Goal: Use online tool/utility: Utilize a website feature to perform a specific function

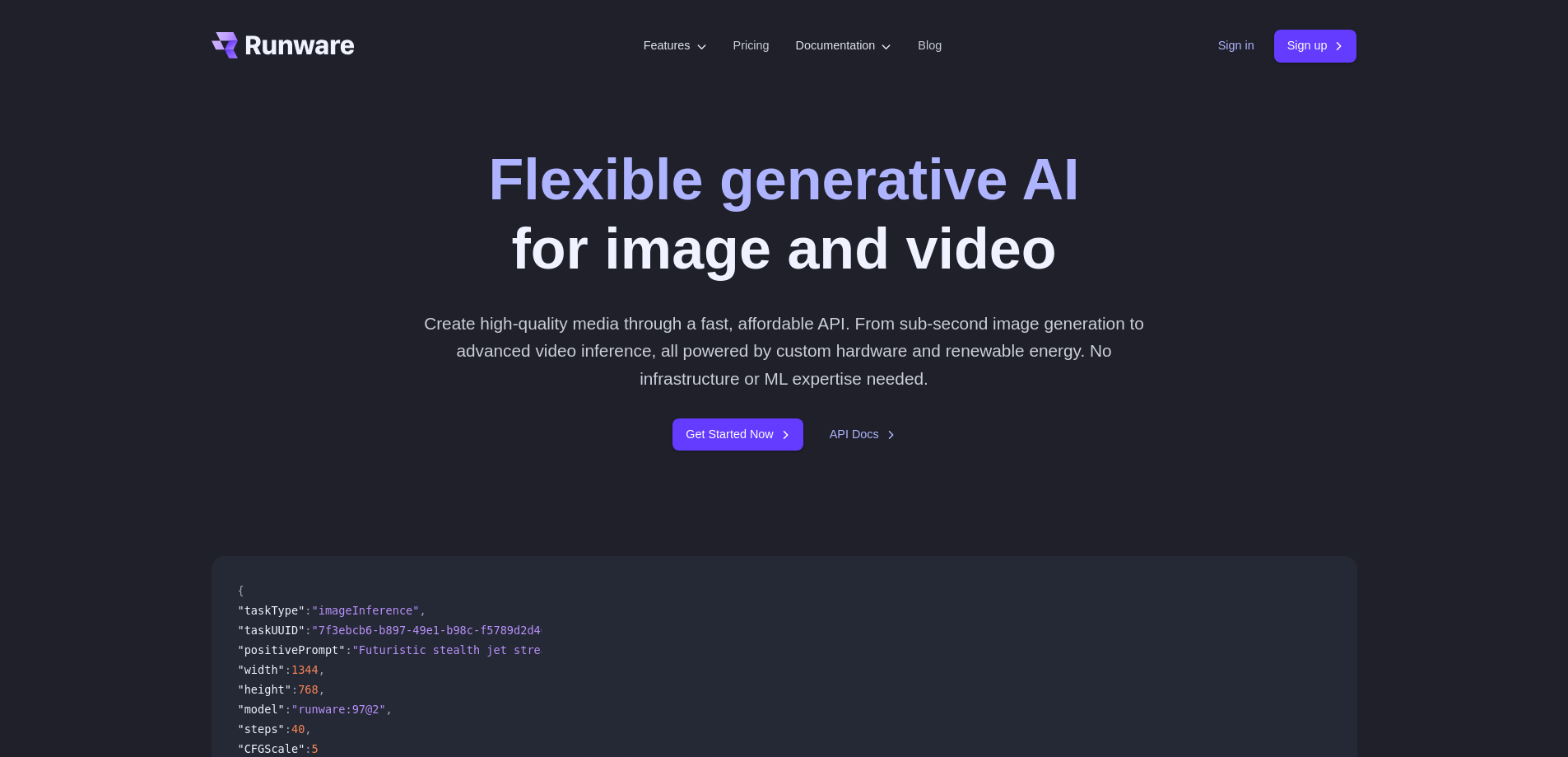
click at [1223, 45] on link "Sign in" at bounding box center [1236, 46] width 37 height 19
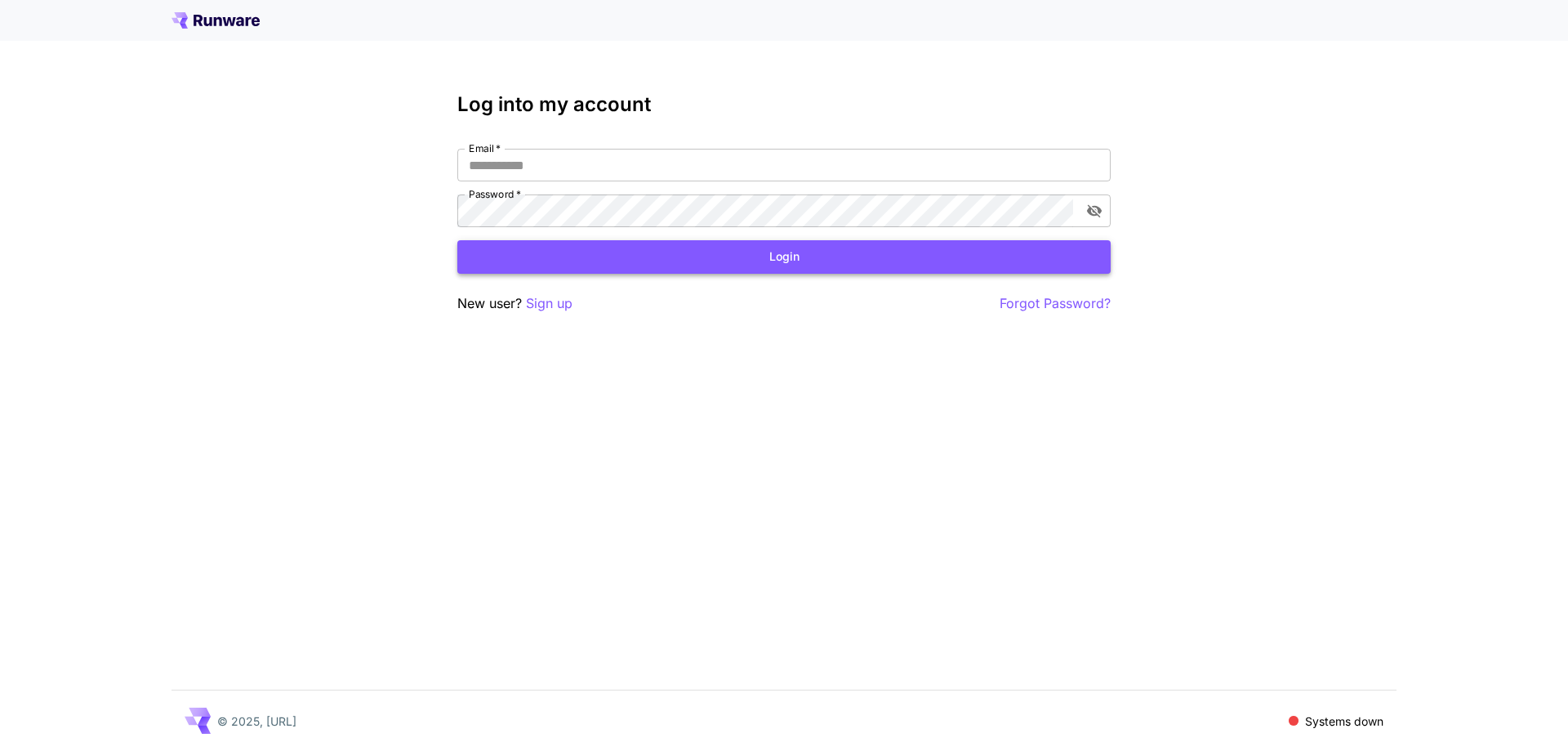
type input "**********"
click at [700, 250] on button "Login" at bounding box center [784, 256] width 653 height 33
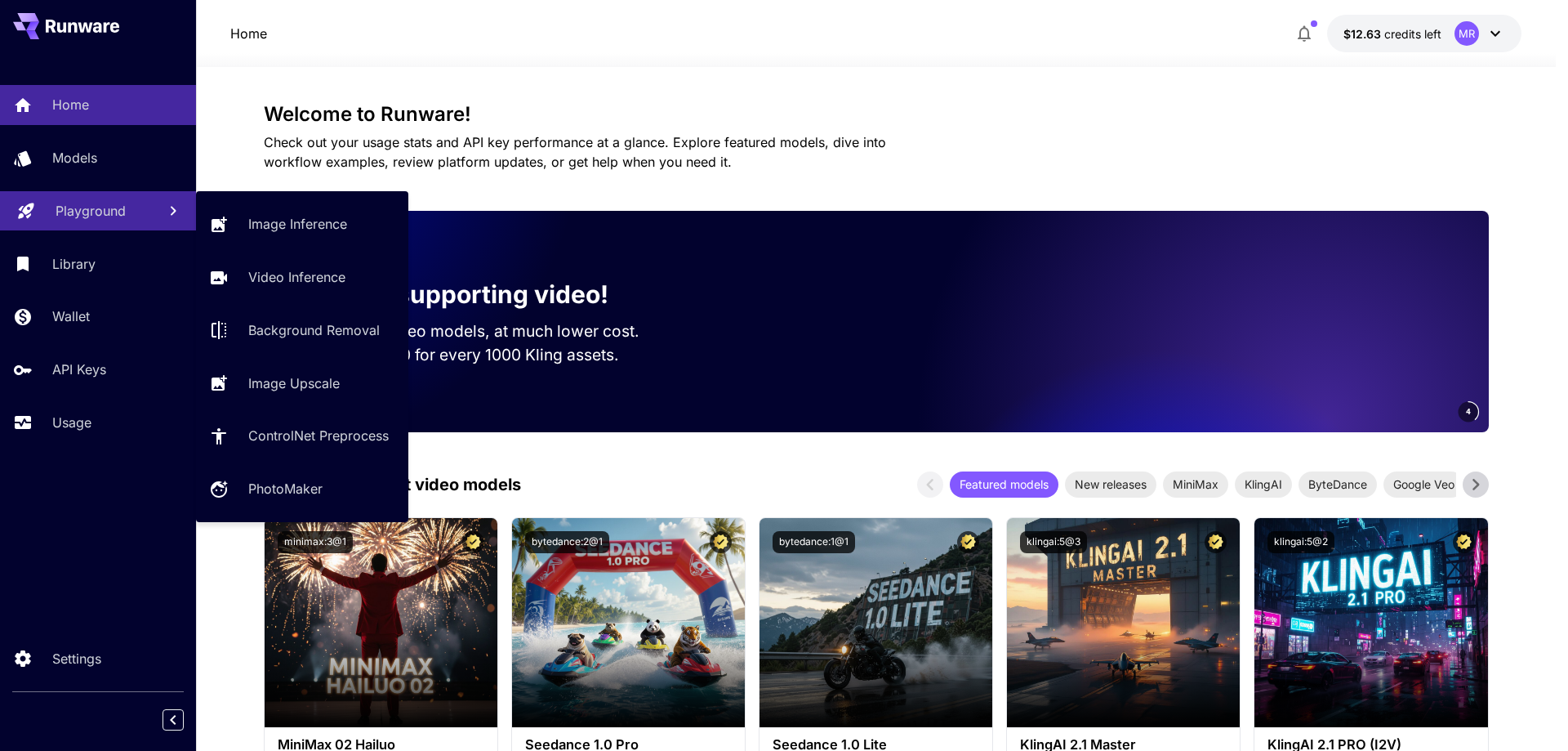
click at [110, 210] on p "Playground" at bounding box center [91, 210] width 71 height 20
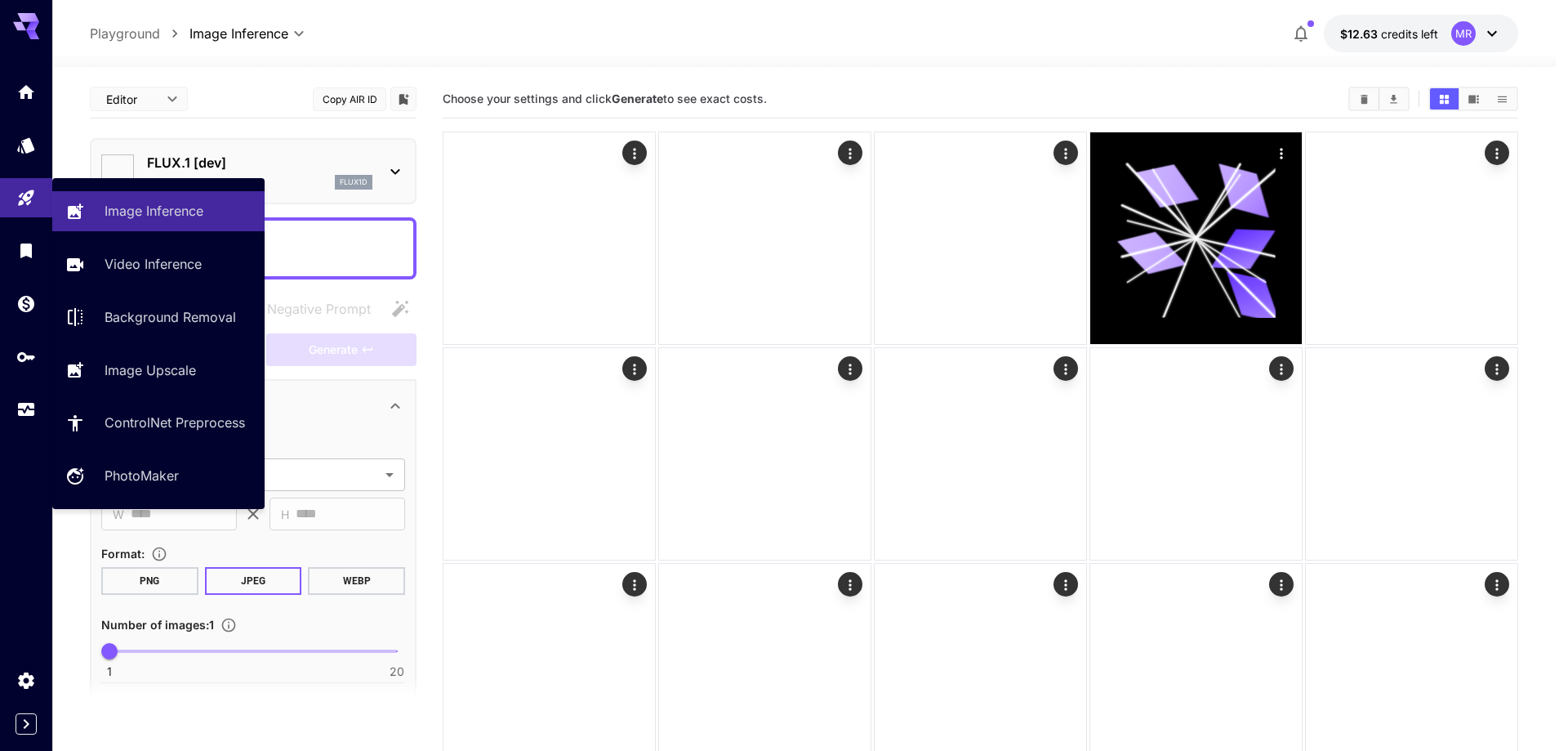
type input "**********"
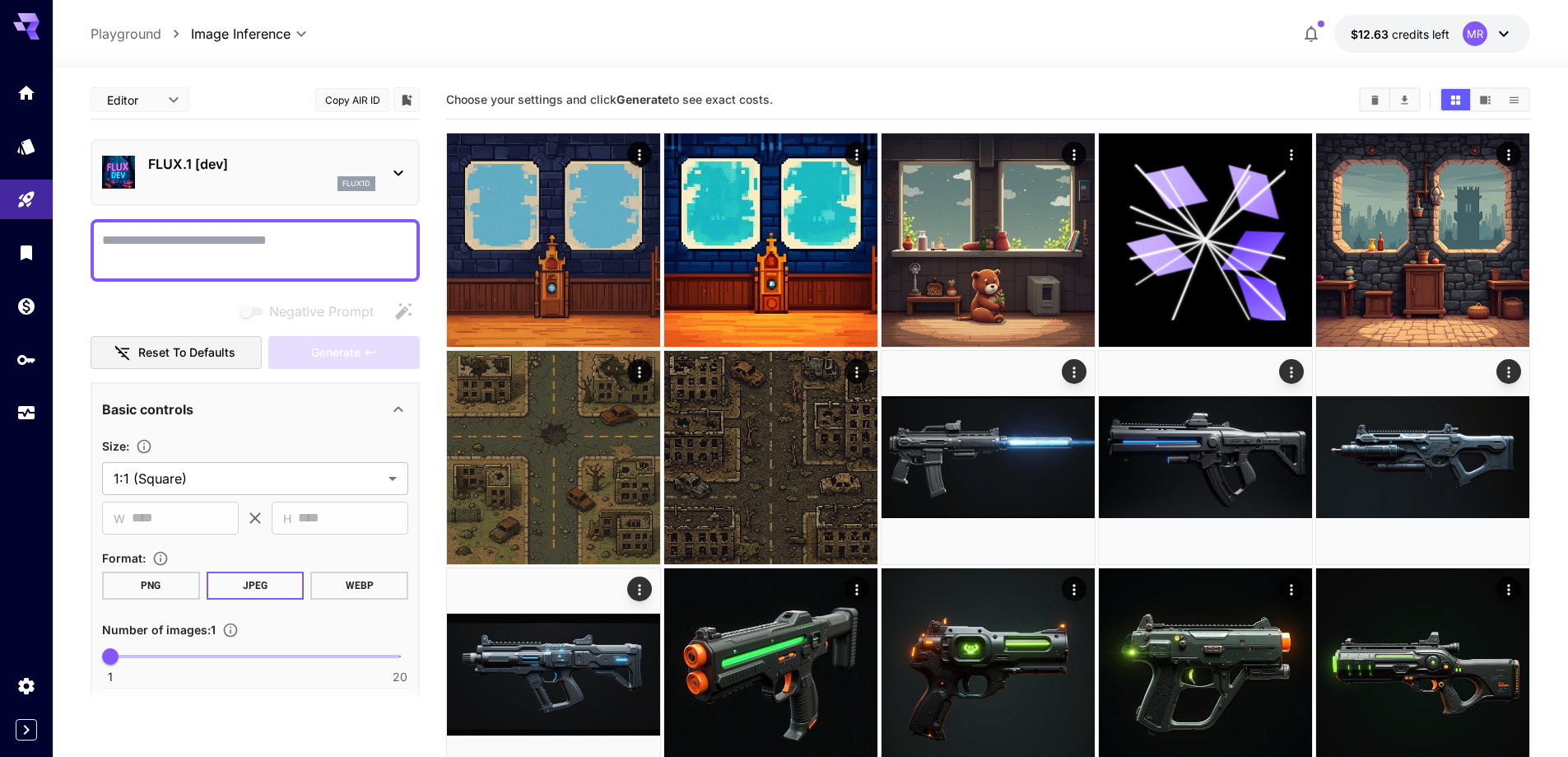
click at [216, 245] on textarea "Negative Prompt" at bounding box center [255, 249] width 306 height 39
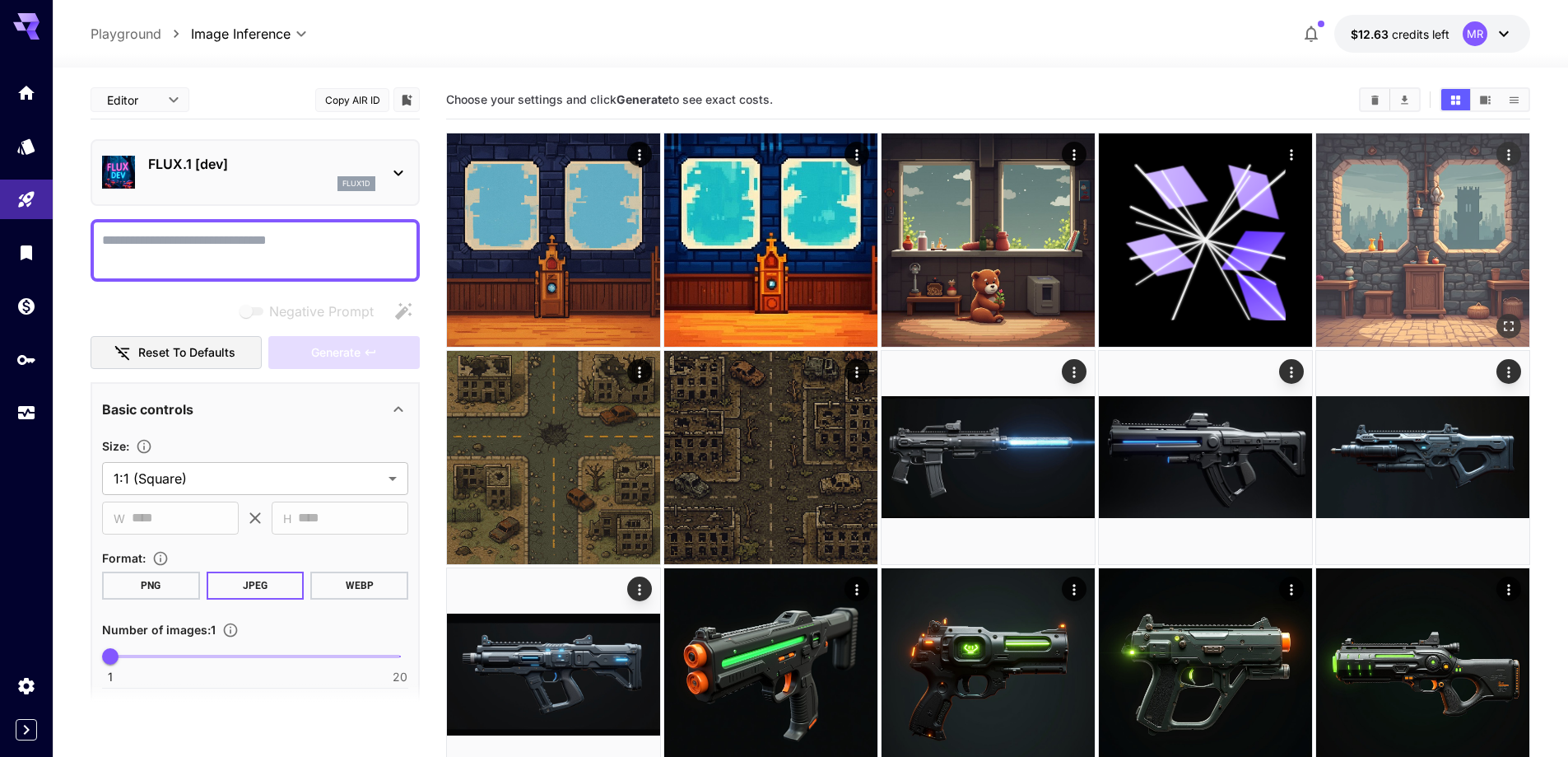
type textarea "*"
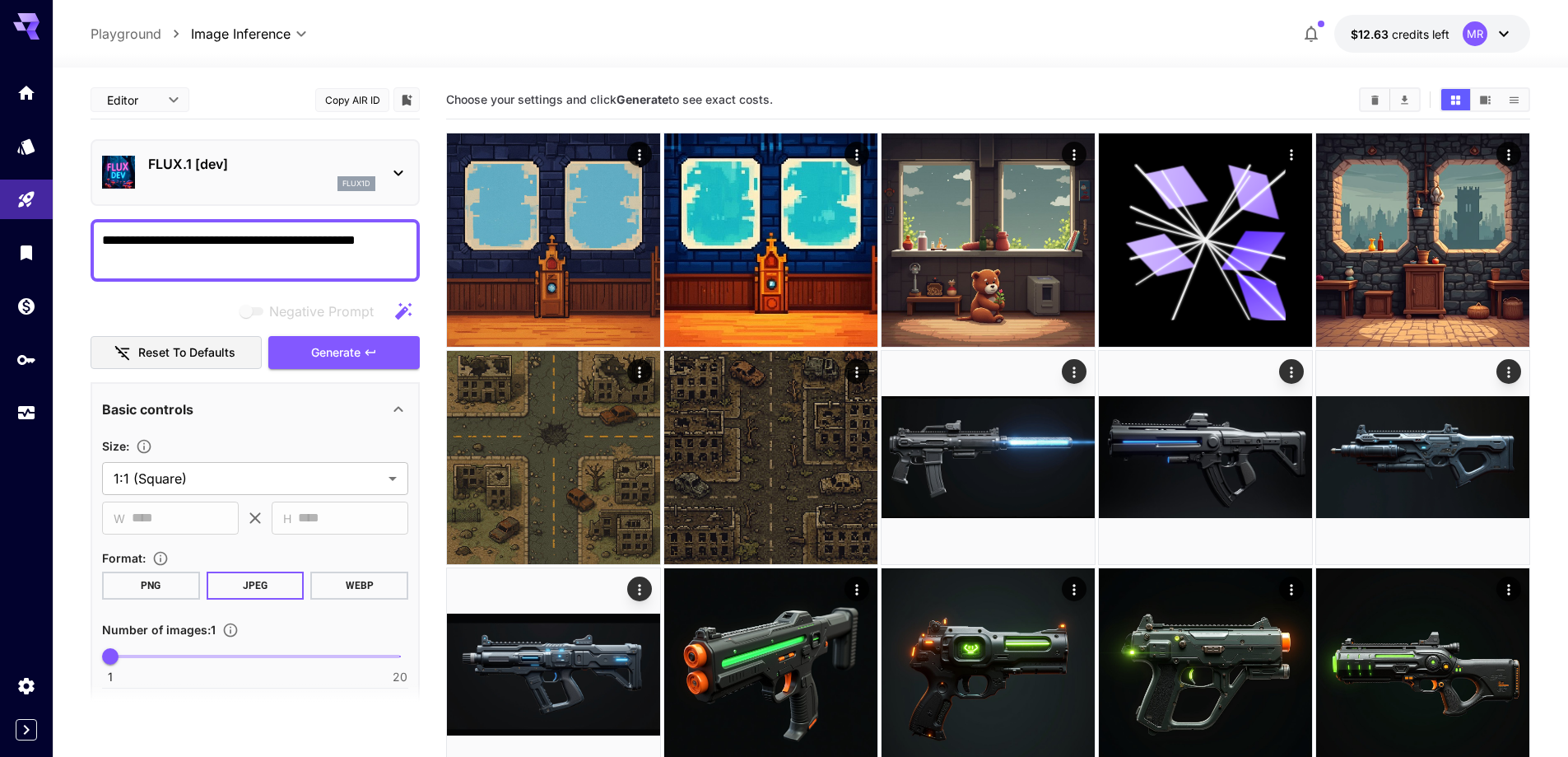
click at [338, 168] on p "FLUX.1 [dev]" at bounding box center [262, 164] width 227 height 20
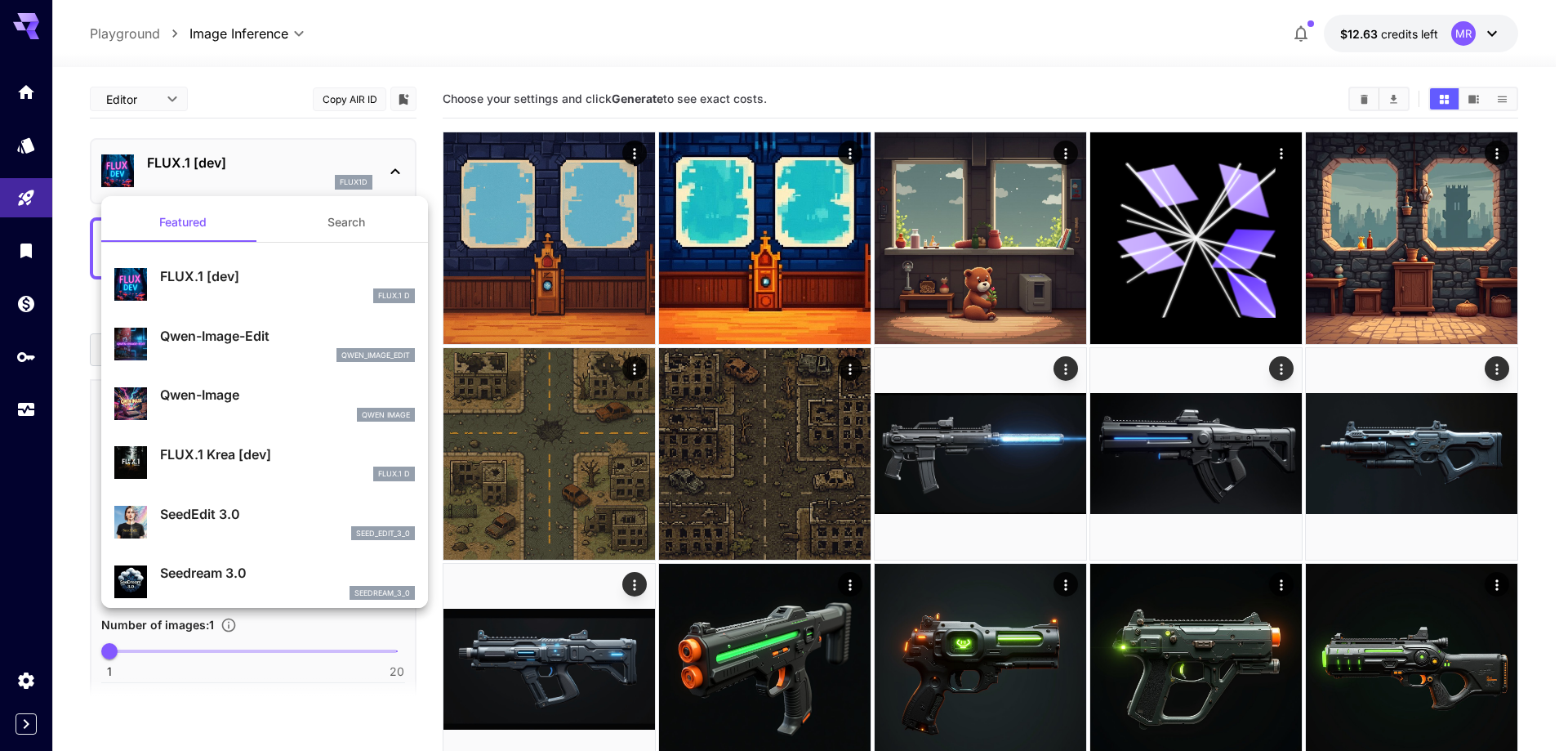
click at [335, 166] on div at bounding box center [784, 376] width 1568 height 751
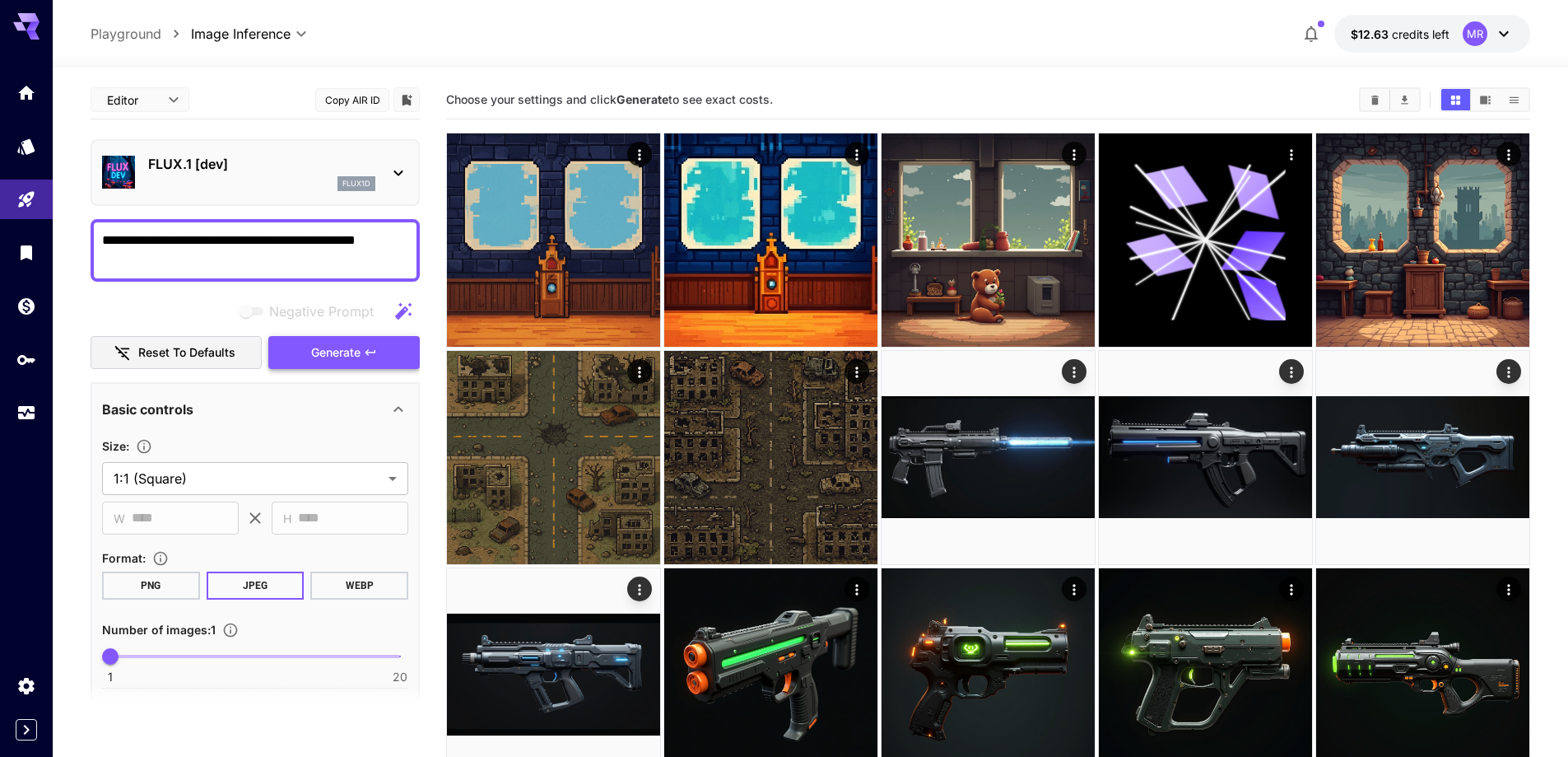
click at [370, 346] on icon "button" at bounding box center [371, 352] width 13 height 13
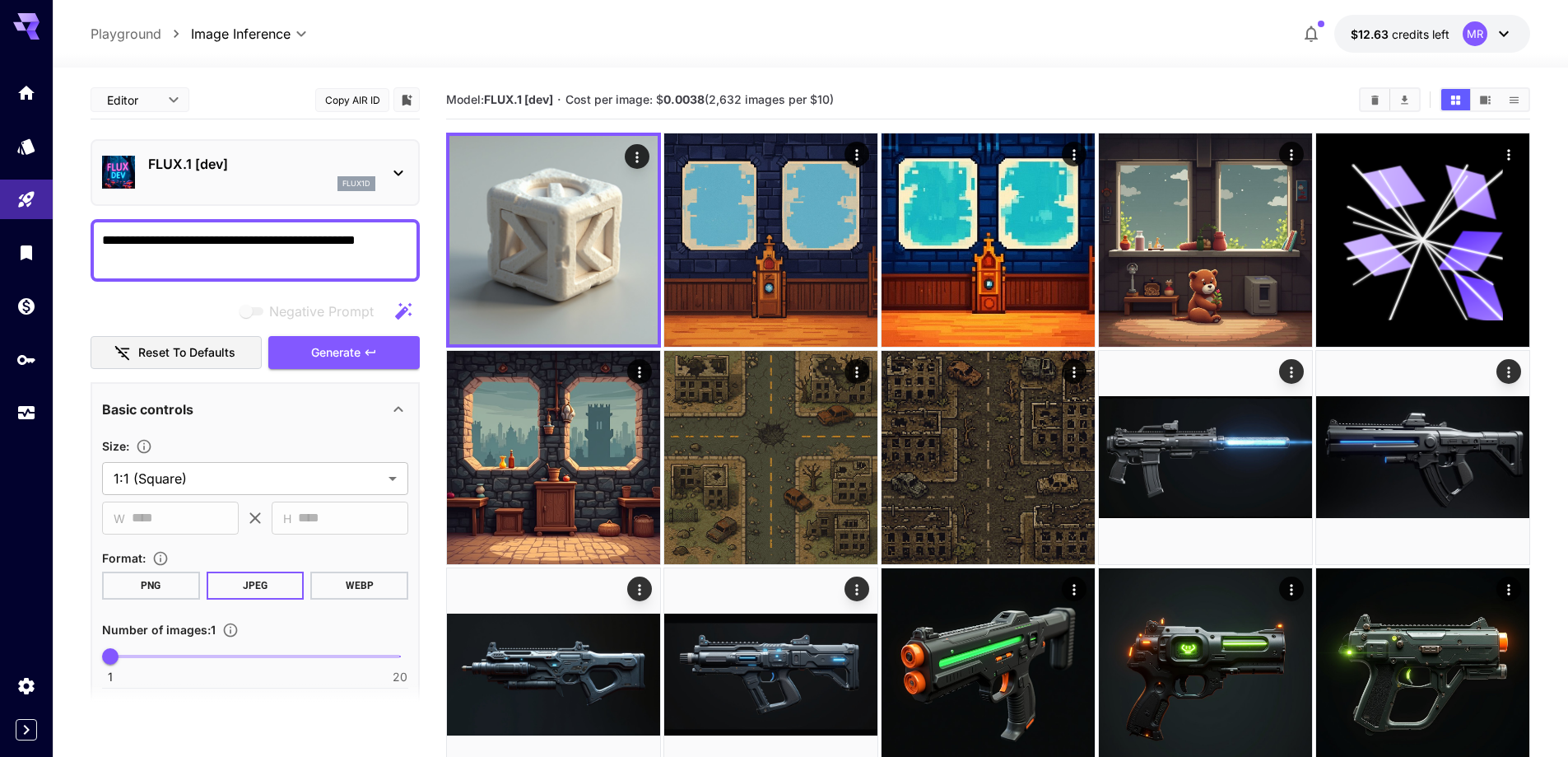
click at [162, 243] on textarea "**********" at bounding box center [255, 249] width 306 height 39
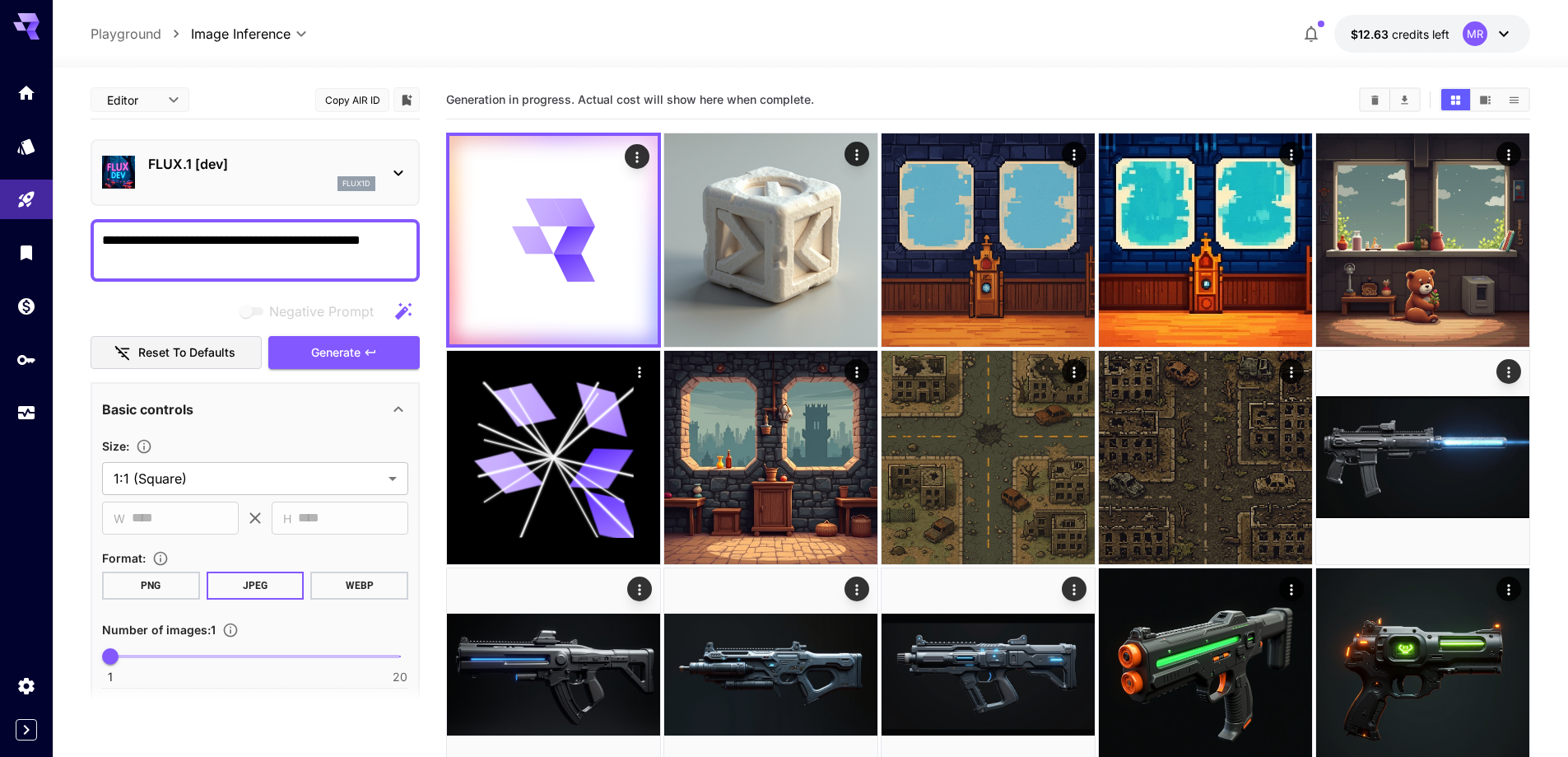
click at [255, 179] on div "flux1d" at bounding box center [262, 183] width 227 height 14
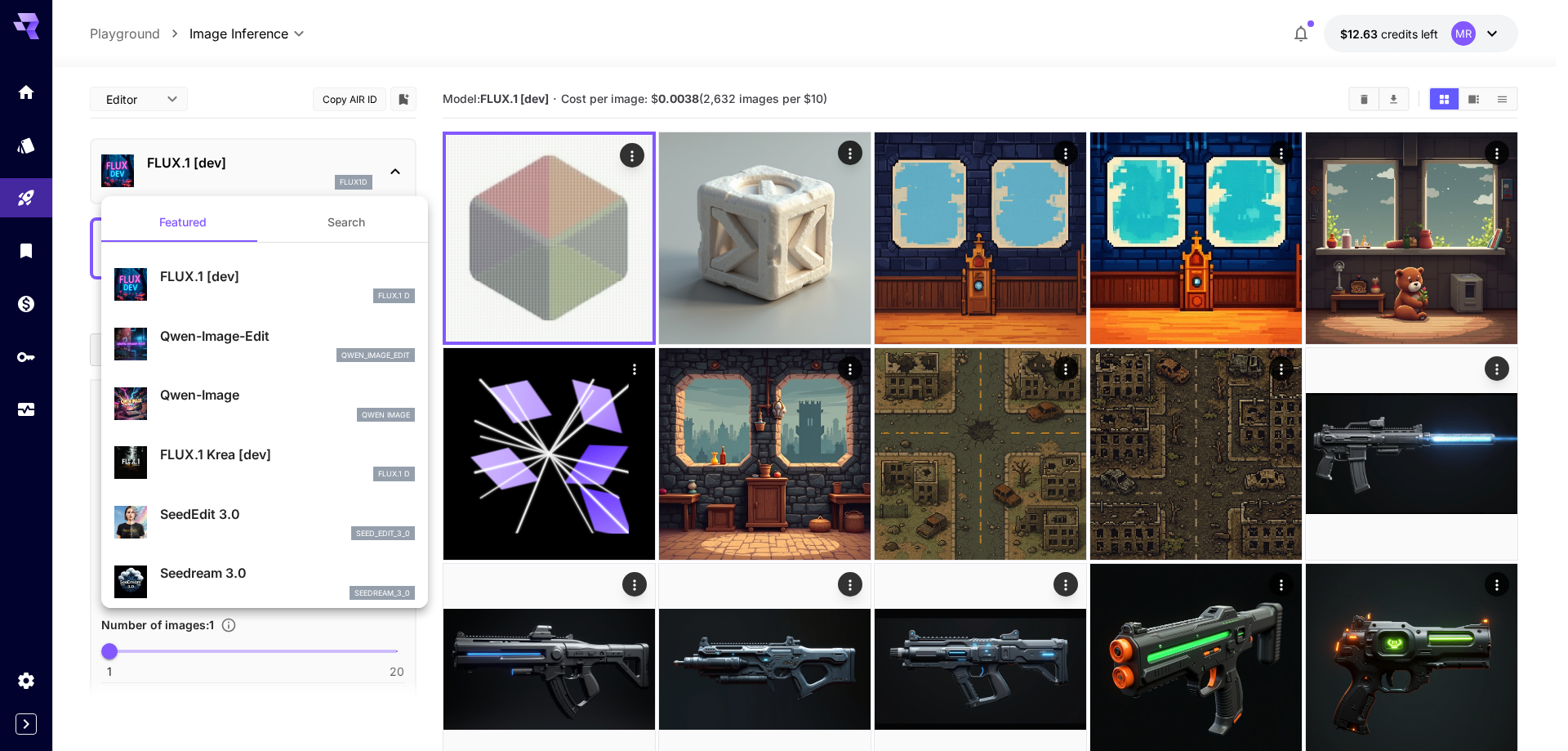
click at [311, 454] on p "FLUX.1 Krea [dev]" at bounding box center [287, 454] width 255 height 20
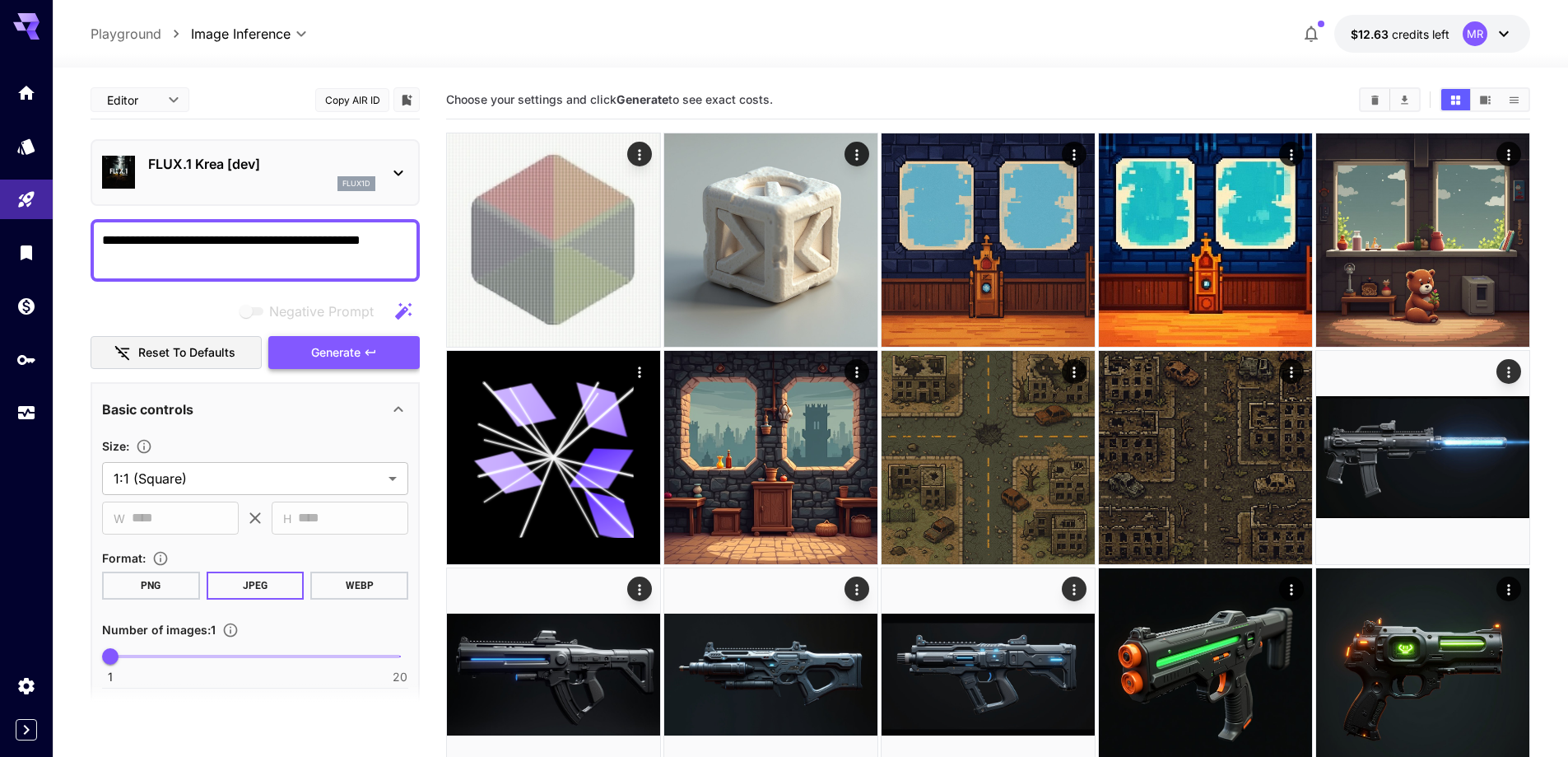
click at [347, 355] on span "Generate" at bounding box center [335, 352] width 49 height 20
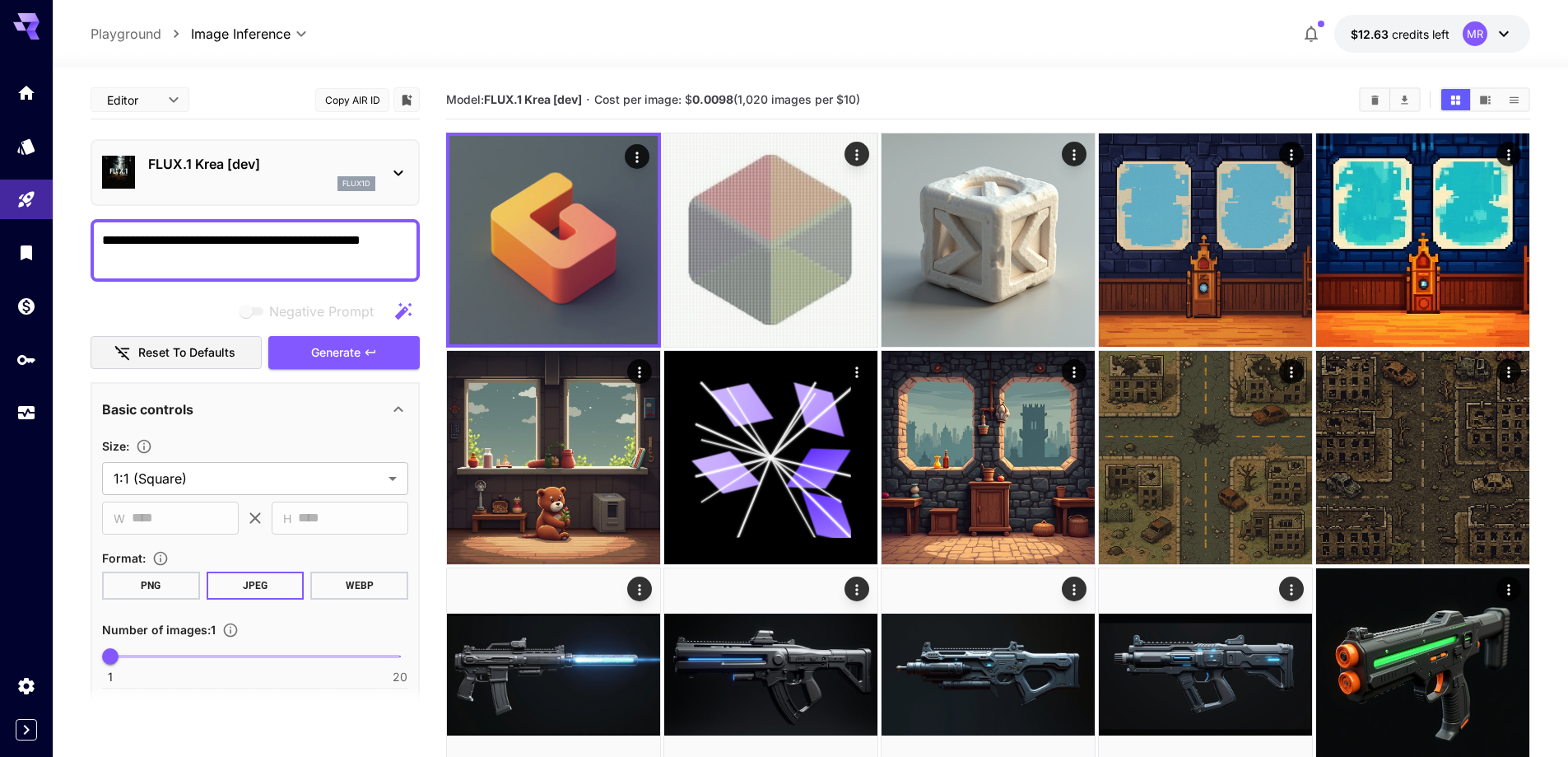
click at [201, 240] on textarea "**********" at bounding box center [255, 249] width 306 height 39
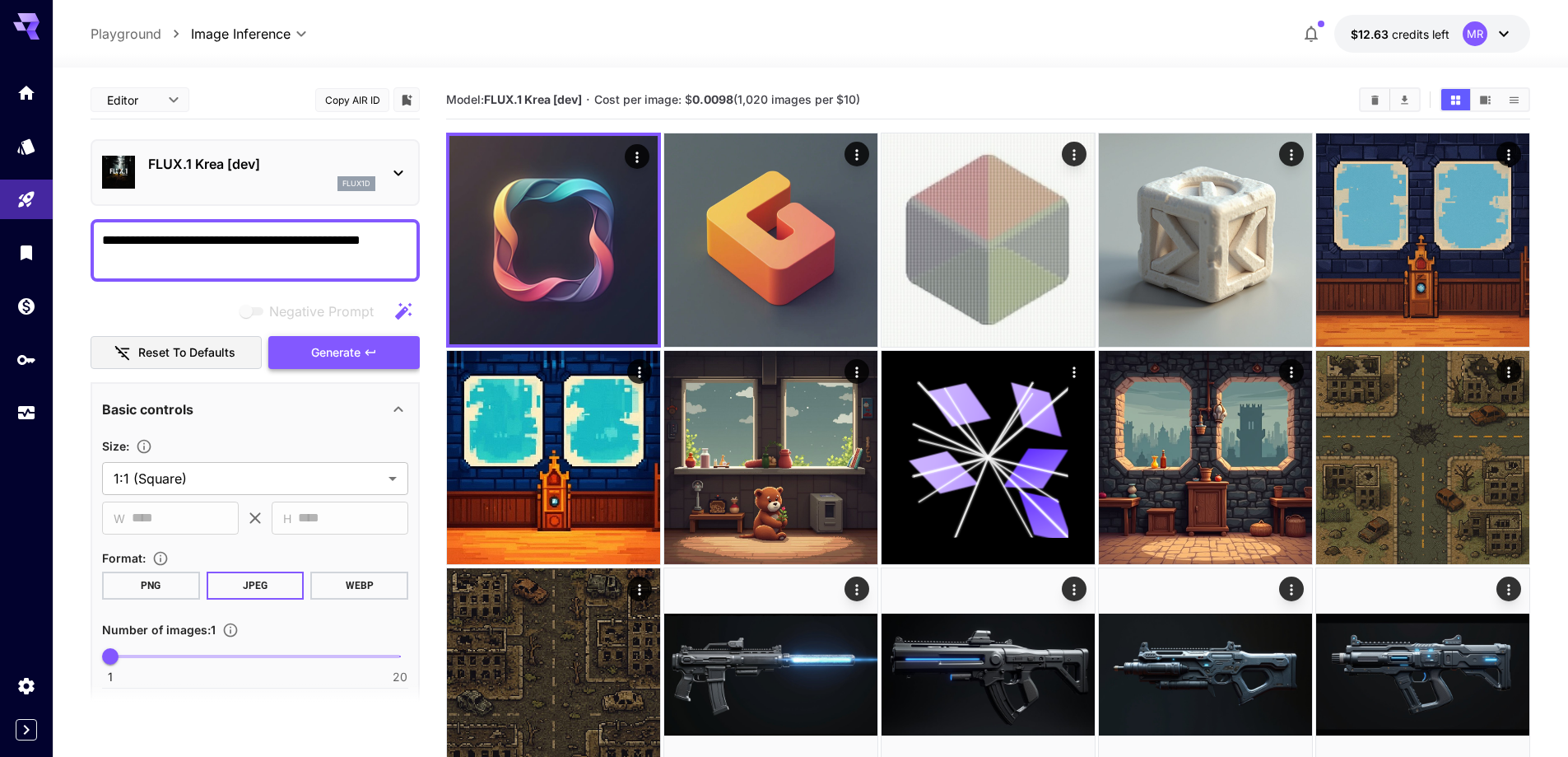
click at [325, 346] on span "Generate" at bounding box center [335, 352] width 49 height 20
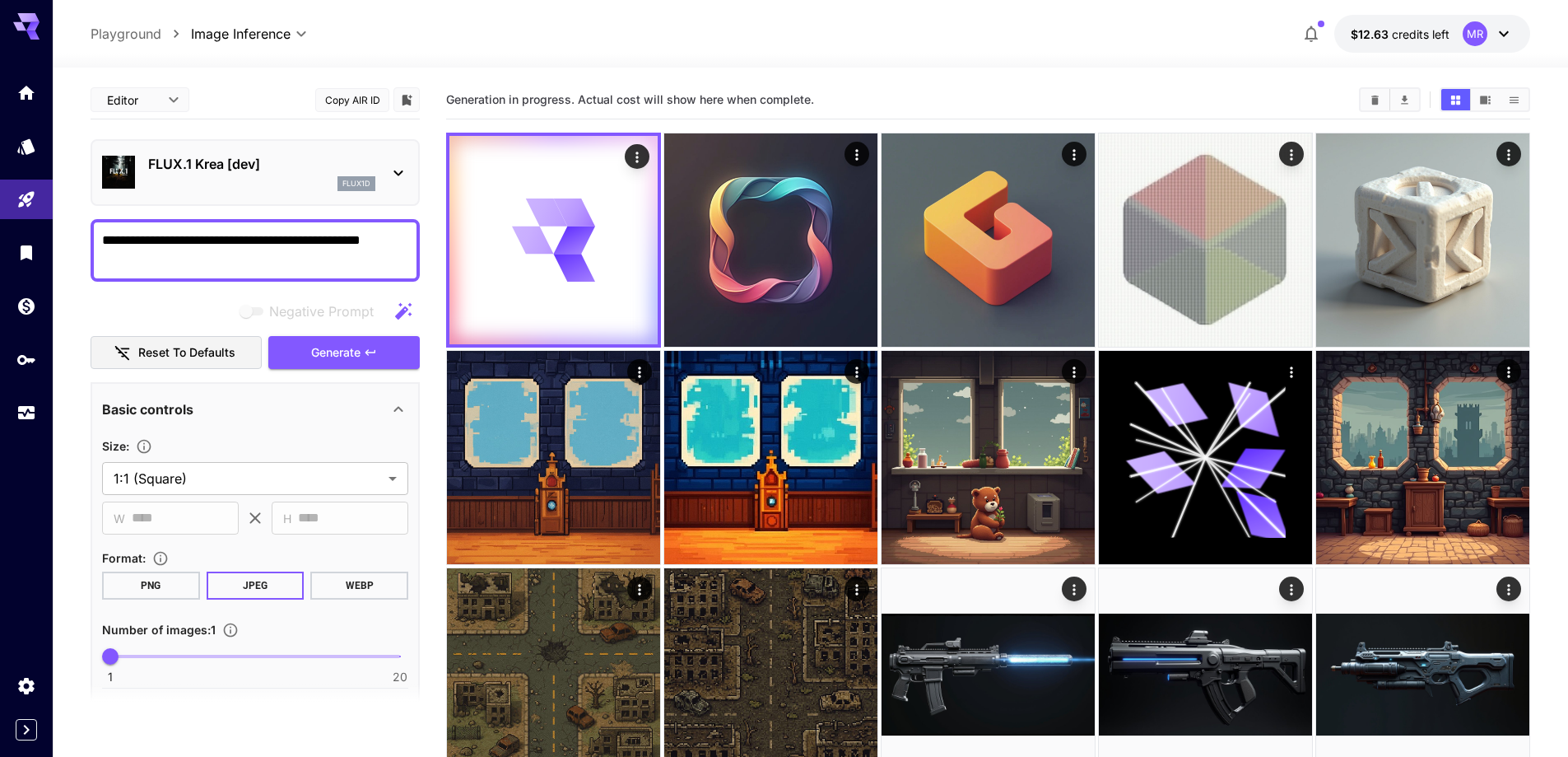
click at [201, 241] on textarea "**********" at bounding box center [255, 249] width 306 height 39
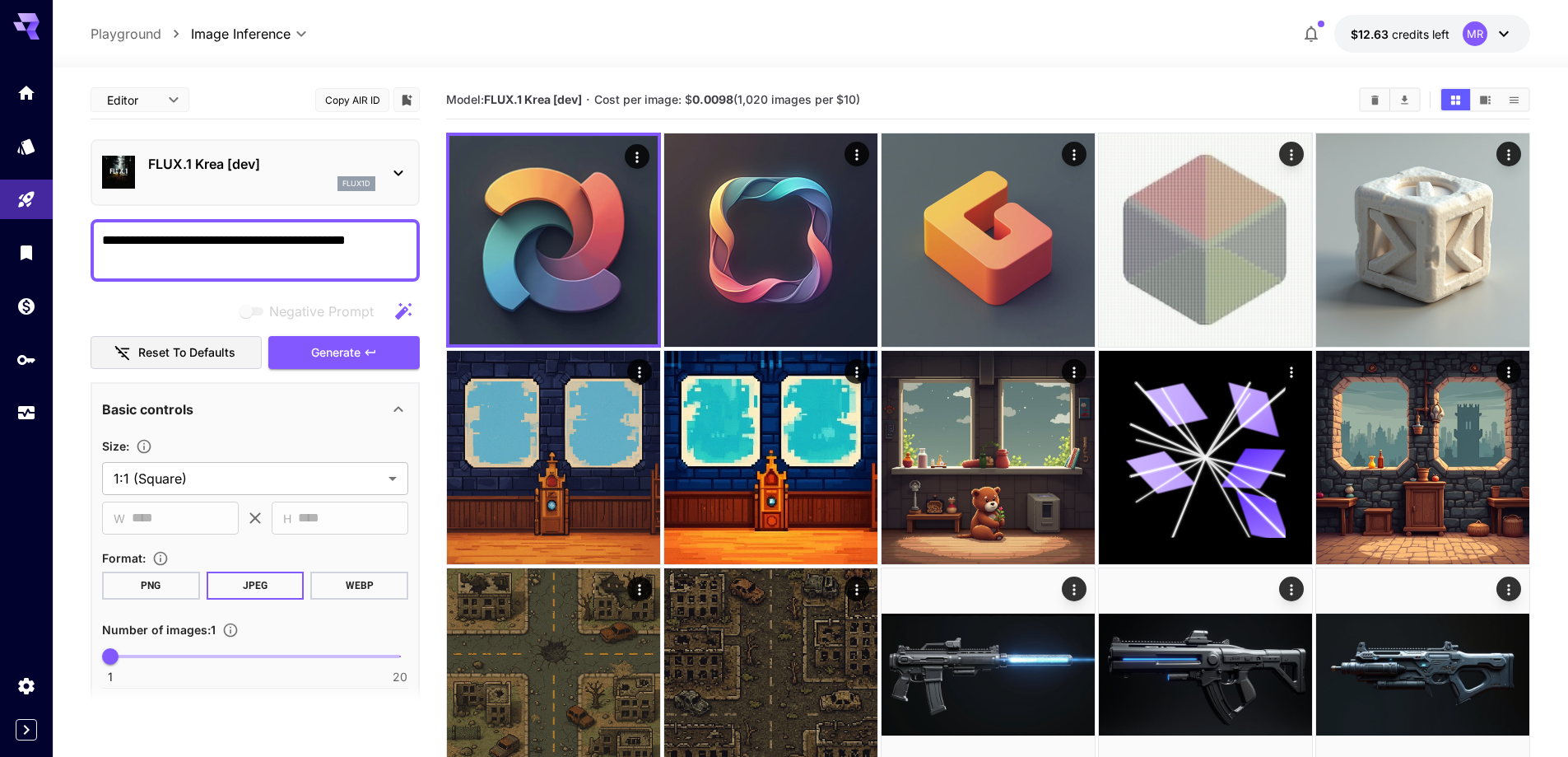
click at [263, 243] on textarea "**********" at bounding box center [255, 249] width 306 height 39
click at [304, 356] on button "Generate" at bounding box center [344, 352] width 151 height 34
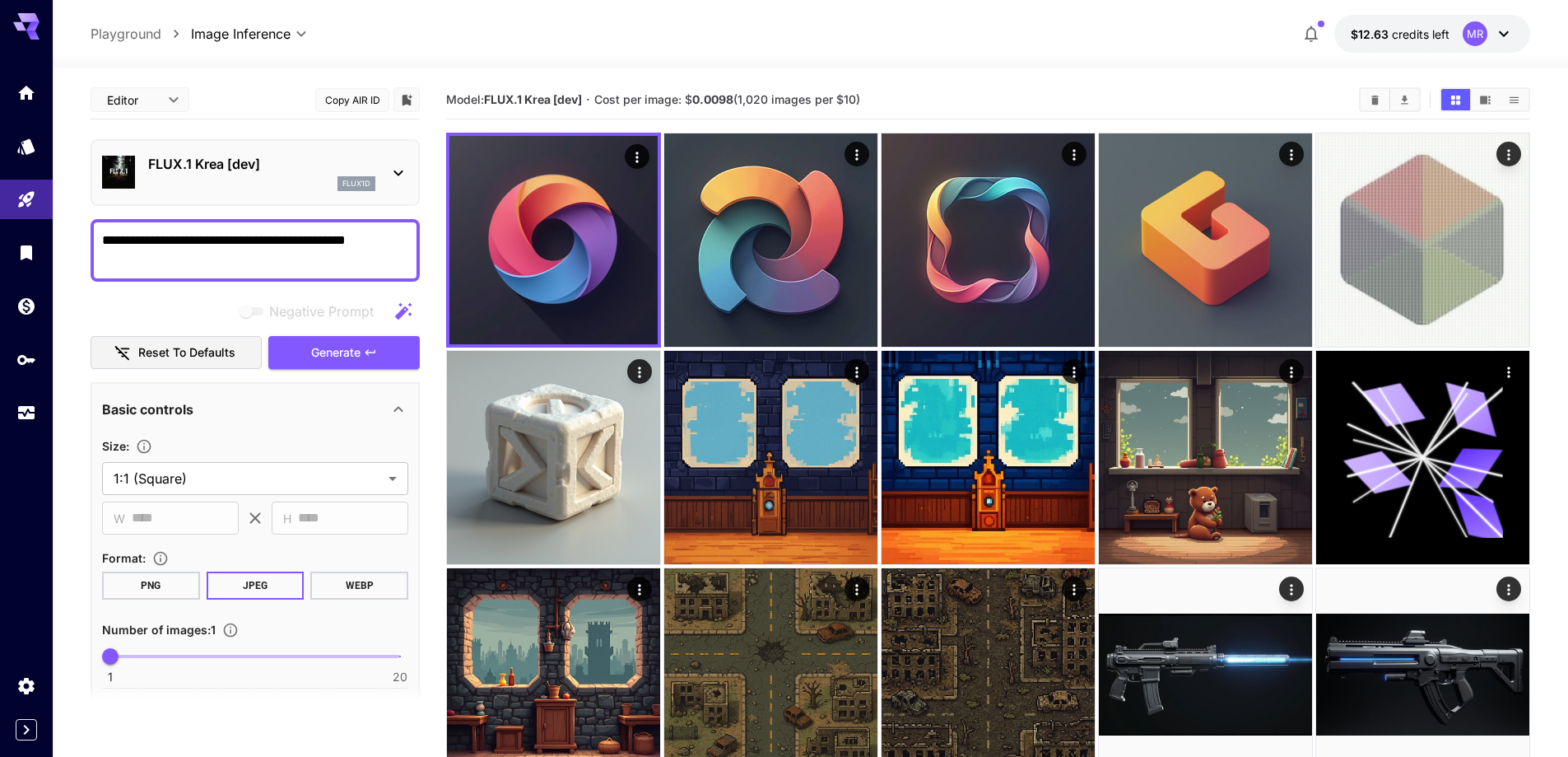
drag, startPoint x: 400, startPoint y: 246, endPoint x: -264, endPoint y: 245, distance: 664.0
click at [0, 245] on html "**********" at bounding box center [784, 633] width 1568 height 1266
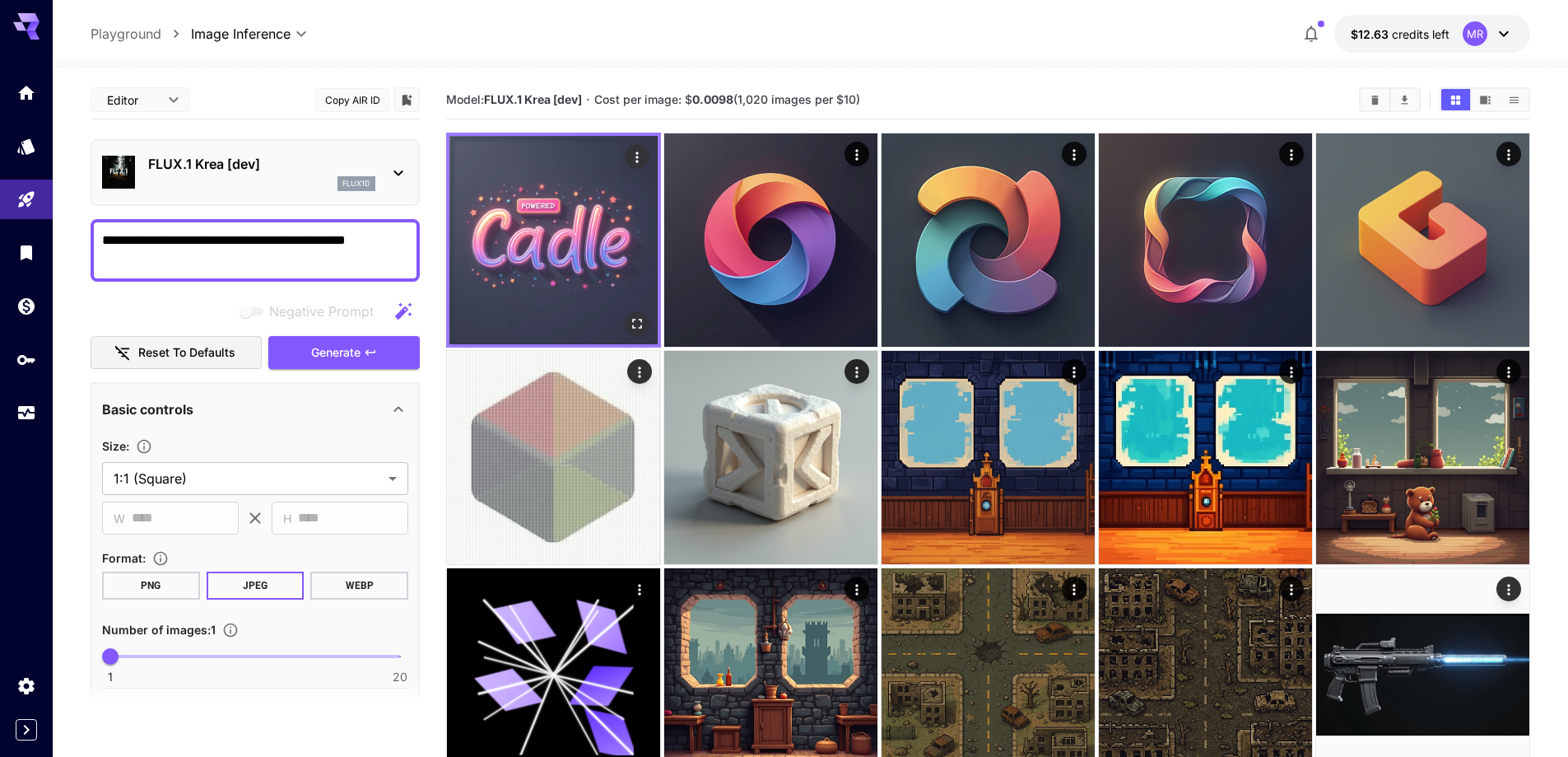
click at [567, 272] on img at bounding box center [553, 240] width 208 height 208
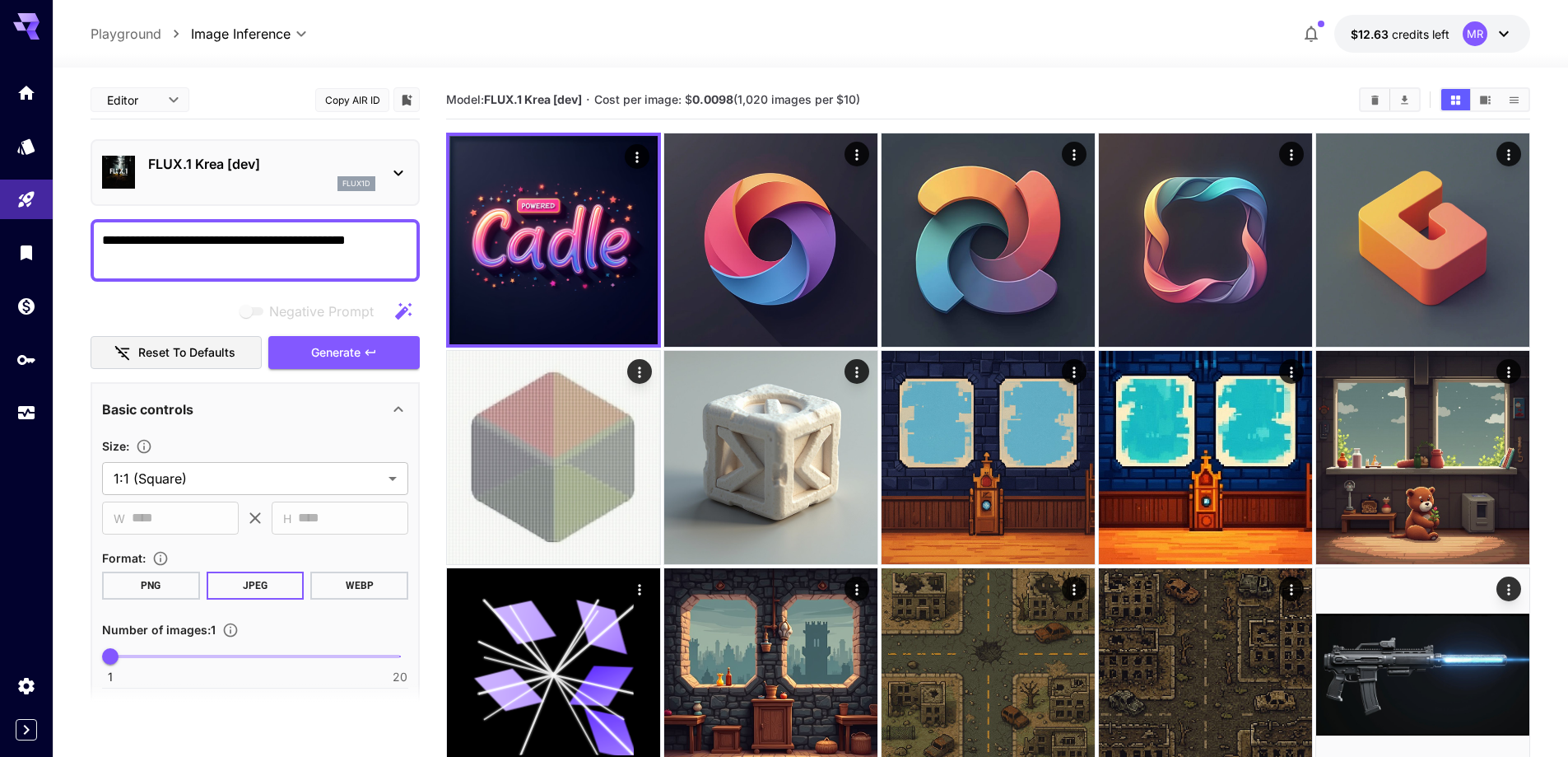
click at [254, 175] on div "FLUX.1 Krea [dev] flux1d" at bounding box center [262, 172] width 227 height 37
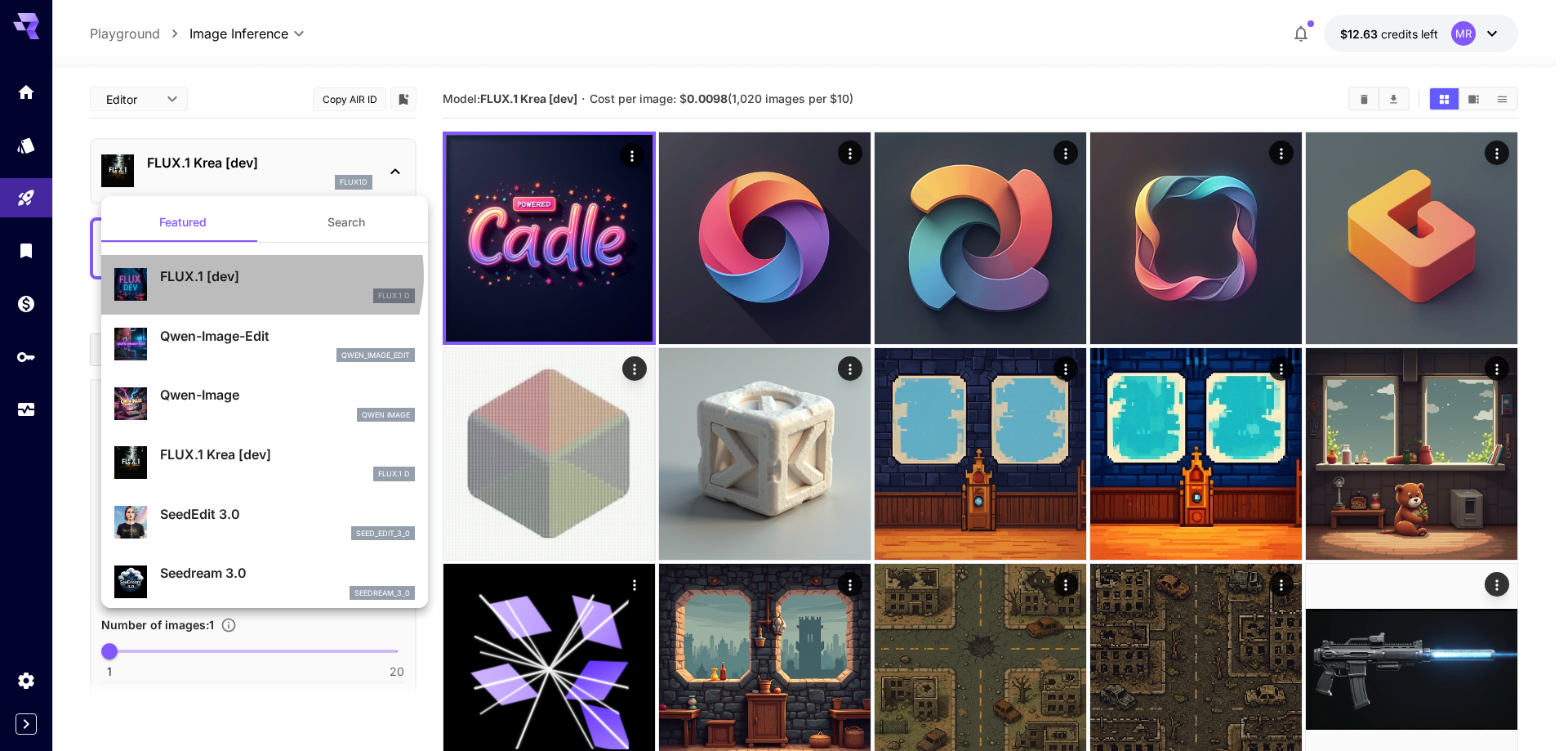
drag, startPoint x: 260, startPoint y: 275, endPoint x: 260, endPoint y: 400, distance: 125.0
click at [258, 276] on p "FLUX.1 [dev]" at bounding box center [287, 276] width 255 height 20
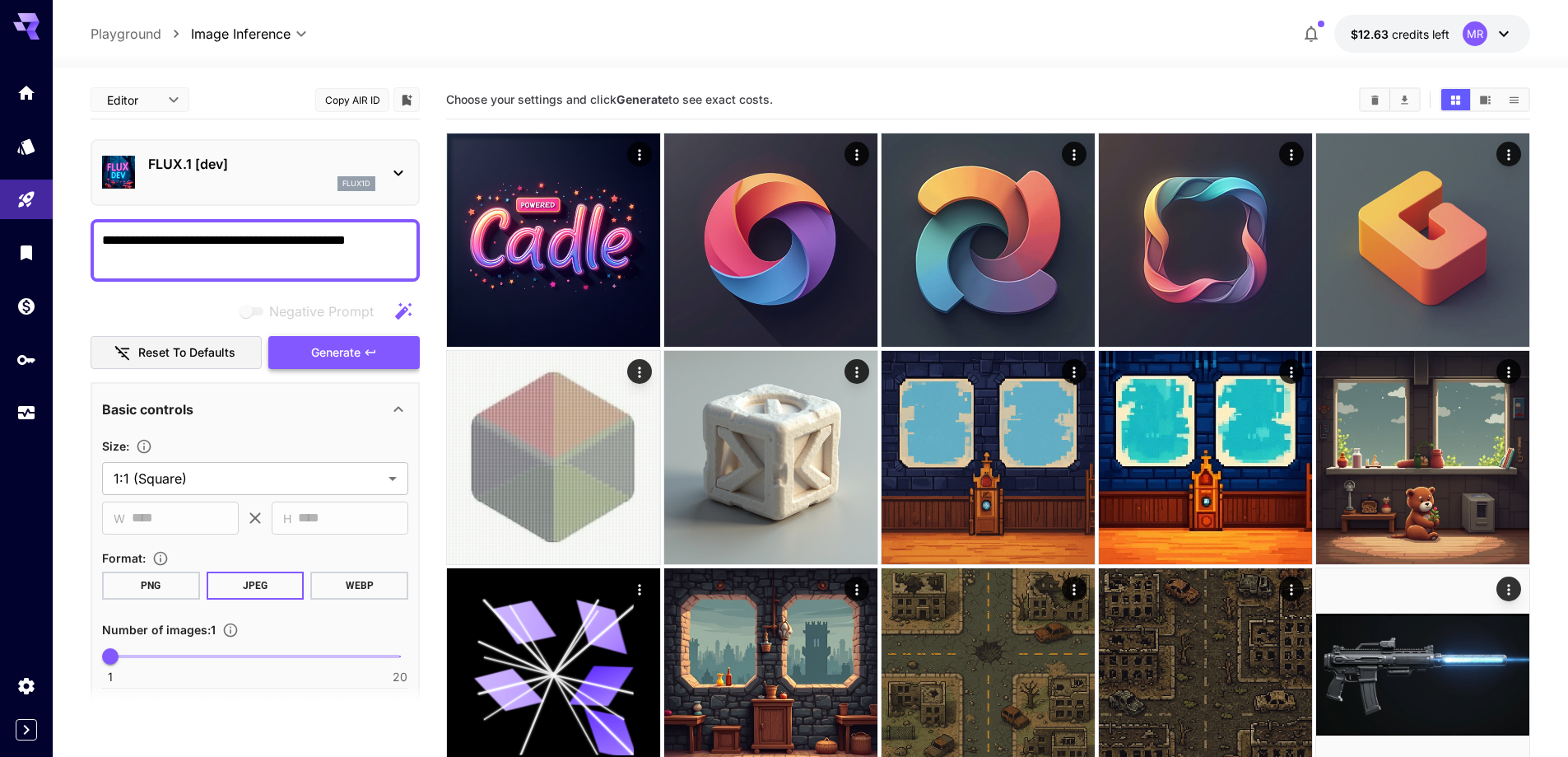
click at [366, 348] on icon "button" at bounding box center [371, 352] width 13 height 13
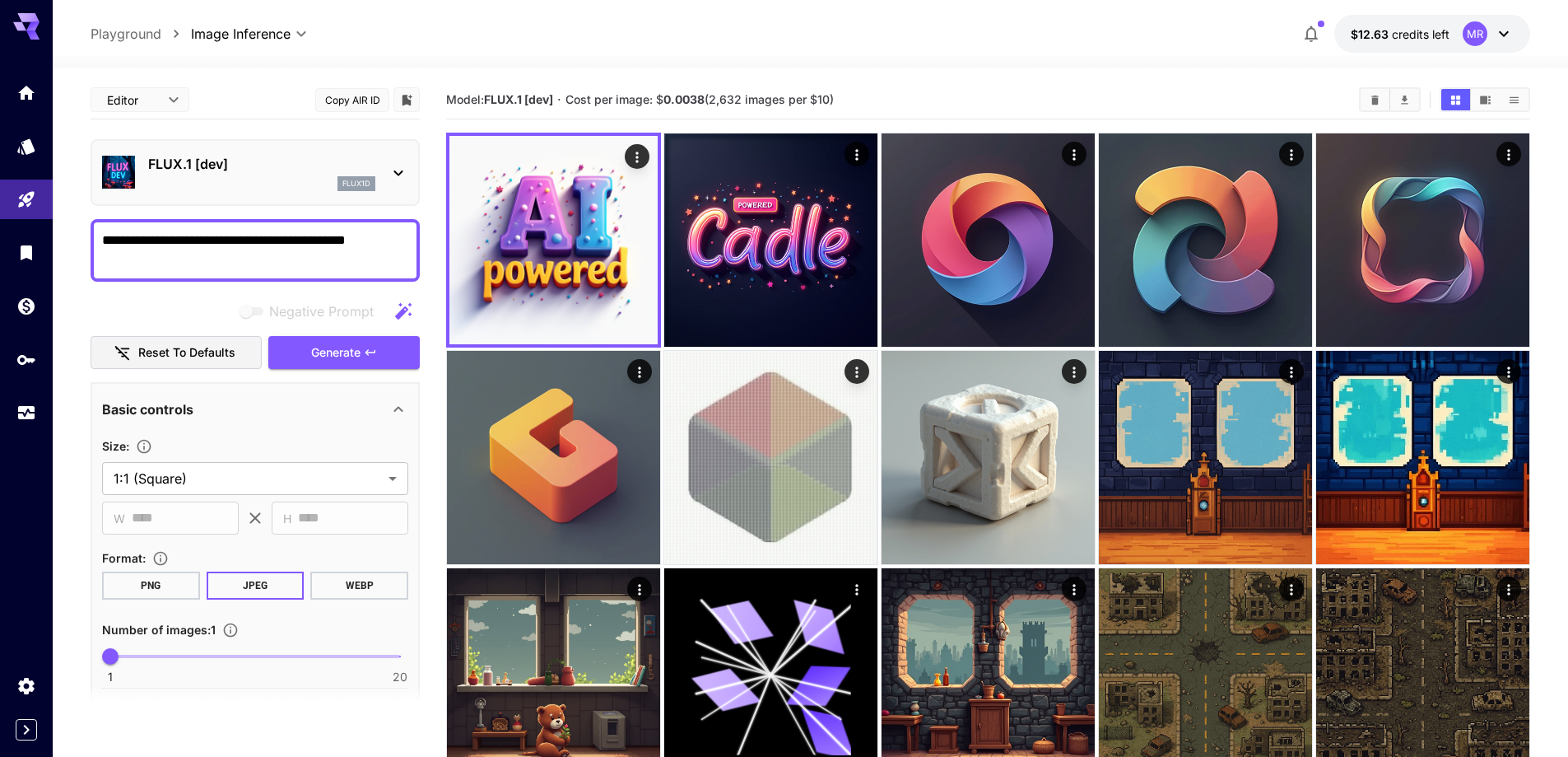
click at [237, 242] on textarea "**********" at bounding box center [255, 249] width 306 height 39
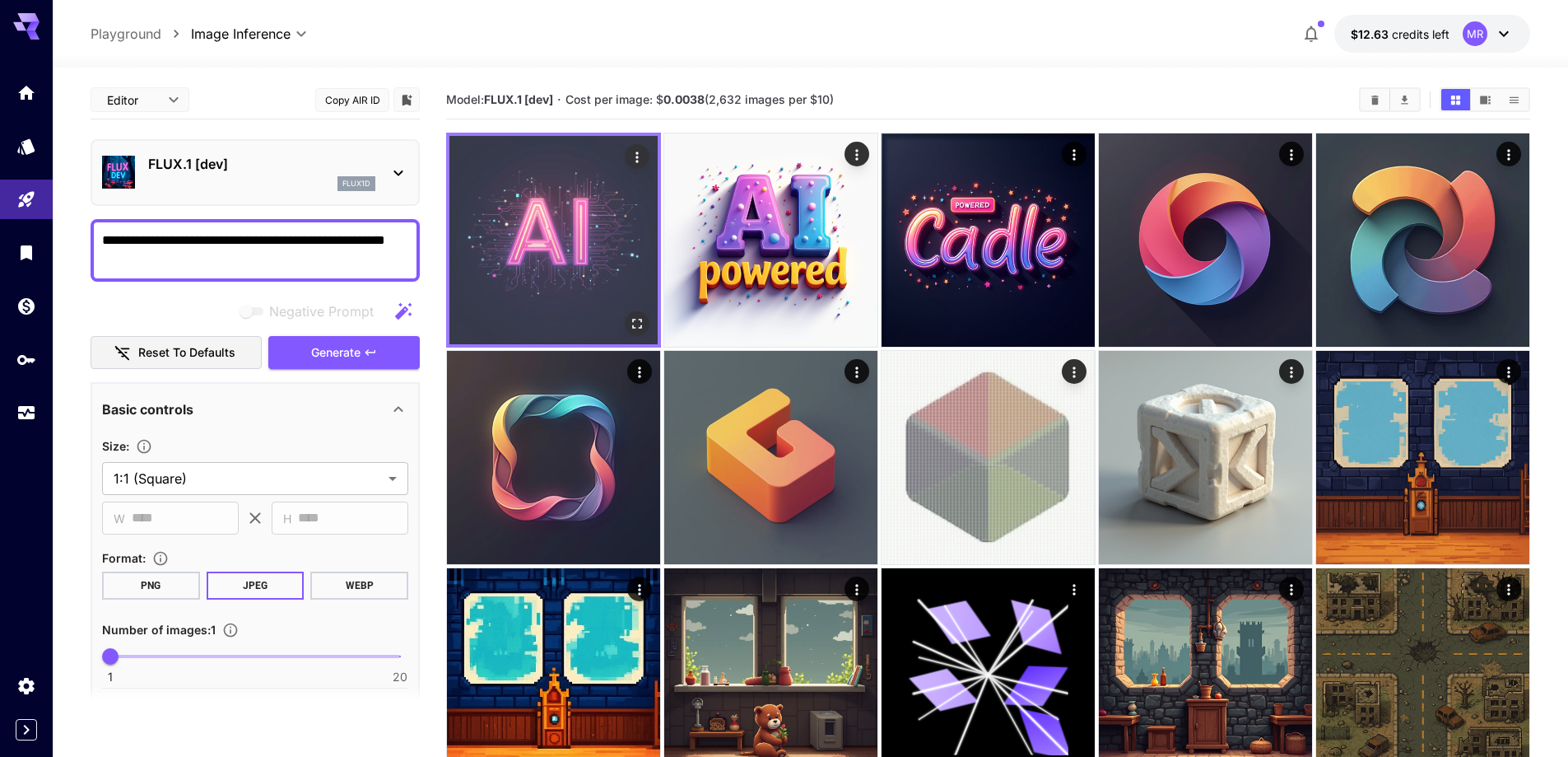
click at [543, 233] on img at bounding box center [553, 240] width 208 height 208
click at [636, 317] on icon "Open in fullscreen" at bounding box center [636, 323] width 16 height 16
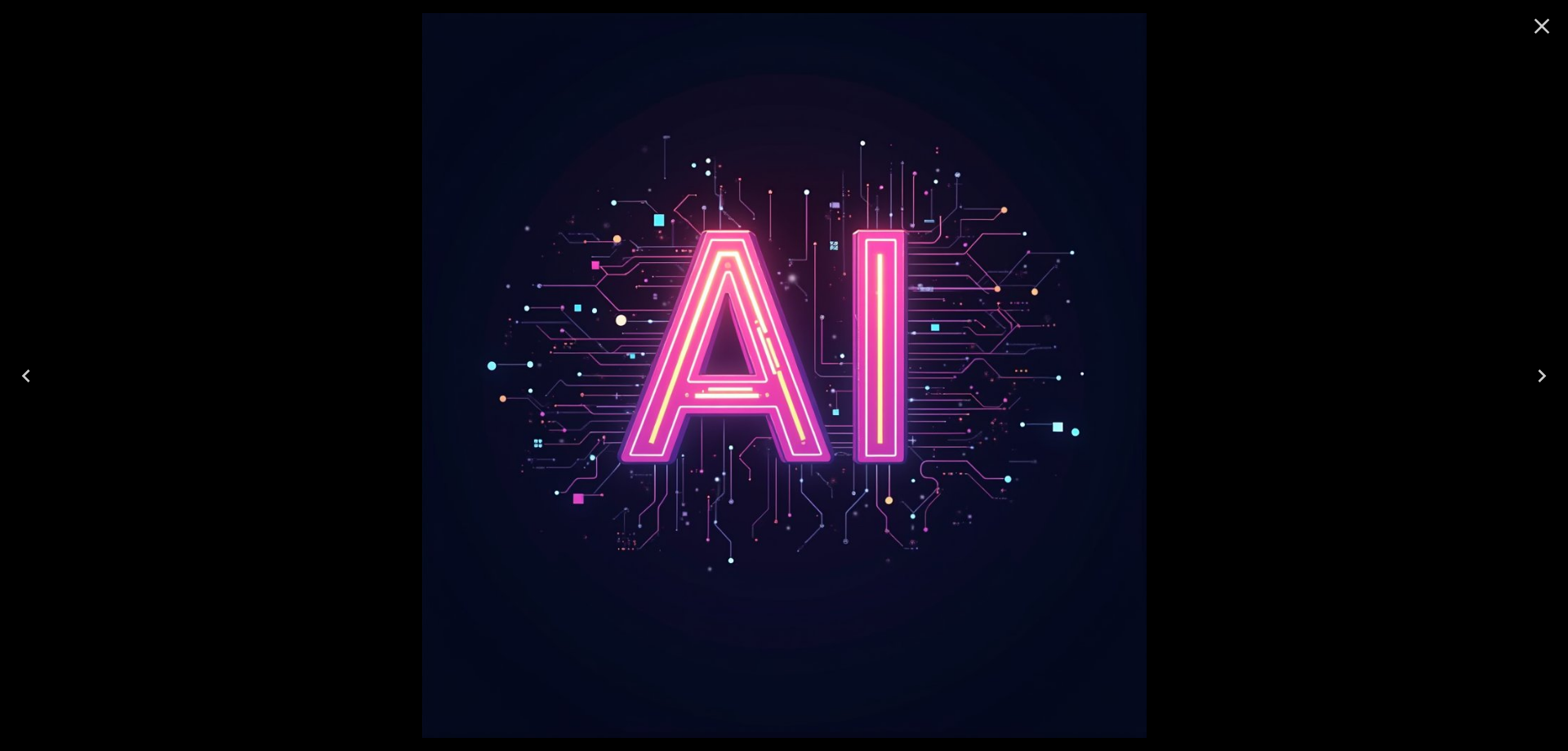
click at [1414, 186] on div at bounding box center [784, 376] width 1568 height 751
click at [1540, 21] on icon "Close" at bounding box center [1541, 26] width 26 height 26
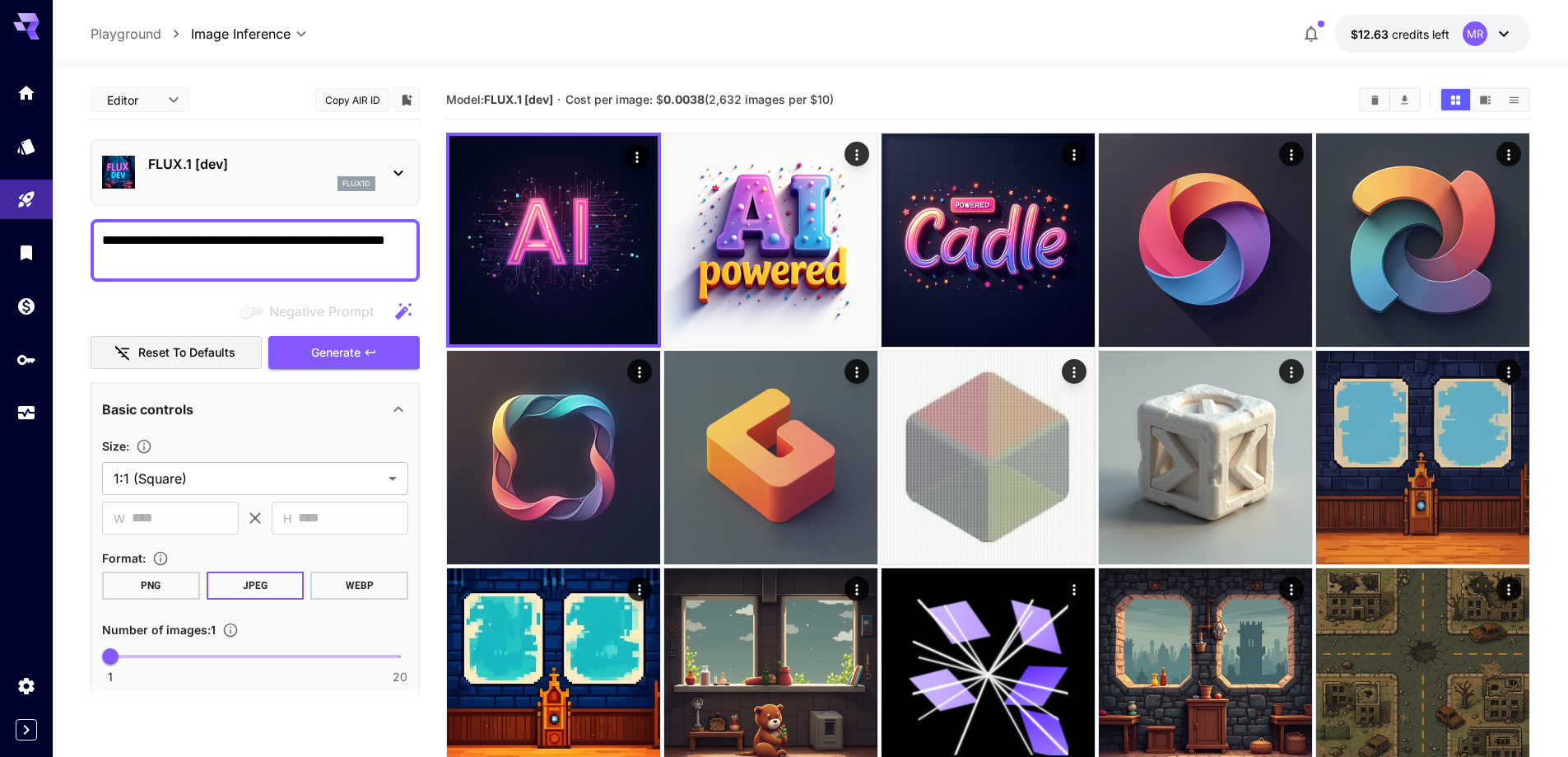
scroll to position [363, 0]
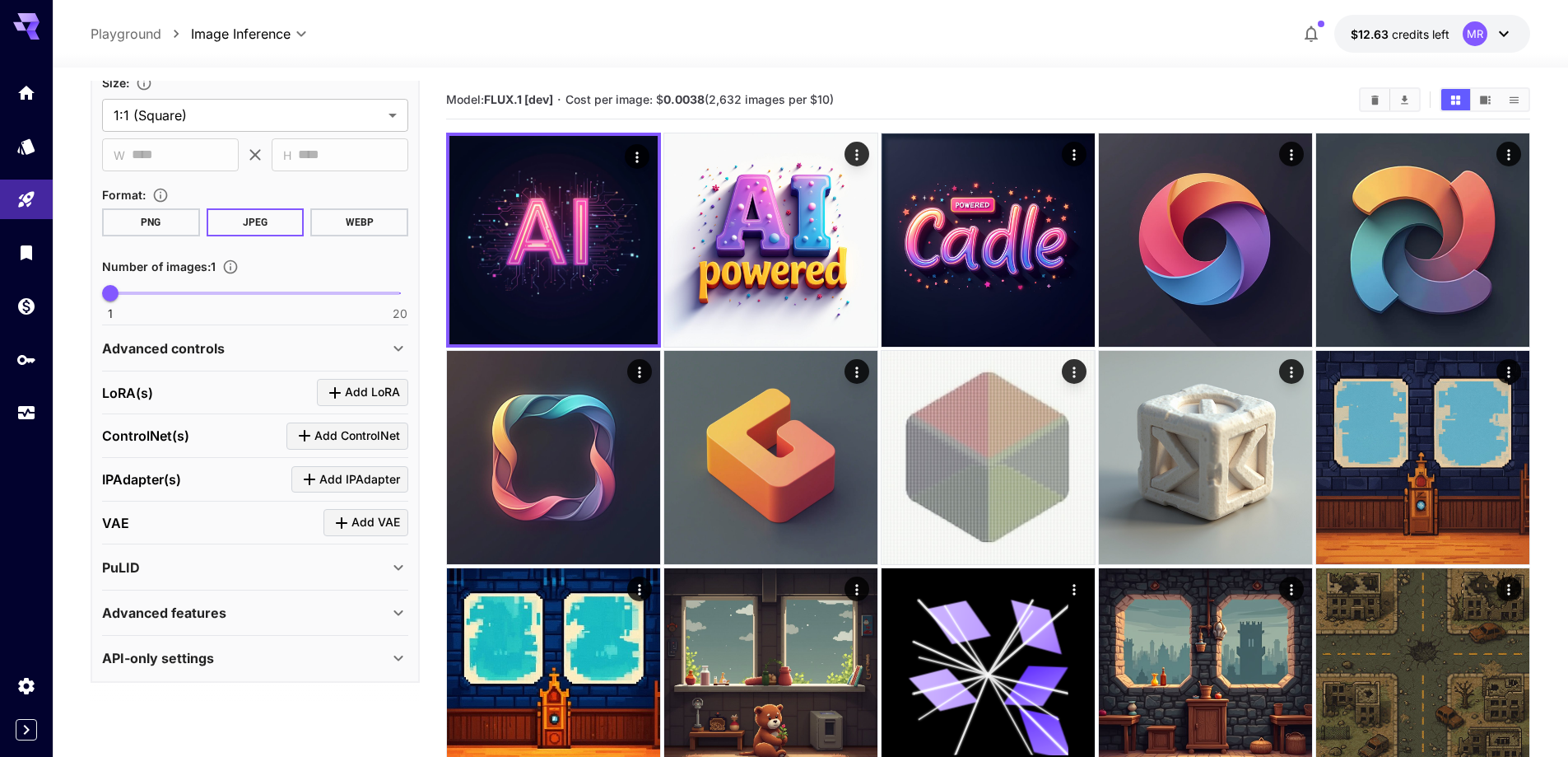
click at [212, 380] on div "LoRA(s) Add LoRA" at bounding box center [255, 392] width 306 height 27
click at [356, 389] on span "Add LoRA" at bounding box center [372, 392] width 55 height 20
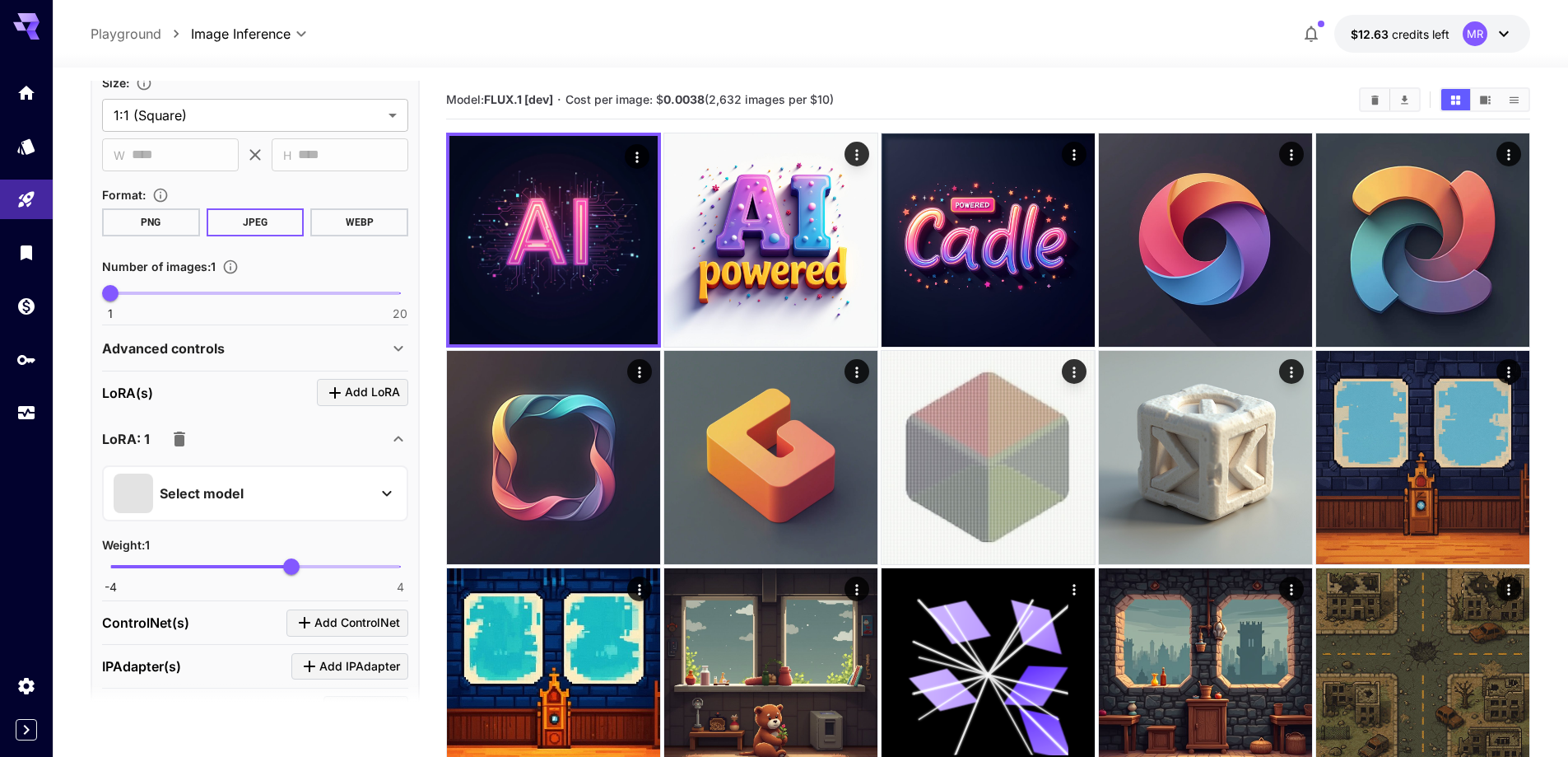
click at [262, 495] on div "Select model" at bounding box center [242, 493] width 257 height 39
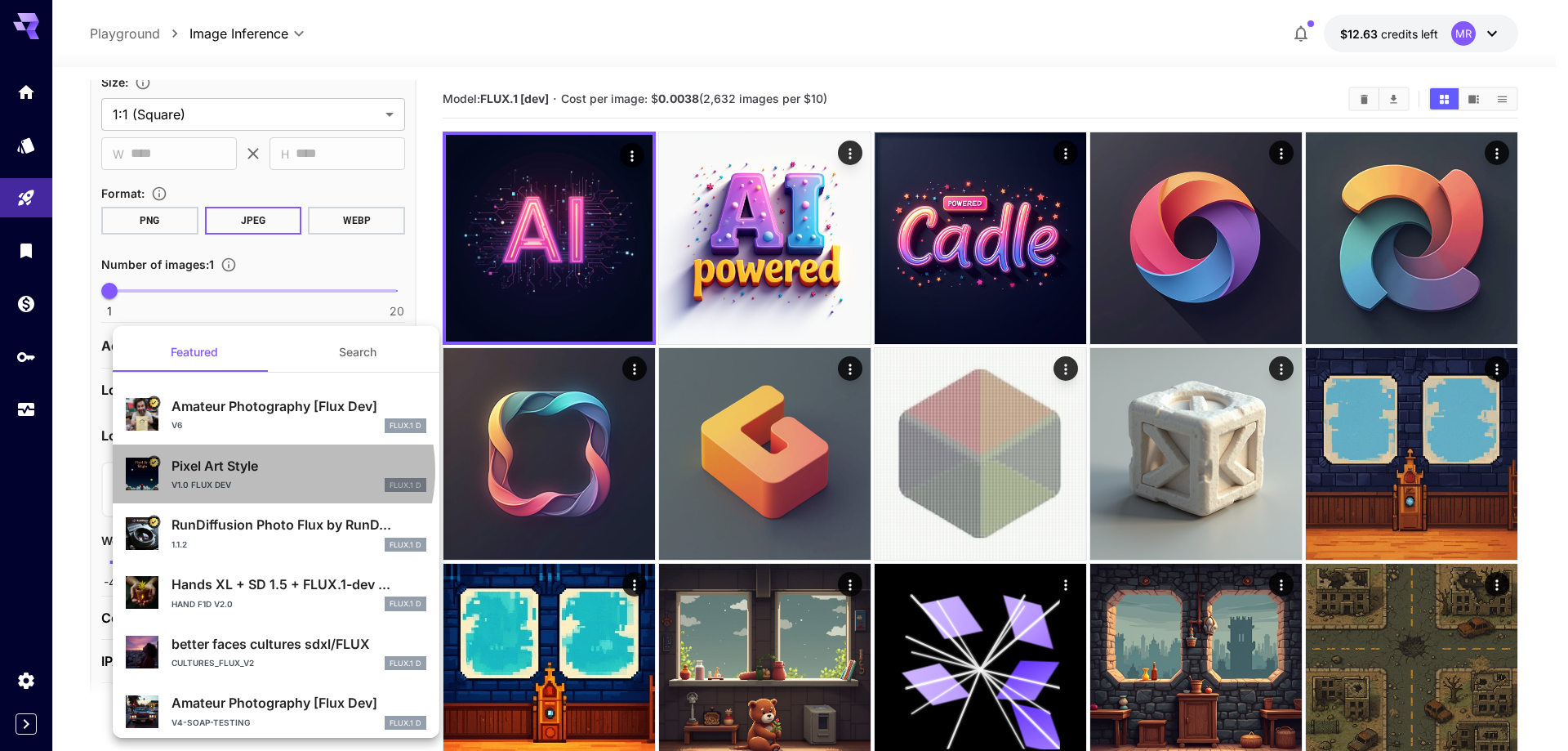
click at [272, 471] on p "Pixel Art Style" at bounding box center [299, 465] width 255 height 20
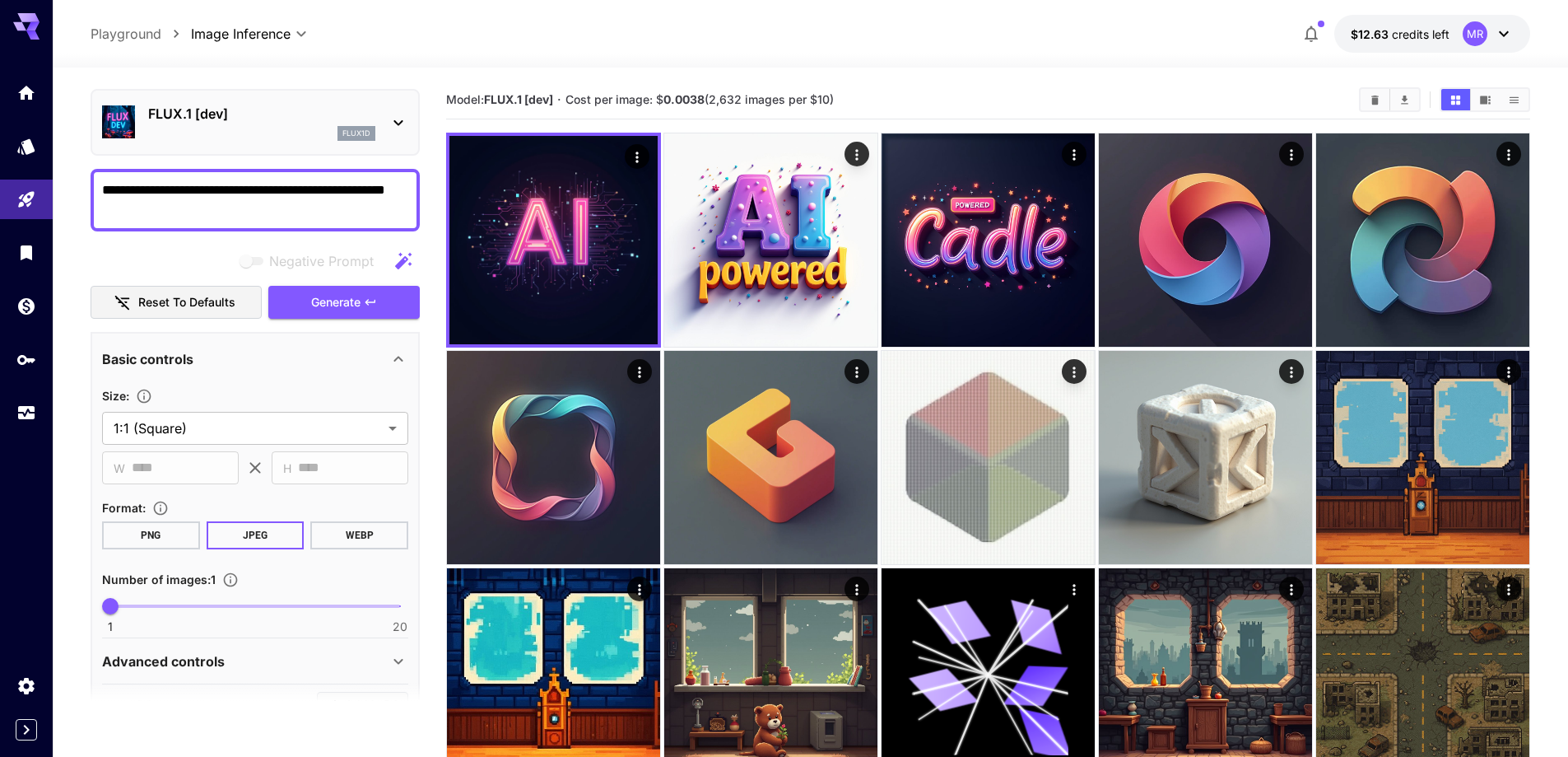
scroll to position [0, 0]
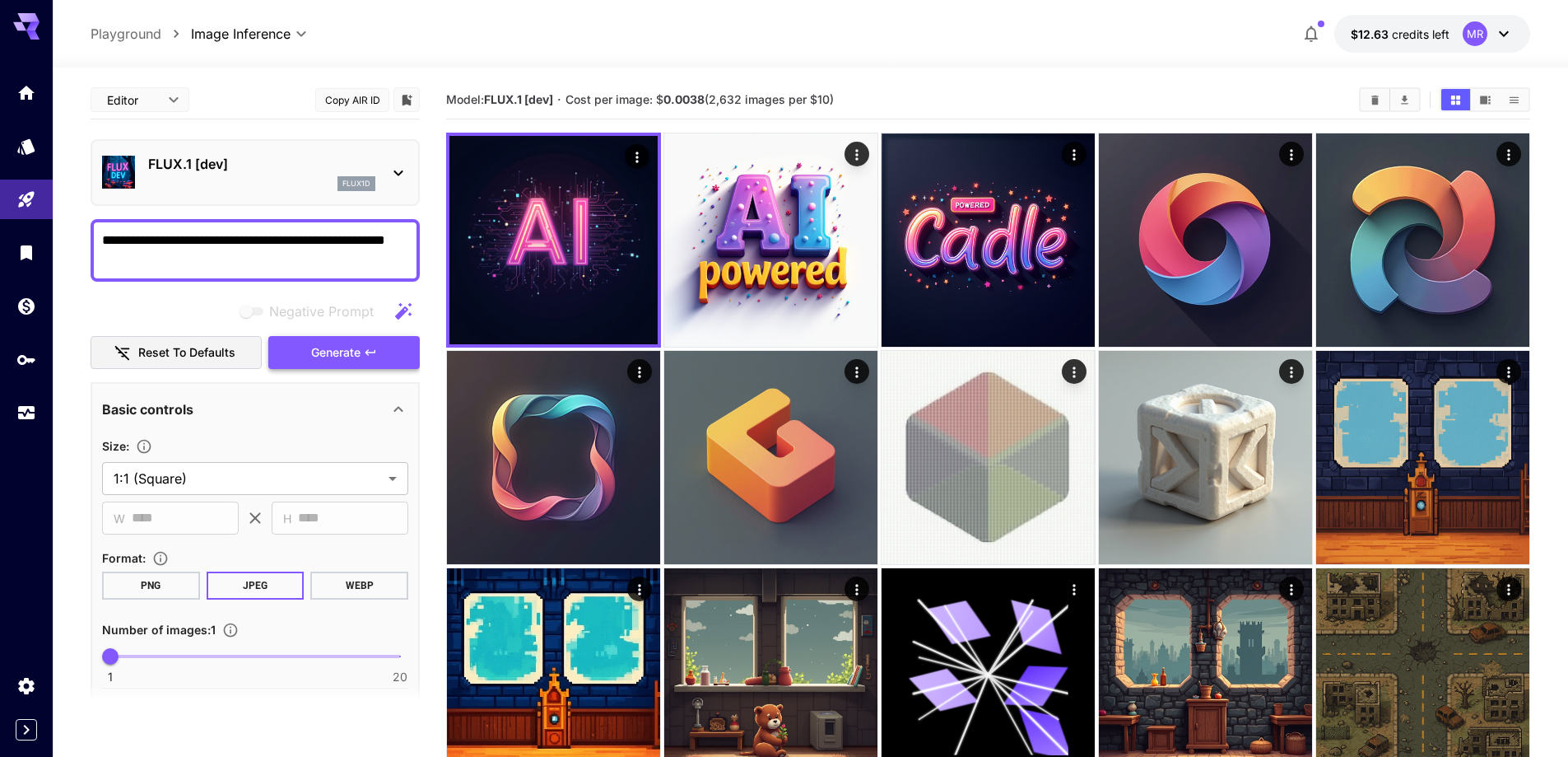
click at [306, 347] on button "Generate" at bounding box center [344, 352] width 151 height 34
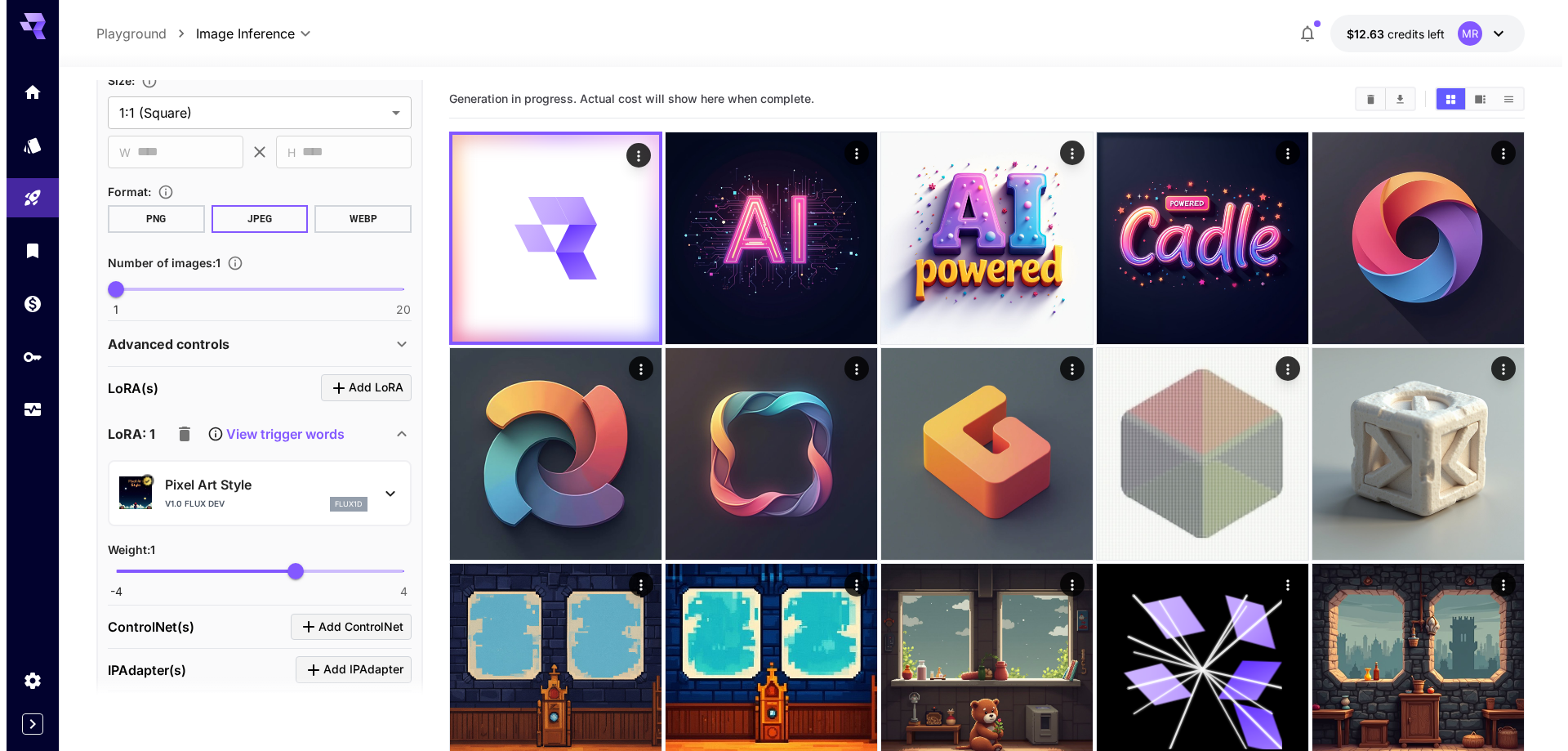
scroll to position [436, 0]
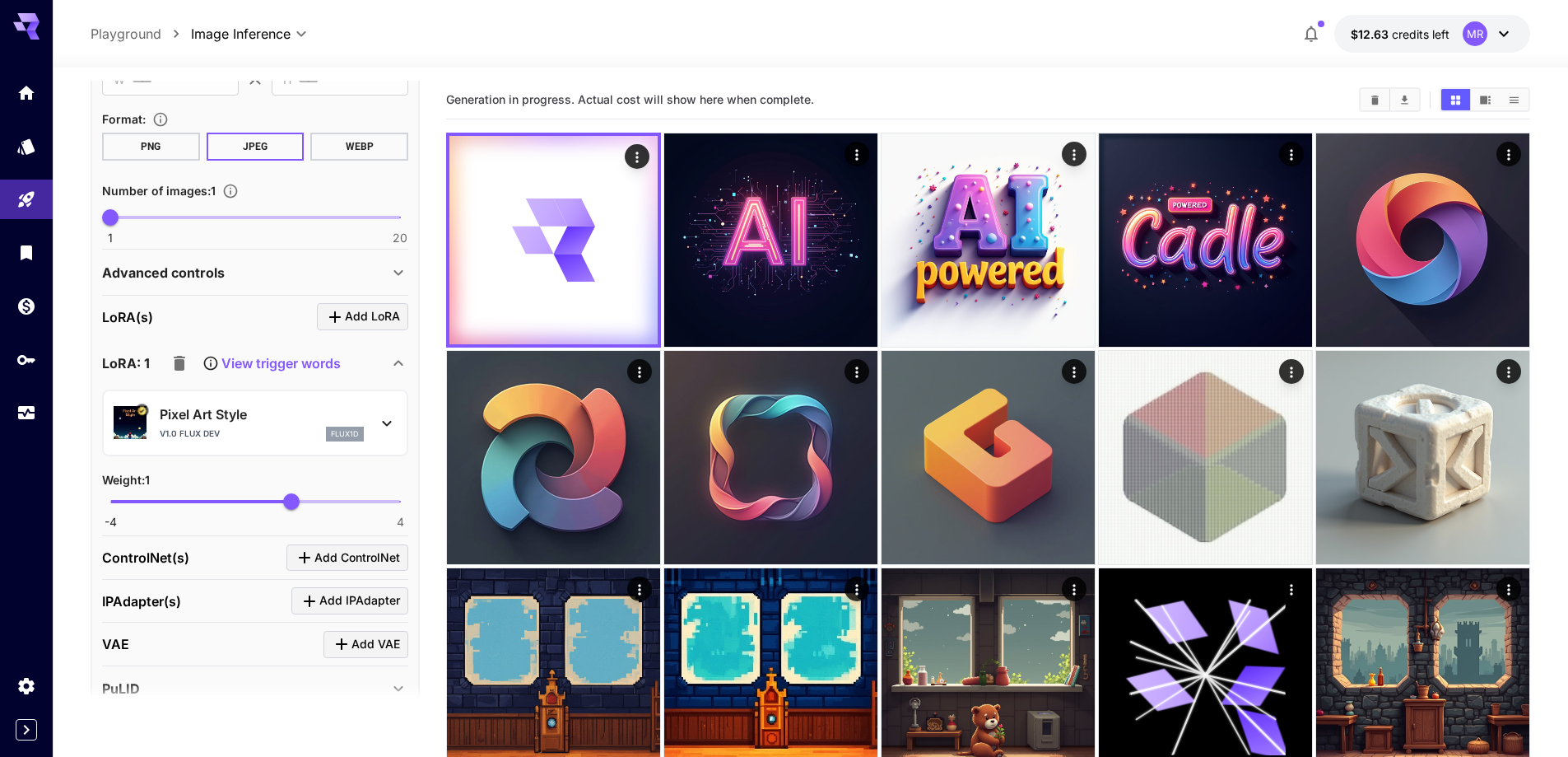
click at [292, 423] on p "Pixel Art Style" at bounding box center [262, 414] width 204 height 20
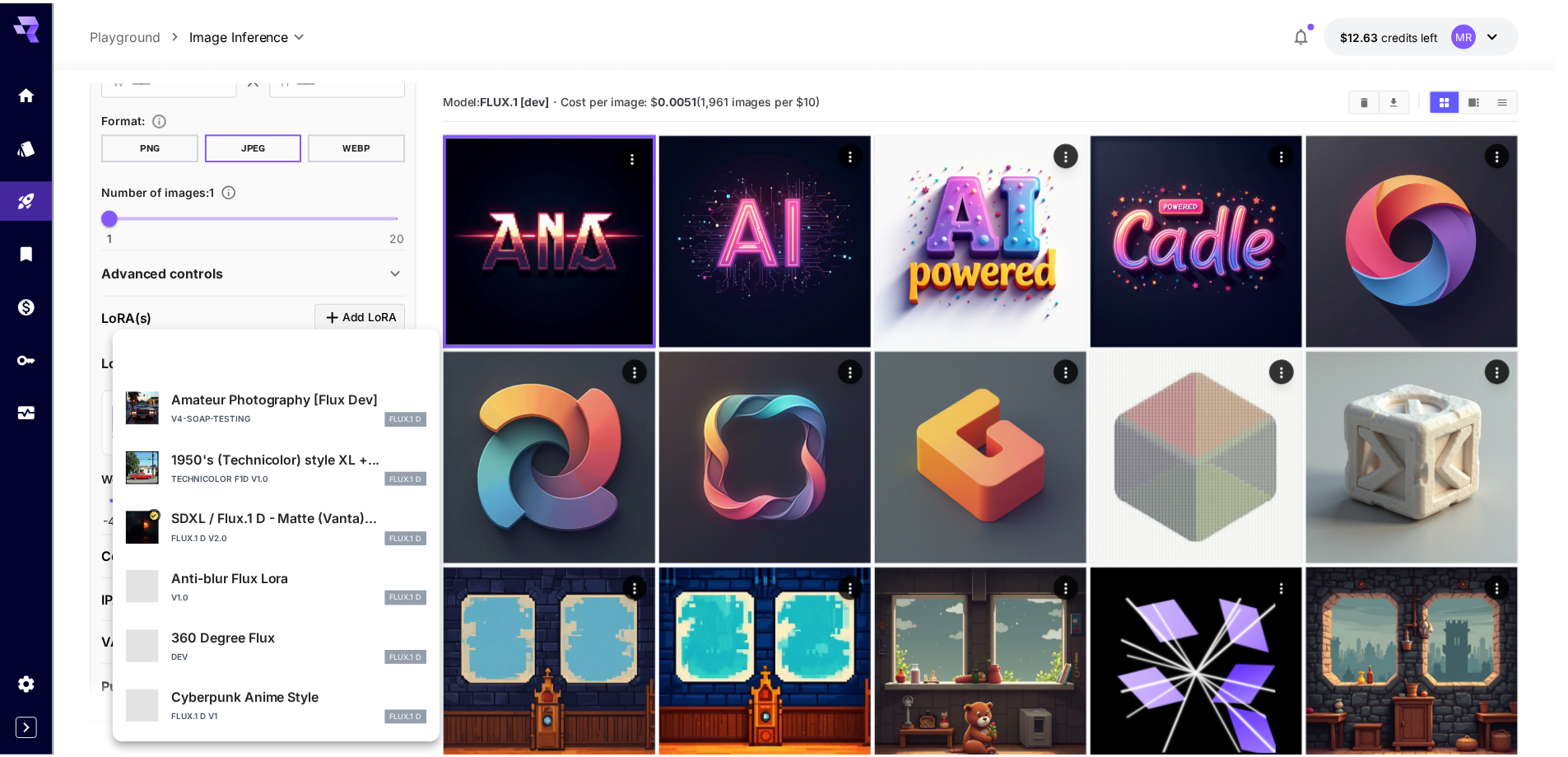
scroll to position [310, 0]
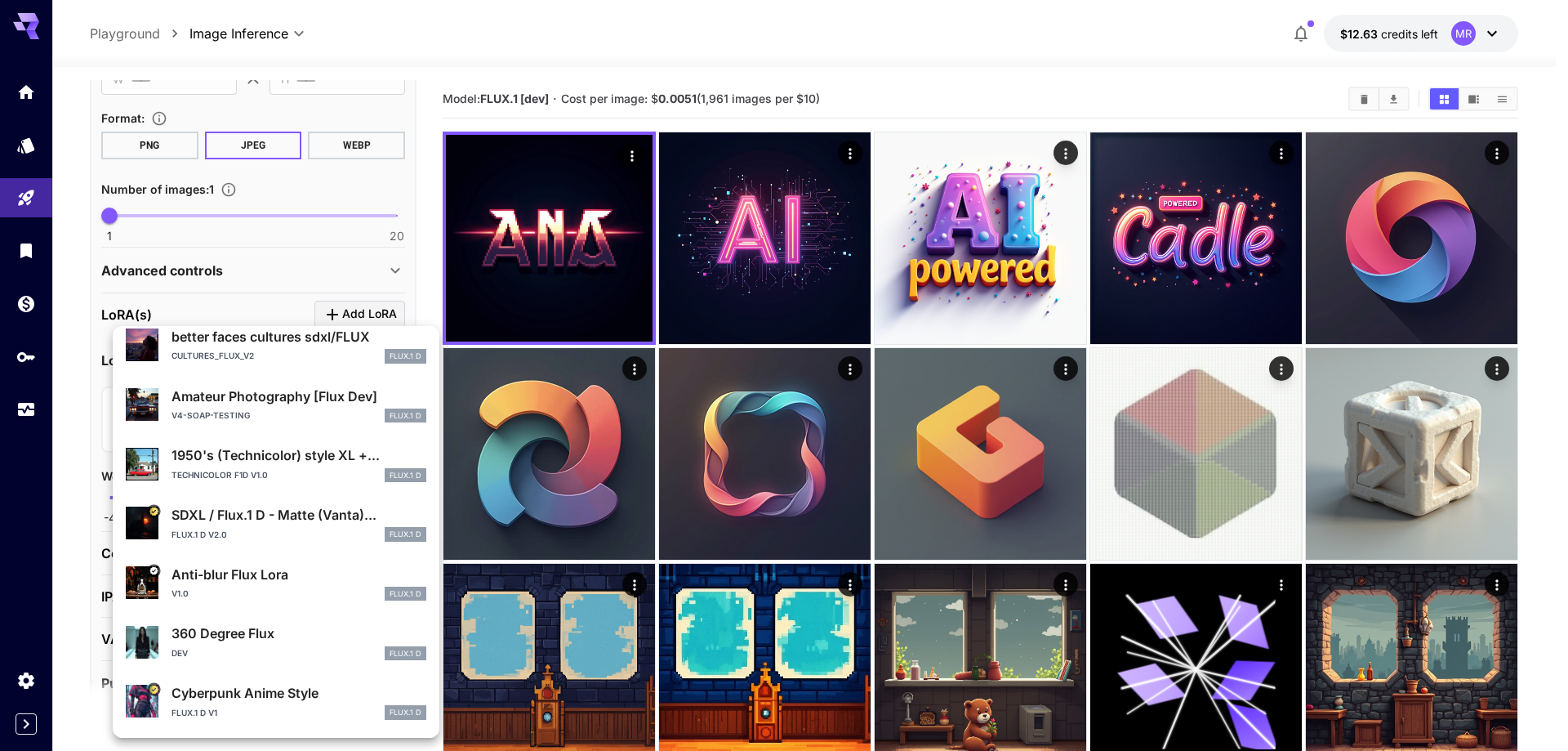
click at [258, 713] on div "Flux.1 D v1 FLUX.1 D" at bounding box center [299, 712] width 255 height 14
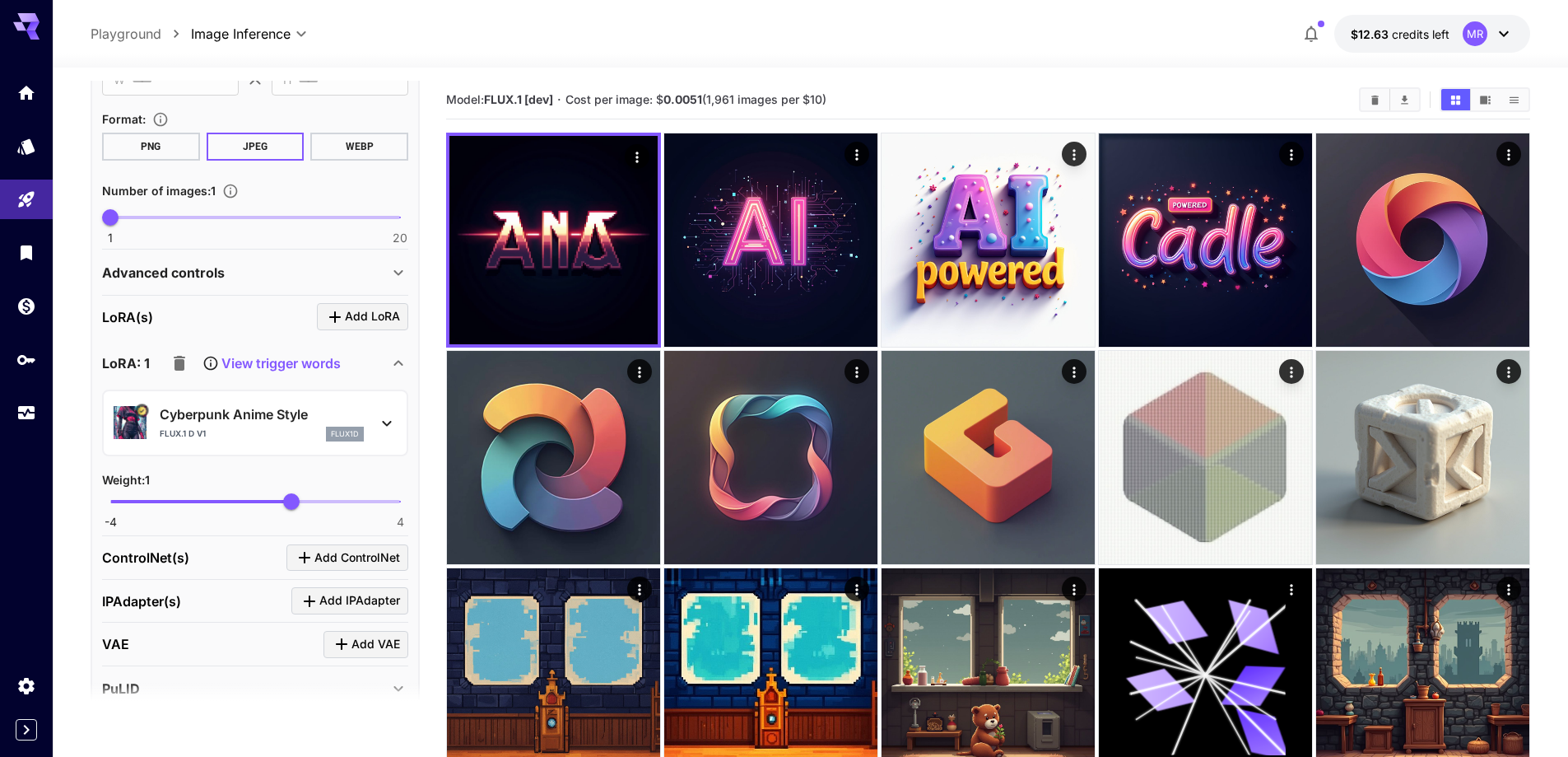
scroll to position [0, 0]
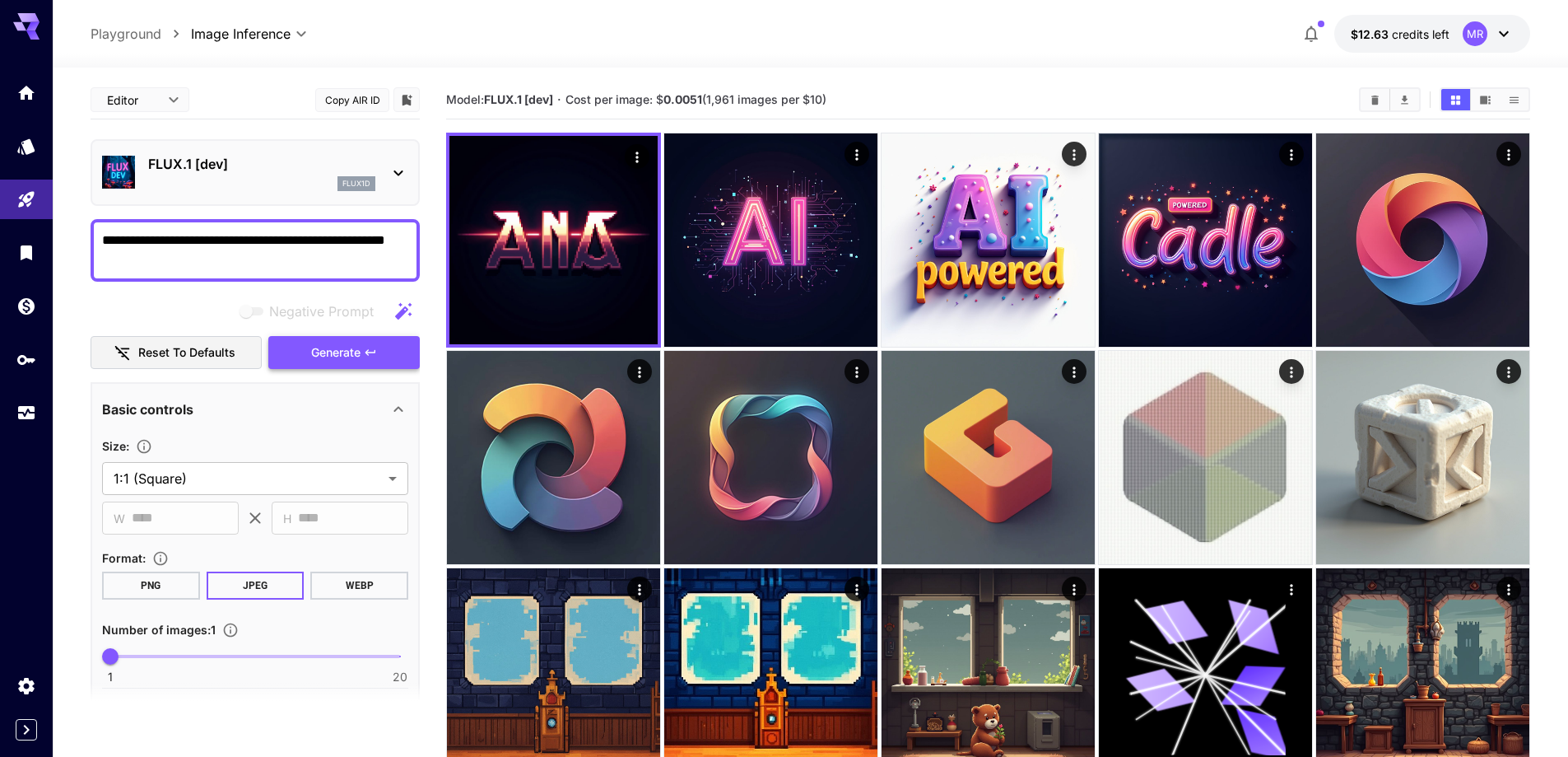
click at [372, 352] on icon "button" at bounding box center [371, 352] width 13 height 13
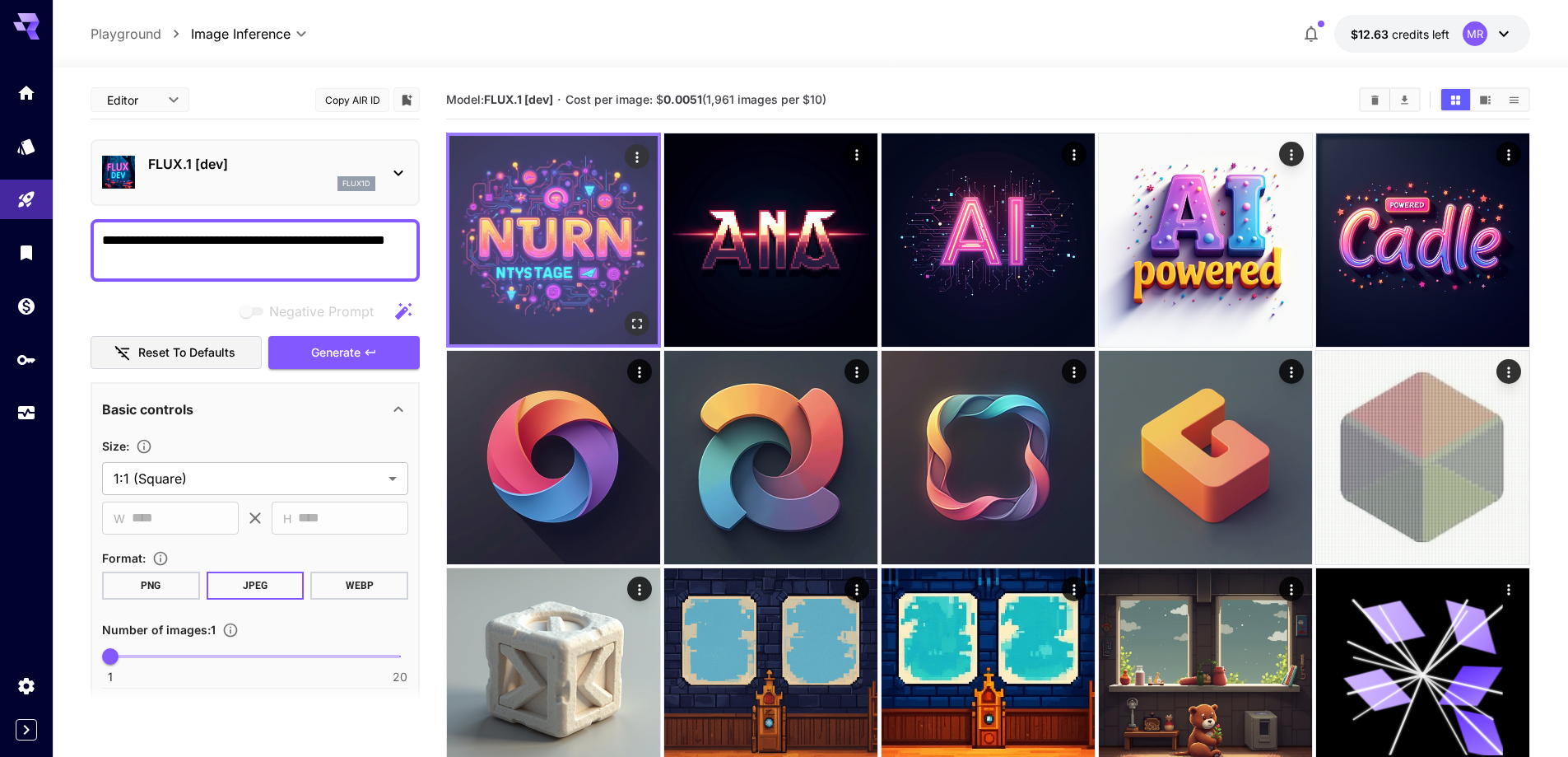
click at [554, 231] on img at bounding box center [553, 240] width 208 height 208
click at [565, 264] on img at bounding box center [553, 240] width 208 height 208
click at [565, 276] on img at bounding box center [553, 240] width 208 height 208
click at [638, 323] on icon "Open in fullscreen" at bounding box center [636, 323] width 16 height 16
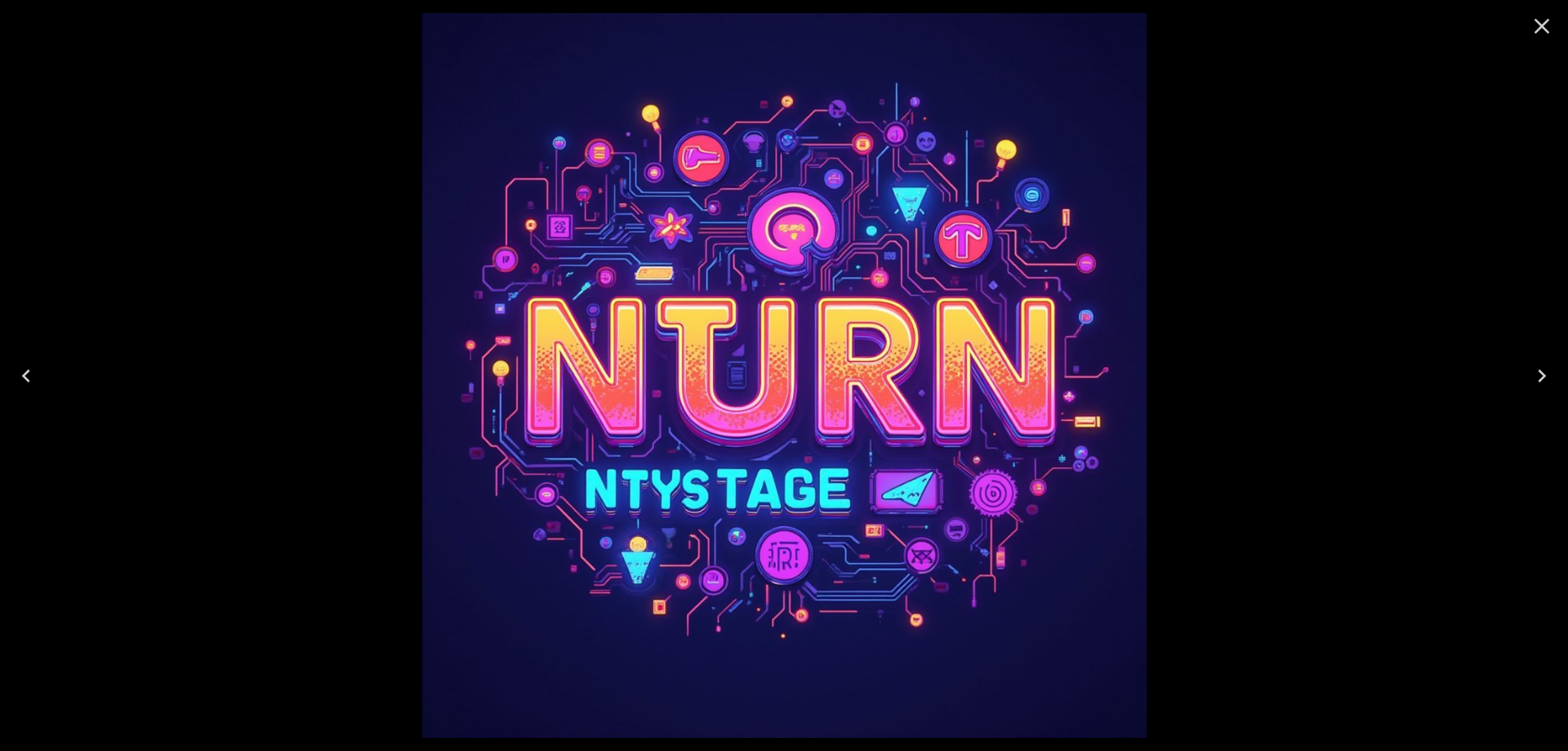
click at [1540, 26] on icon "Close" at bounding box center [1541, 26] width 26 height 26
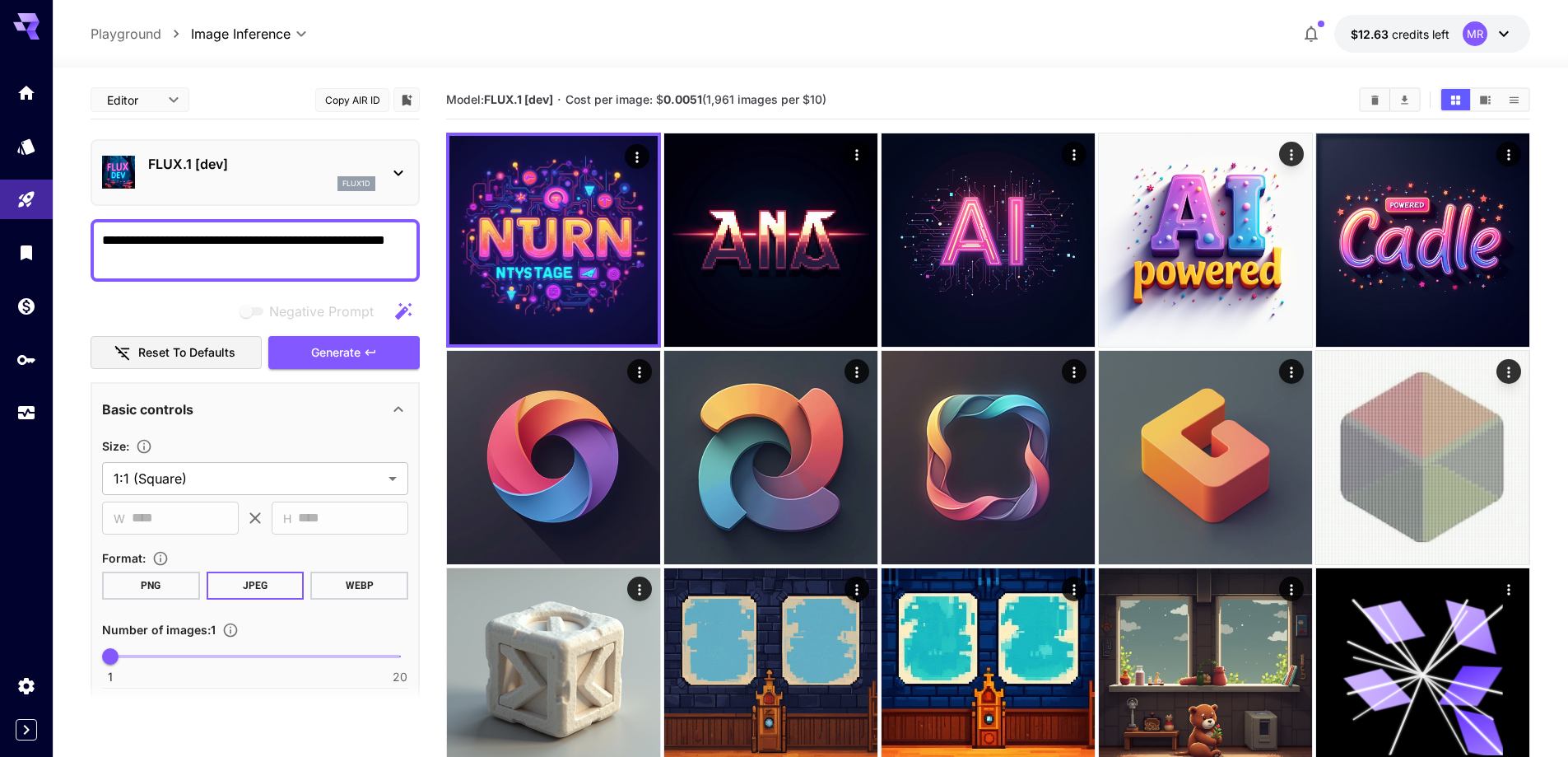
drag, startPoint x: 239, startPoint y: 258, endPoint x: -293, endPoint y: 172, distance: 538.9
click at [0, 172] on html "**********" at bounding box center [784, 742] width 1568 height 1484
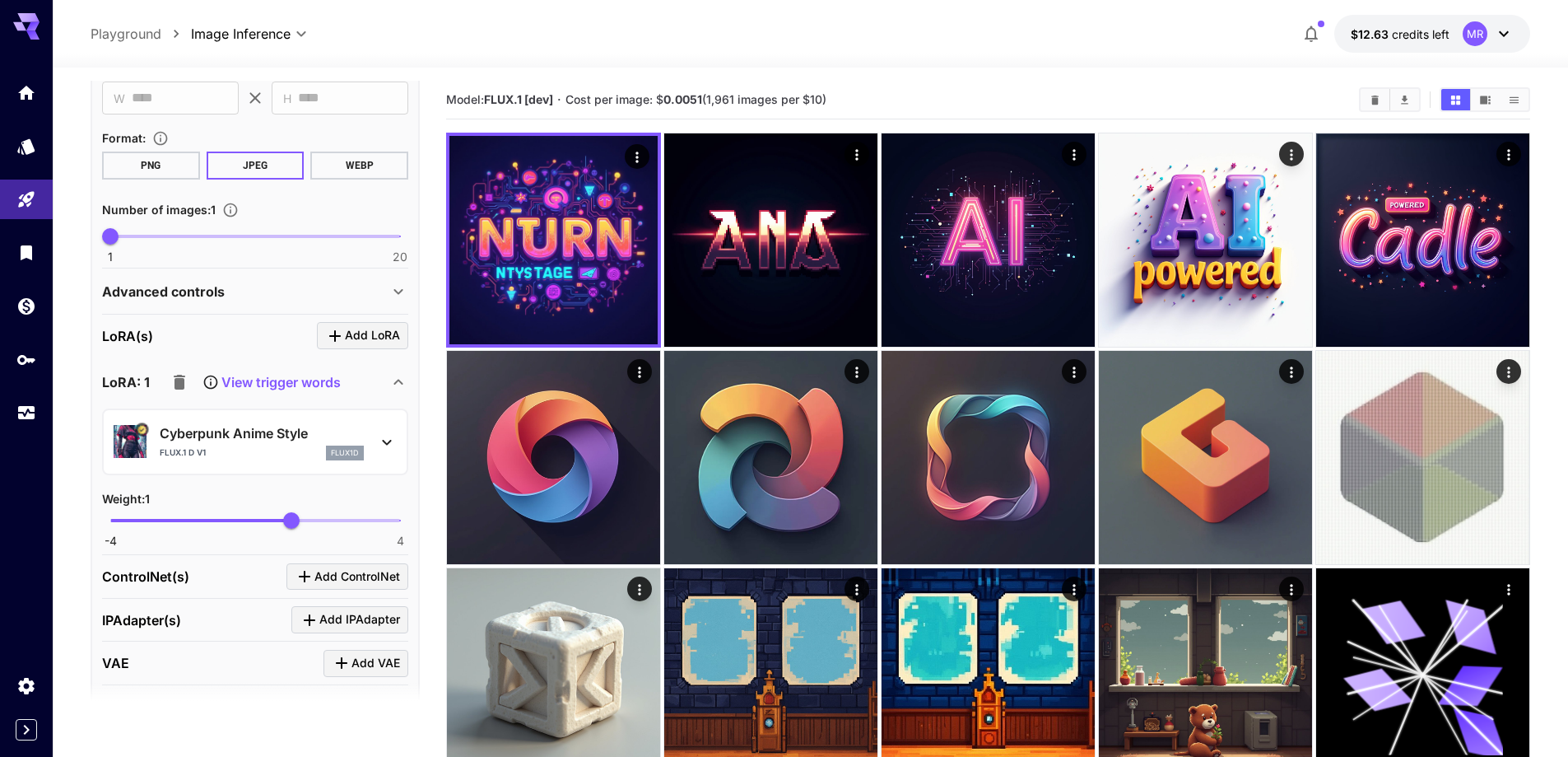
scroll to position [439, 0]
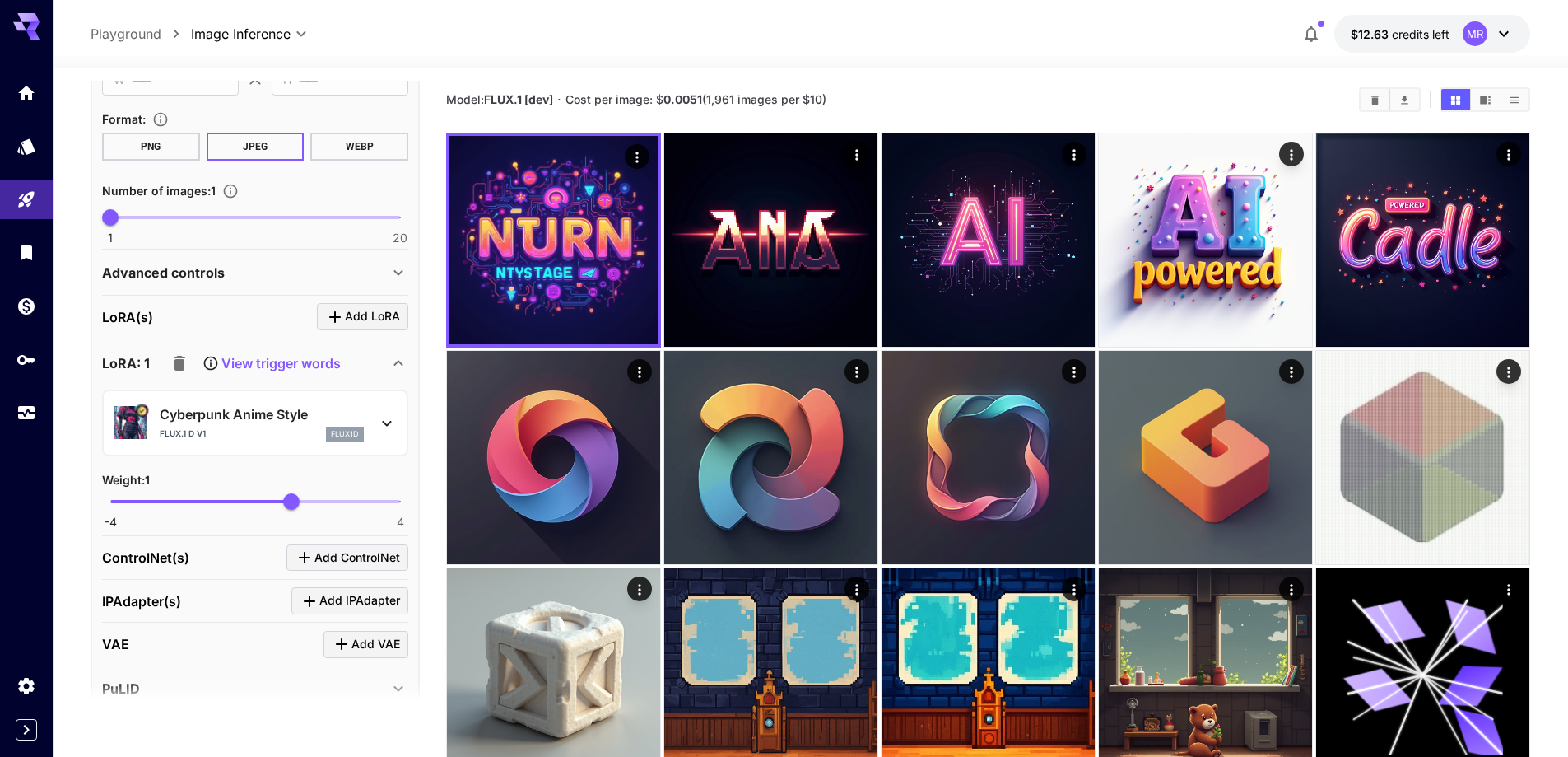
click at [172, 361] on icon "button" at bounding box center [179, 363] width 20 height 20
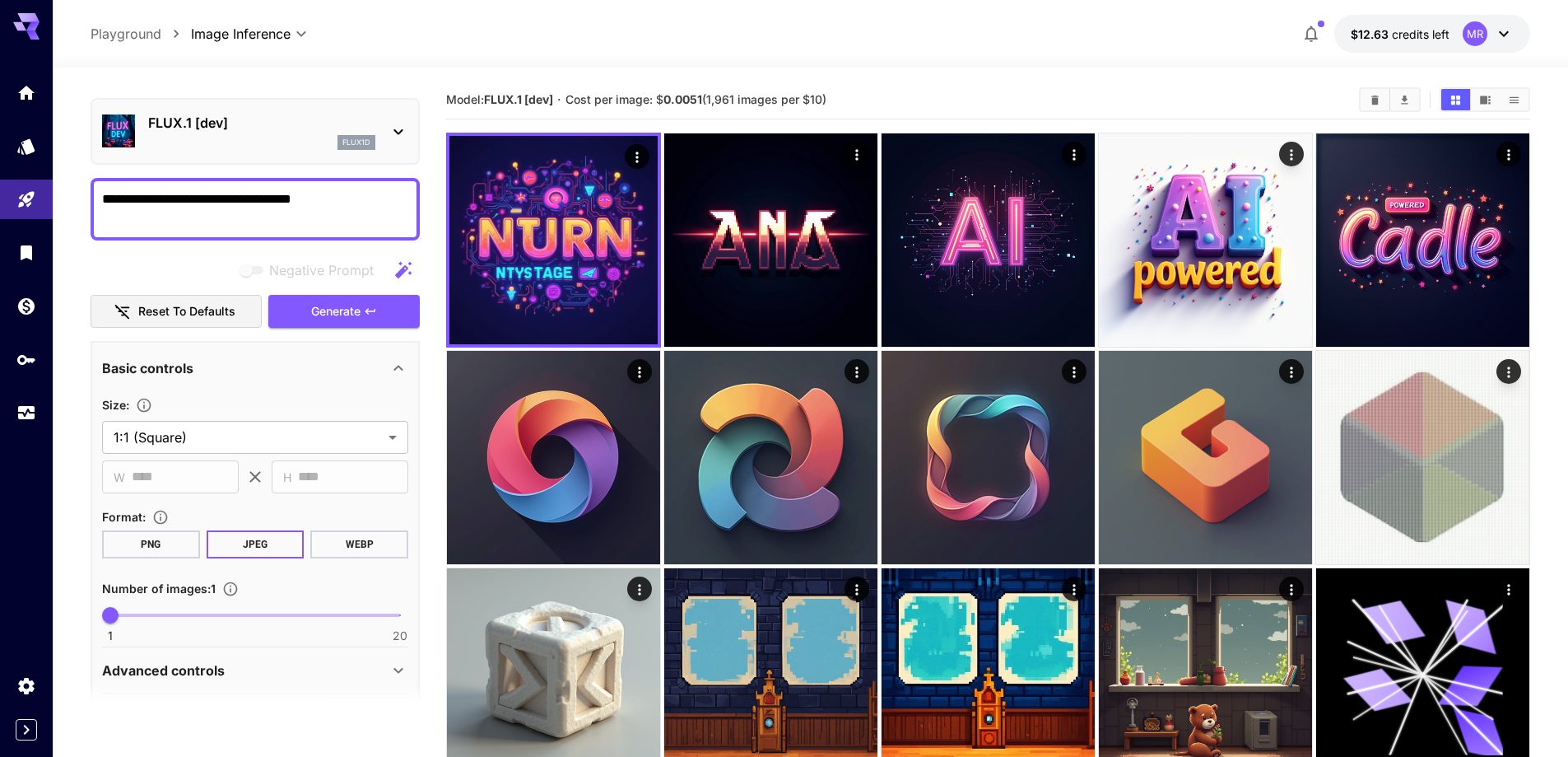
scroll to position [0, 0]
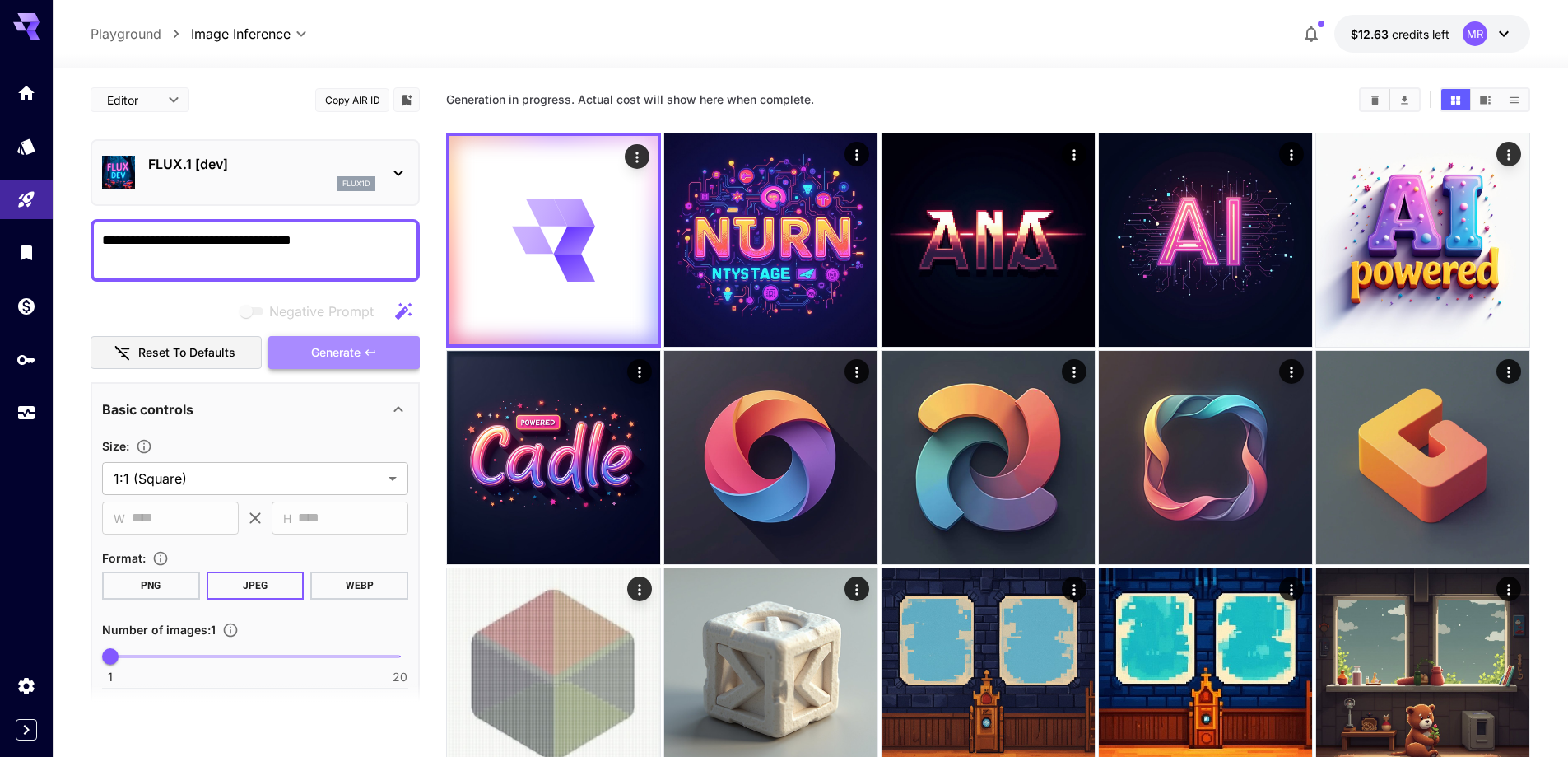
click at [348, 355] on span "Generate" at bounding box center [335, 352] width 49 height 20
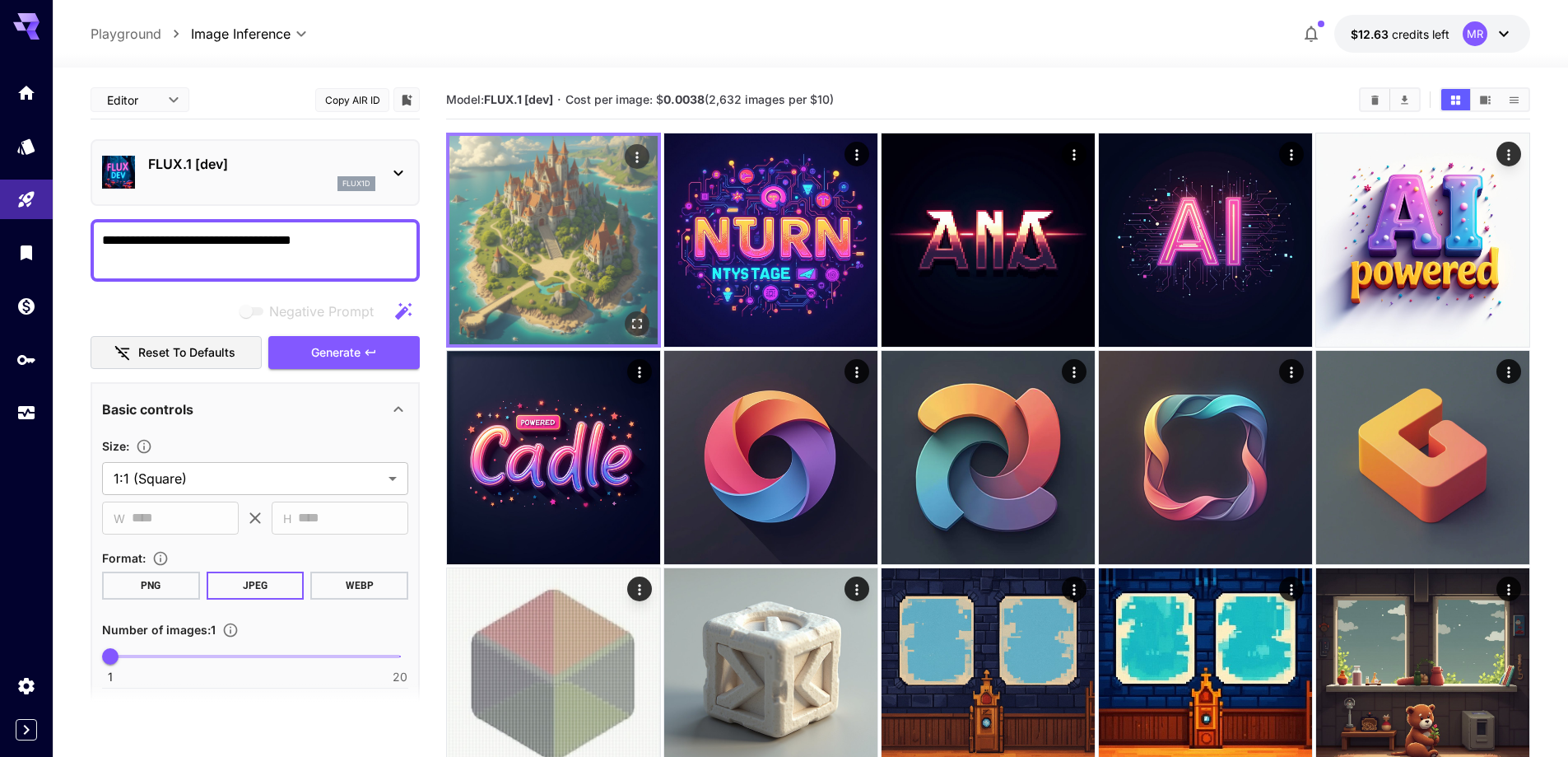
click at [541, 222] on img at bounding box center [553, 240] width 208 height 208
click at [559, 258] on img at bounding box center [553, 240] width 208 height 208
click at [637, 322] on icon "Open in fullscreen" at bounding box center [636, 323] width 16 height 16
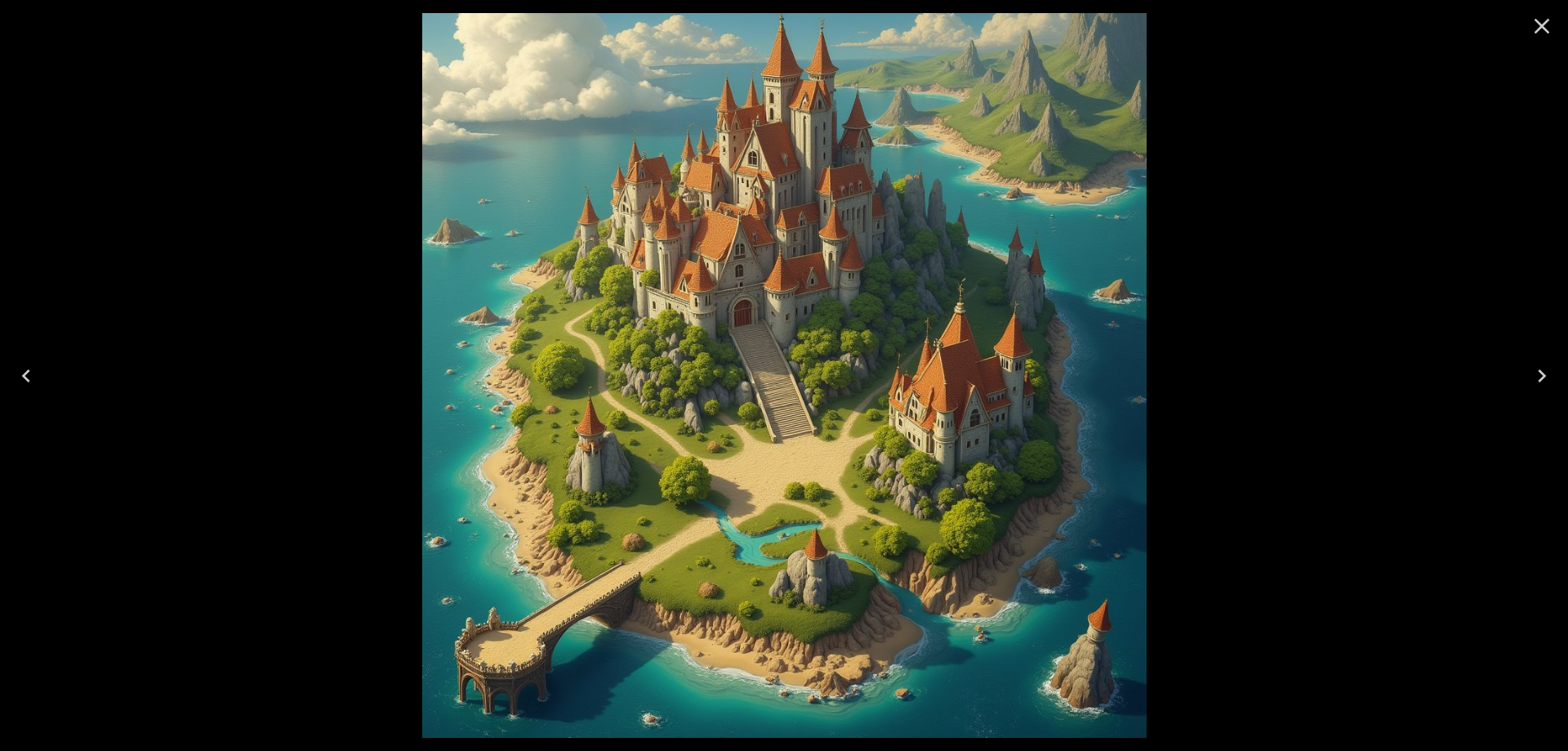
click at [1550, 22] on icon "Close" at bounding box center [1541, 26] width 26 height 26
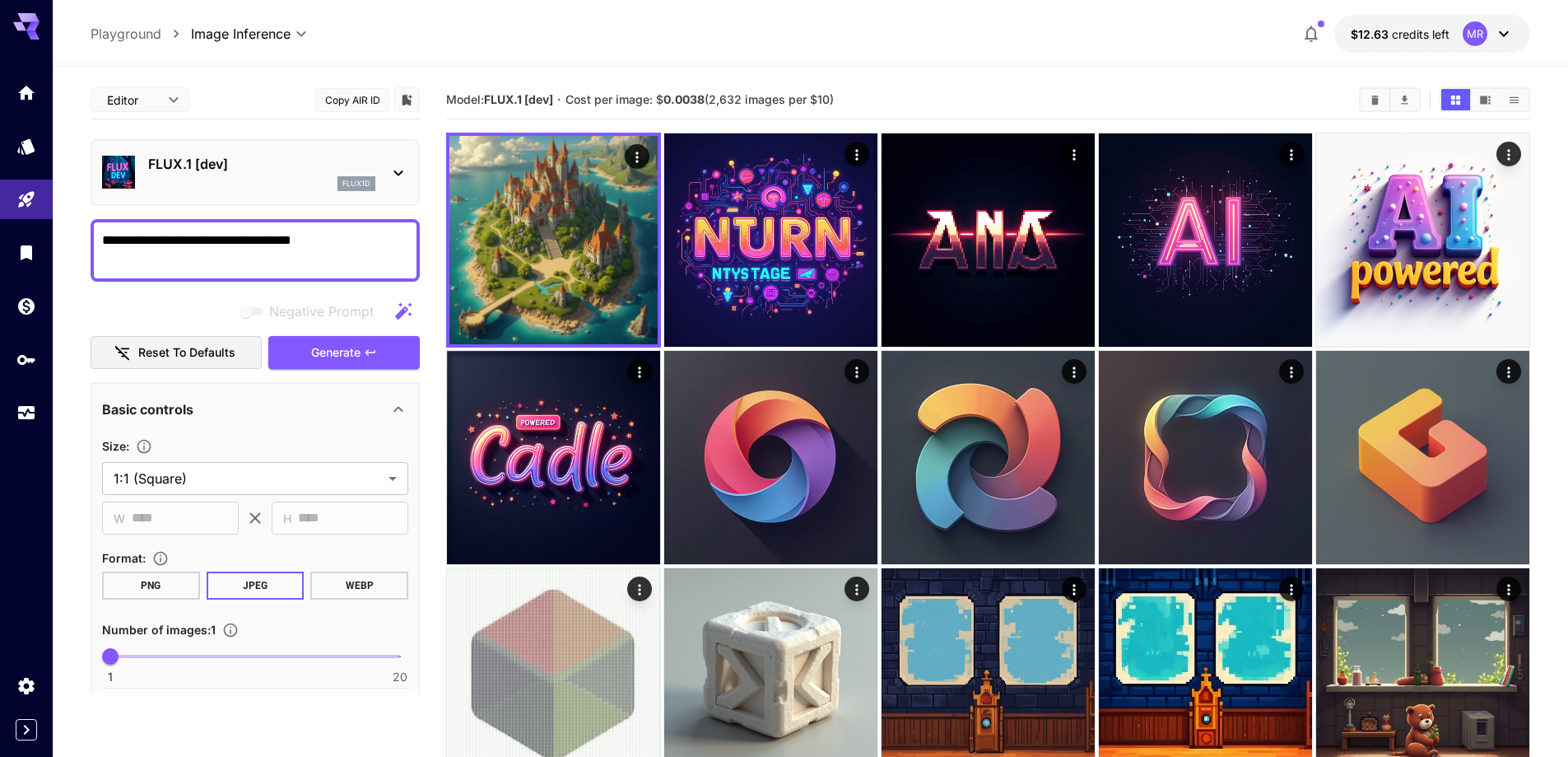
drag, startPoint x: 341, startPoint y: 234, endPoint x: 212, endPoint y: 222, distance: 129.6
click at [212, 222] on div "**********" at bounding box center [255, 249] width 329 height 63
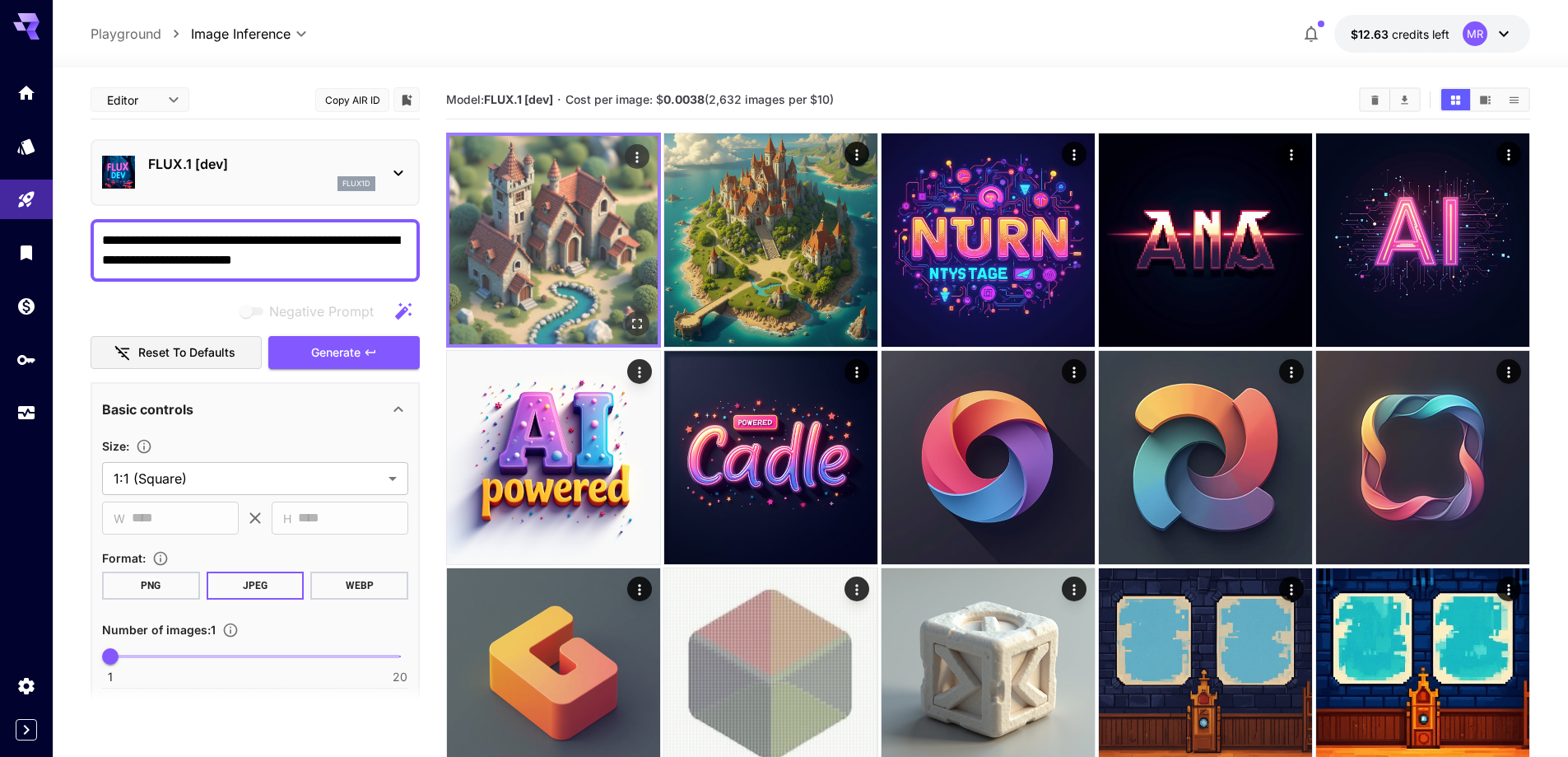
click at [573, 237] on img at bounding box center [553, 240] width 208 height 208
click at [639, 323] on icon "Open in fullscreen" at bounding box center [636, 323] width 16 height 16
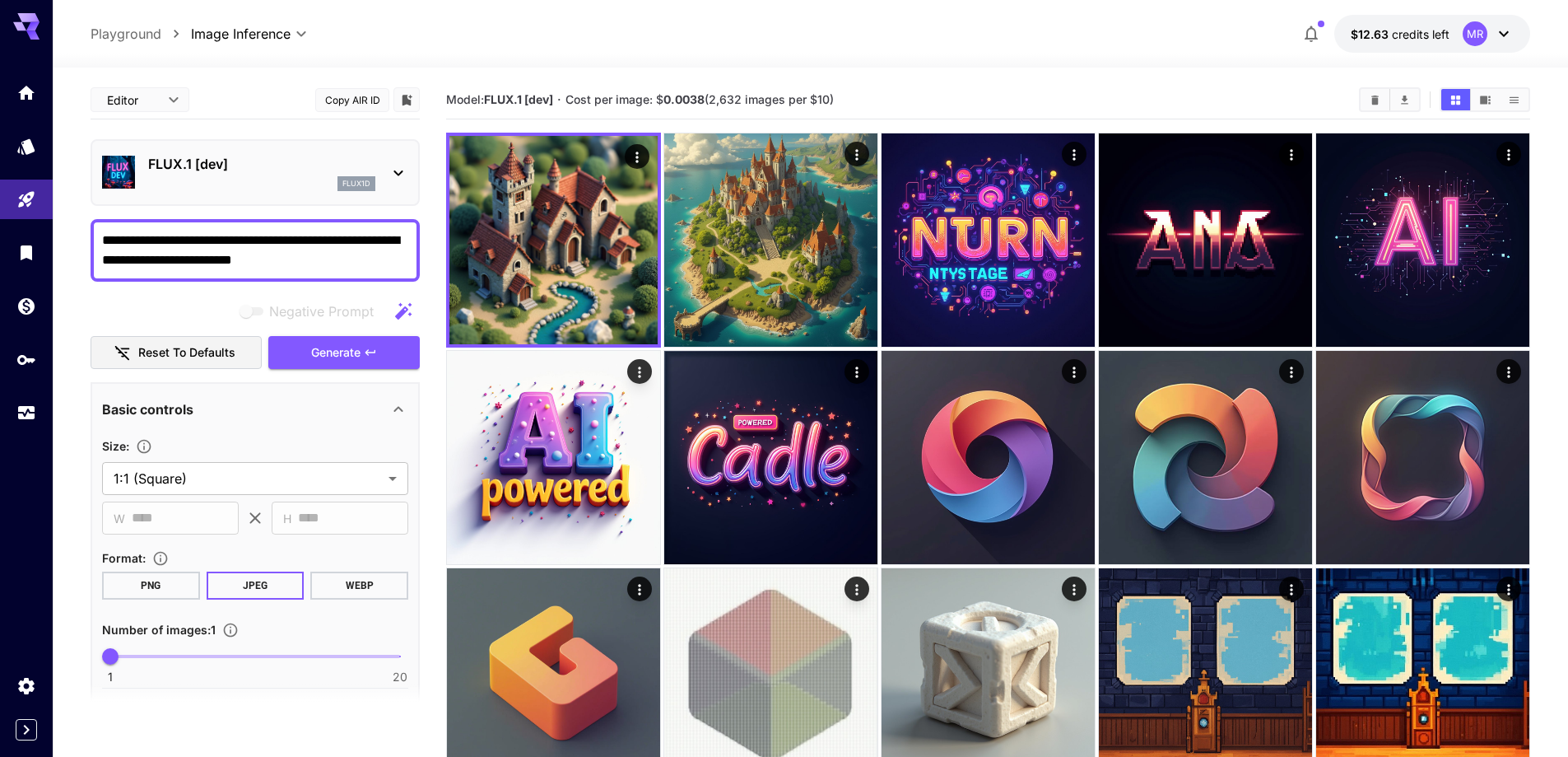
click at [326, 183] on div "flux1d" at bounding box center [262, 183] width 227 height 14
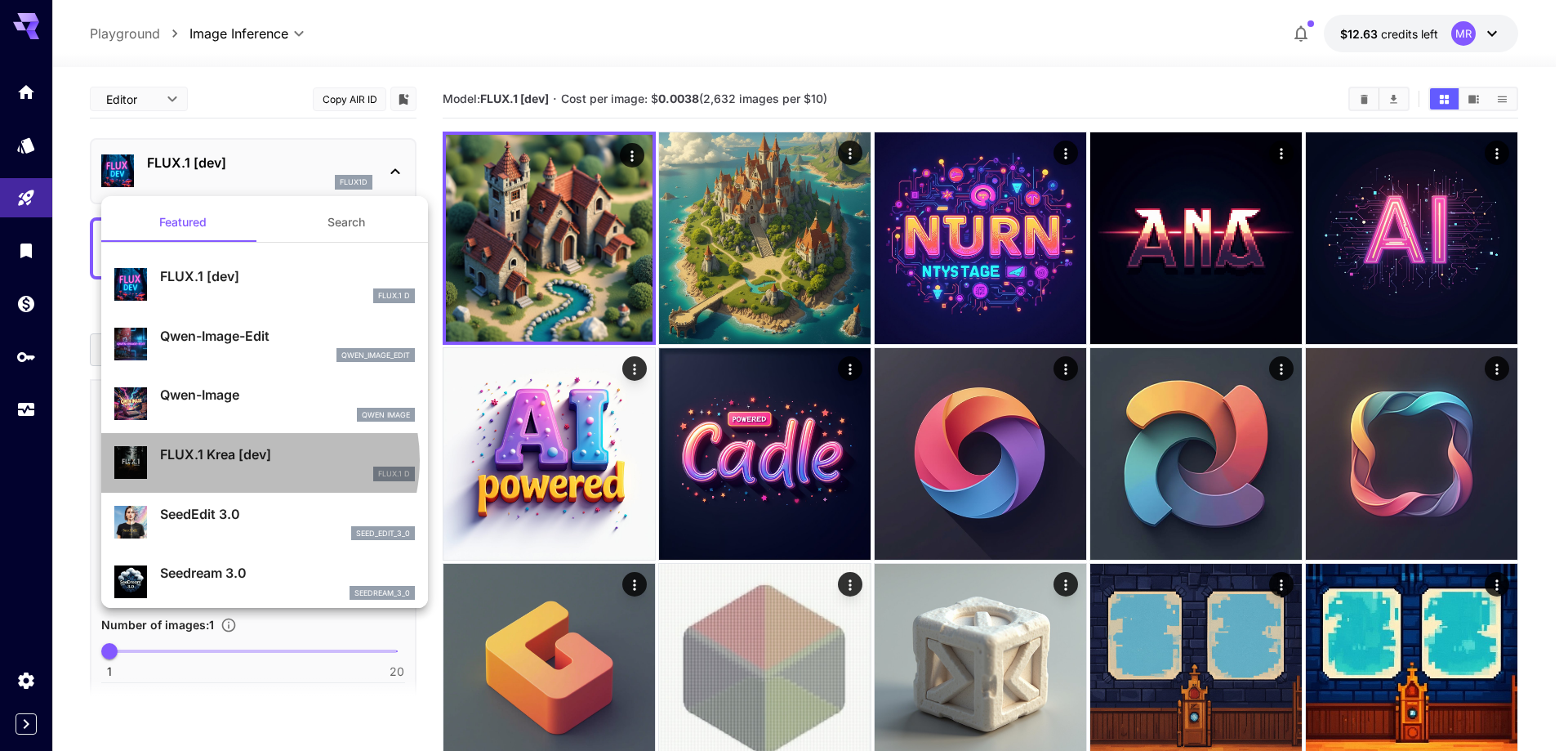
click at [248, 460] on p "FLUX.1 Krea [dev]" at bounding box center [287, 454] width 255 height 20
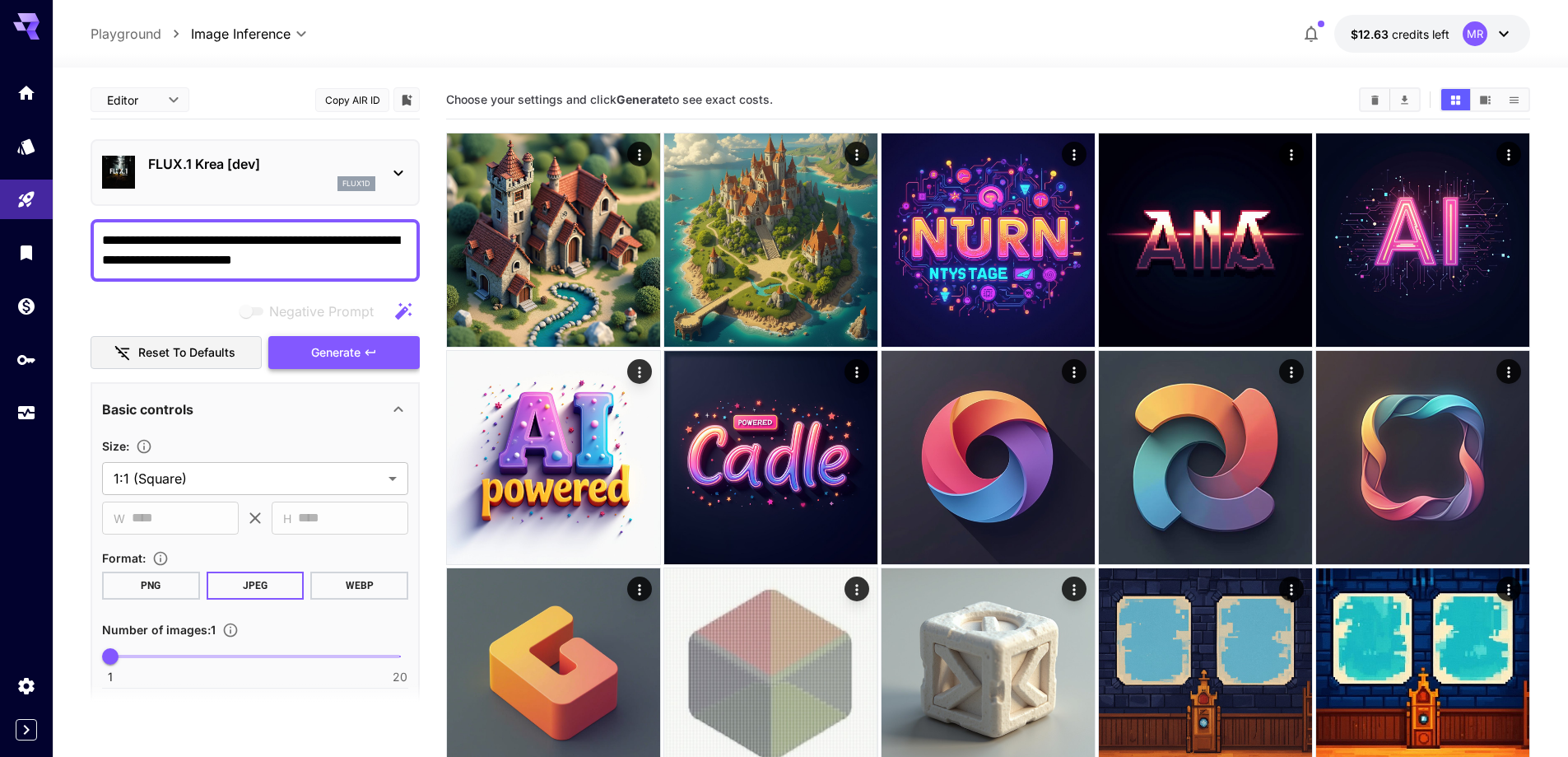
click at [345, 344] on span "Generate" at bounding box center [335, 352] width 49 height 20
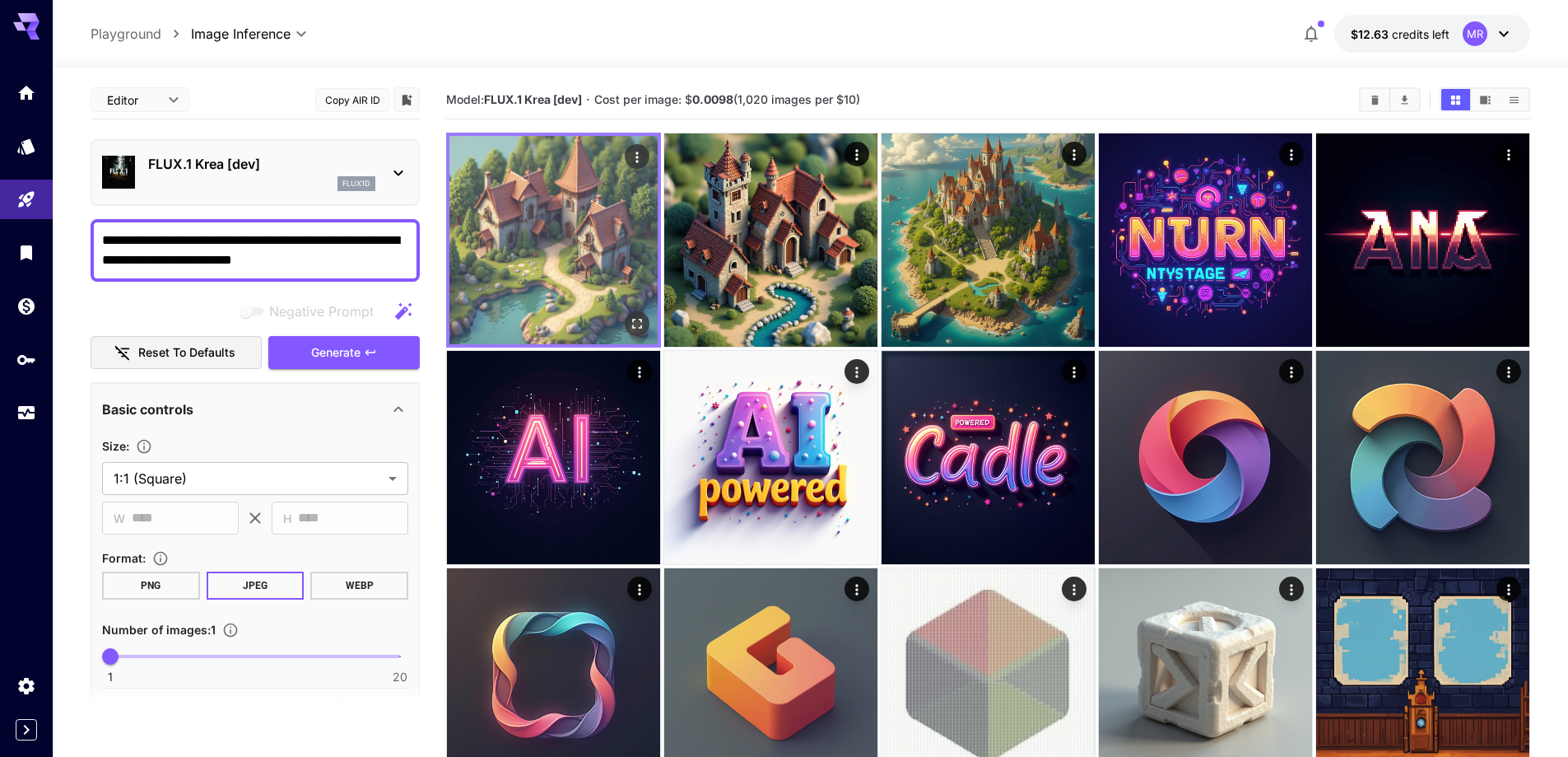
click at [539, 313] on img at bounding box center [553, 240] width 208 height 208
click at [578, 257] on img at bounding box center [553, 240] width 208 height 208
click at [637, 321] on icon "Open in fullscreen" at bounding box center [636, 323] width 16 height 16
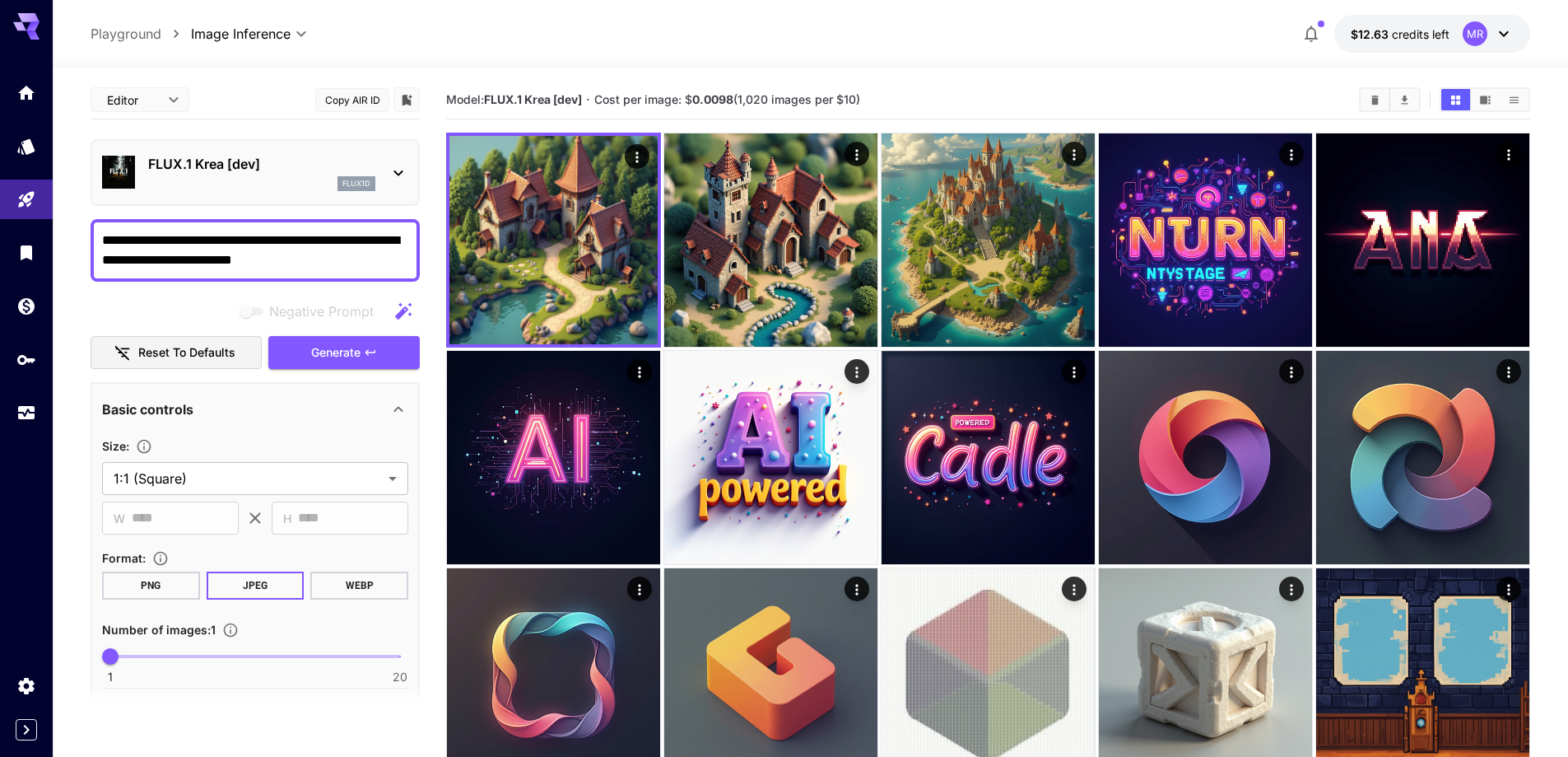
click at [294, 161] on p "FLUX.1 Krea [dev]" at bounding box center [262, 164] width 227 height 20
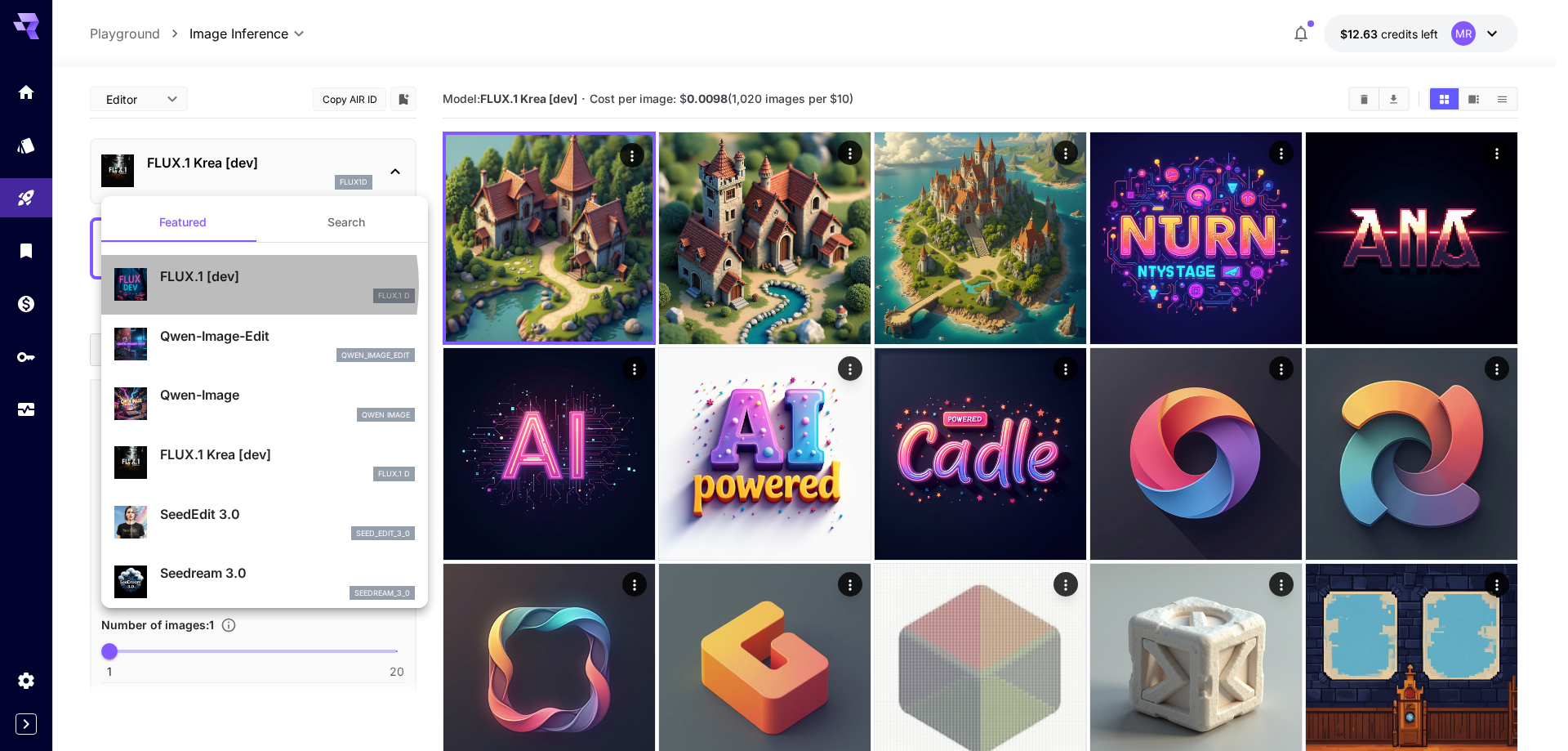
click at [222, 285] on p "FLUX.1 [dev]" at bounding box center [287, 276] width 255 height 20
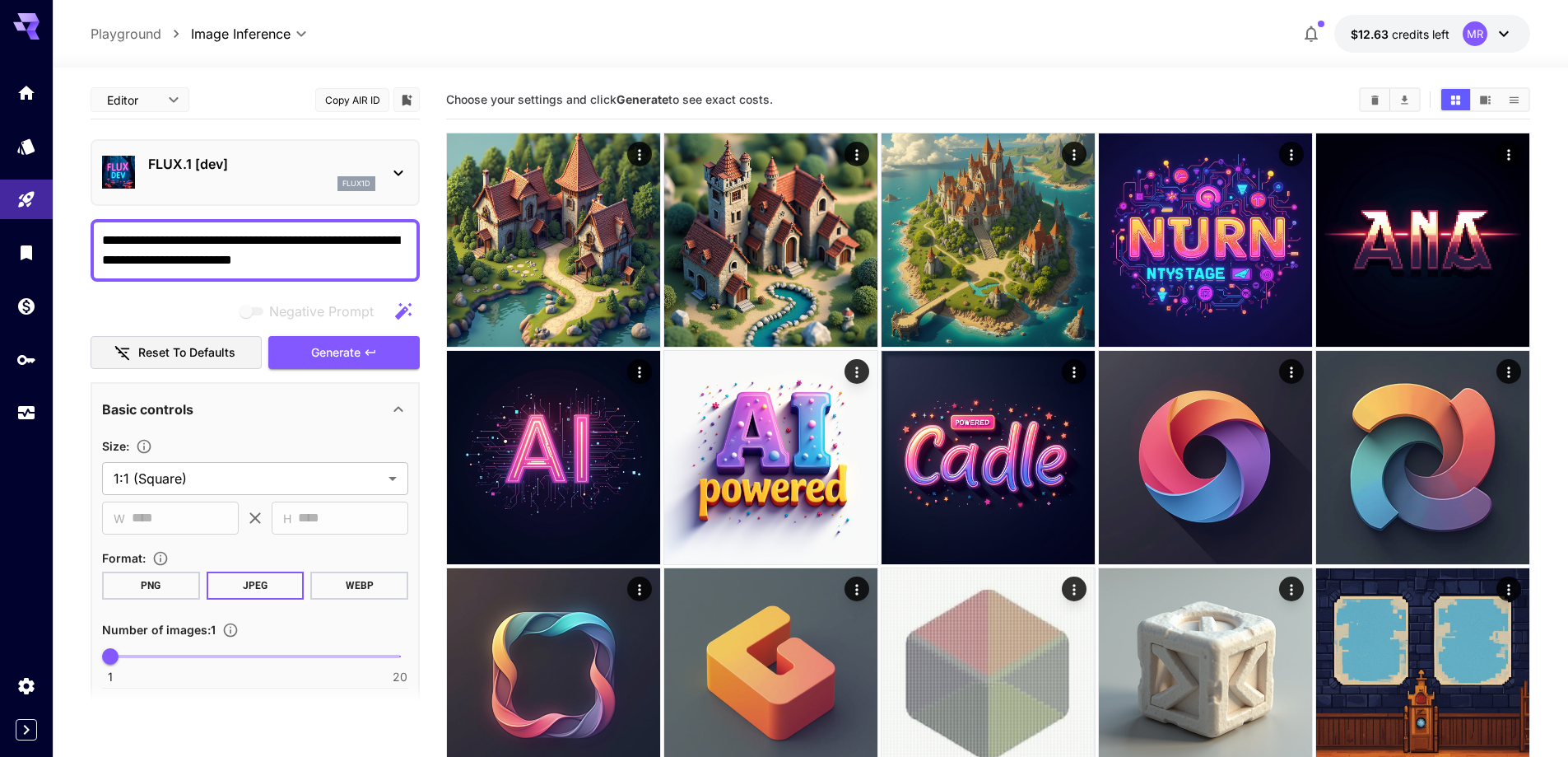
scroll to position [220, 0]
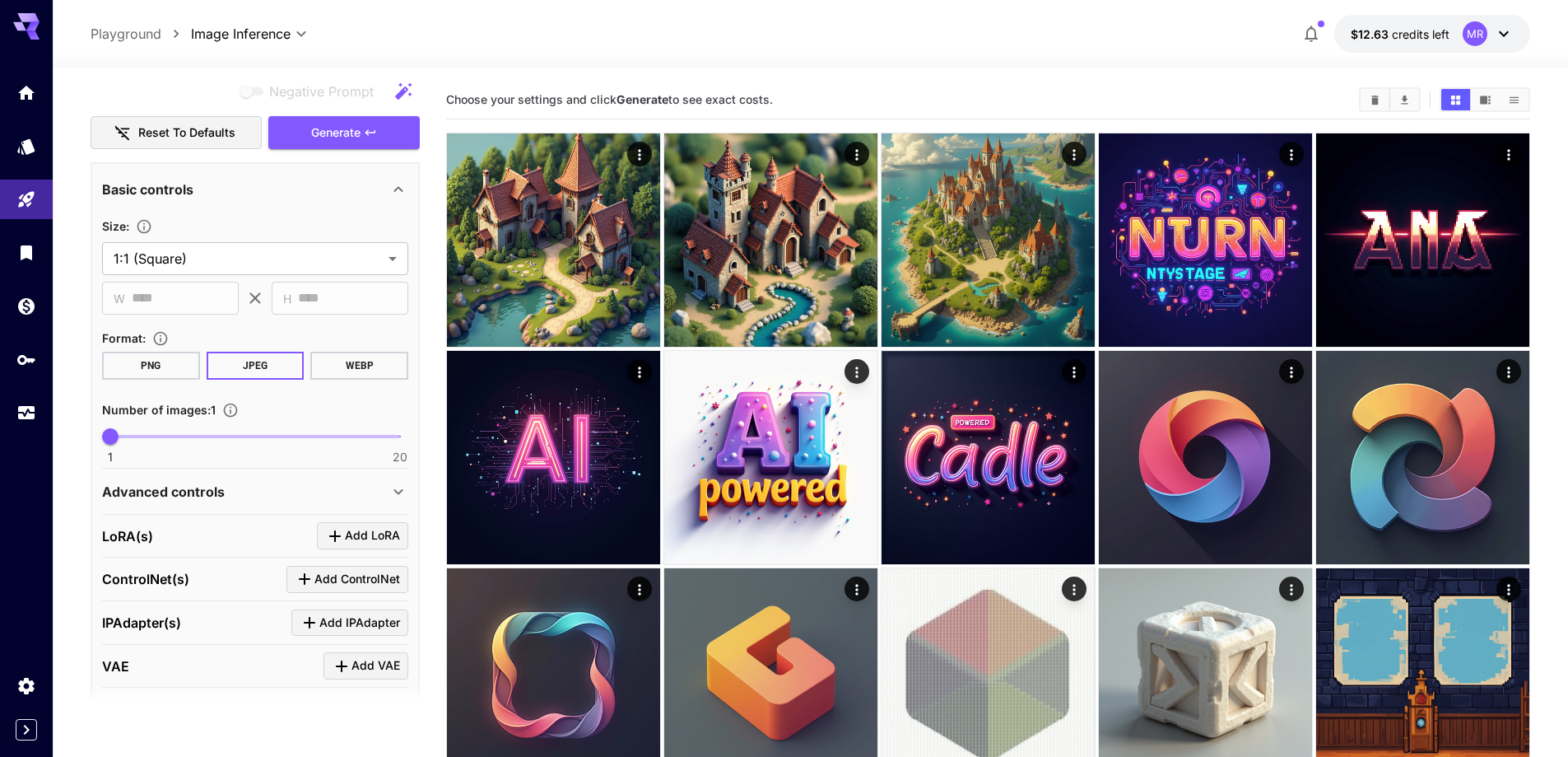
click at [223, 532] on div "LoRA(s) Add LoRA" at bounding box center [255, 535] width 306 height 27
click at [329, 530] on icon "Click to add LoRA" at bounding box center [335, 535] width 20 height 20
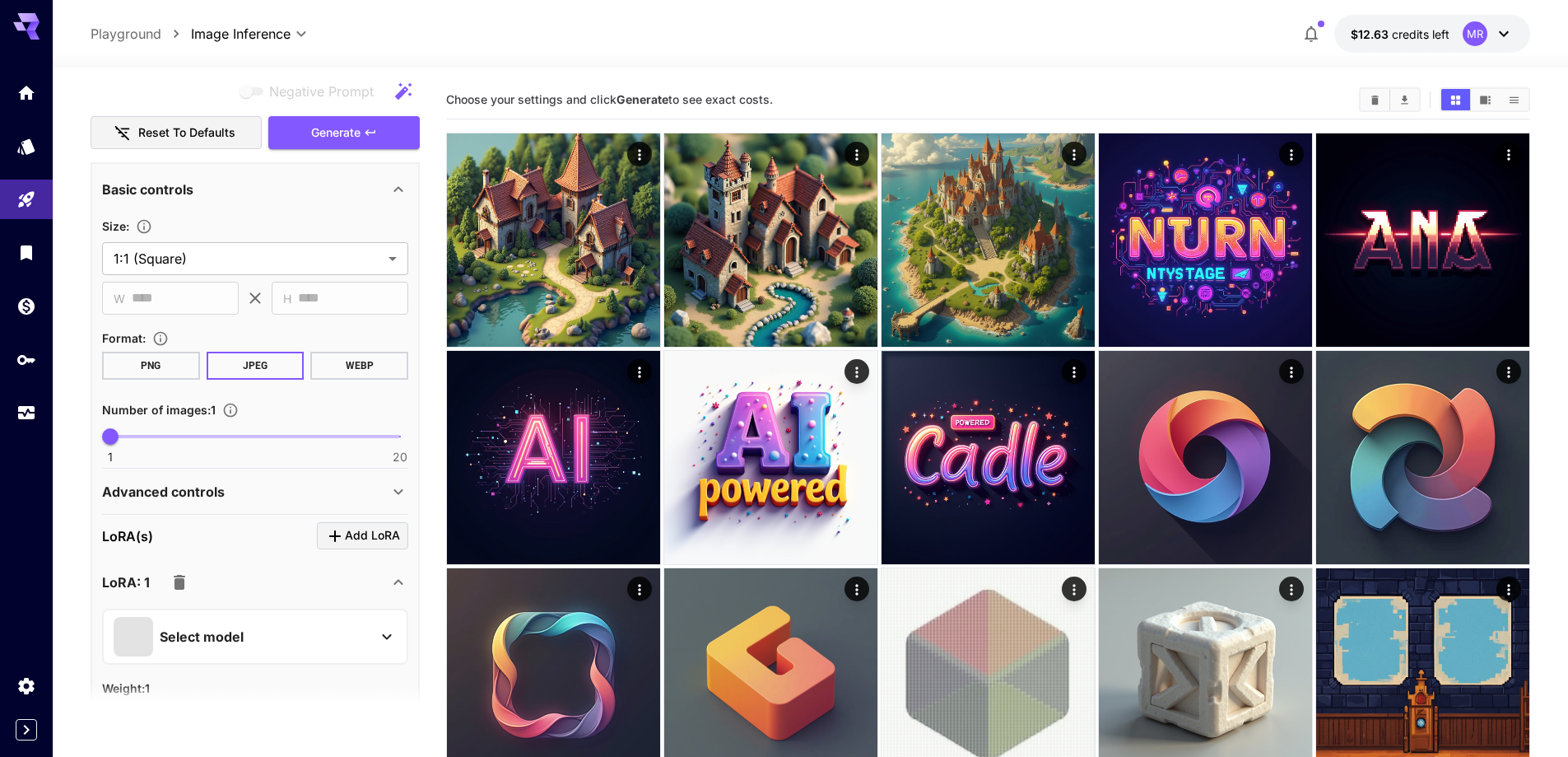
click at [236, 636] on p "Select model" at bounding box center [201, 637] width 84 height 20
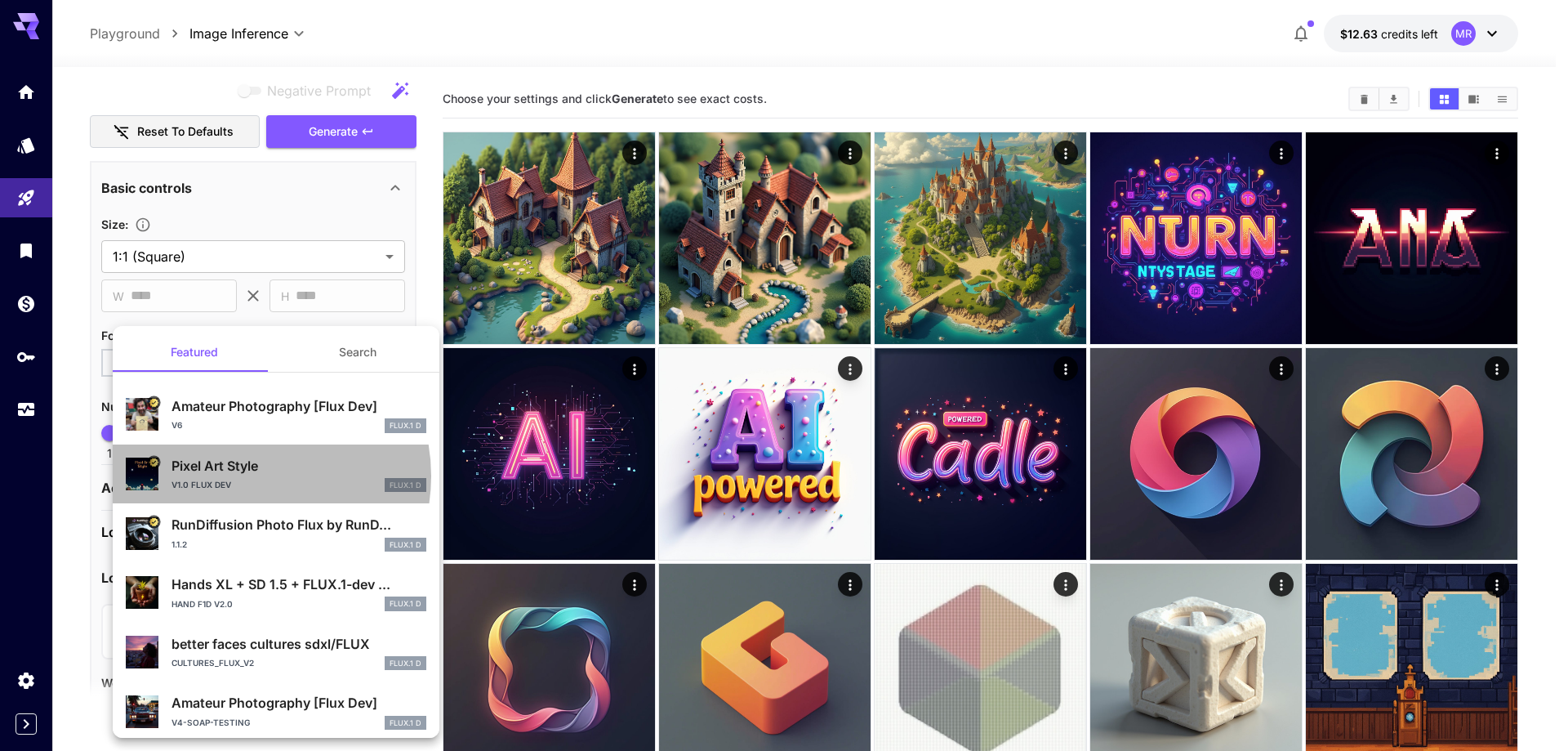
click at [243, 476] on div "Pixel Art Style v1.0 Flux Dev FLUX.1 D" at bounding box center [299, 474] width 255 height 36
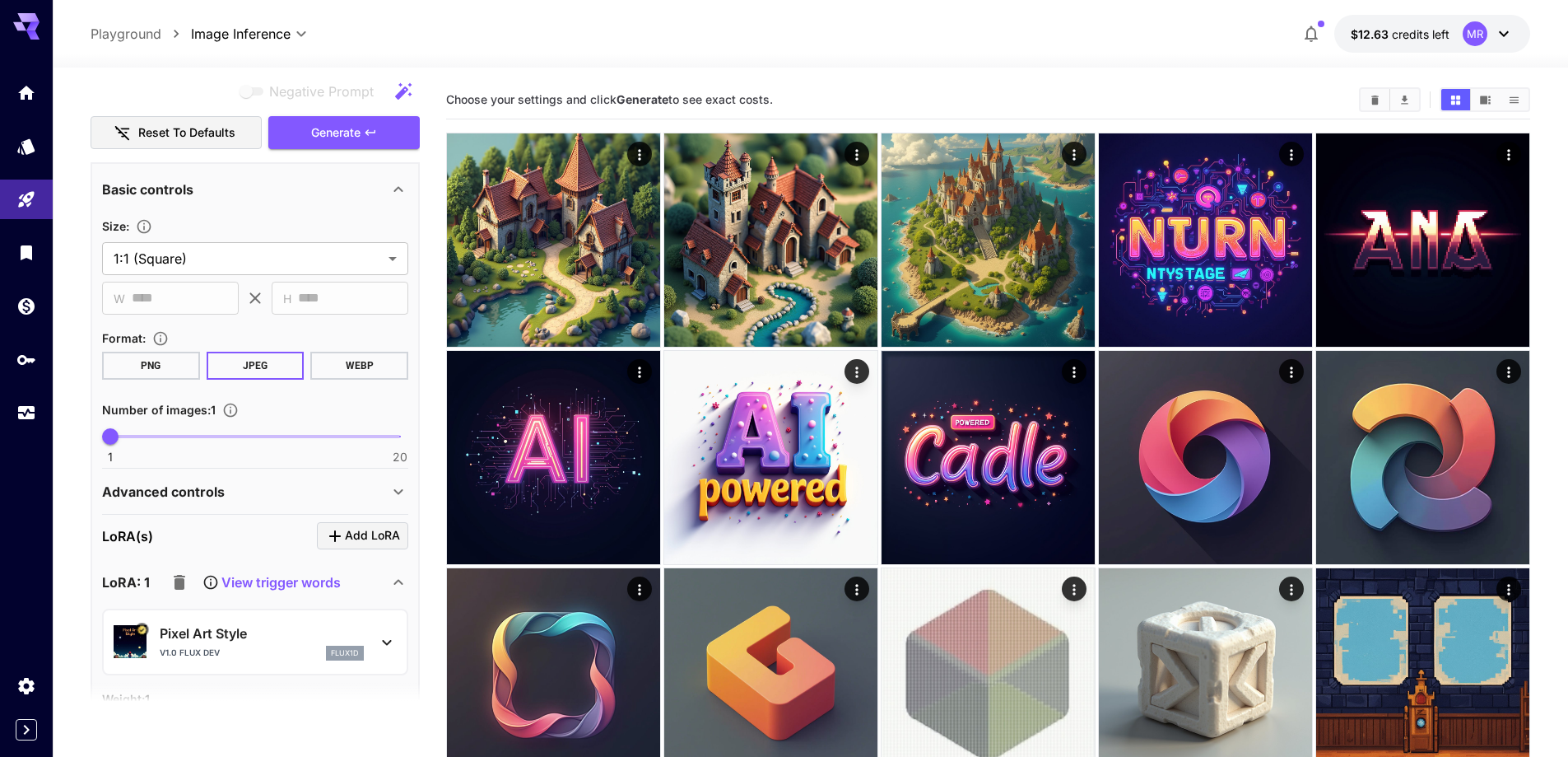
click at [268, 654] on div "v1.0 Flux Dev flux1d" at bounding box center [262, 652] width 204 height 14
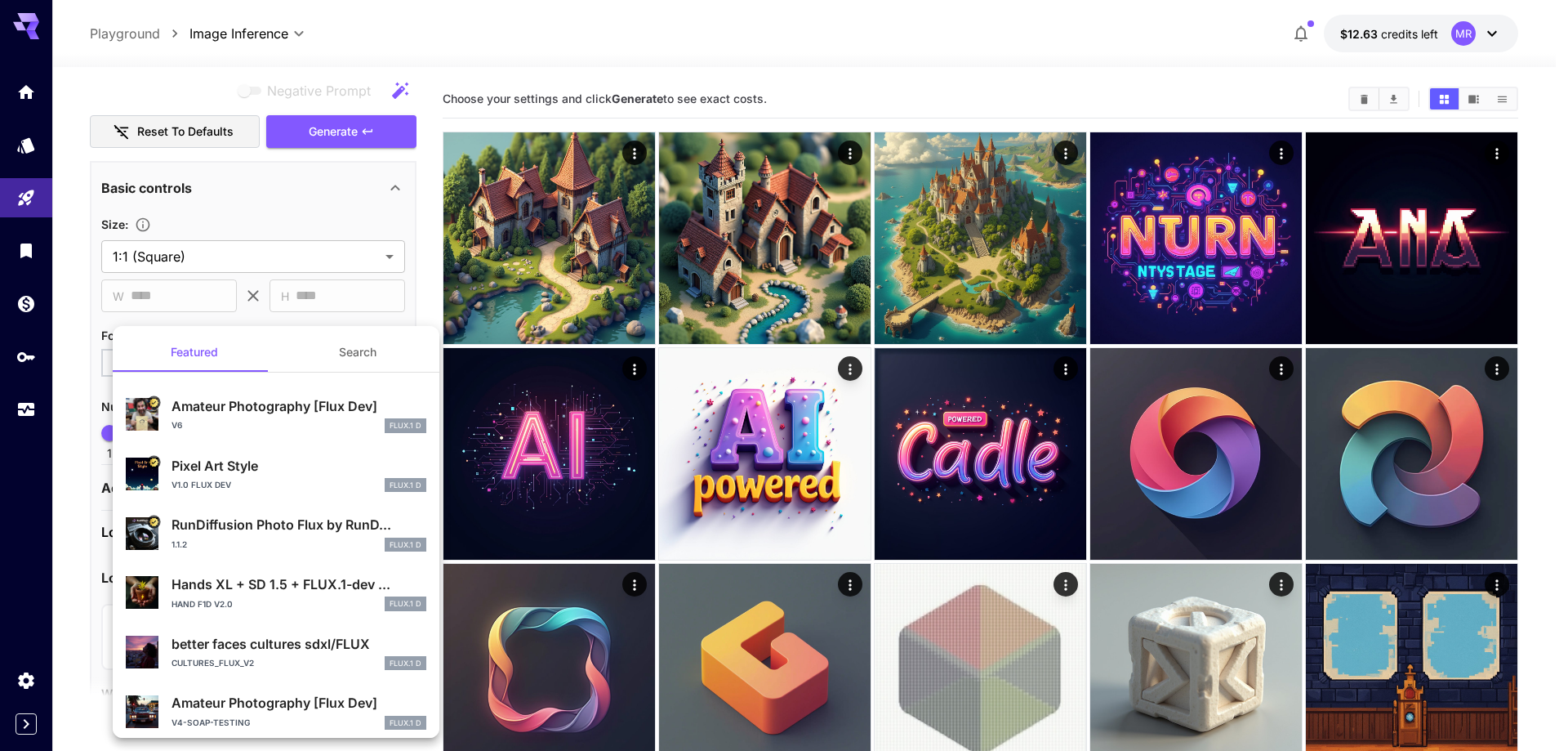
click at [79, 549] on div at bounding box center [784, 376] width 1568 height 751
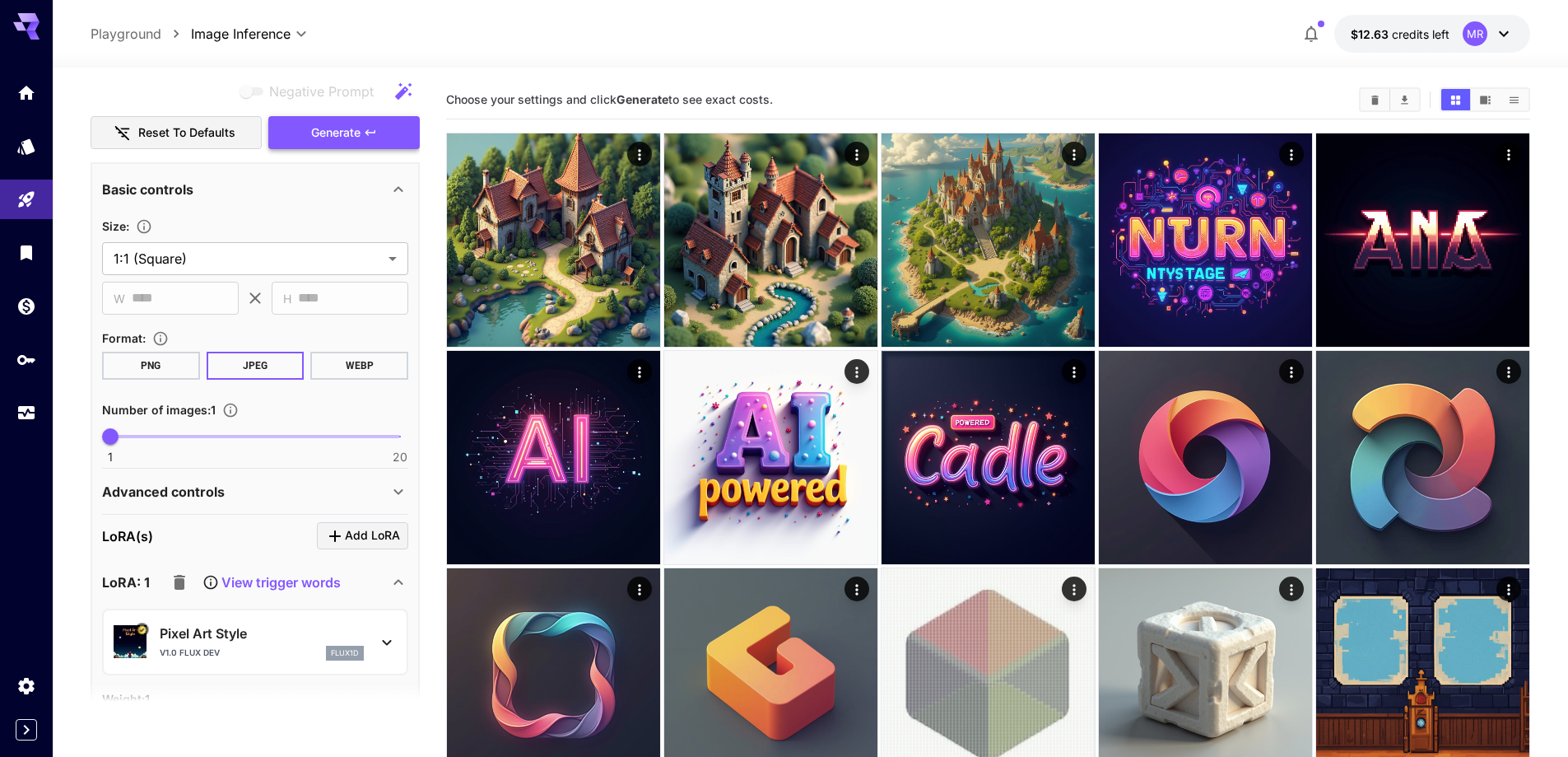
click at [360, 127] on span "Generate" at bounding box center [335, 132] width 49 height 20
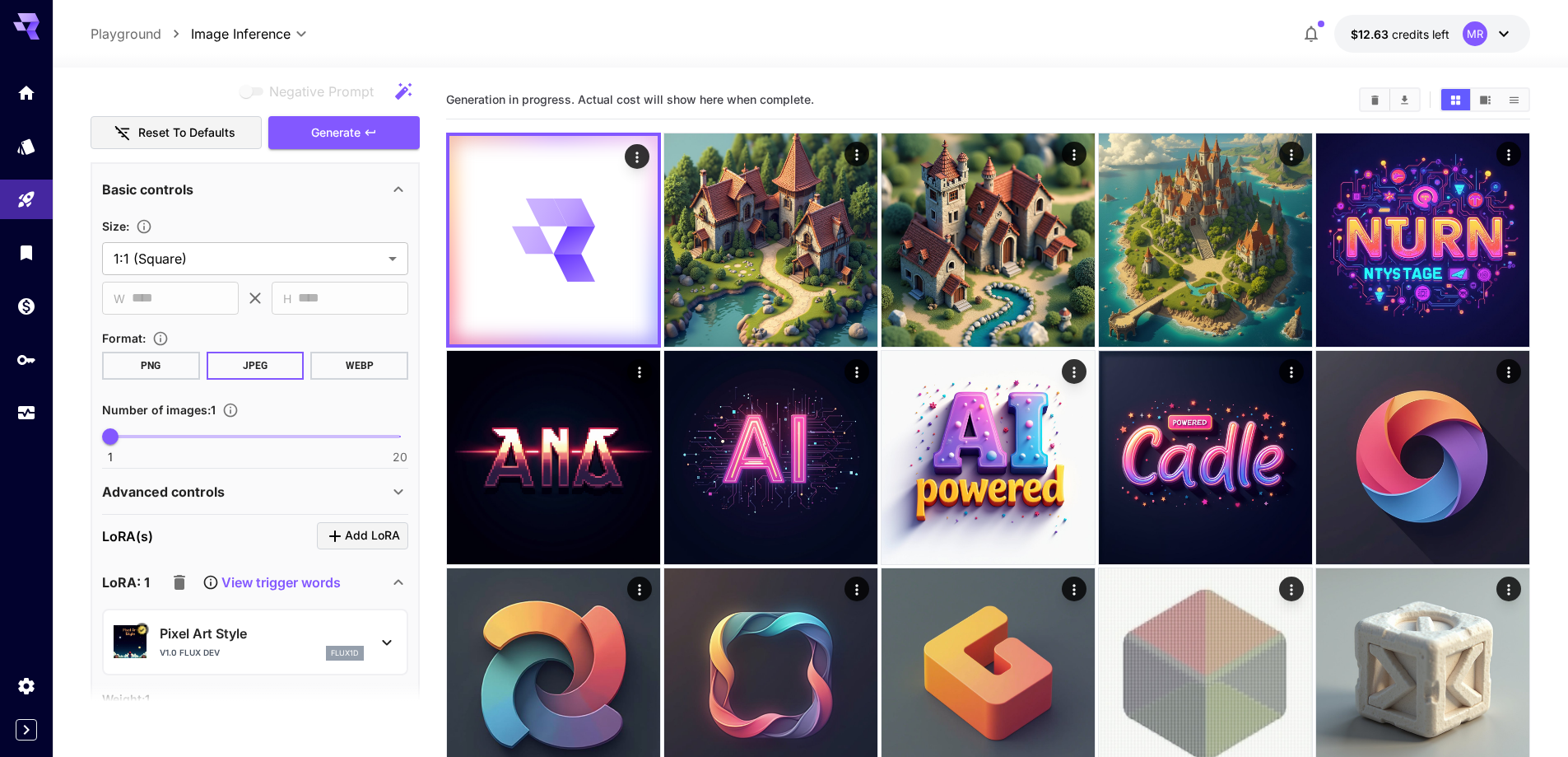
click at [277, 578] on p "View trigger words" at bounding box center [281, 582] width 119 height 20
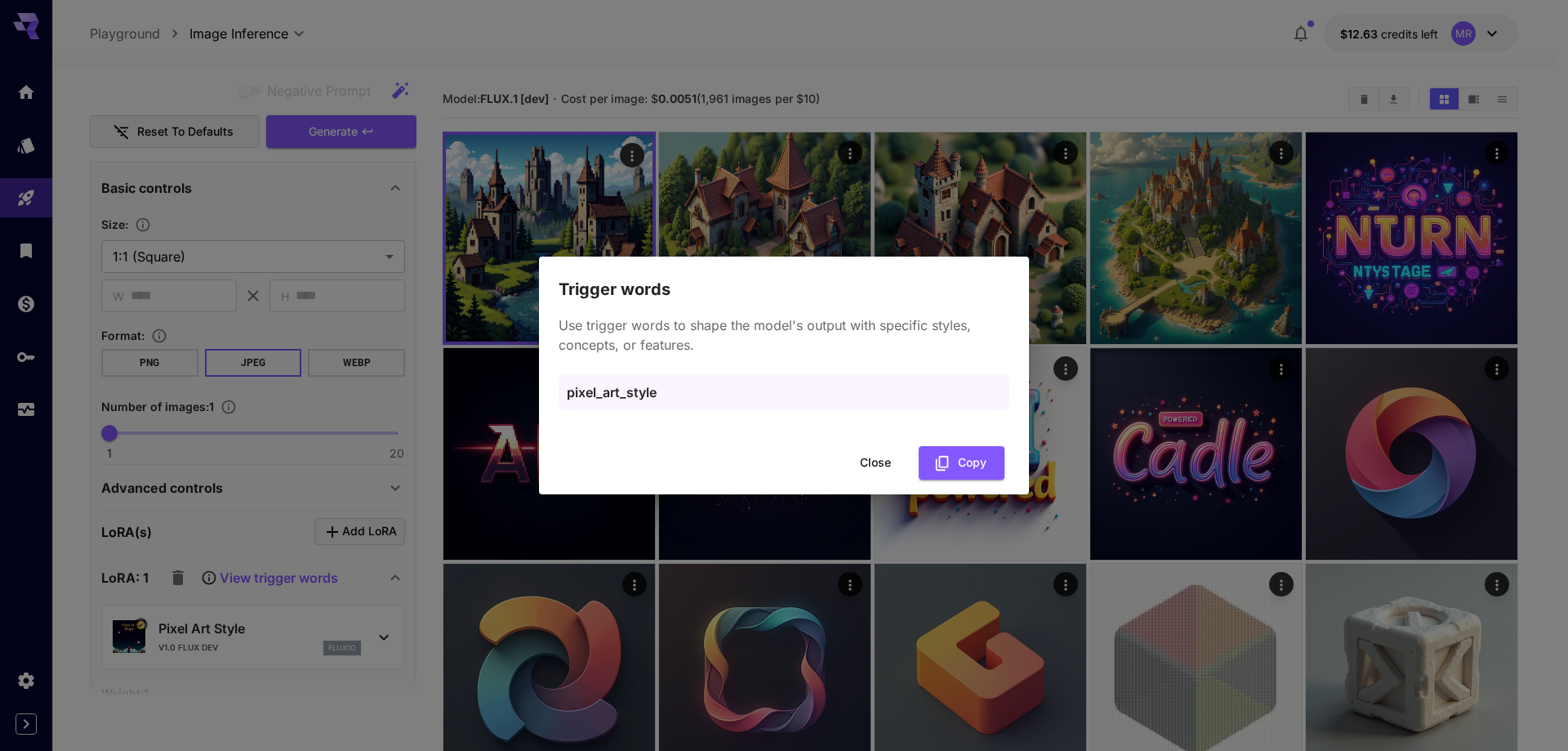
click at [872, 465] on button "Close" at bounding box center [875, 462] width 74 height 33
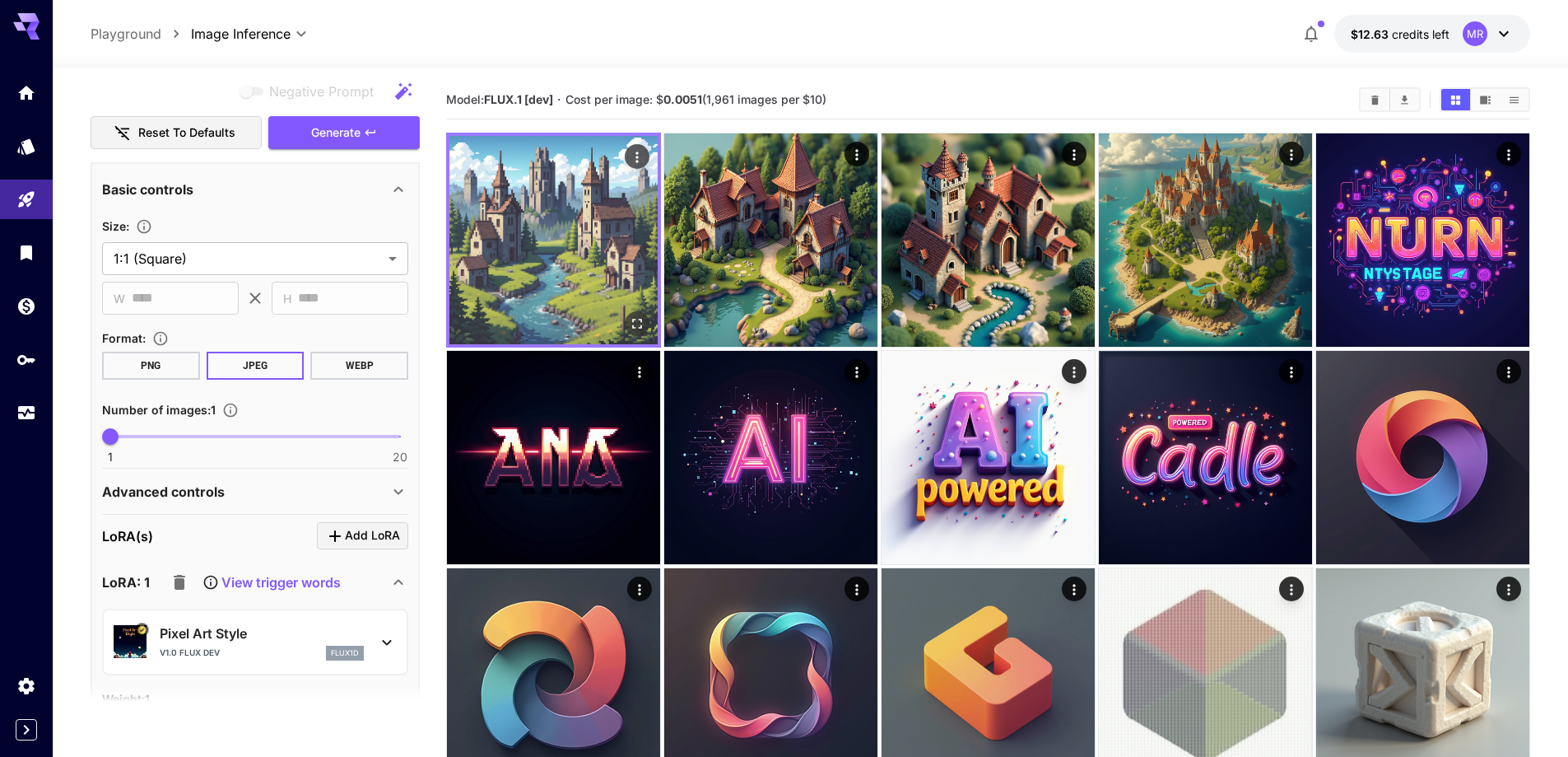
click at [509, 231] on img at bounding box center [553, 240] width 208 height 208
click at [552, 286] on img at bounding box center [553, 240] width 208 height 208
click at [634, 318] on icon "Open in fullscreen" at bounding box center [636, 323] width 16 height 16
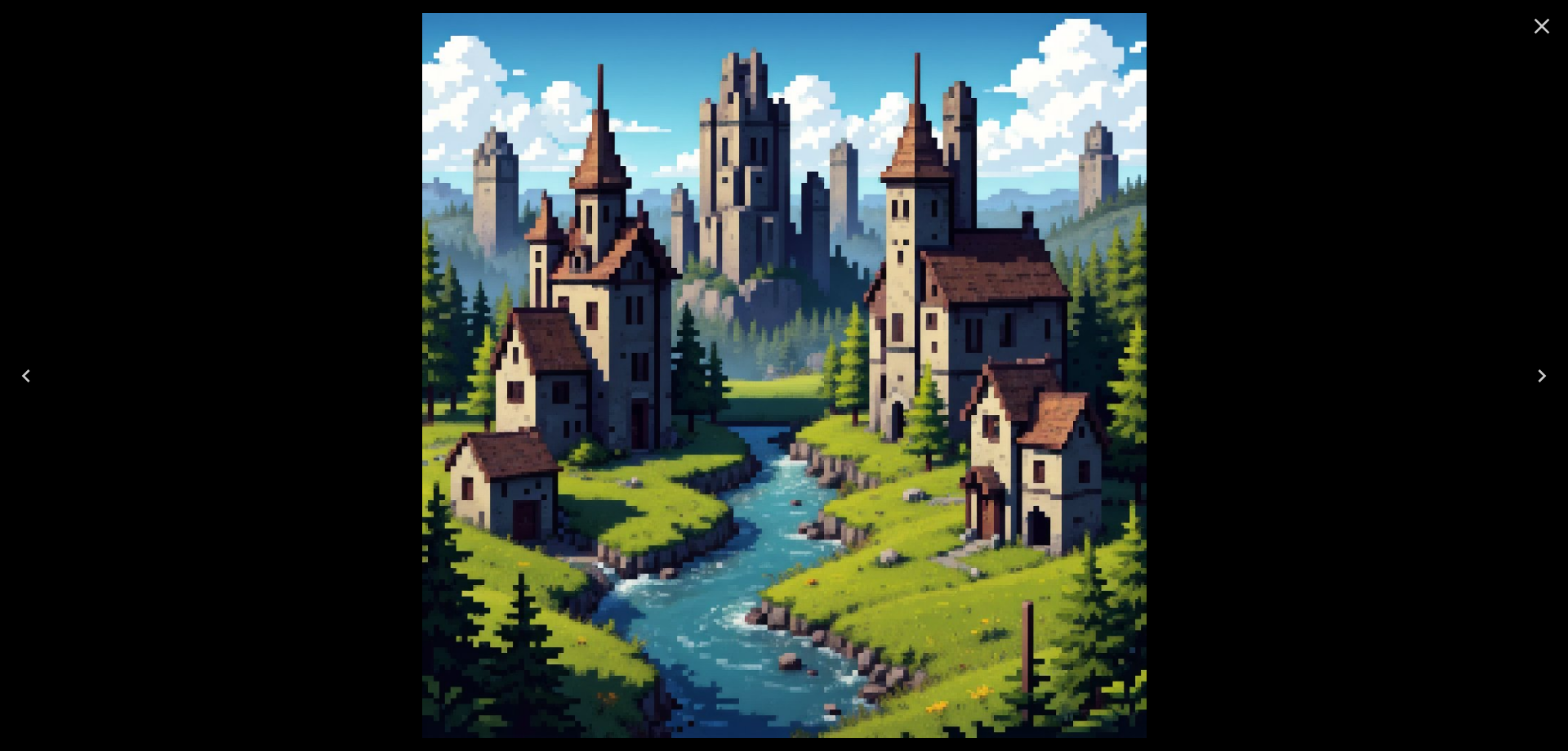
click at [1539, 25] on icon "Close" at bounding box center [1542, 27] width 15 height 15
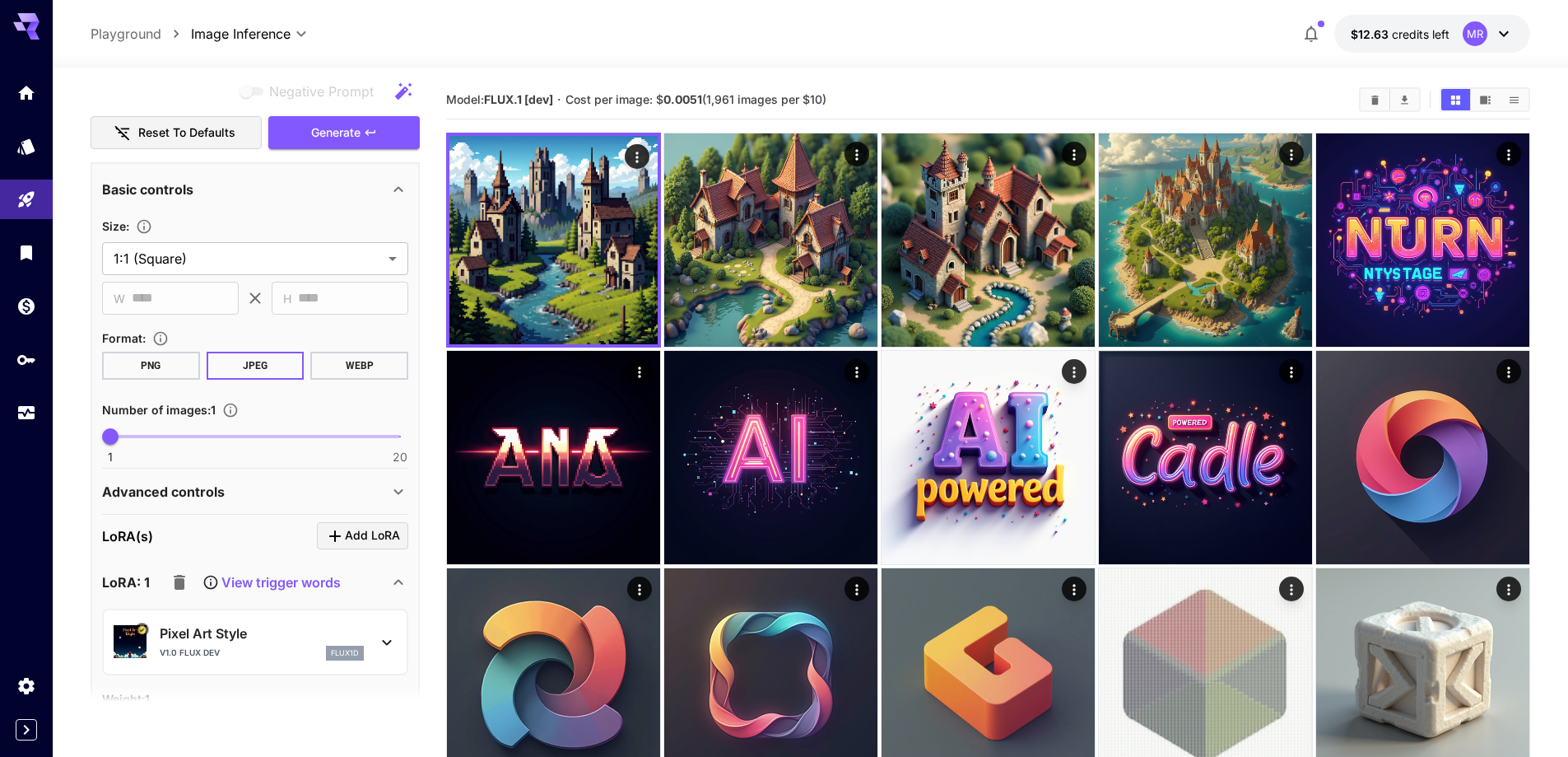
scroll to position [0, 0]
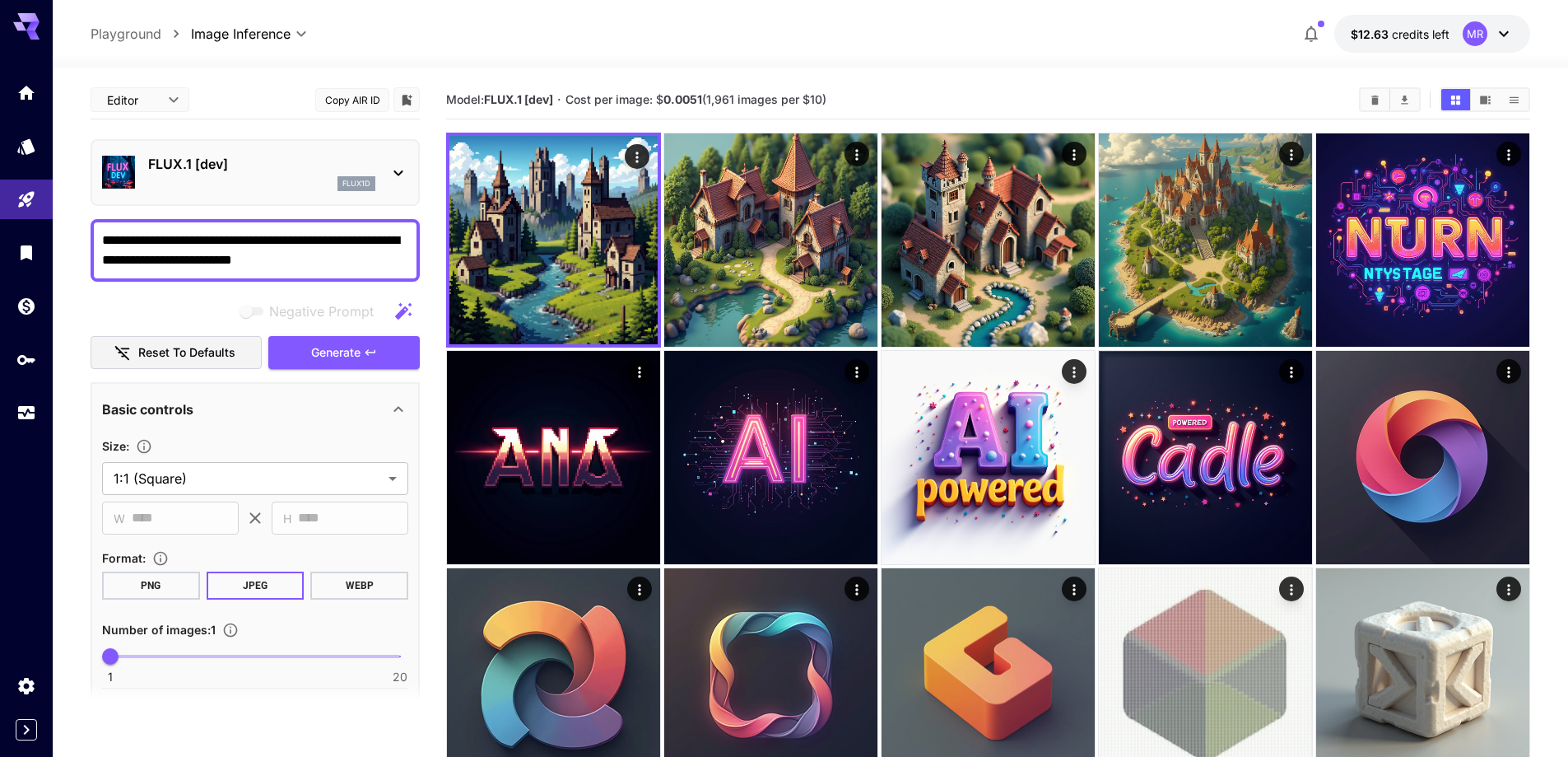
drag, startPoint x: 361, startPoint y: 264, endPoint x: 376, endPoint y: 260, distance: 15.5
click at [365, 264] on textarea "**********" at bounding box center [255, 249] width 306 height 39
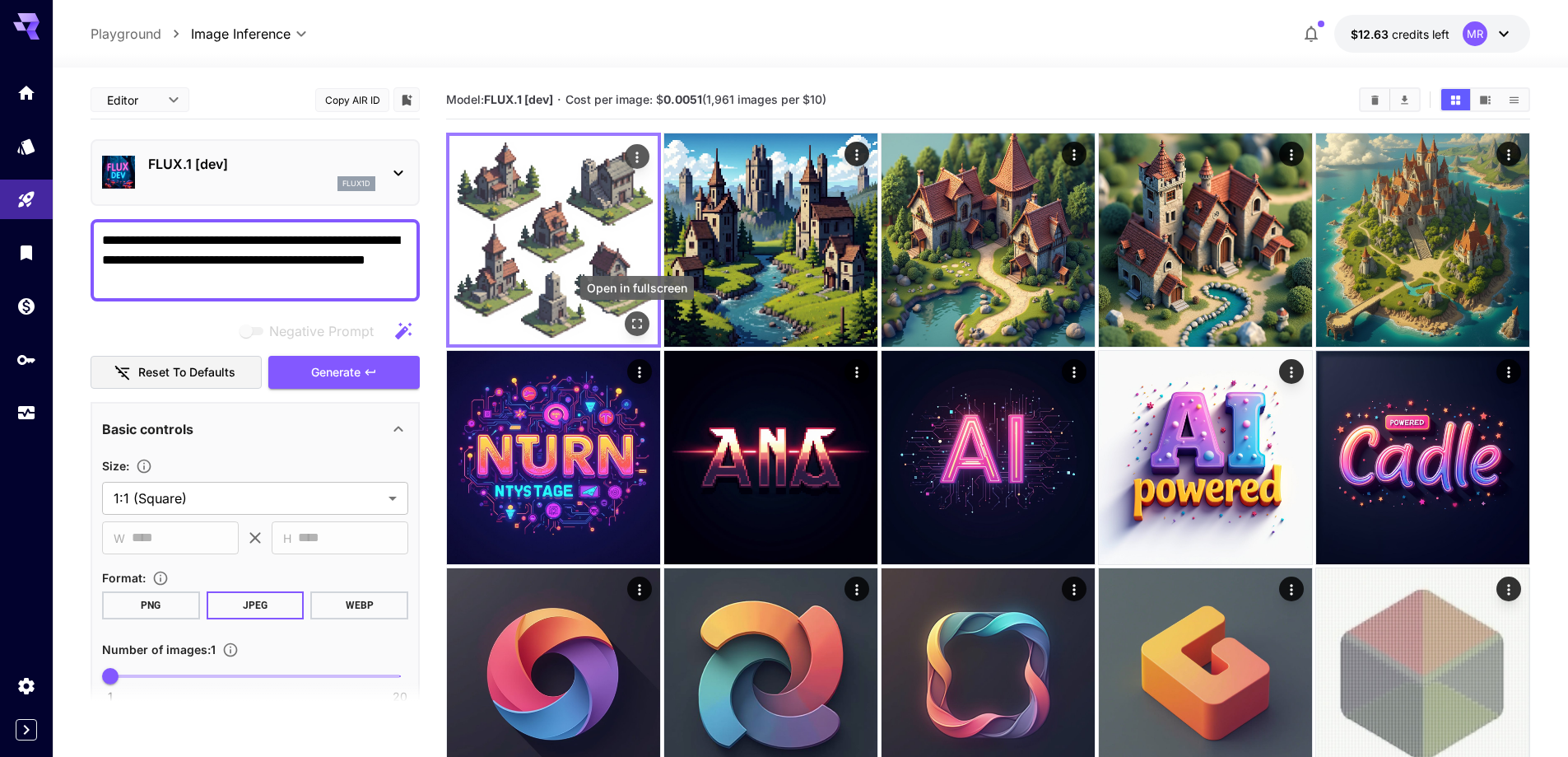
click at [638, 326] on icon "Open in fullscreen" at bounding box center [636, 323] width 16 height 16
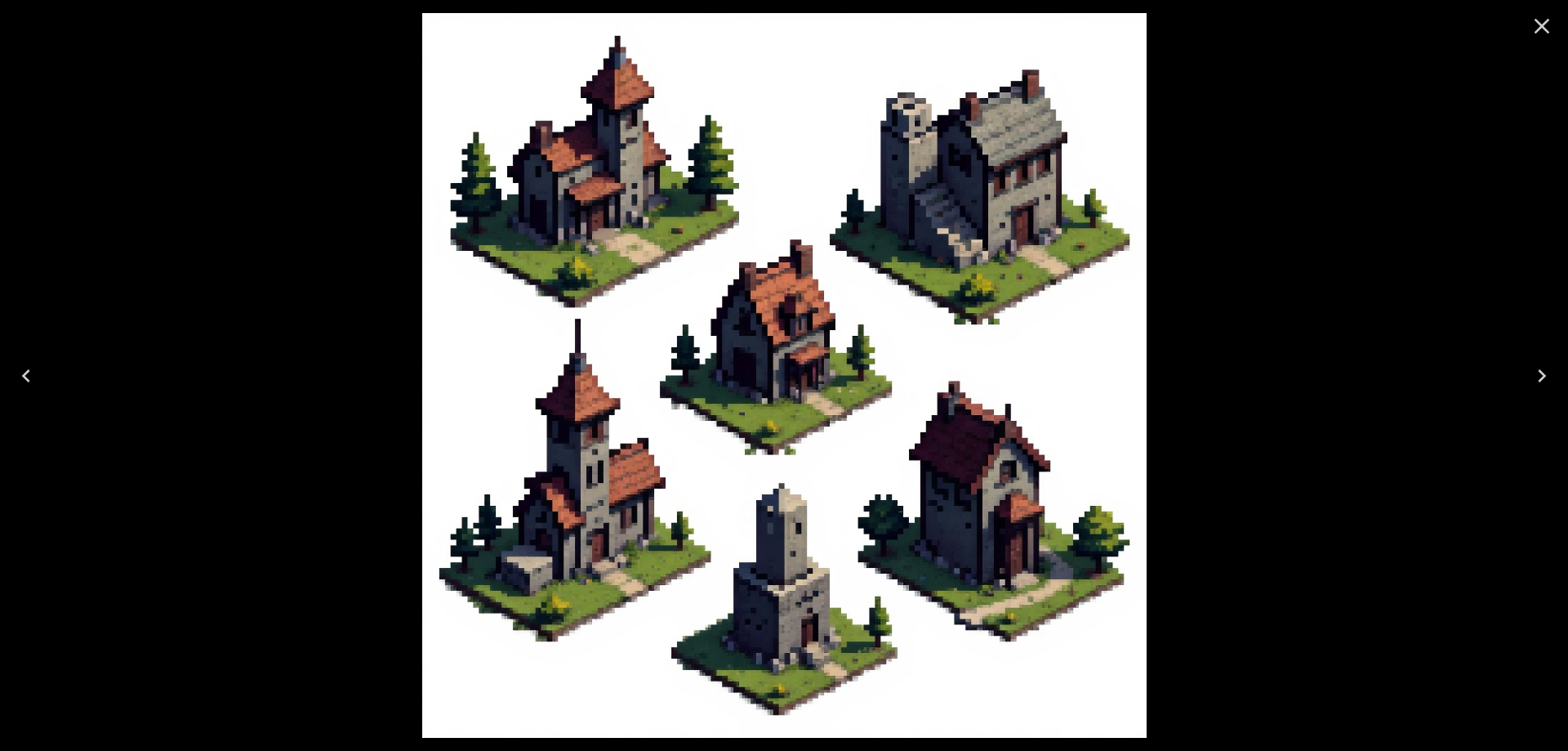
click at [1540, 20] on icon "Close" at bounding box center [1541, 26] width 26 height 26
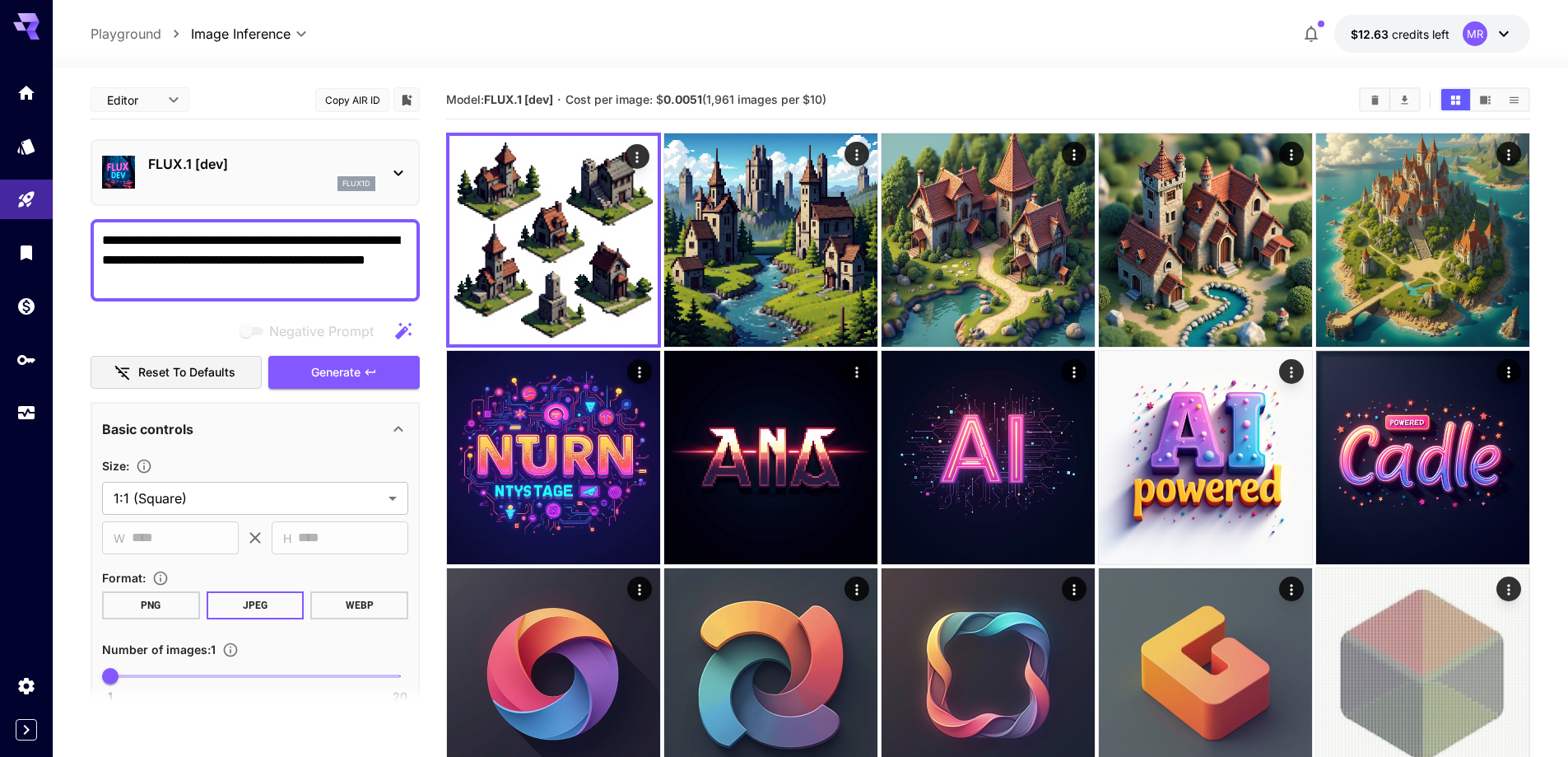
click at [370, 237] on textarea "**********" at bounding box center [255, 260] width 306 height 60
type textarea "**********"
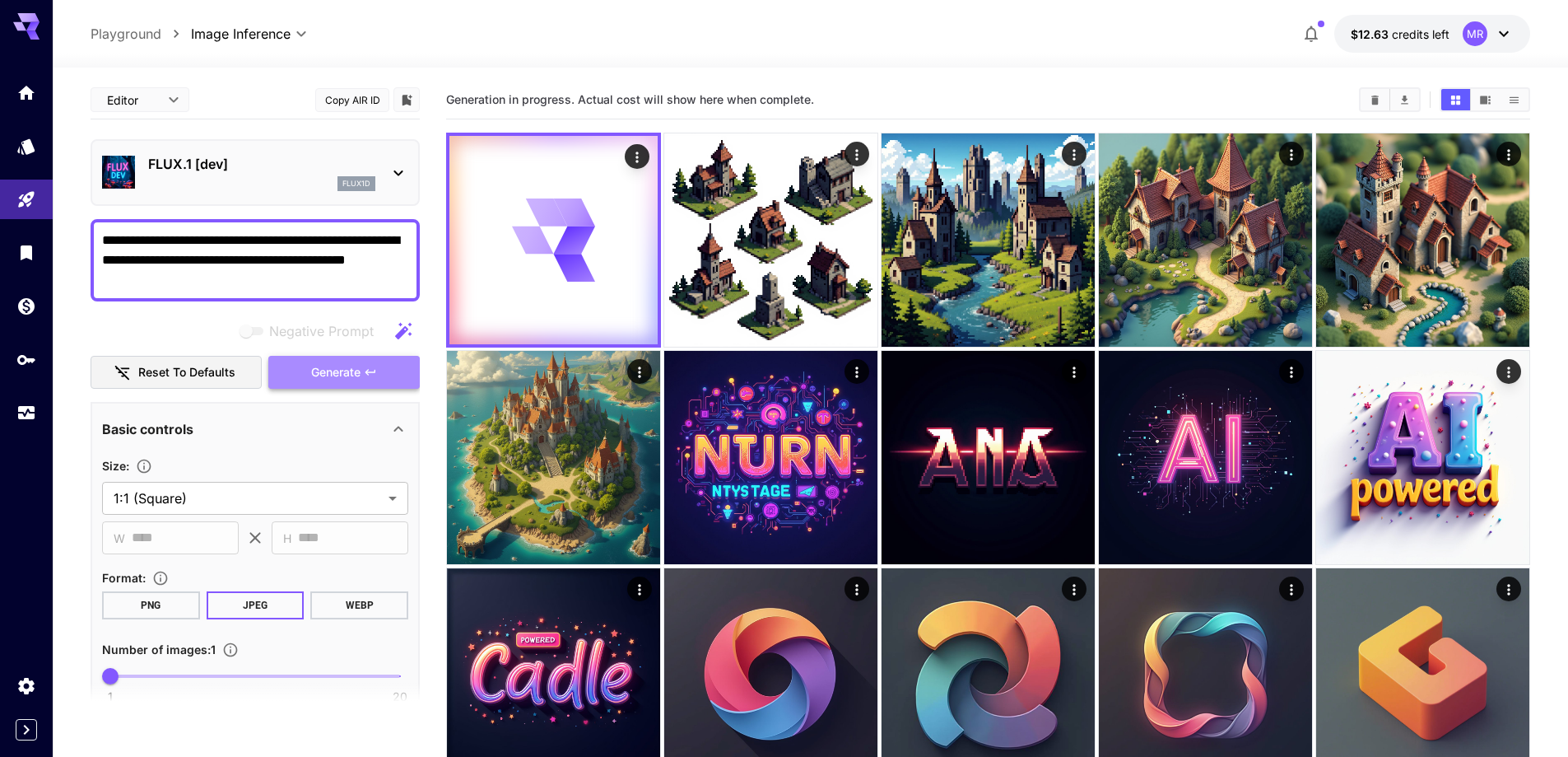
click at [326, 370] on span "Generate" at bounding box center [335, 372] width 49 height 20
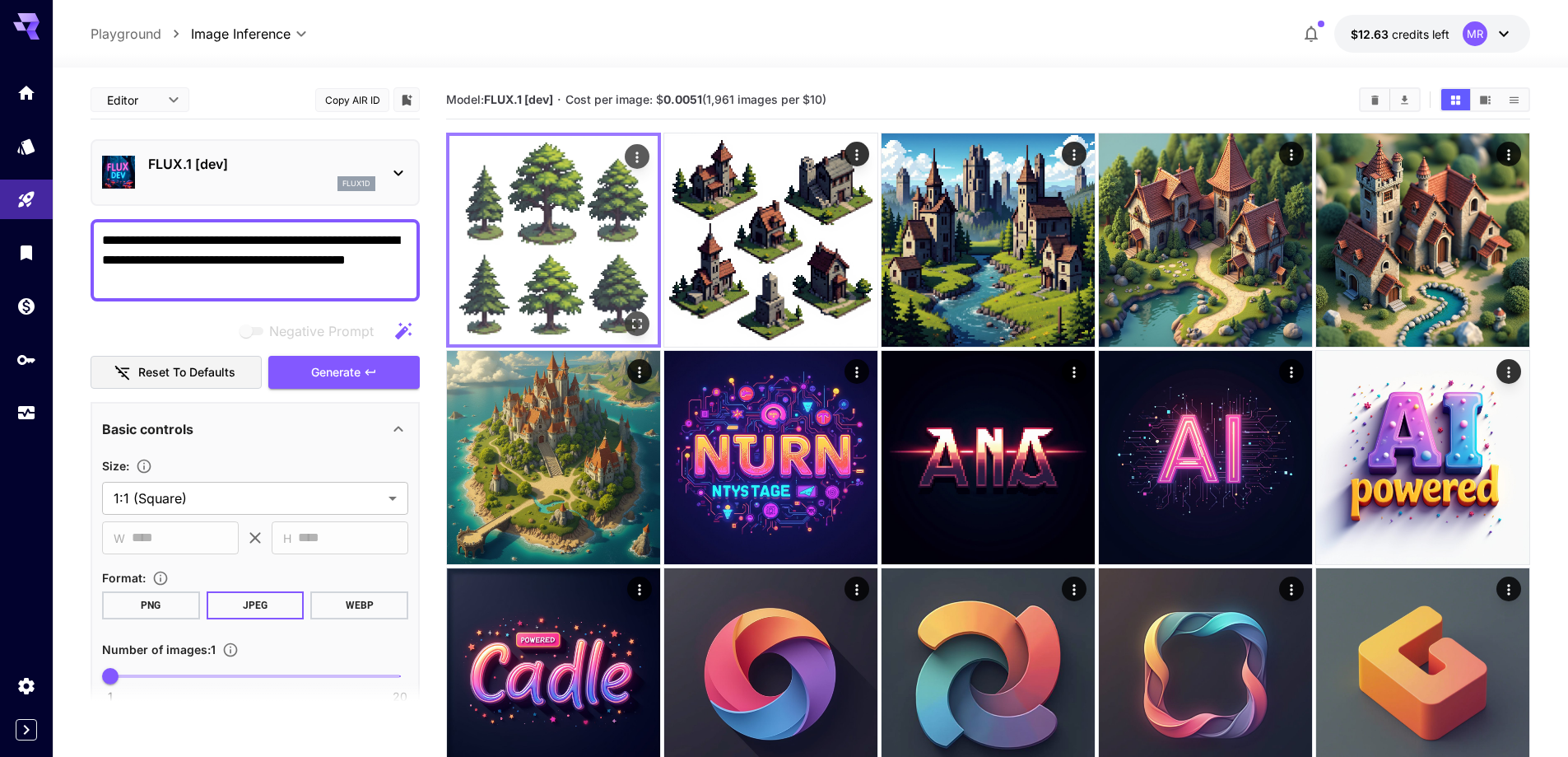
click at [630, 326] on icon "Open in fullscreen" at bounding box center [636, 323] width 16 height 16
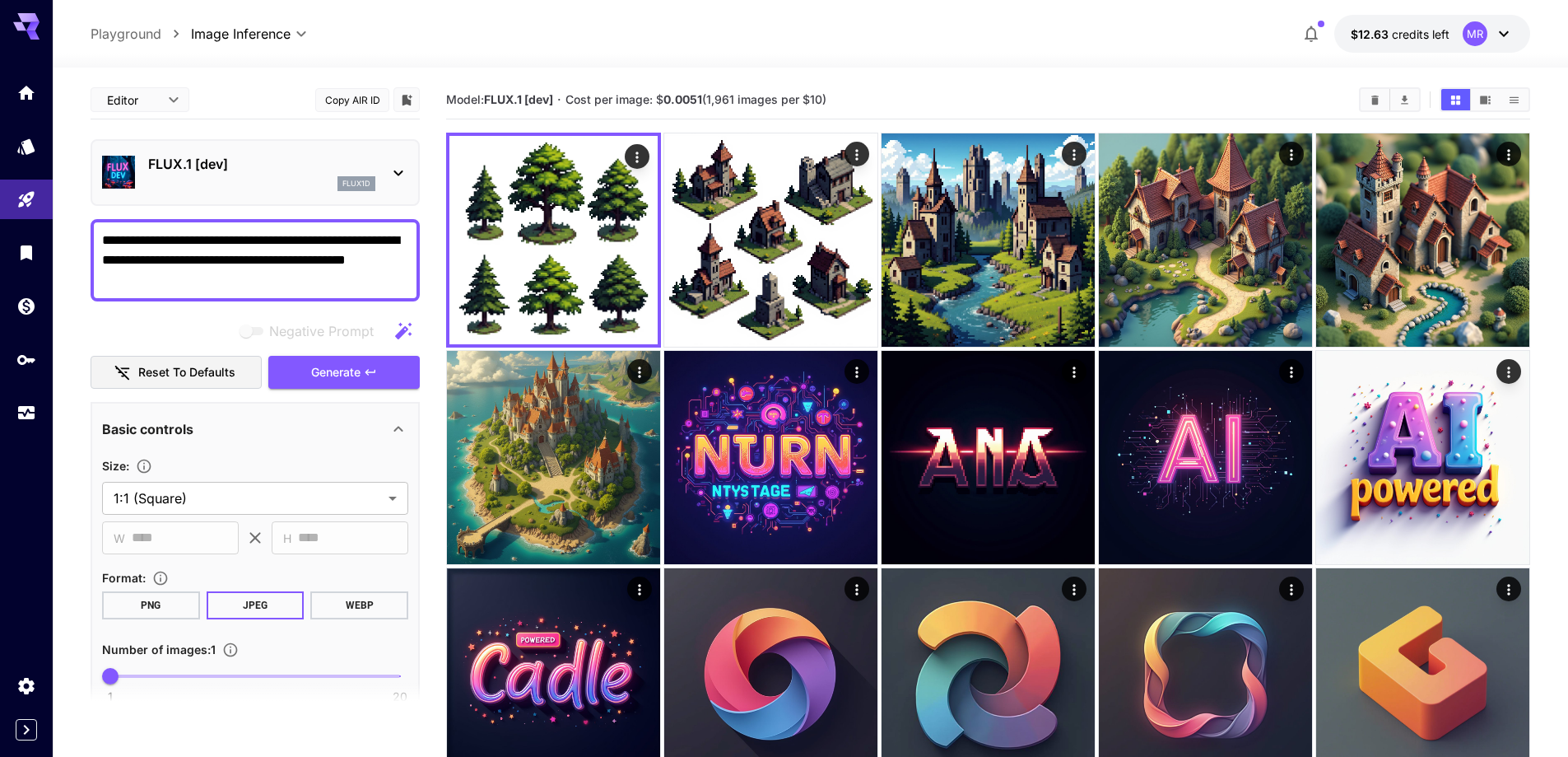
click at [270, 165] on p "FLUX.1 [dev]" at bounding box center [262, 164] width 227 height 20
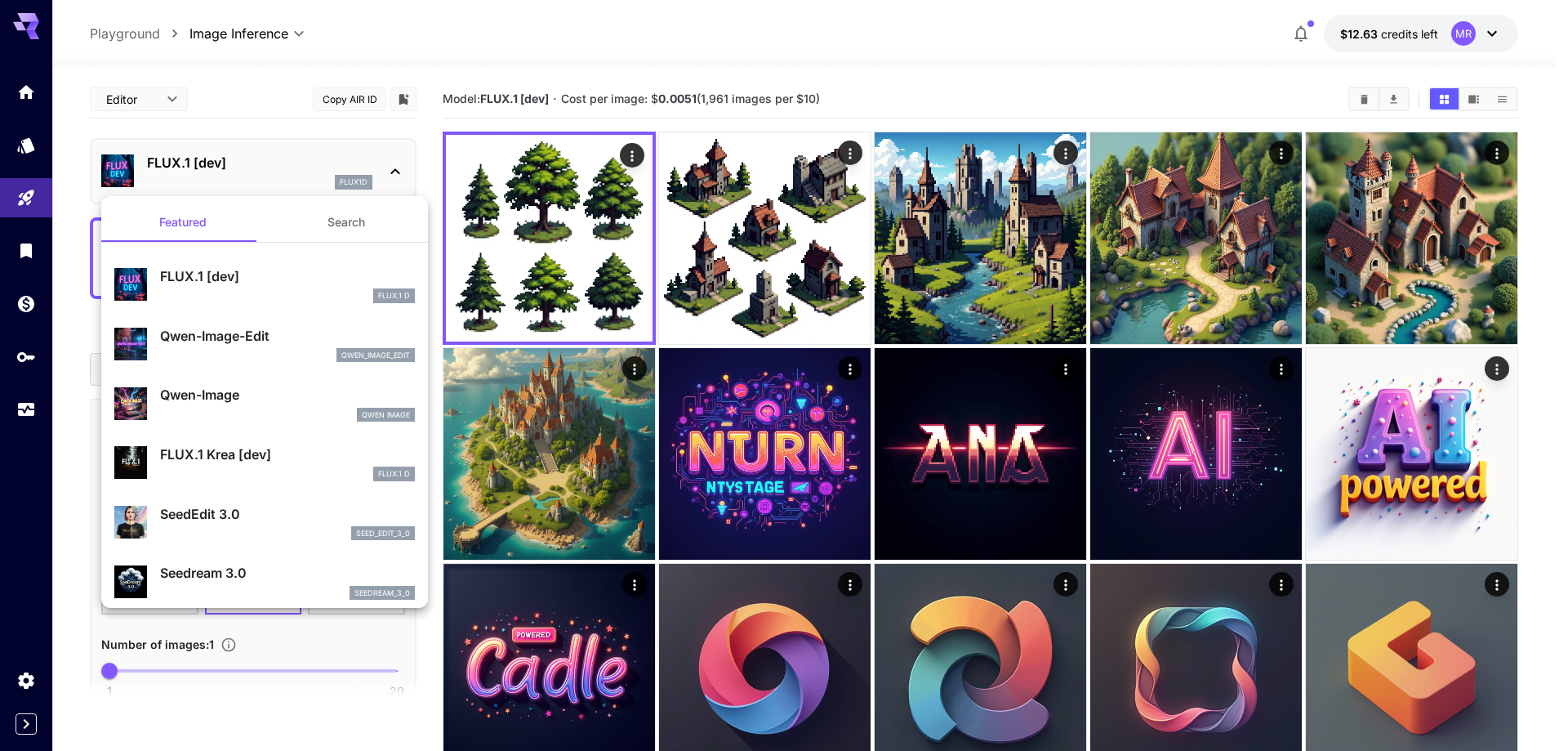
click at [158, 468] on div "FLUX.1 Krea [dev] FLUX.1 D" at bounding box center [265, 462] width 301 height 50
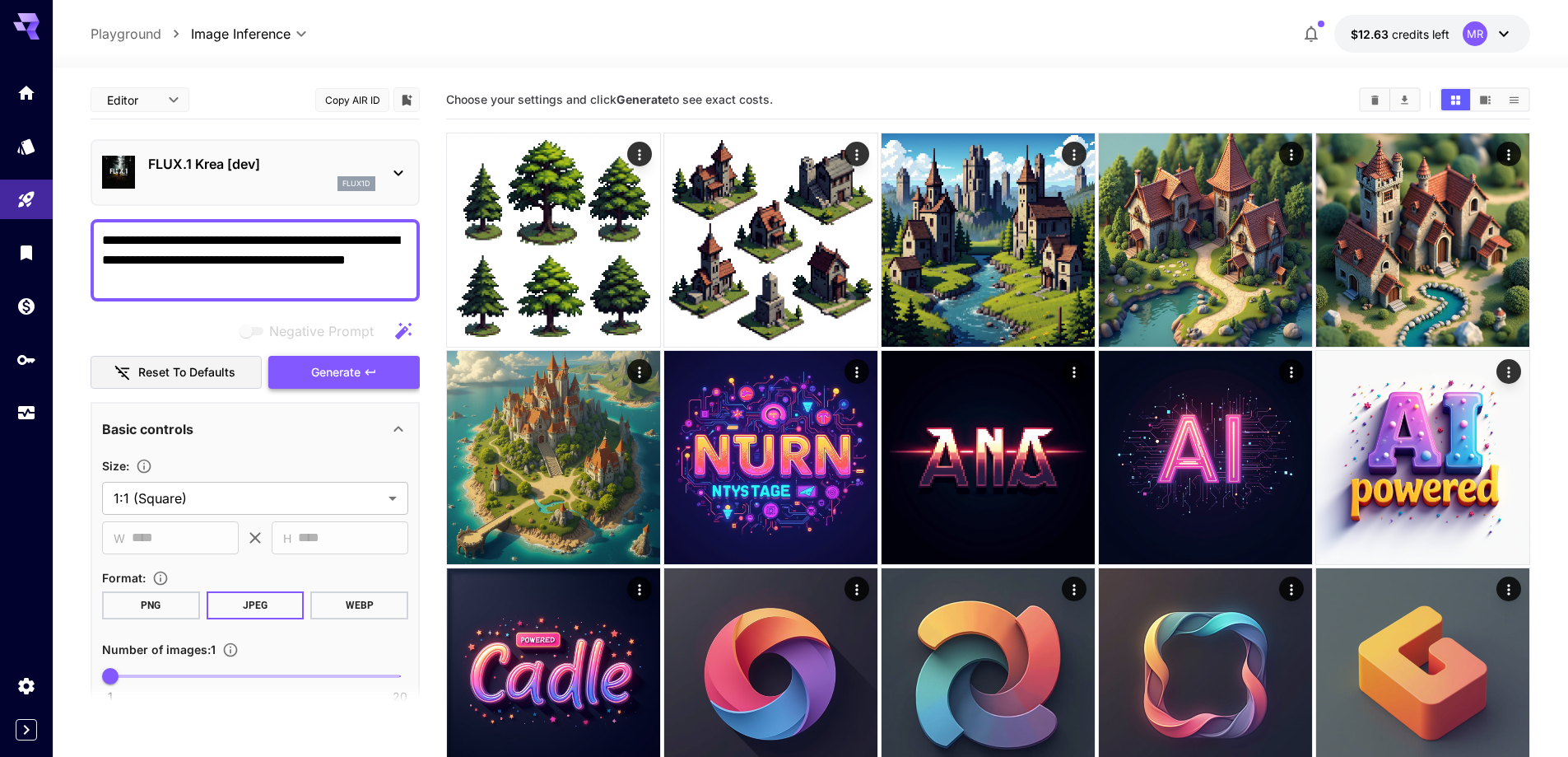
click at [349, 375] on span "Generate" at bounding box center [335, 372] width 49 height 20
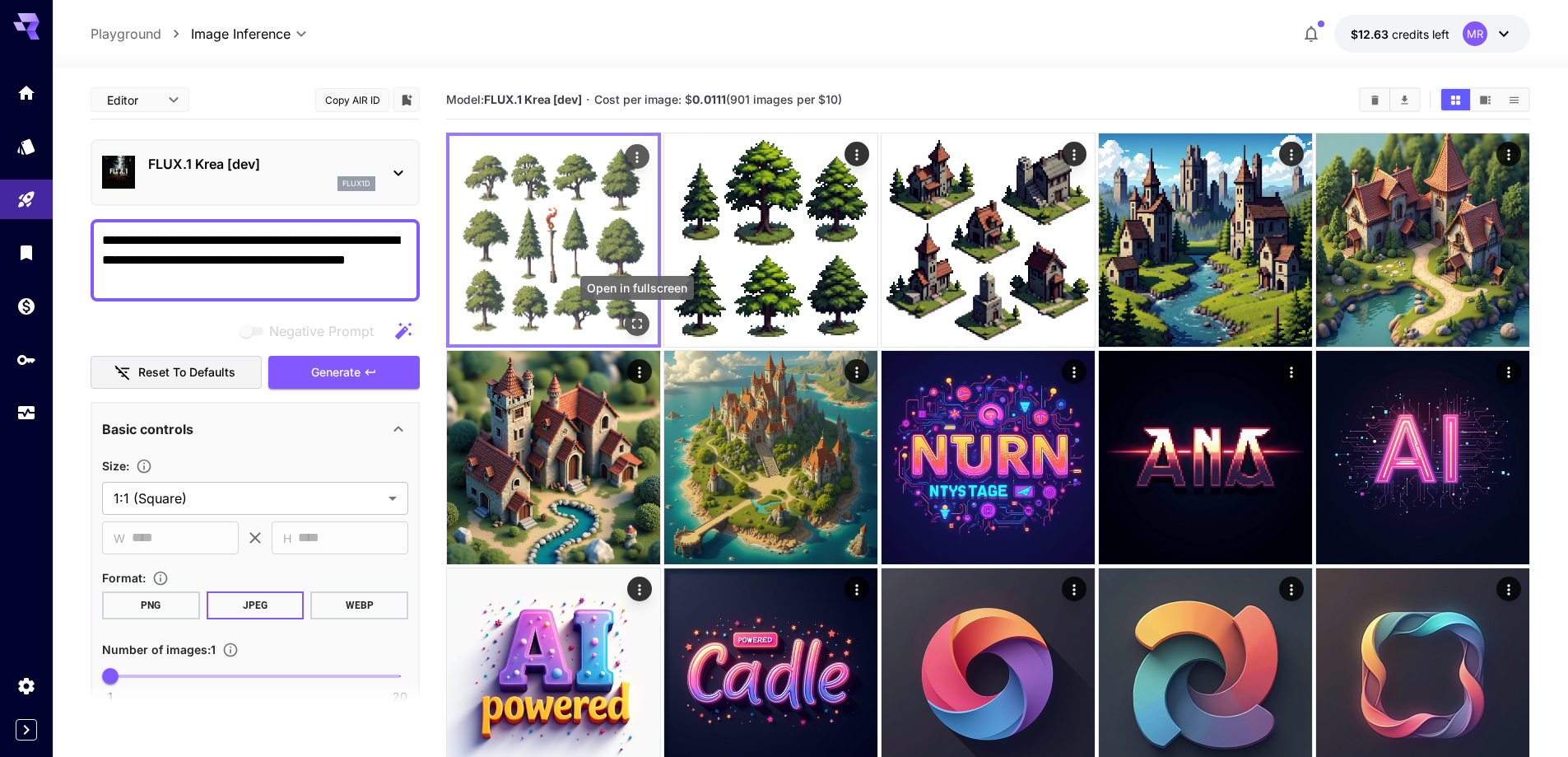
click at [636, 327] on icon "Open in fullscreen" at bounding box center [636, 323] width 16 height 16
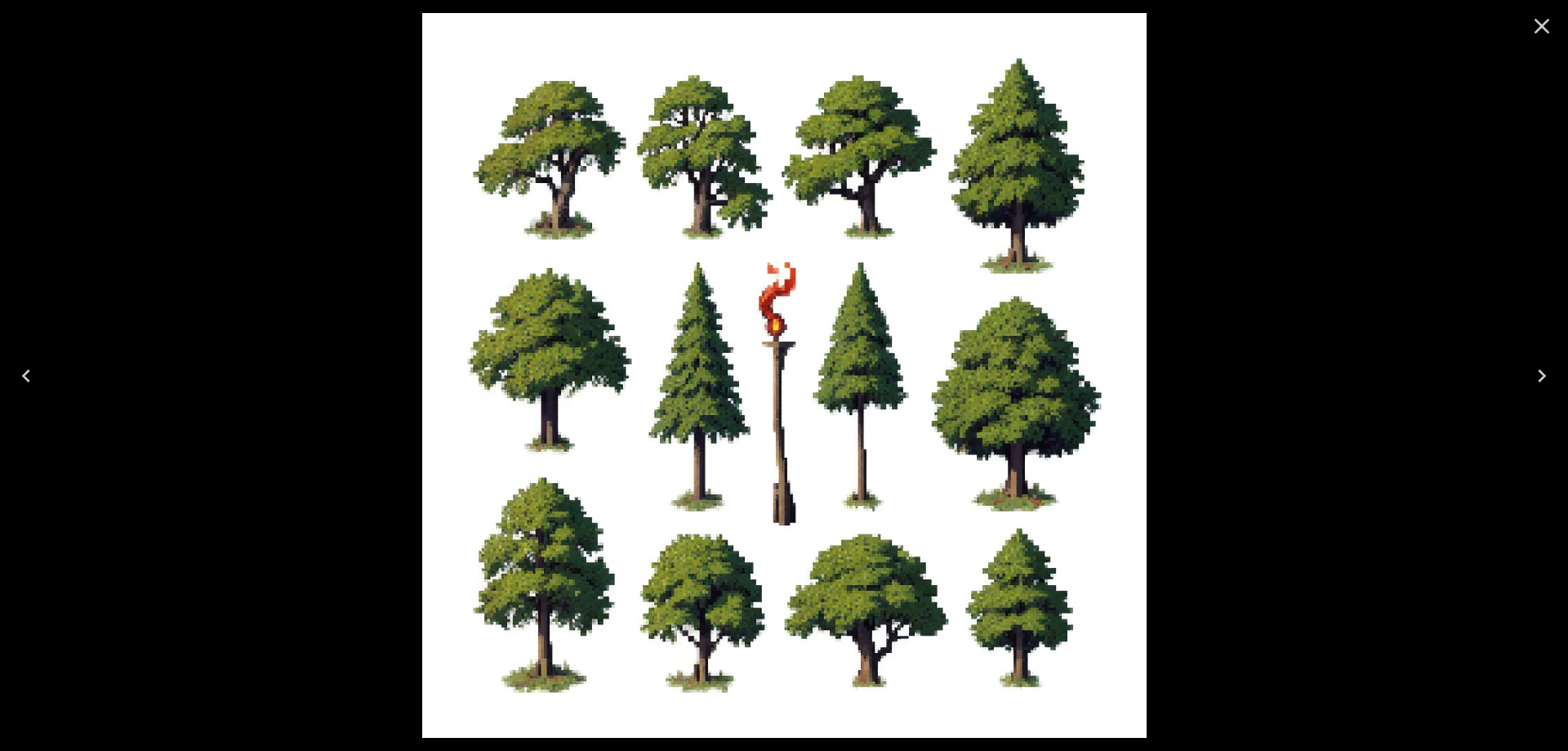
click at [1529, 26] on icon "Close" at bounding box center [1541, 26] width 26 height 26
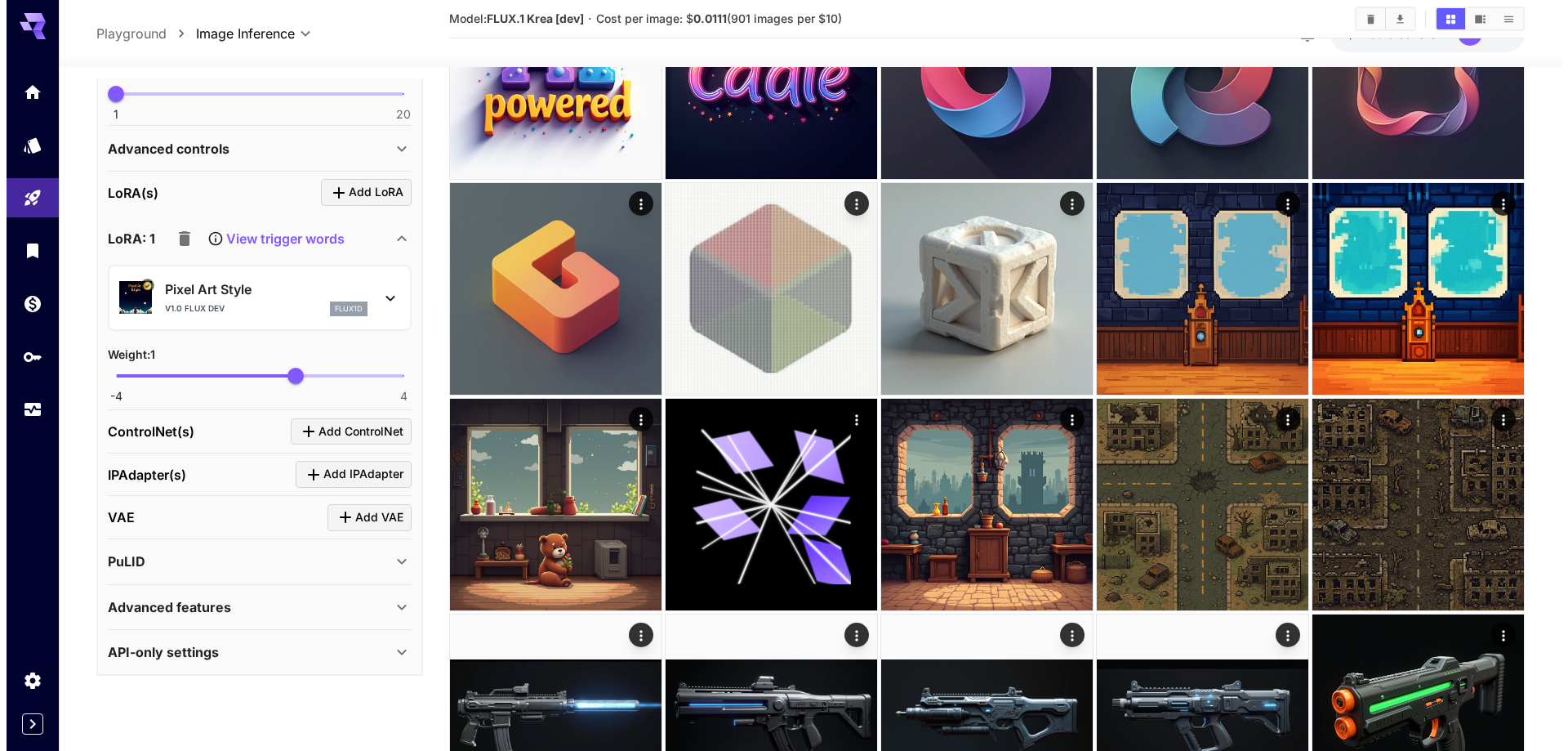
scroll to position [654, 0]
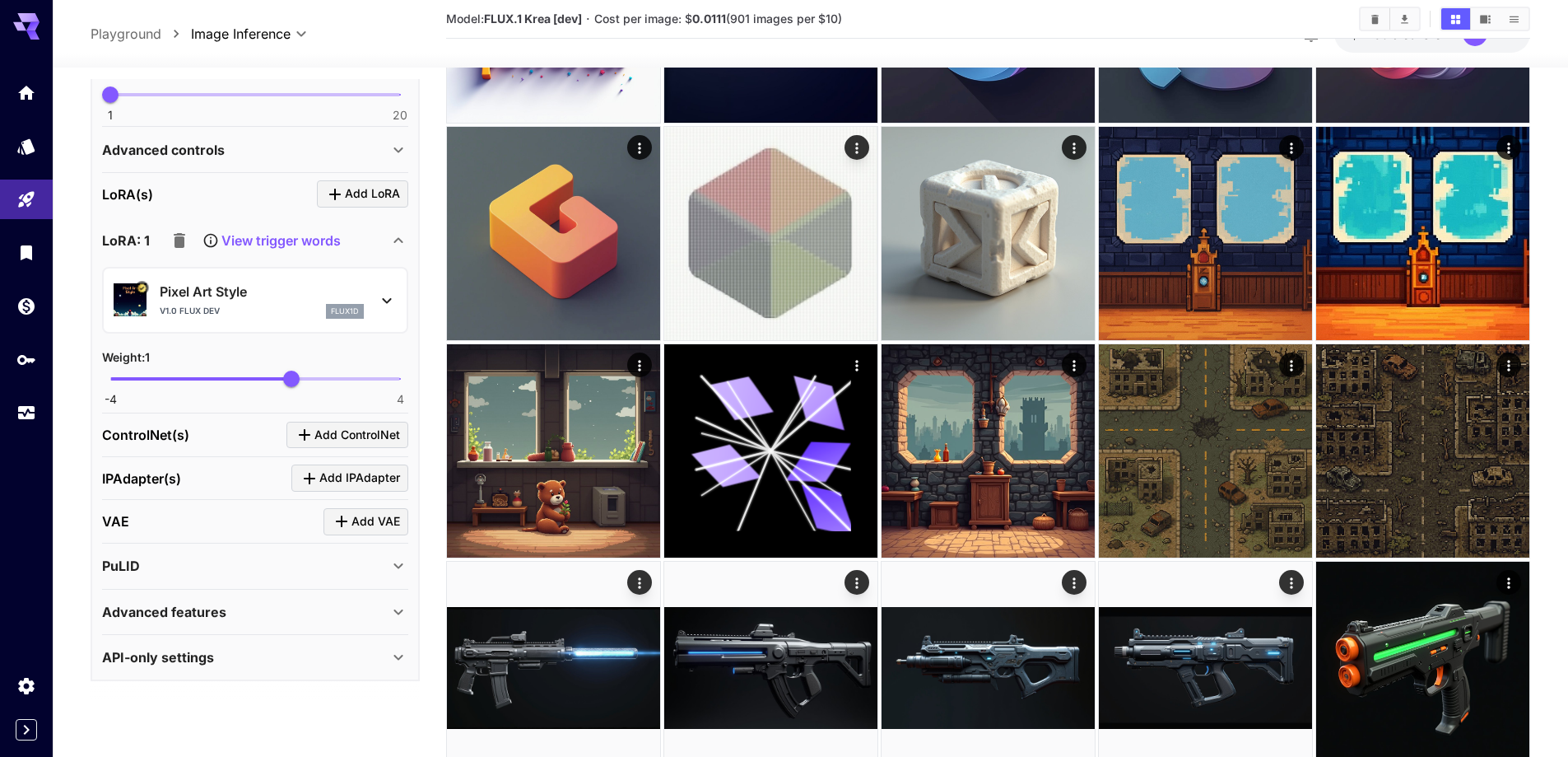
click at [393, 300] on icon at bounding box center [387, 300] width 20 height 20
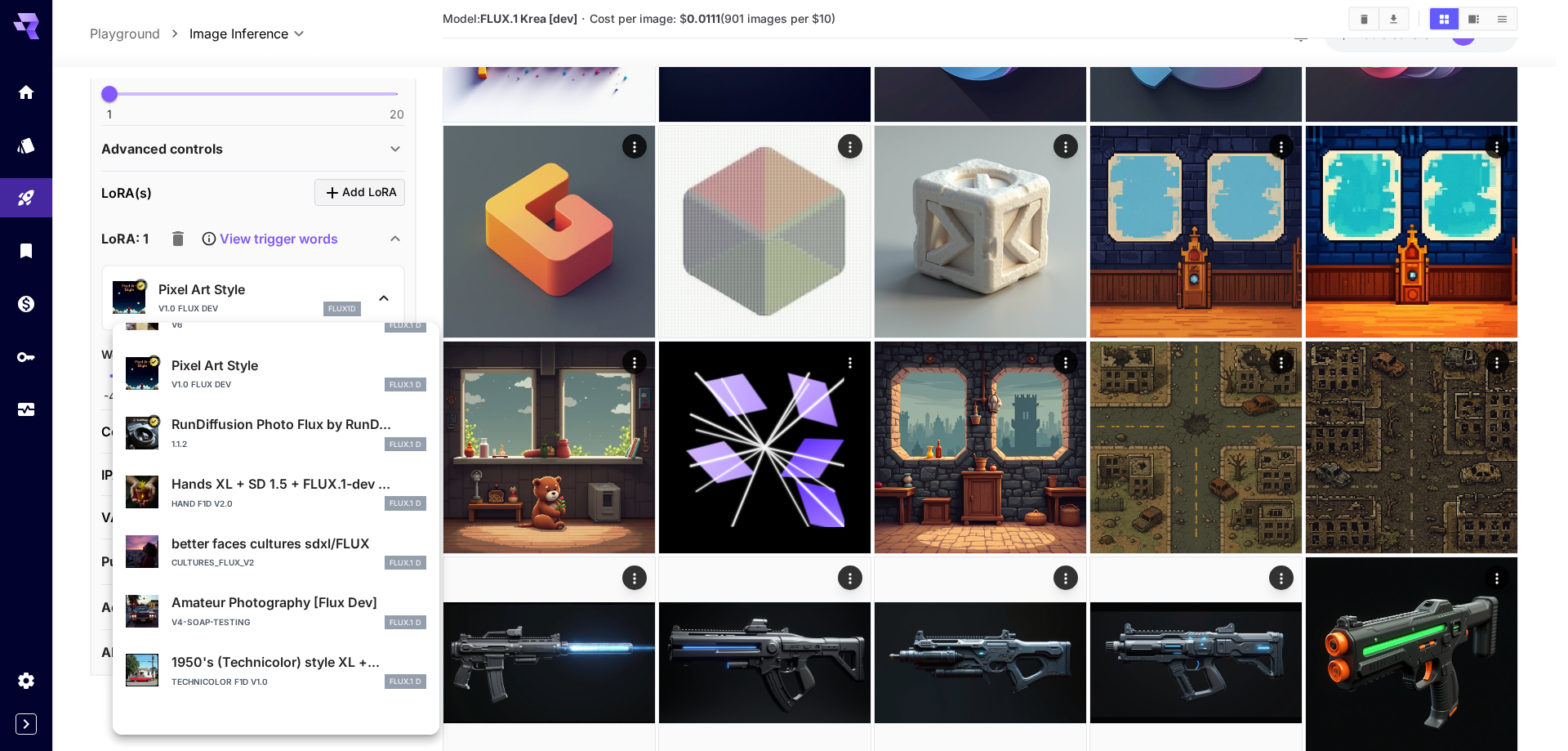
scroll to position [0, 0]
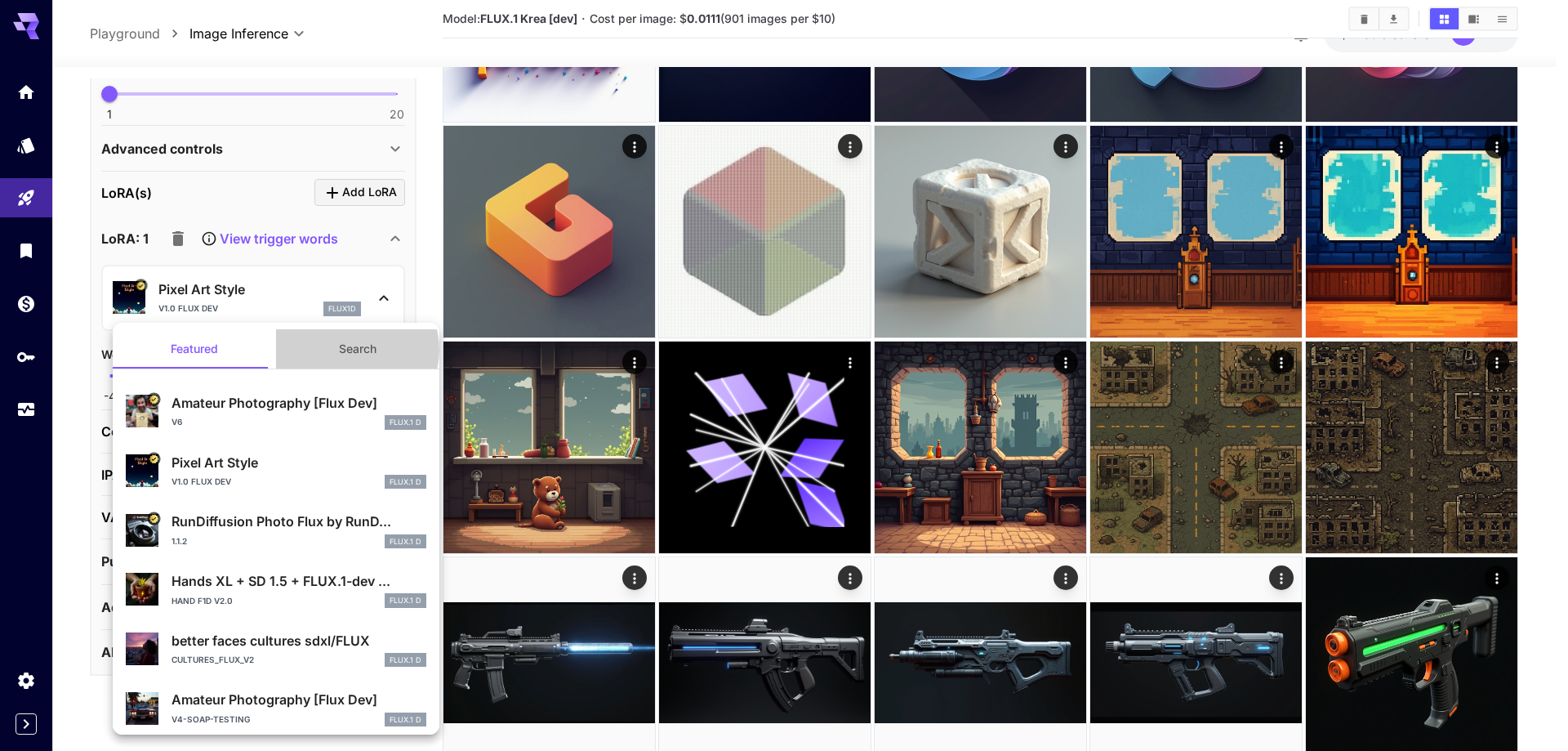
click at [350, 350] on button "Search" at bounding box center [357, 349] width 163 height 39
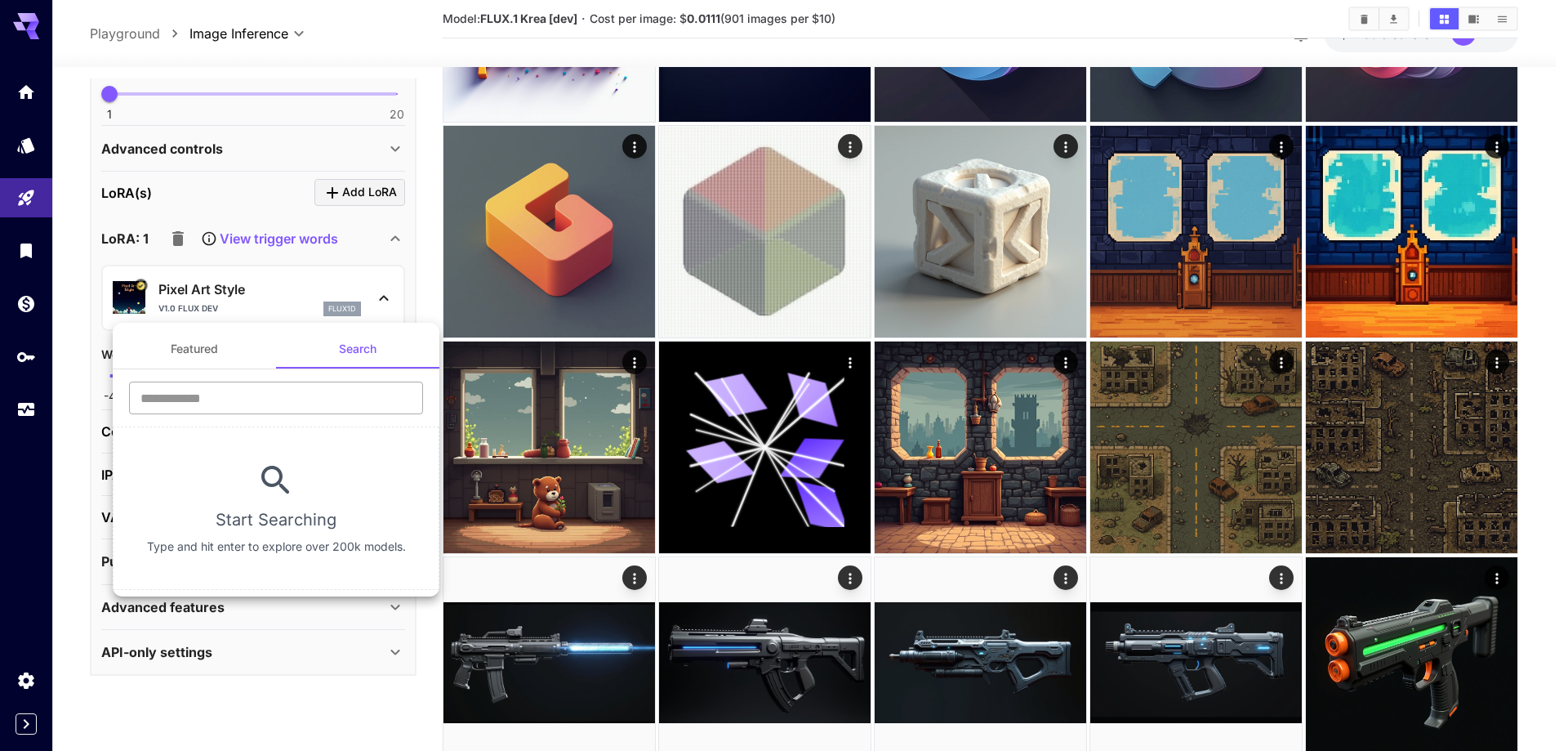
click at [307, 394] on input "text" at bounding box center [276, 397] width 294 height 32
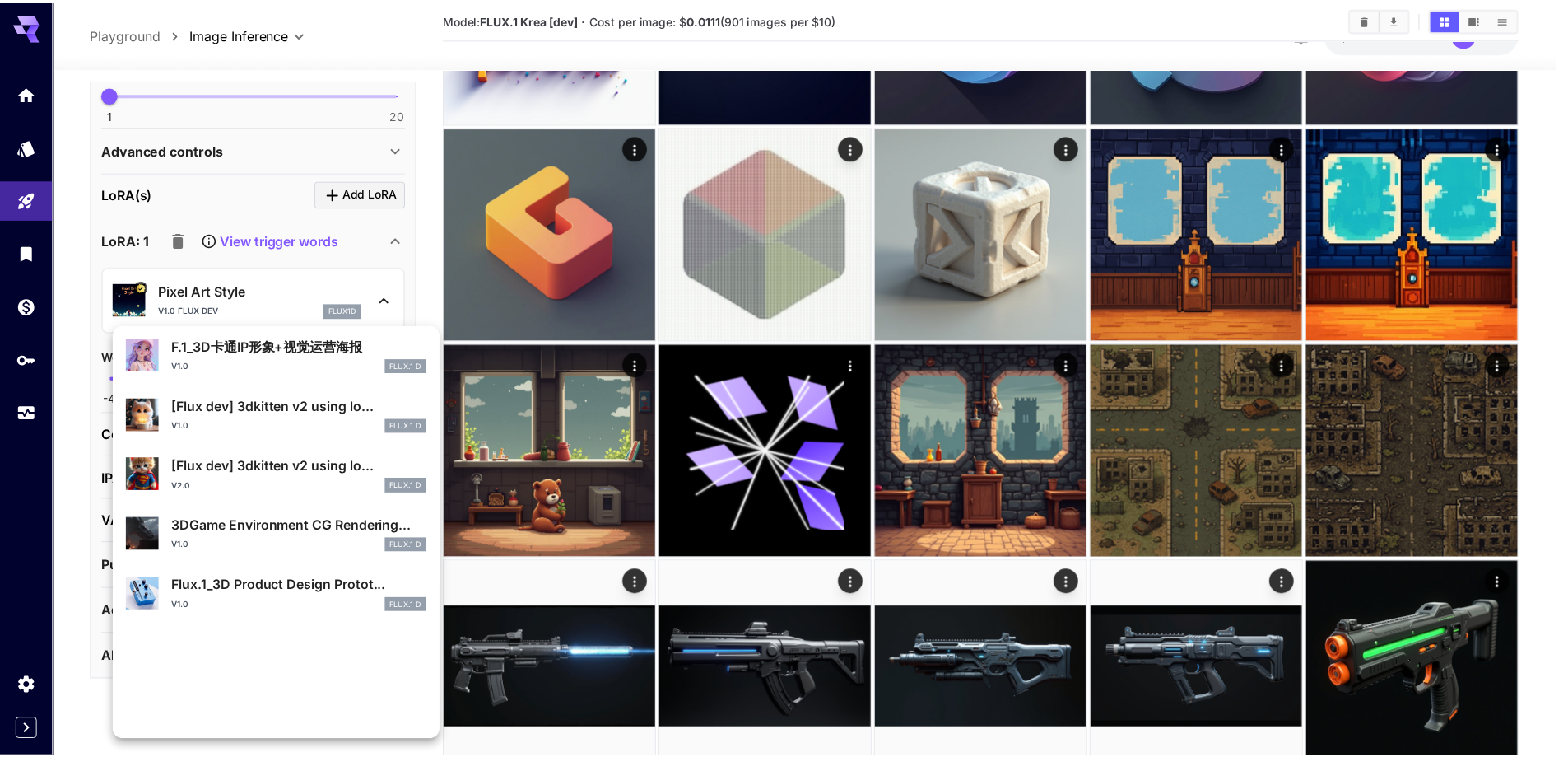
scroll to position [220, 0]
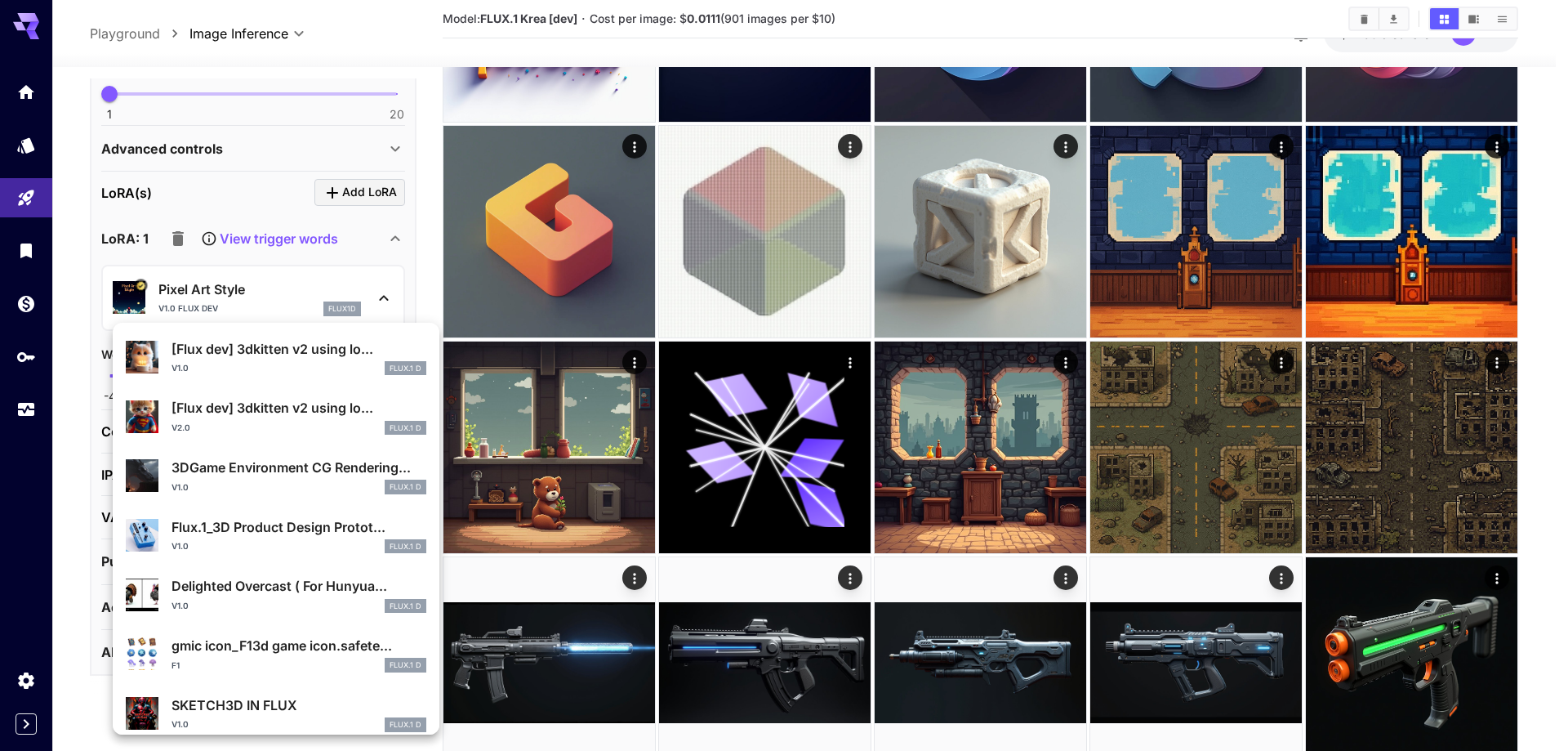
type input "**"
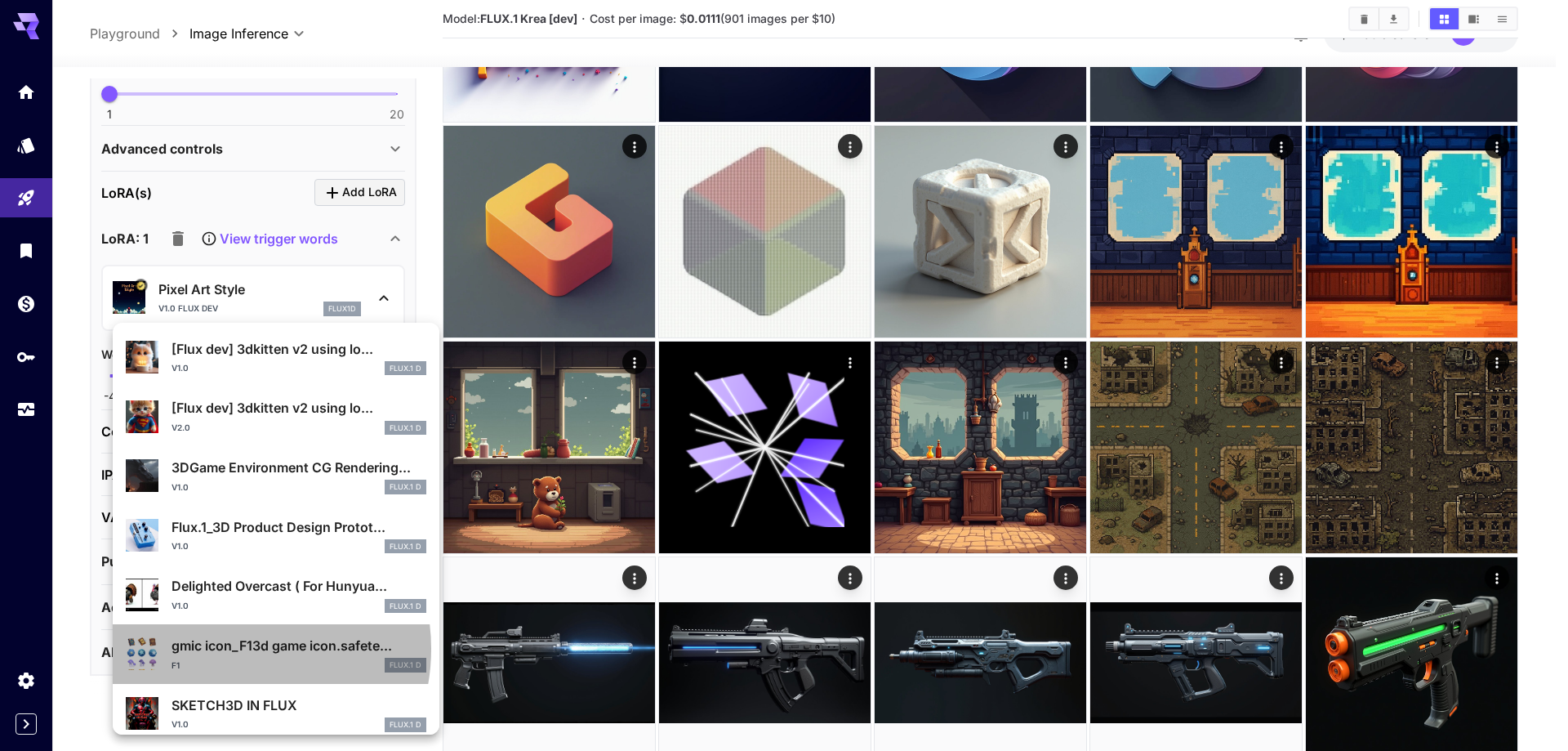
click at [224, 649] on p "gmic icon_F13d game icon.safete..." at bounding box center [299, 645] width 255 height 20
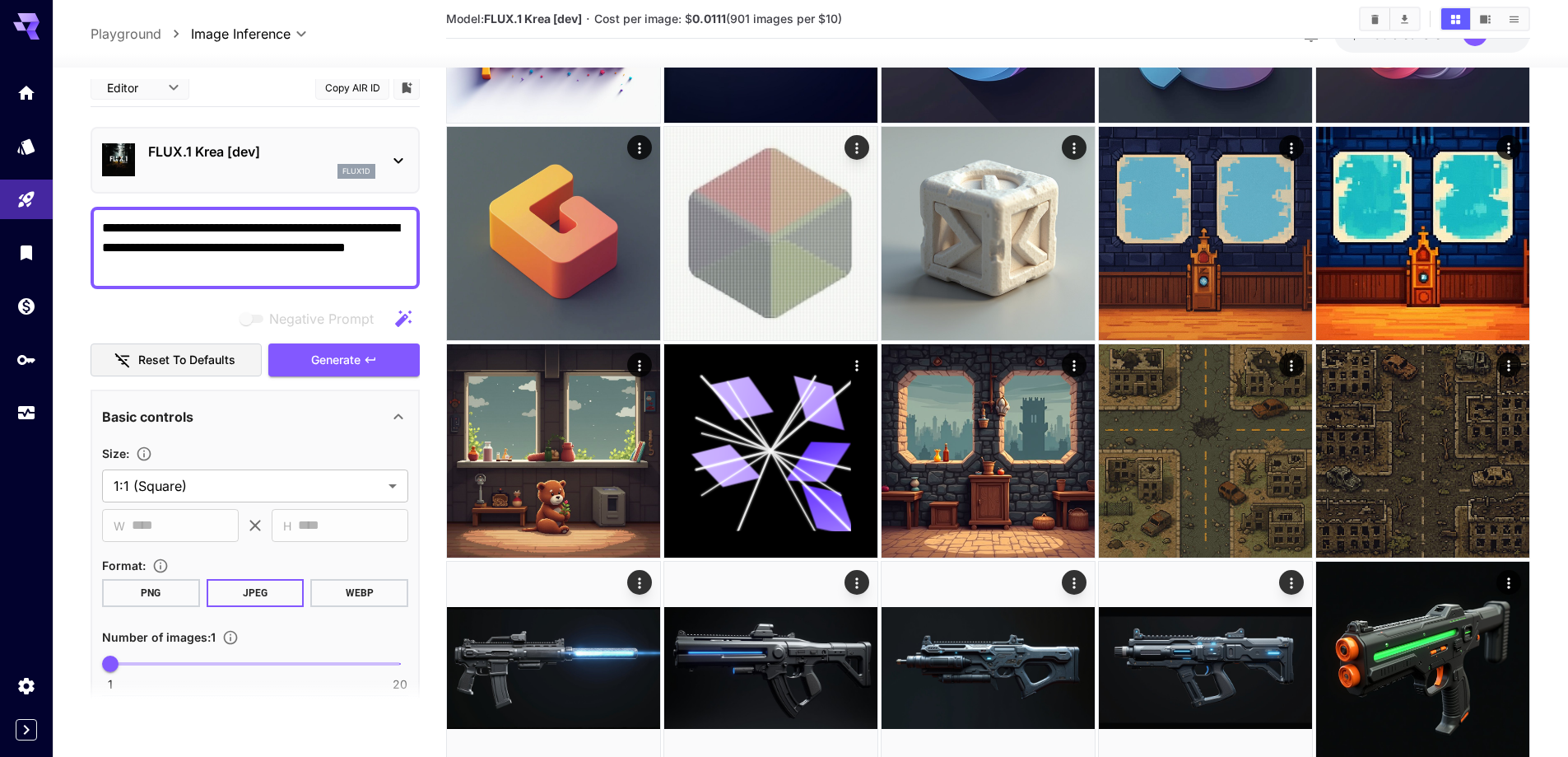
scroll to position [0, 0]
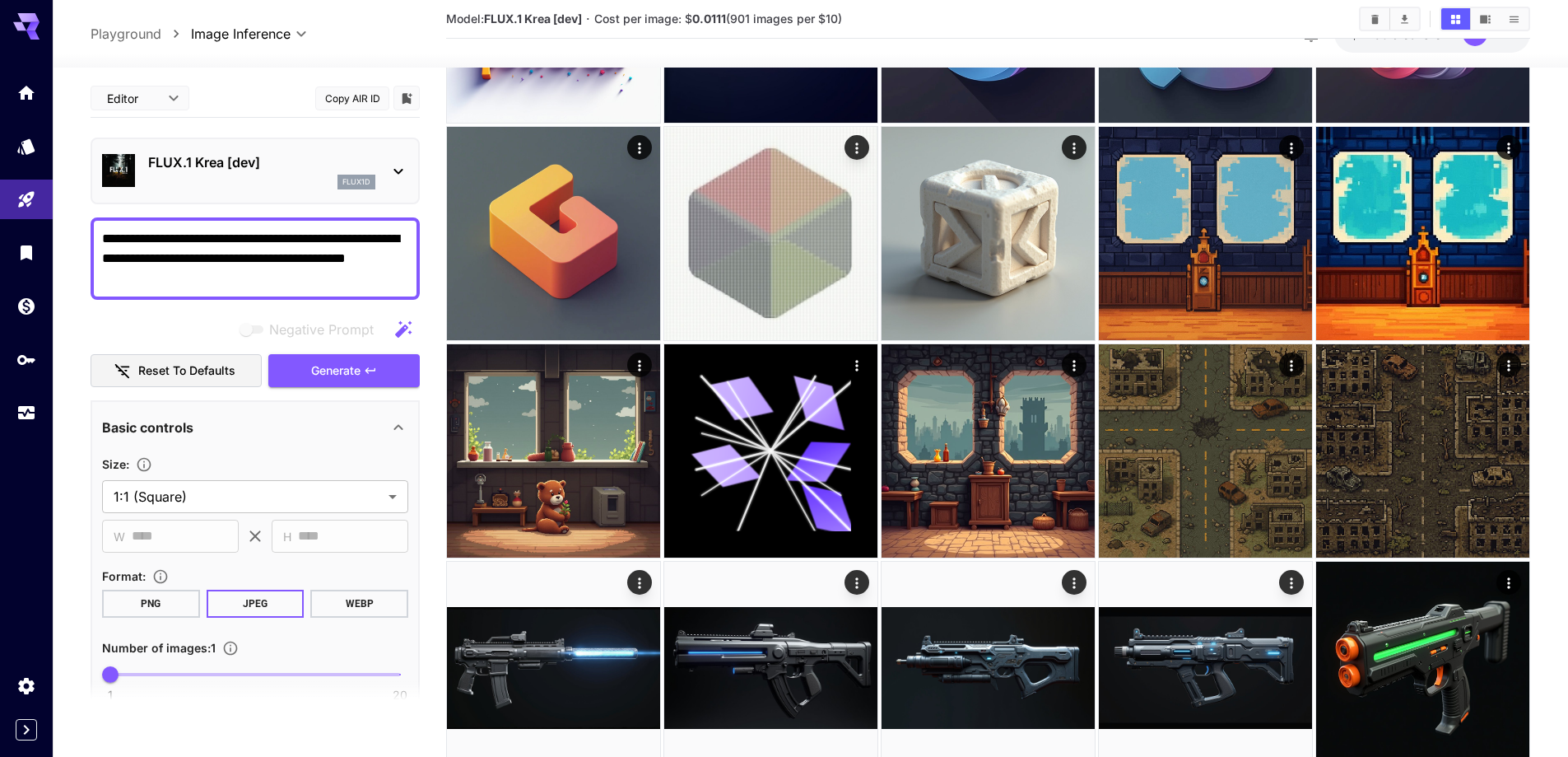
click at [287, 170] on p "FLUX.1 Krea [dev]" at bounding box center [262, 162] width 227 height 20
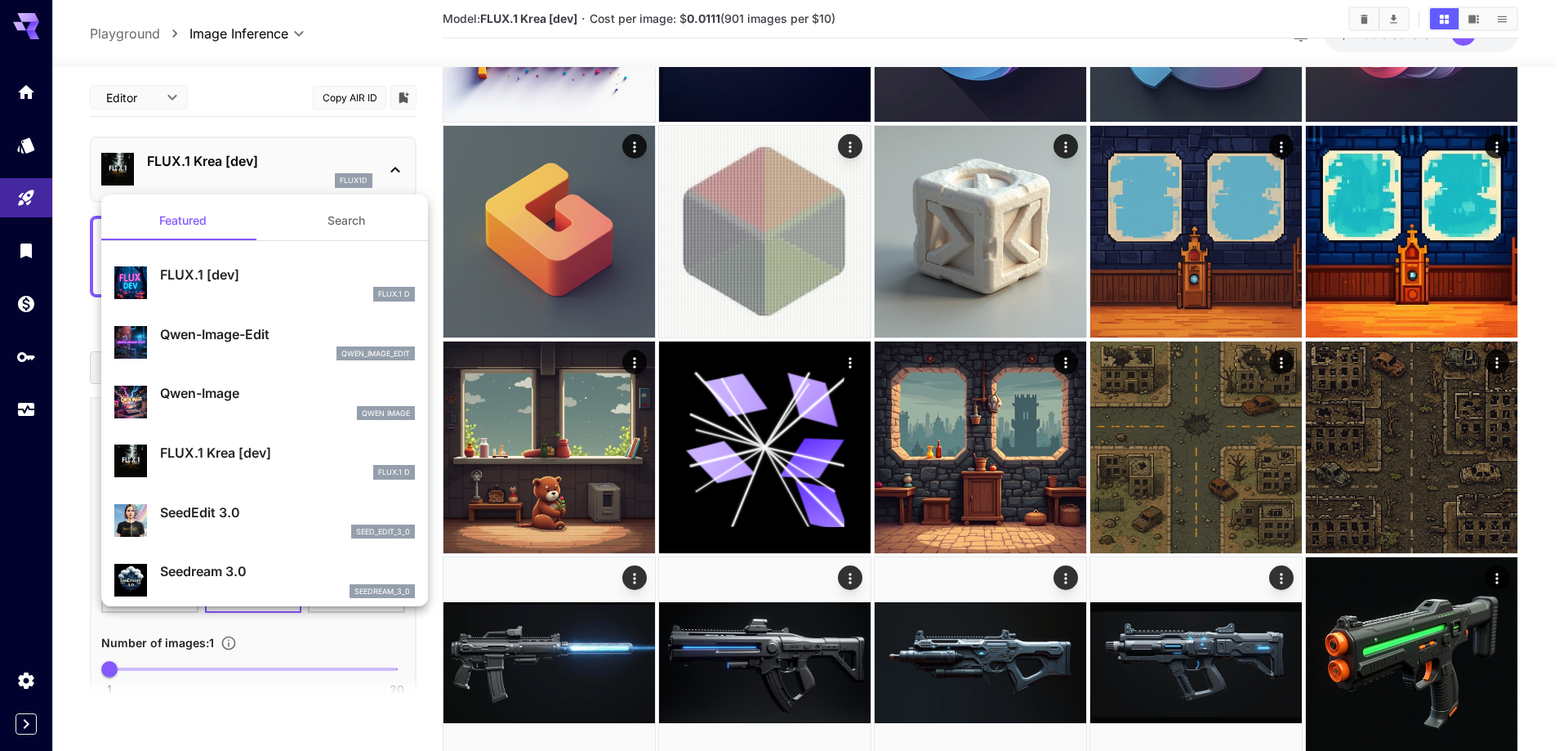
click at [201, 273] on p "FLUX.1 [dev]" at bounding box center [287, 274] width 255 height 20
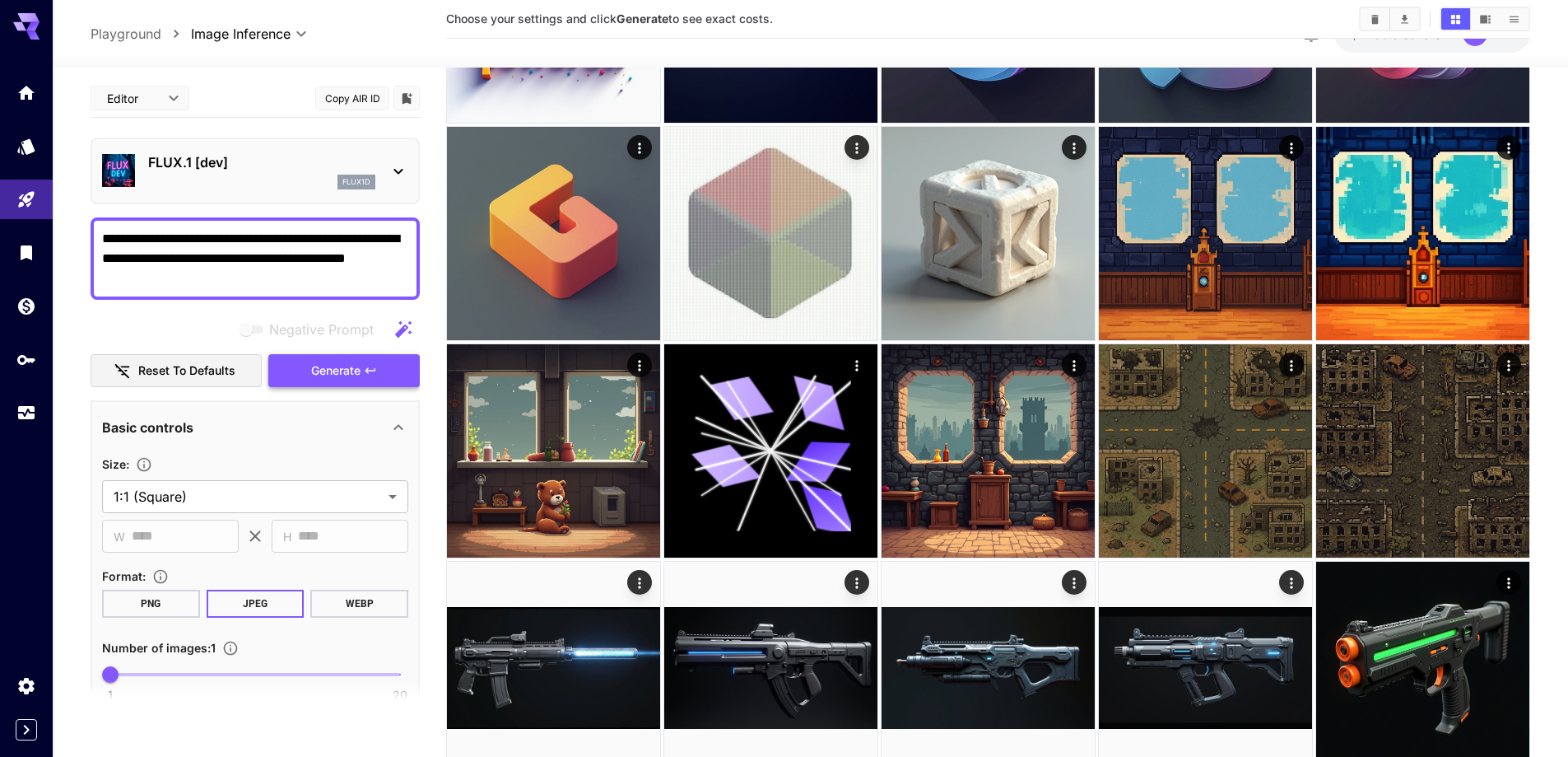
click at [321, 370] on span "Generate" at bounding box center [335, 371] width 49 height 20
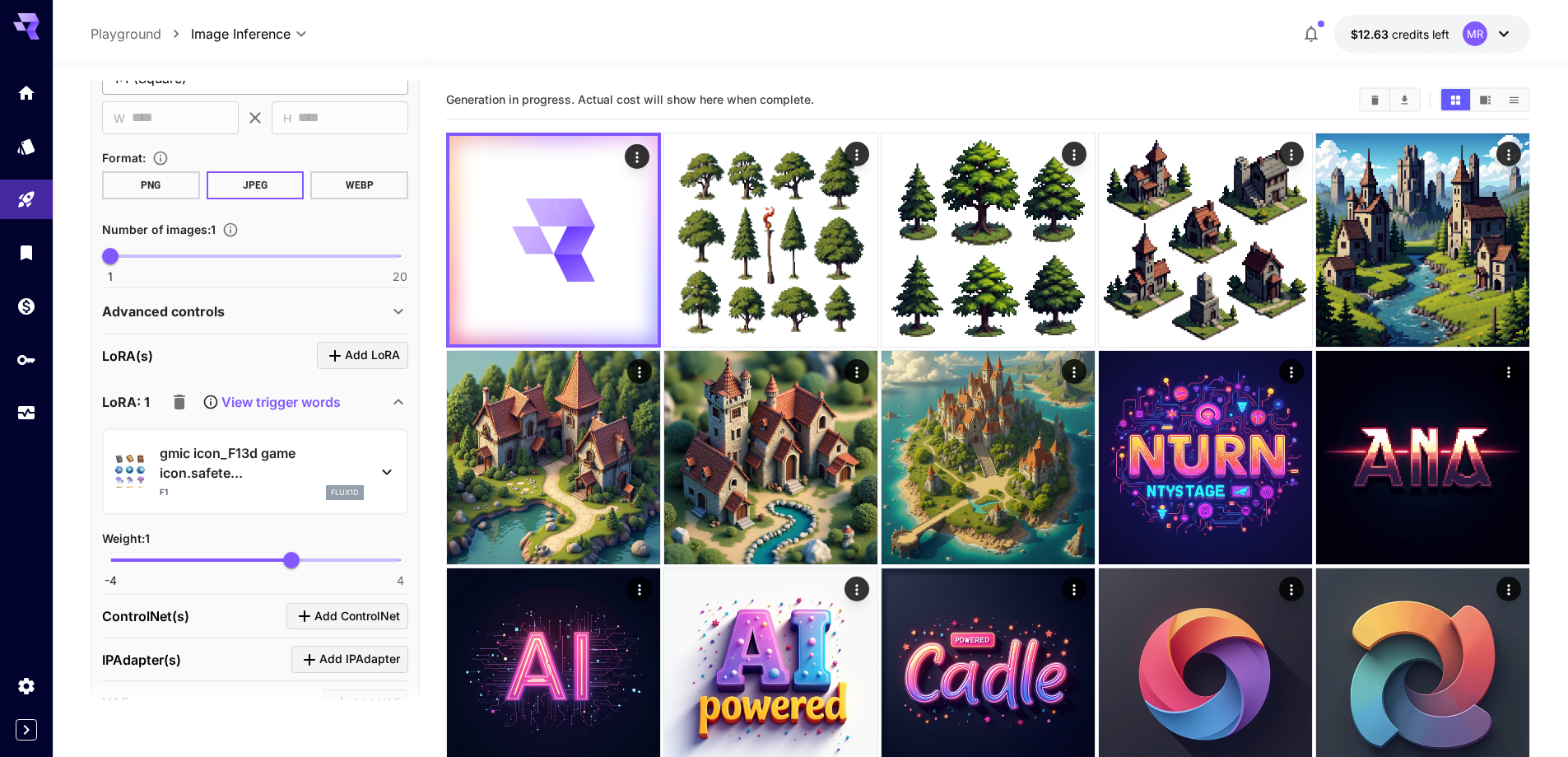
scroll to position [599, 0]
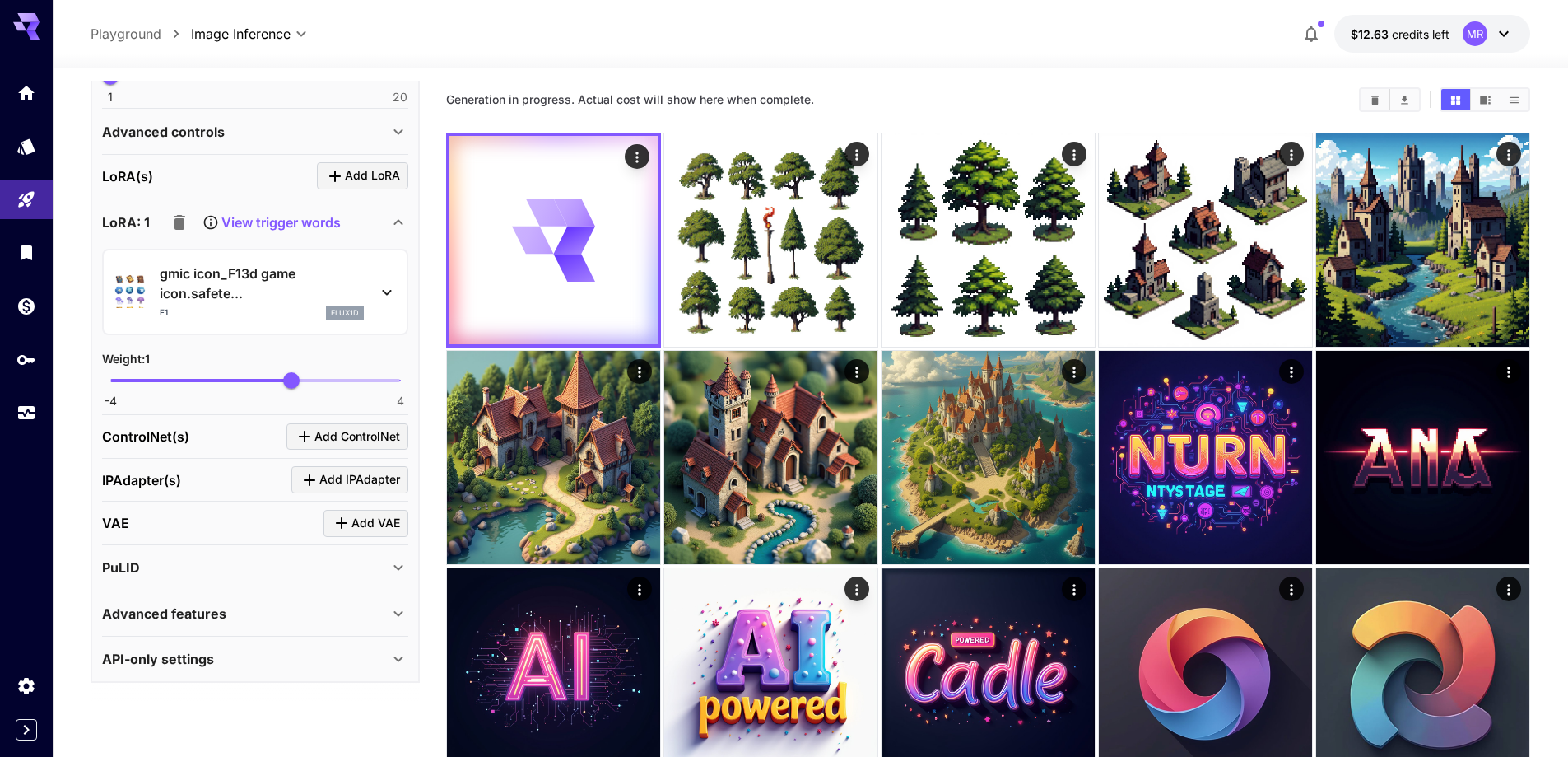
click at [207, 558] on div "PuLID" at bounding box center [245, 567] width 287 height 20
click at [207, 561] on div "PuLID" at bounding box center [245, 567] width 287 height 20
click at [298, 600] on div "Advanced features" at bounding box center [255, 613] width 306 height 39
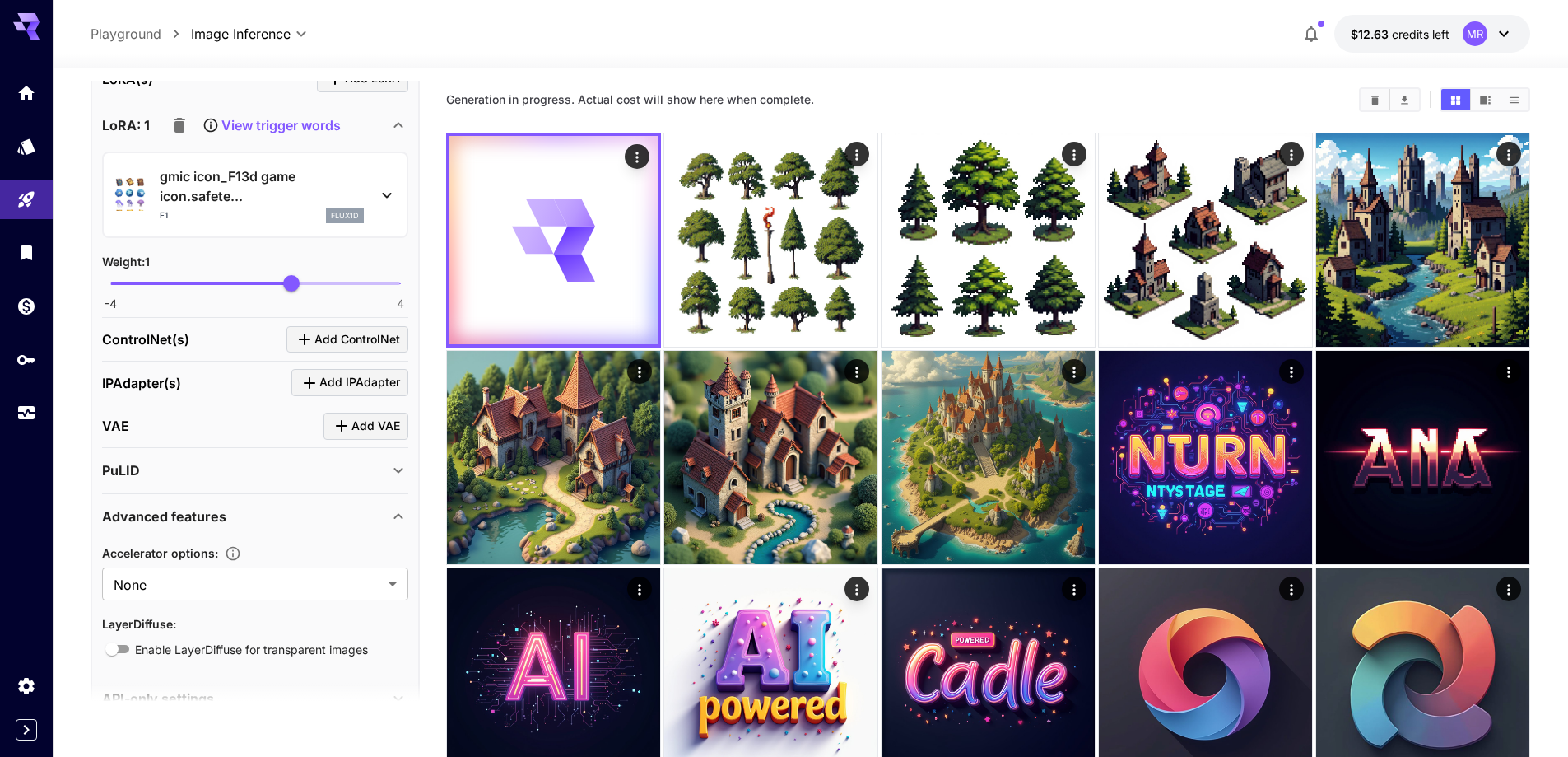
scroll to position [736, 0]
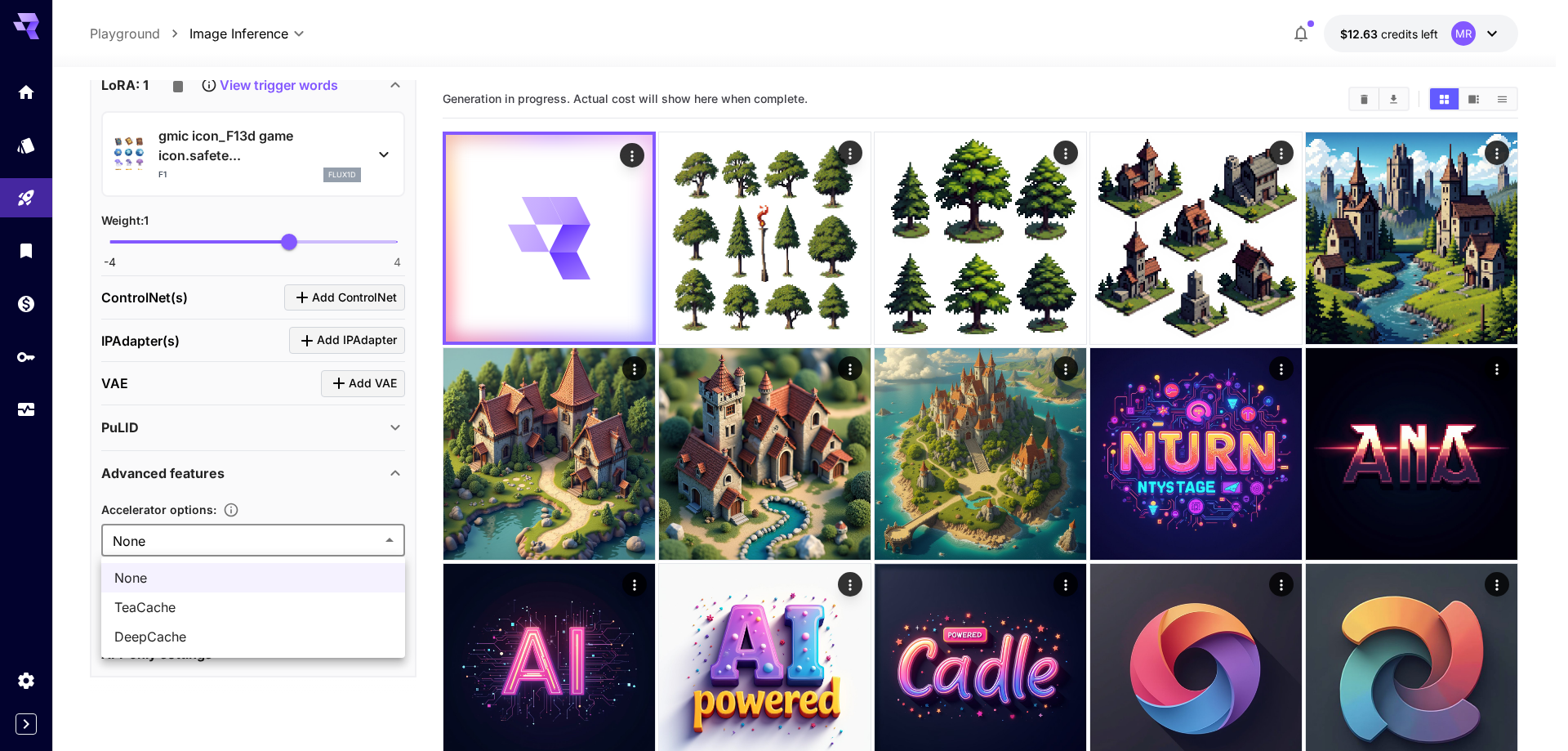
click at [261, 543] on div at bounding box center [784, 376] width 1568 height 751
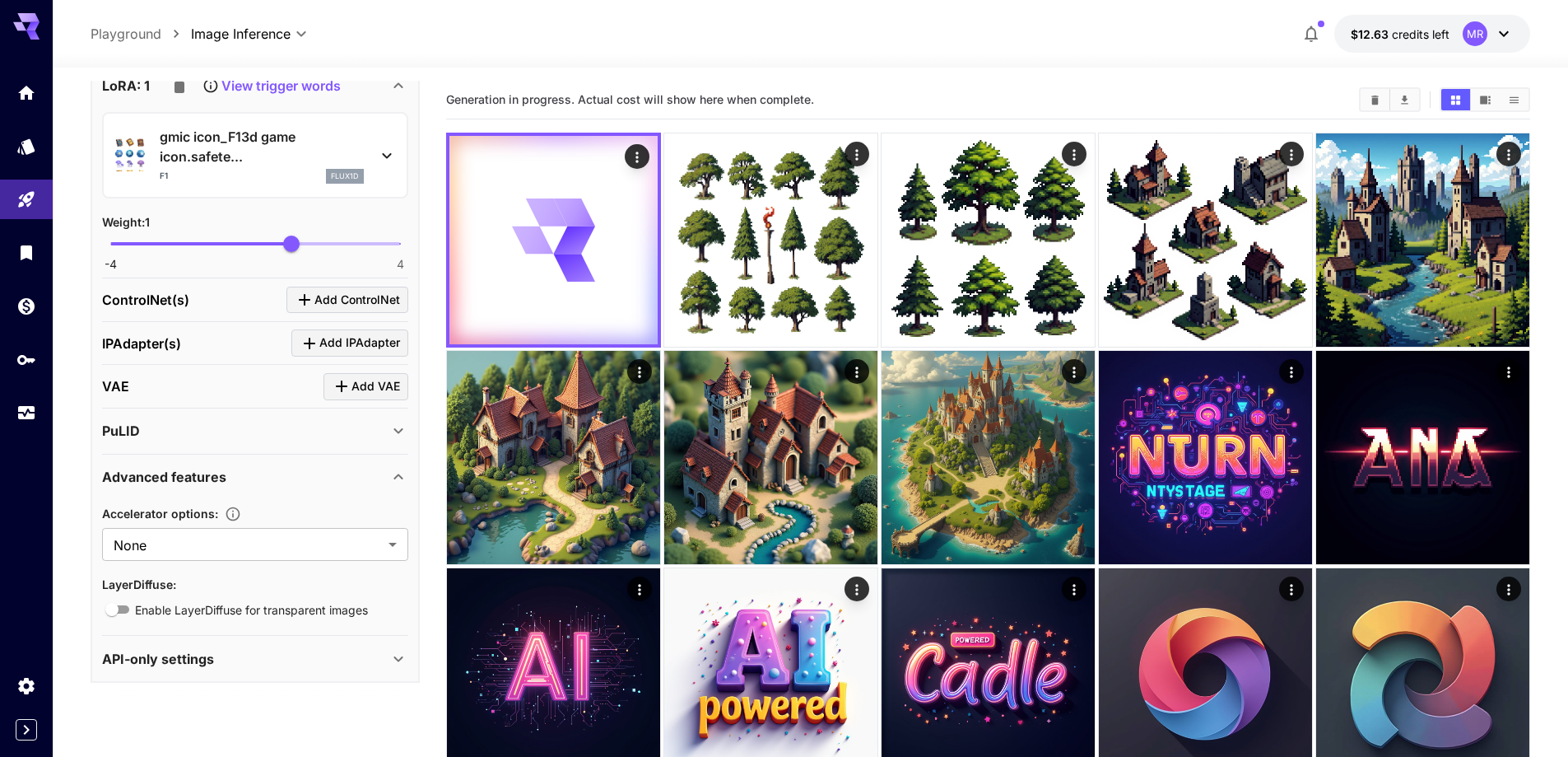
click at [266, 475] on div "Advanced features" at bounding box center [245, 477] width 287 height 20
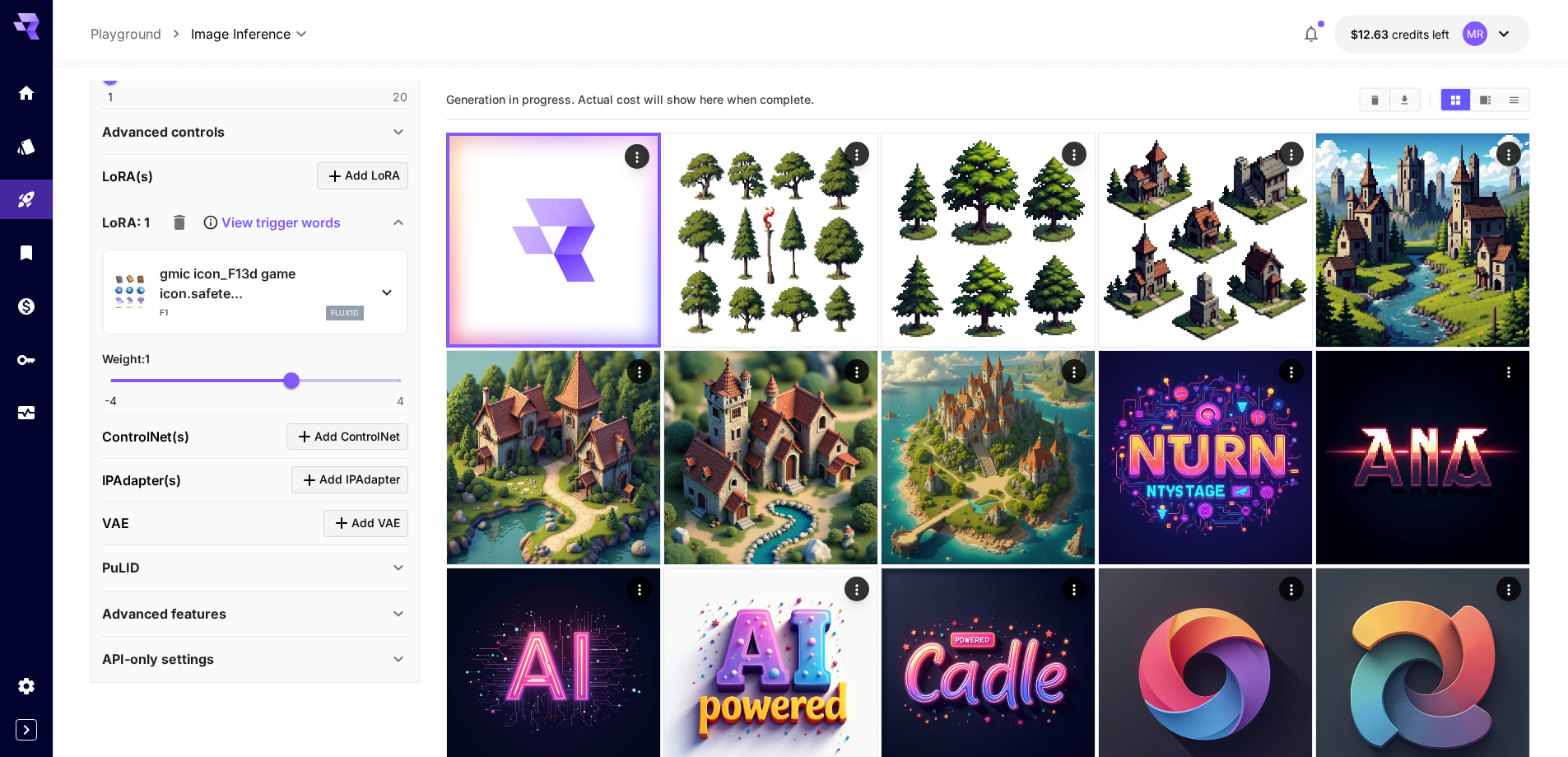
scroll to position [161, 0]
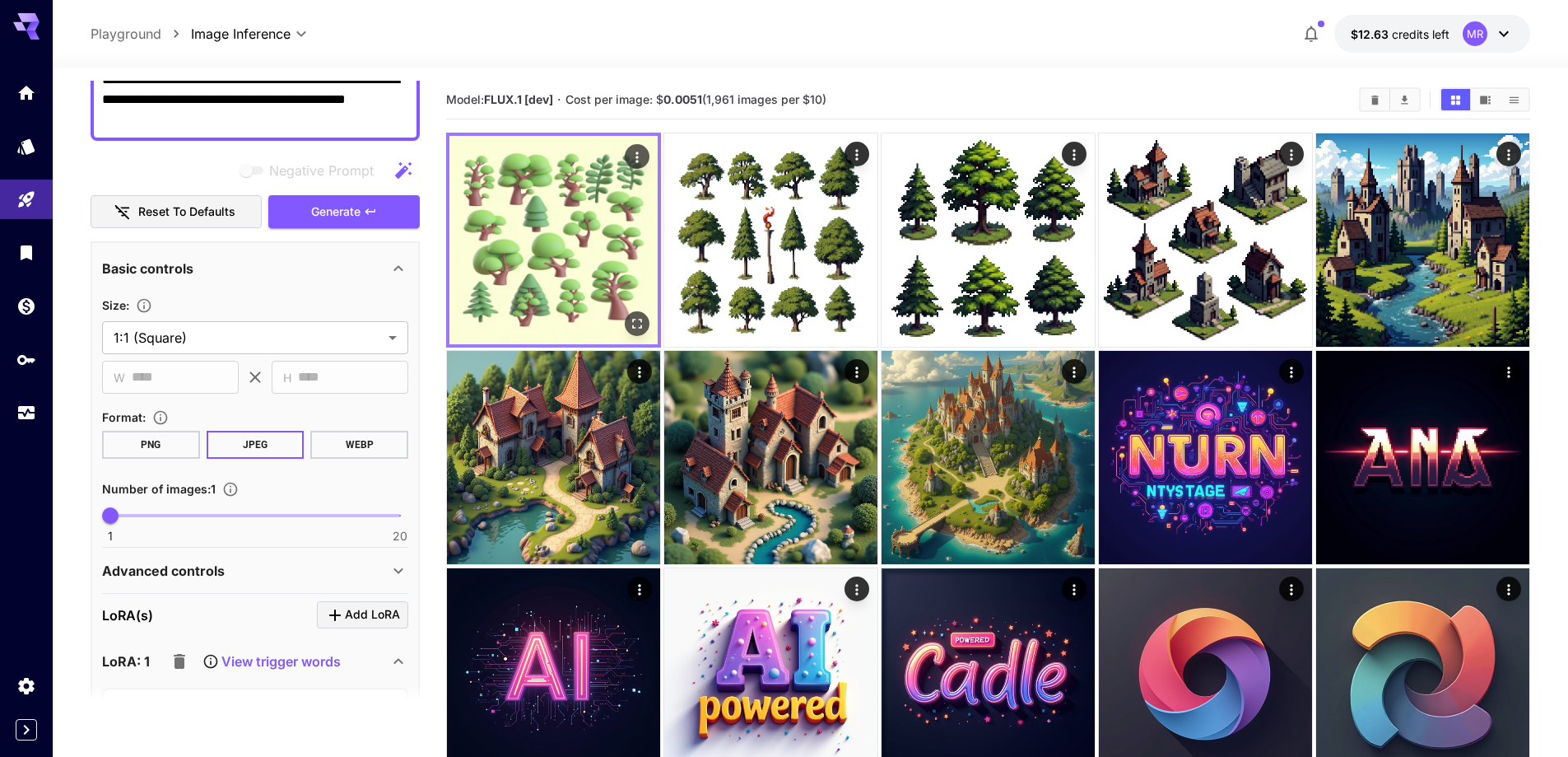
click at [555, 248] on img at bounding box center [553, 240] width 208 height 208
click at [638, 331] on icon "Open in fullscreen" at bounding box center [636, 323] width 16 height 16
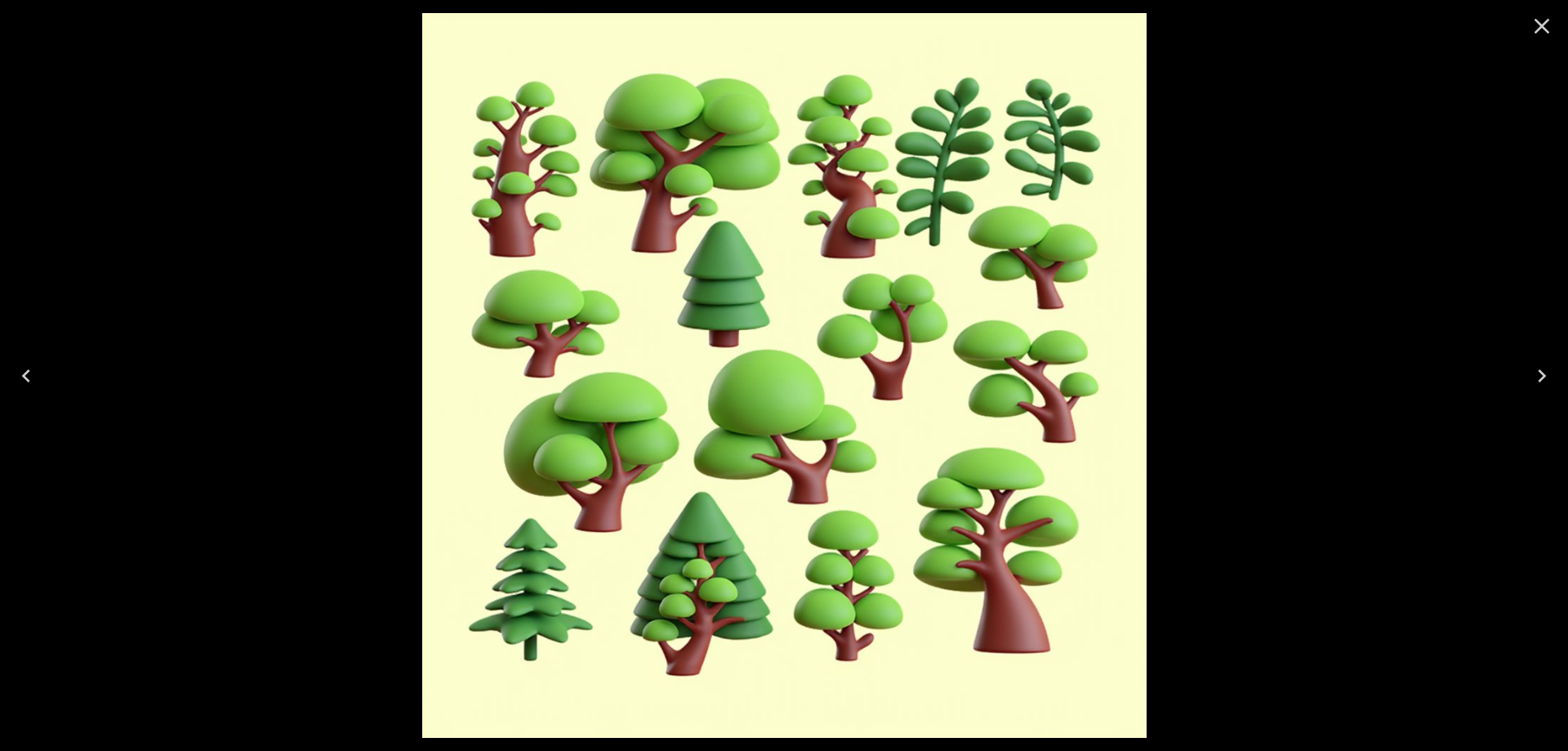
click at [1534, 29] on icon "Close" at bounding box center [1541, 26] width 26 height 26
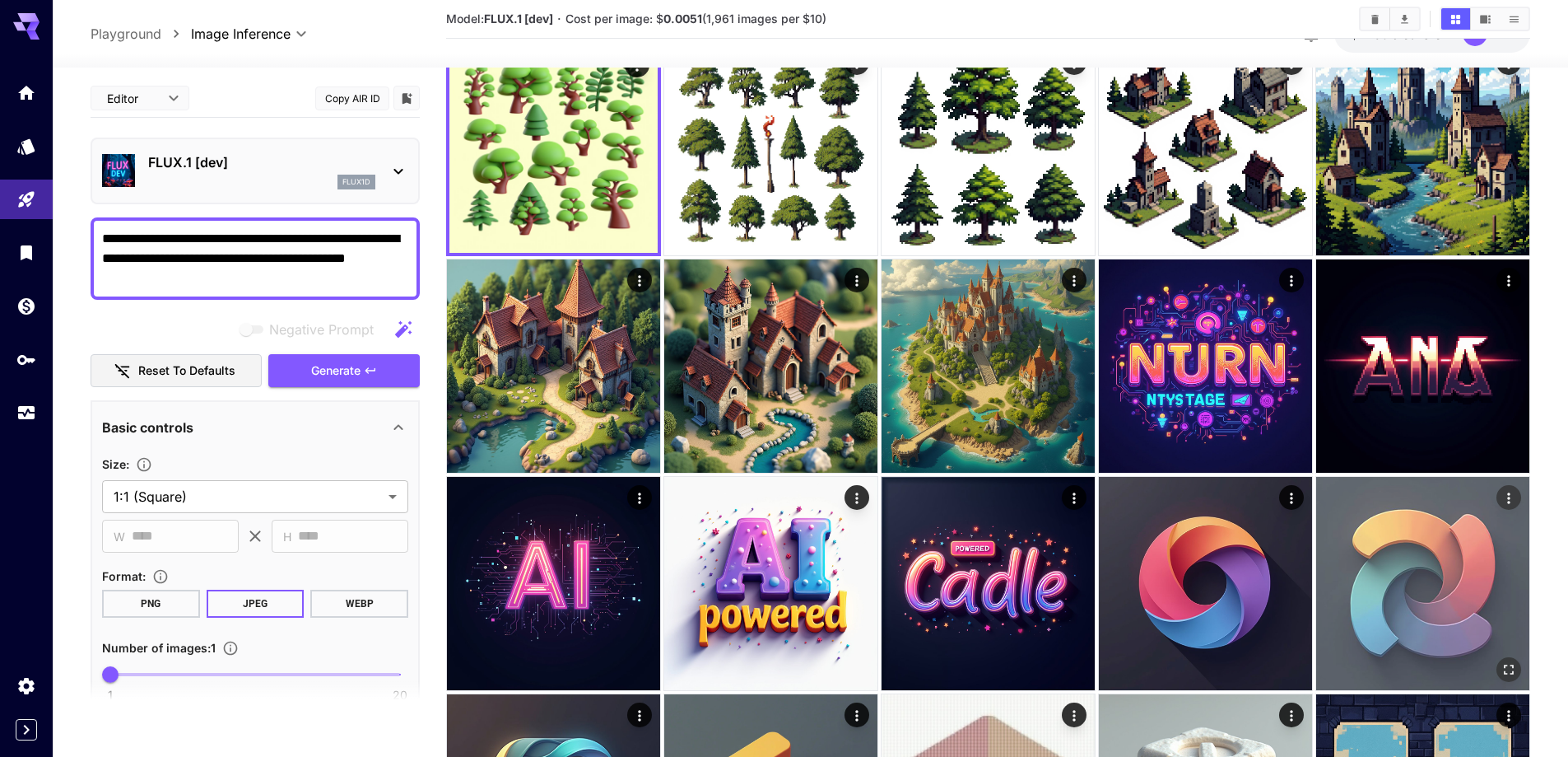
scroll to position [0, 0]
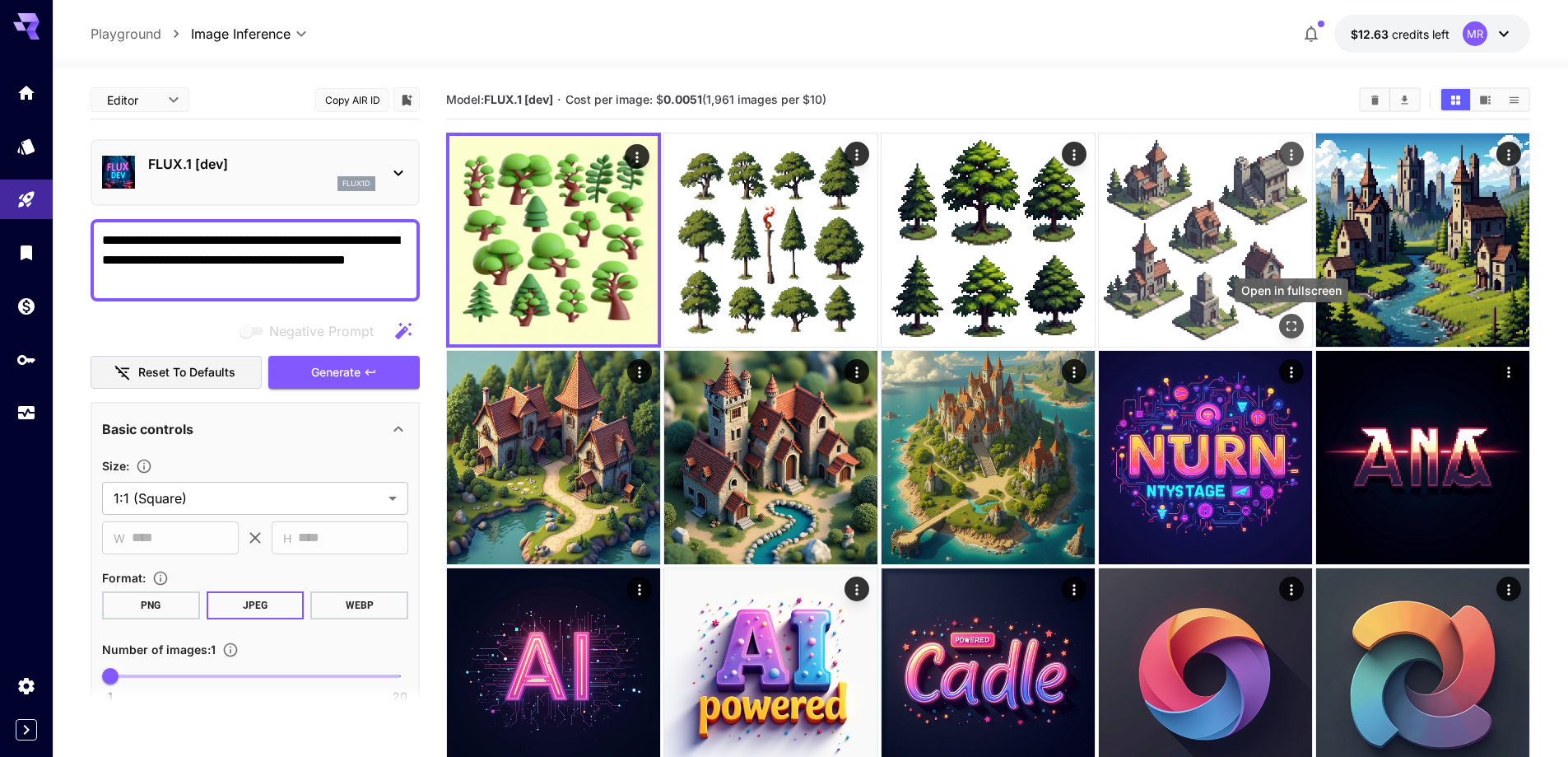
click at [1292, 326] on icon "Open in fullscreen" at bounding box center [1291, 326] width 16 height 16
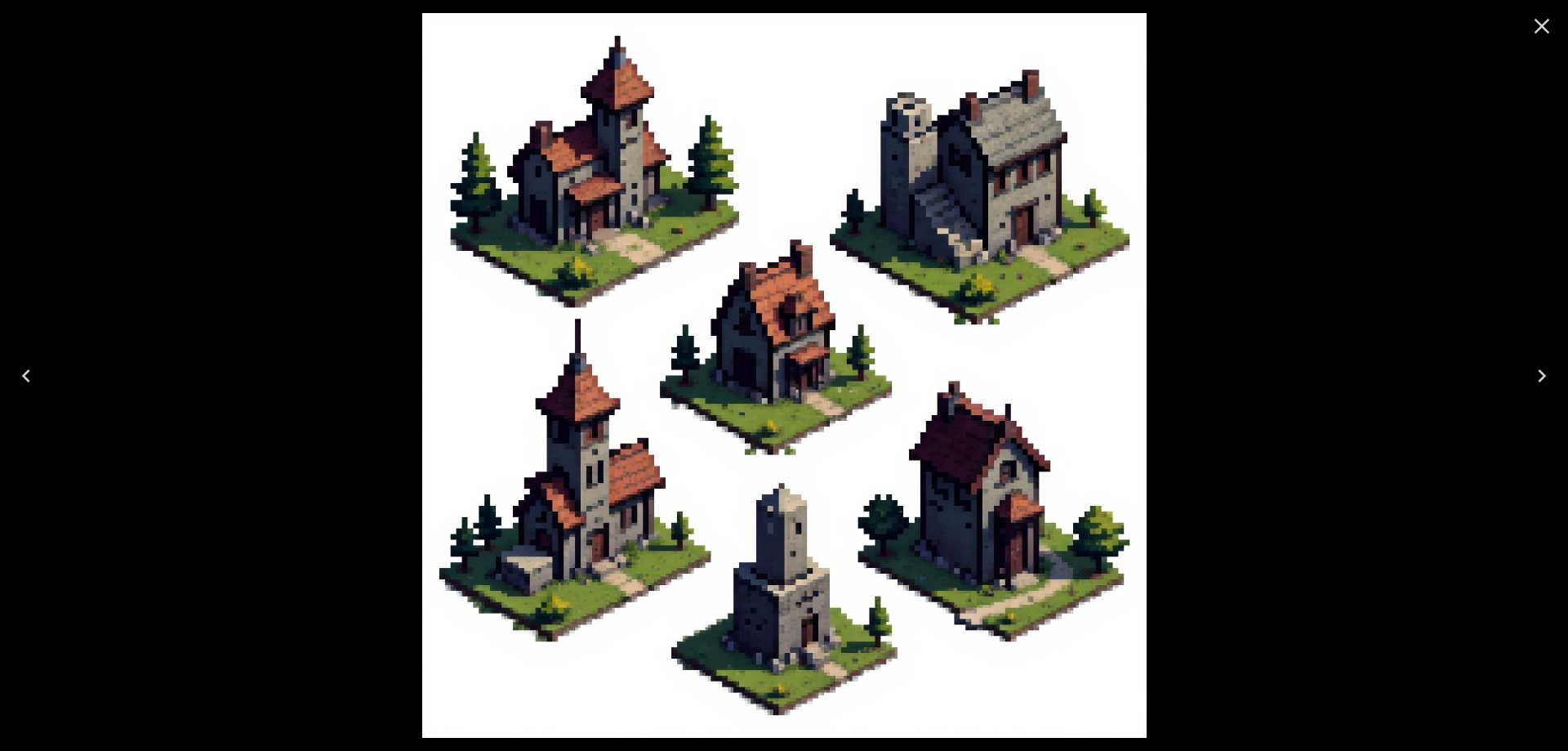
click at [1538, 31] on icon "Close" at bounding box center [1542, 27] width 15 height 15
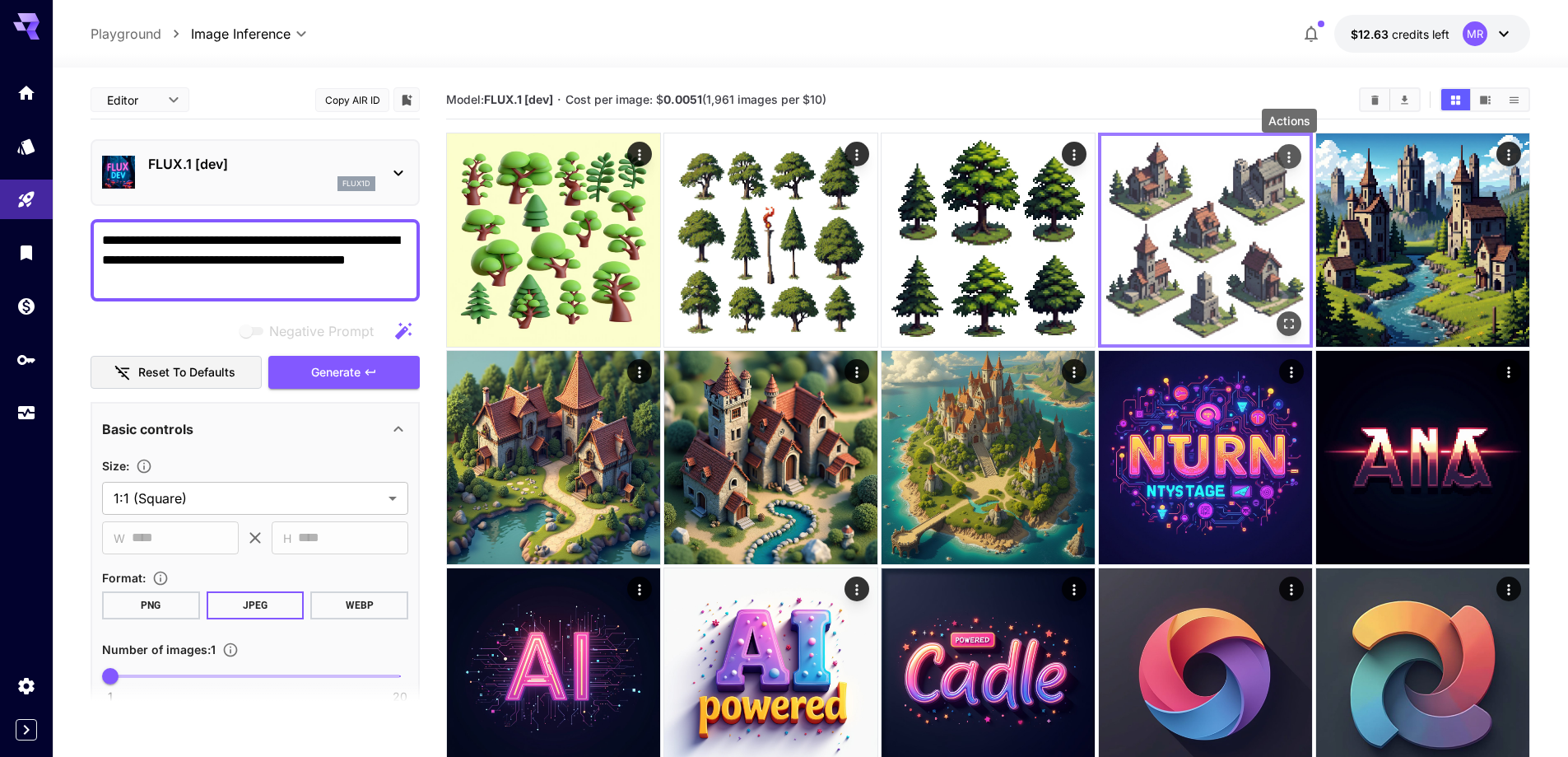
click at [1285, 151] on icon "Actions" at bounding box center [1288, 157] width 16 height 16
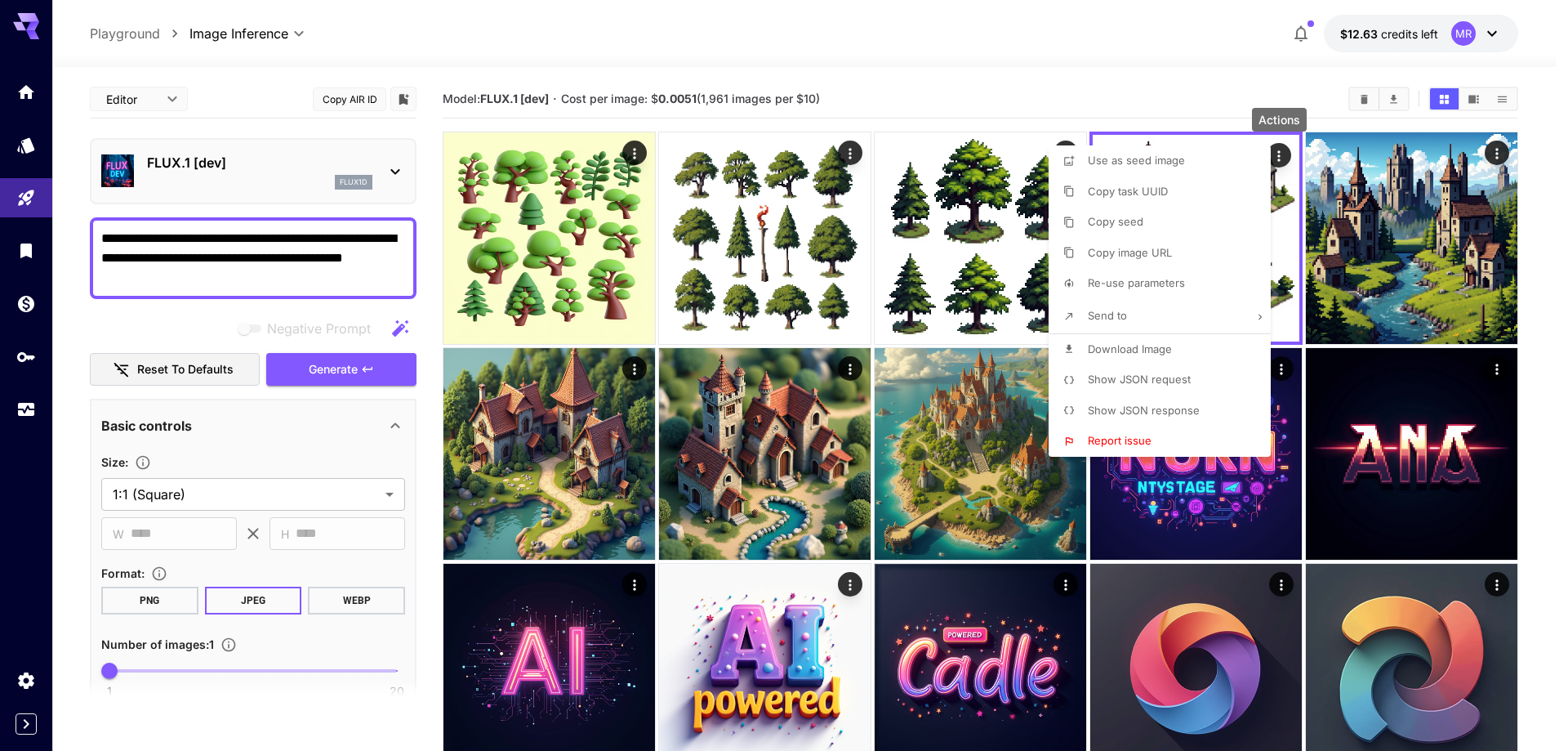
click at [1158, 286] on span "Re-use parameters" at bounding box center [1136, 283] width 97 height 13
type input "*********"
type input "*"
type input "*******"
type input "*"
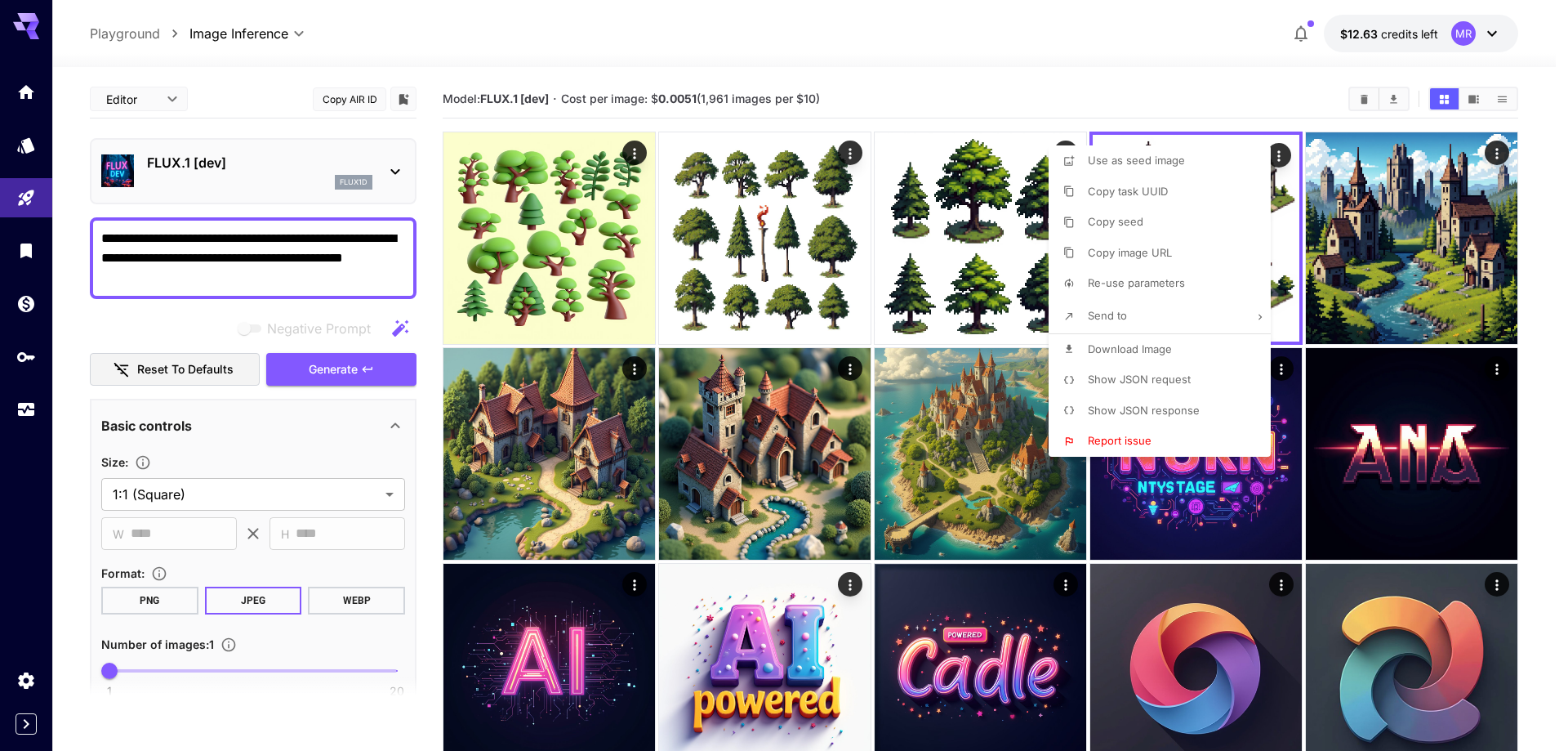
type input "*"
type input "*******"
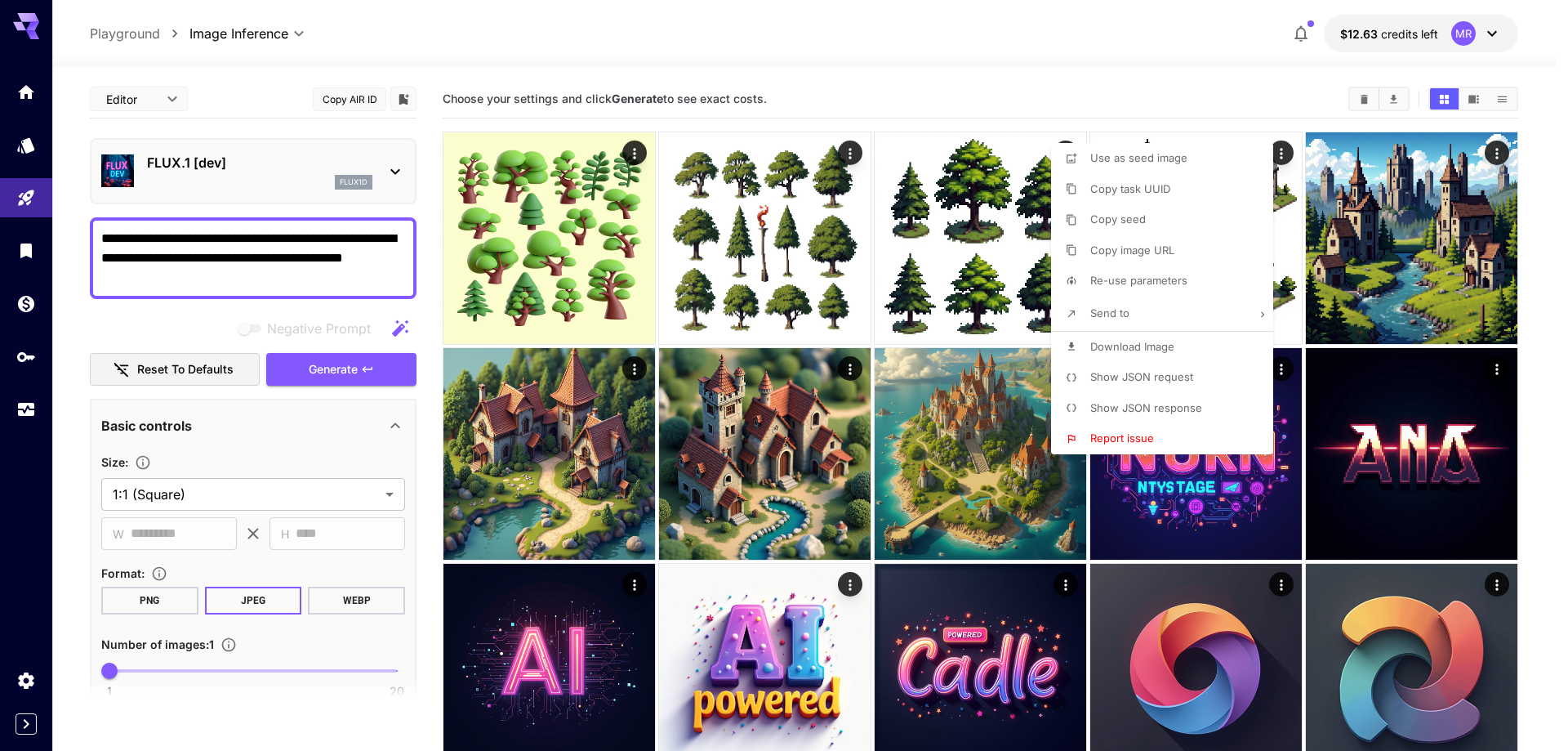
type input "**********"
type input "****"
type input "**"
type input "****"
type input "***"
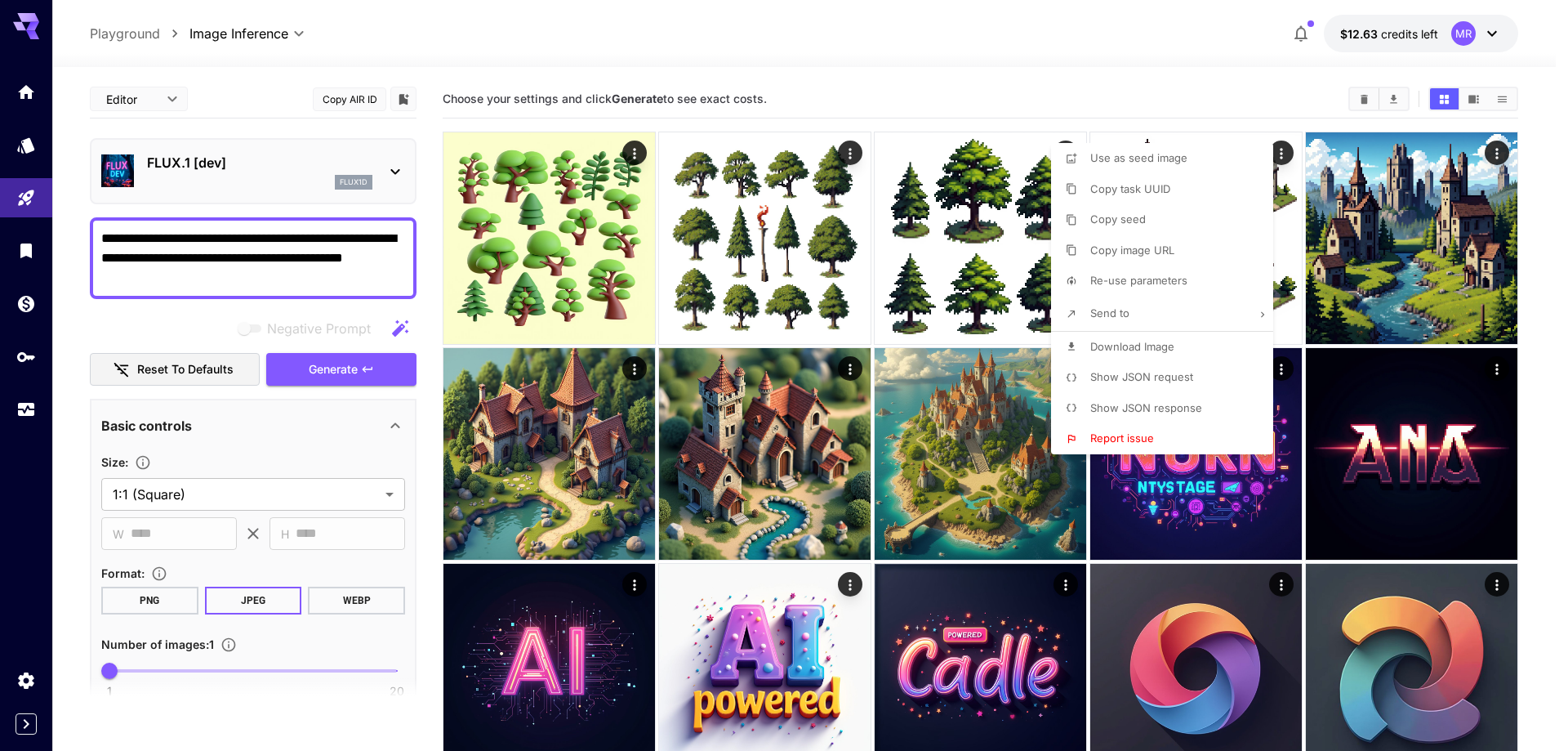
type input "**********"
click at [79, 637] on div at bounding box center [784, 376] width 1568 height 751
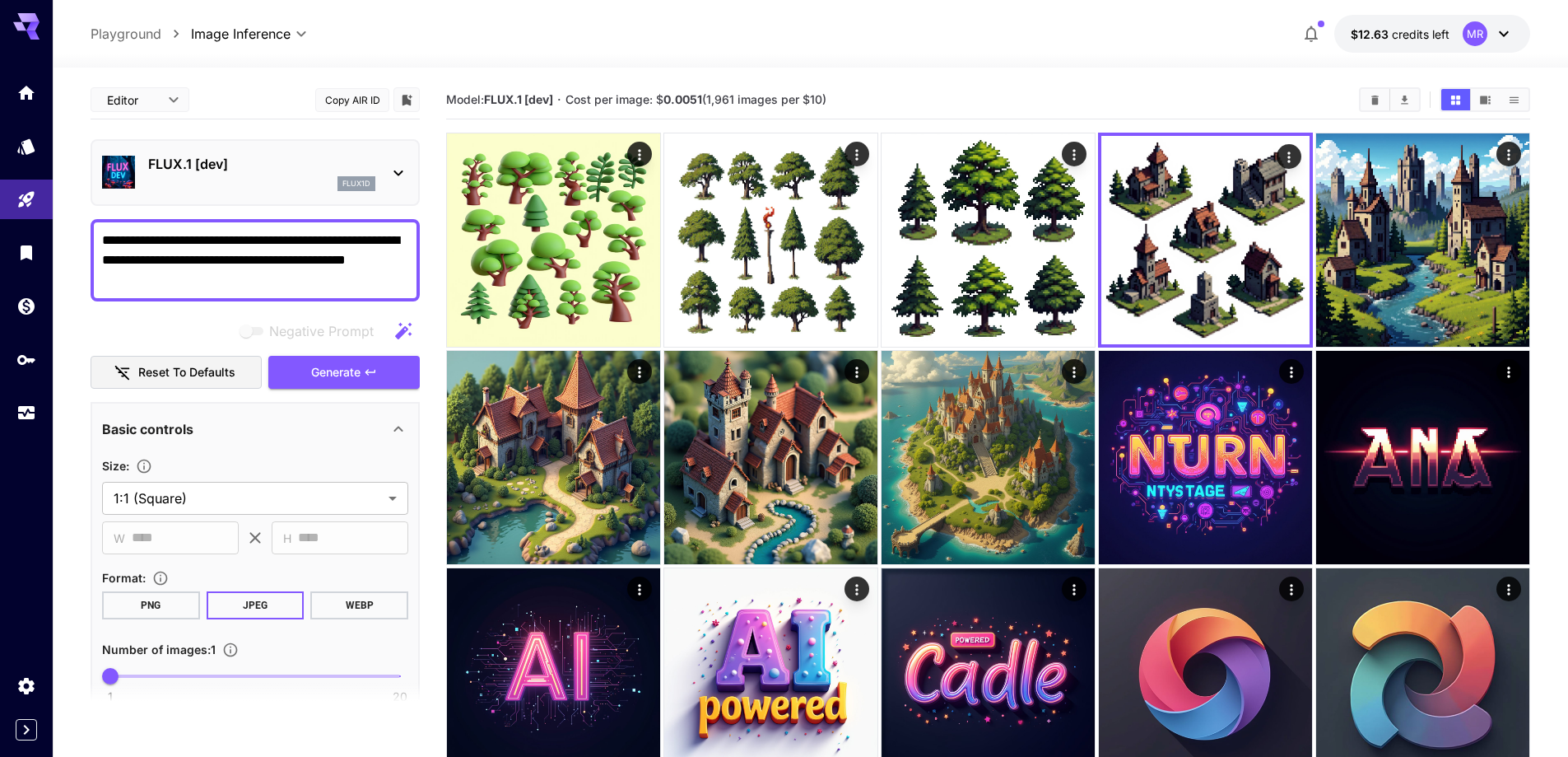
click at [400, 434] on icon at bounding box center [398, 429] width 20 height 20
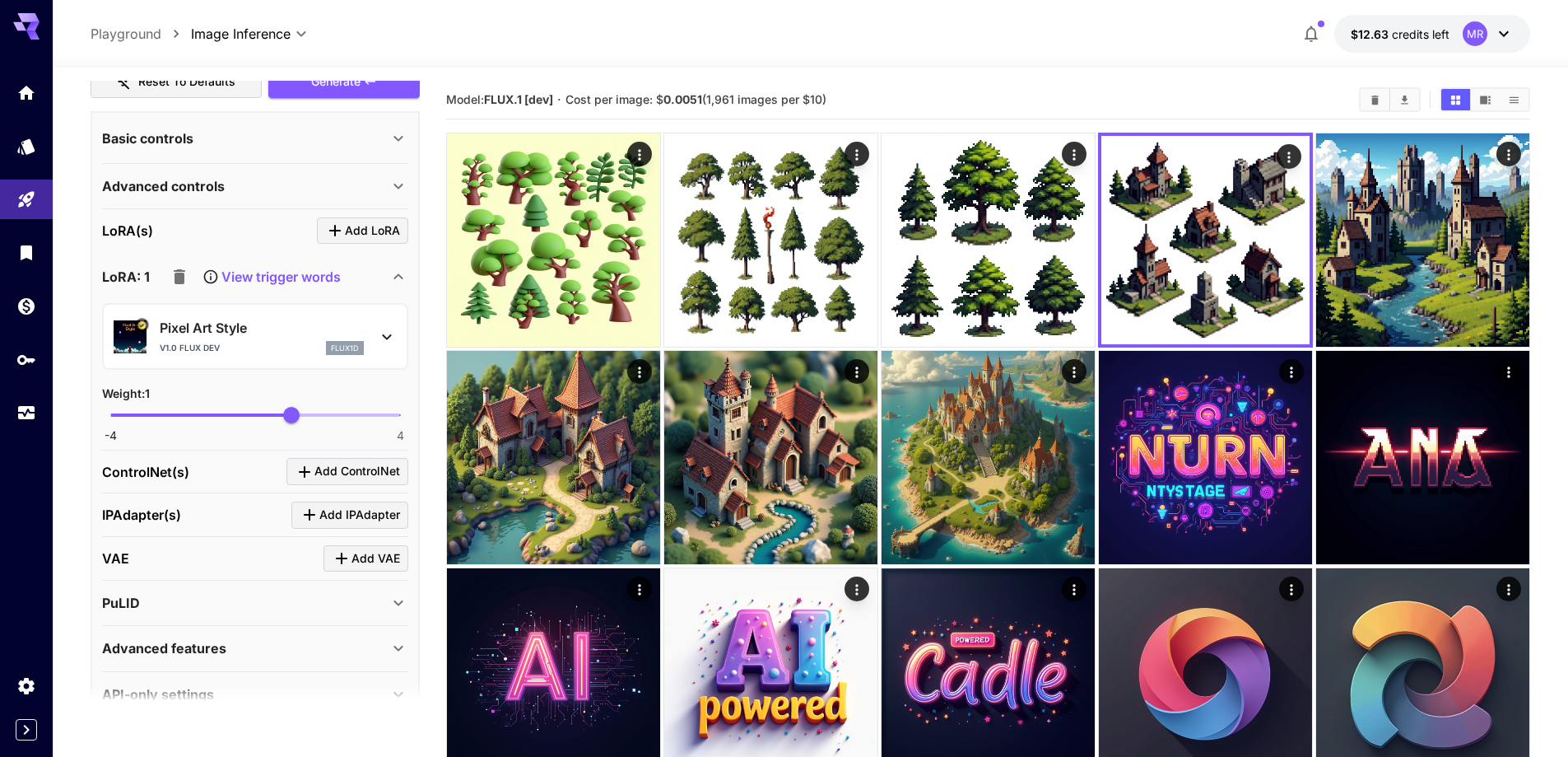
scroll to position [326, 0]
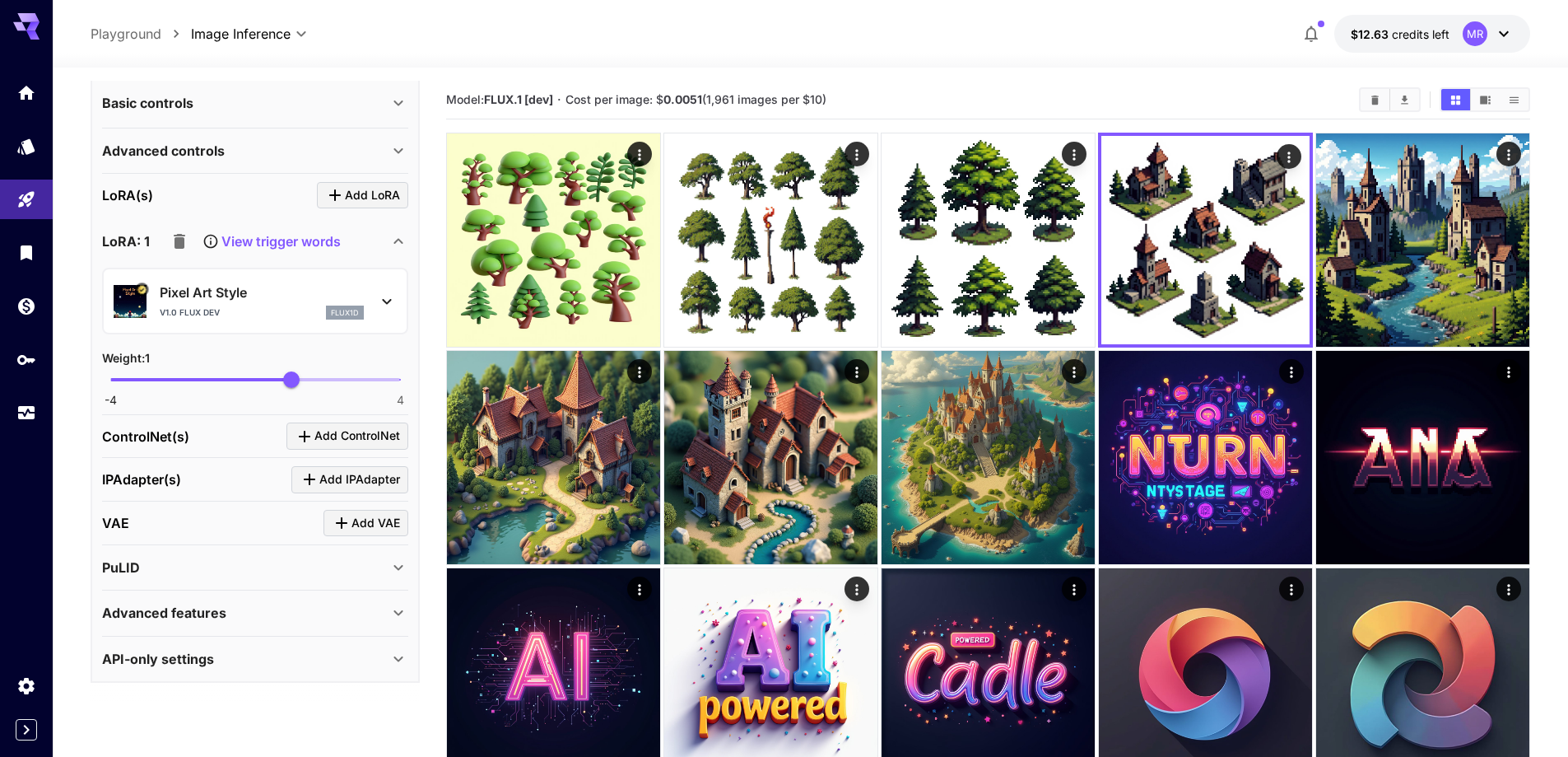
click at [340, 569] on div "PuLID" at bounding box center [245, 567] width 287 height 20
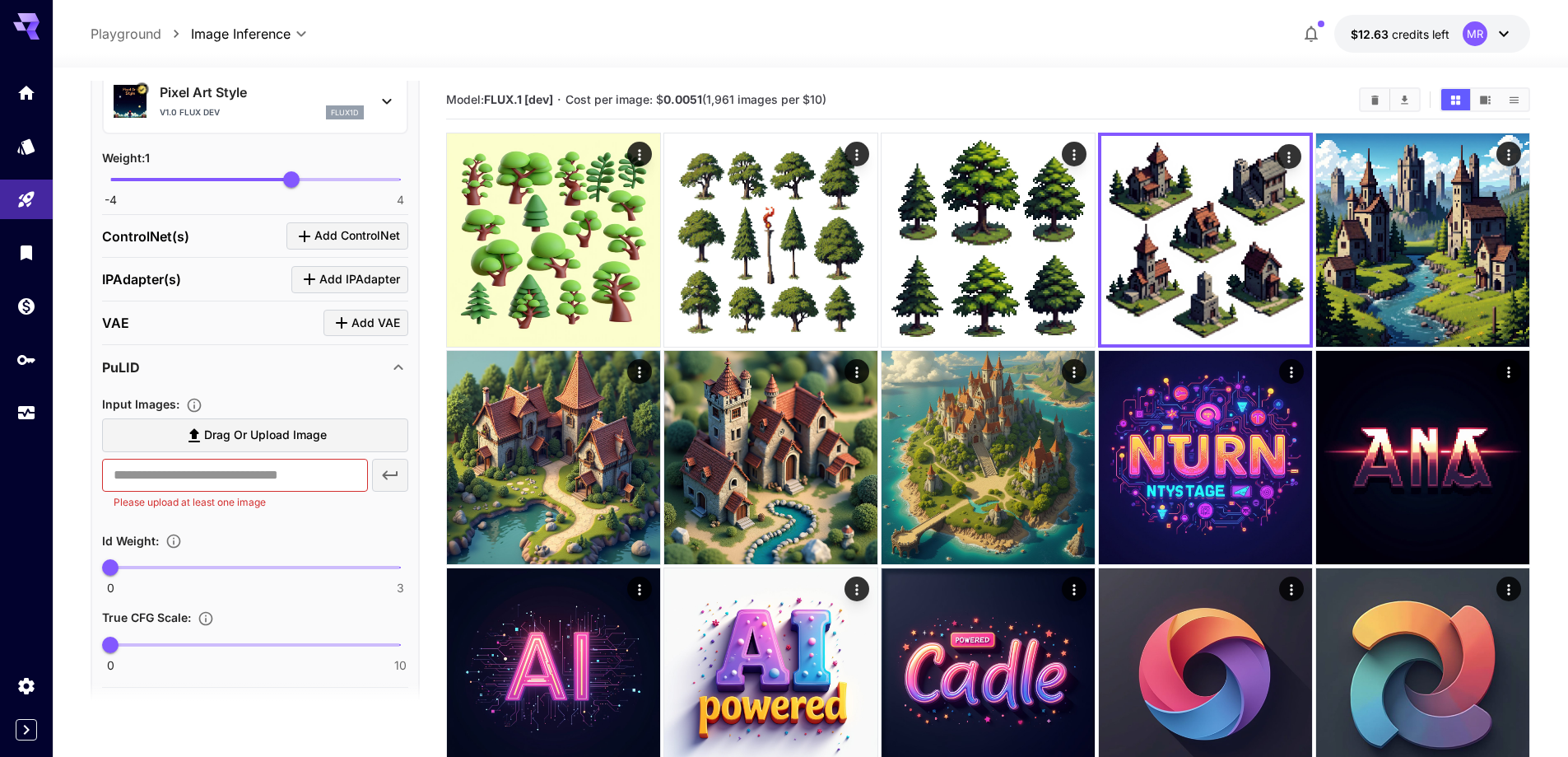
scroll to position [622, 0]
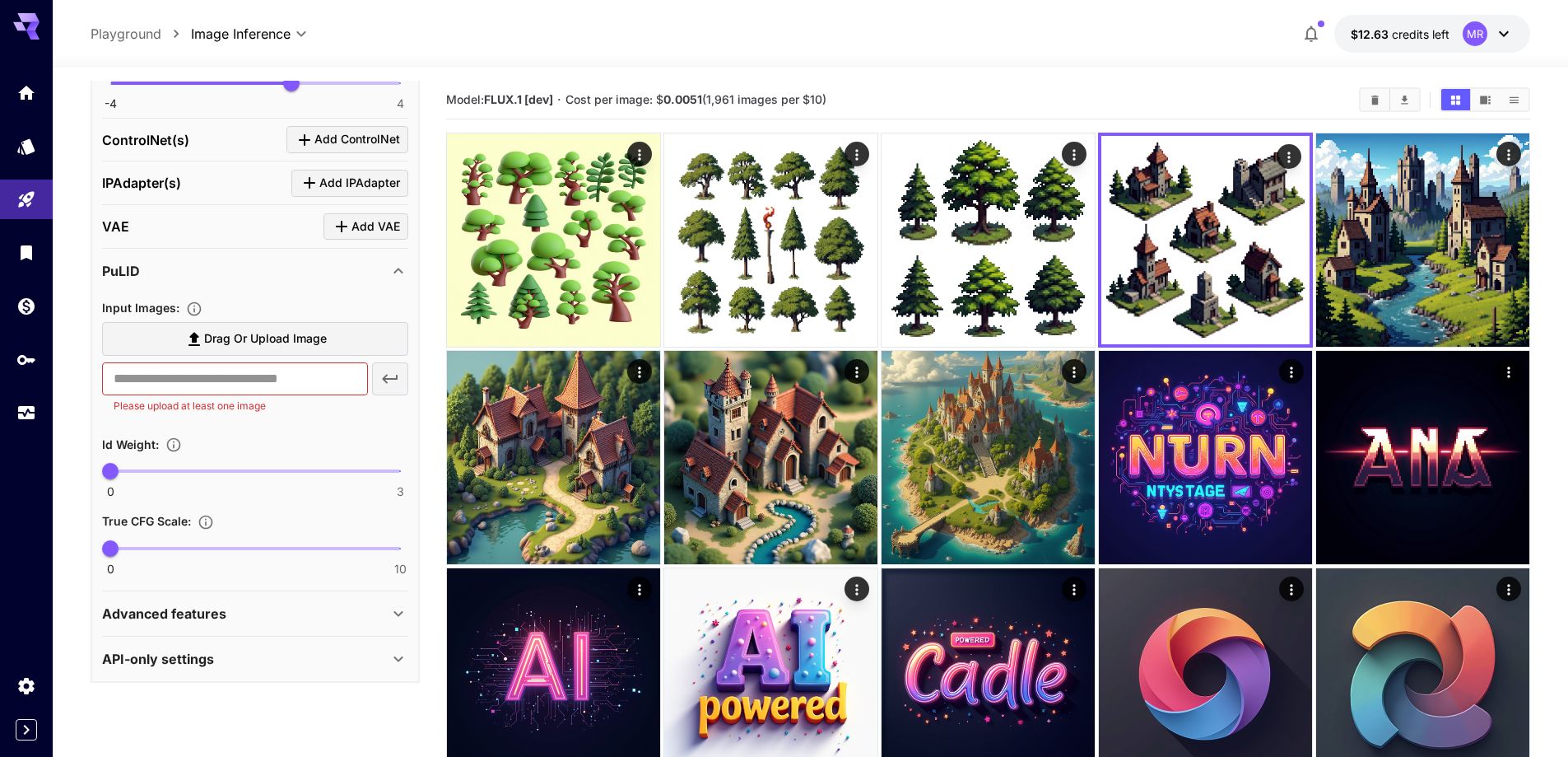
click at [281, 612] on div "Advanced features" at bounding box center [245, 613] width 287 height 20
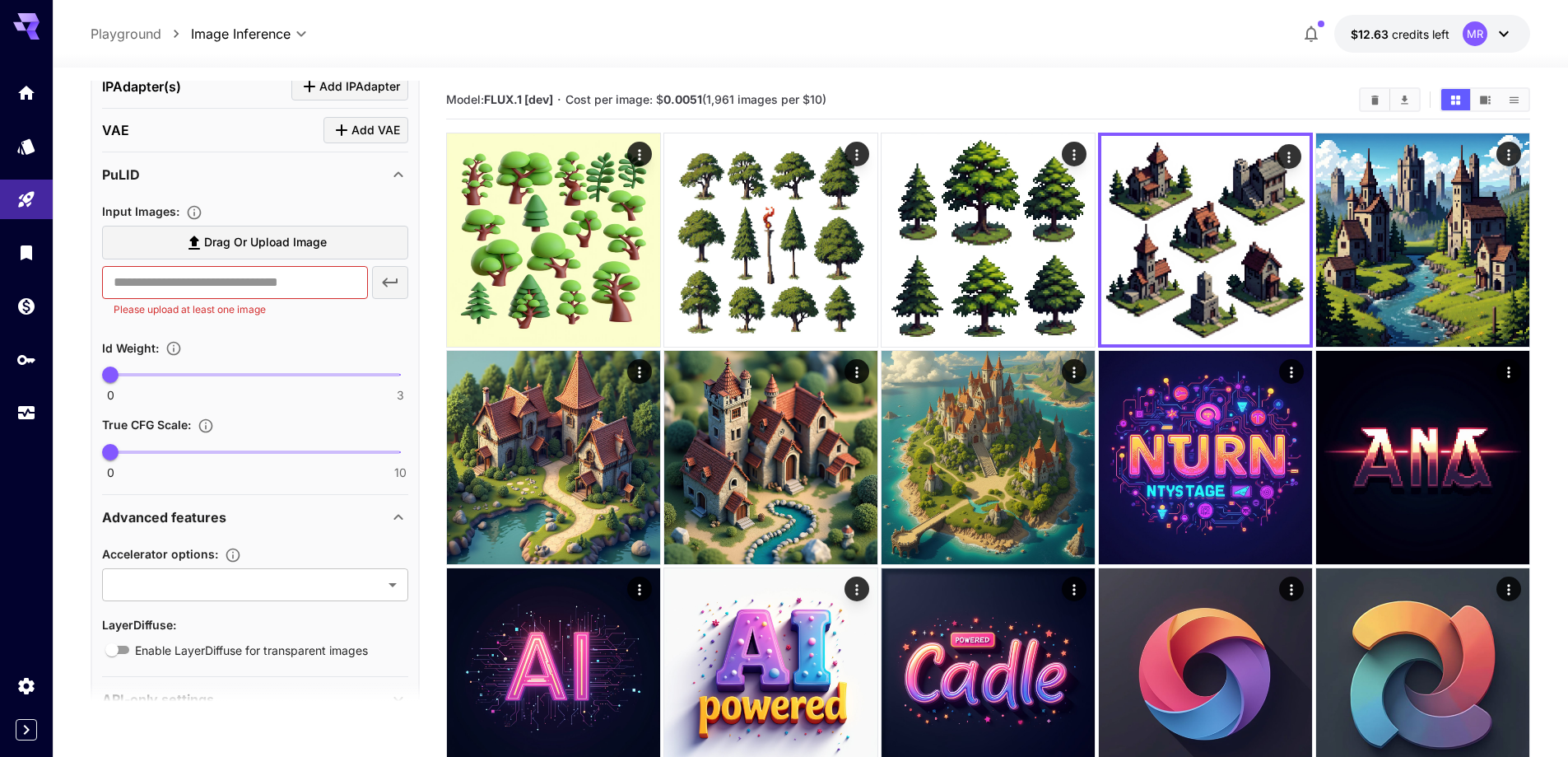
scroll to position [759, 0]
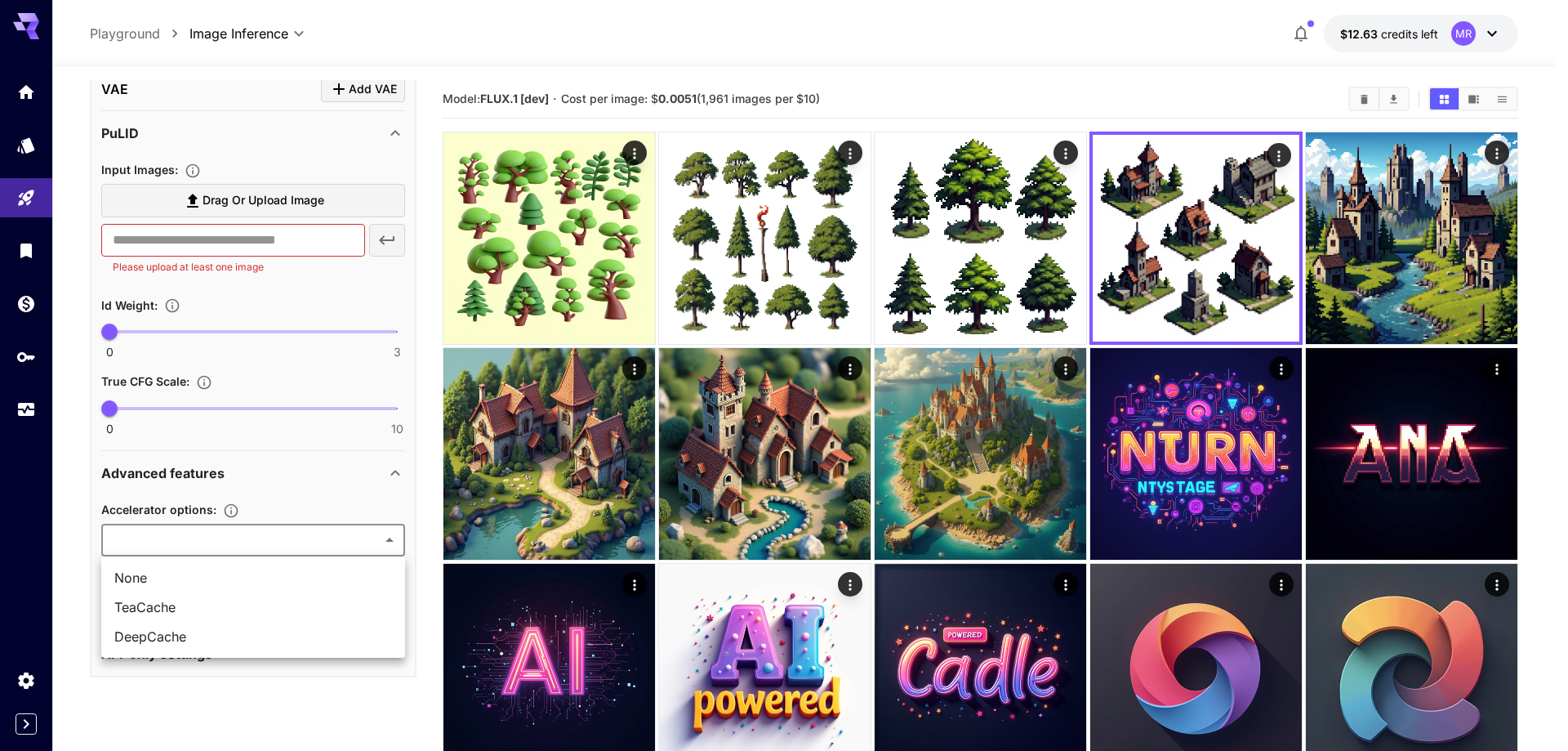
click at [311, 547] on div at bounding box center [784, 376] width 1568 height 751
click at [311, 532] on div at bounding box center [784, 376] width 1568 height 751
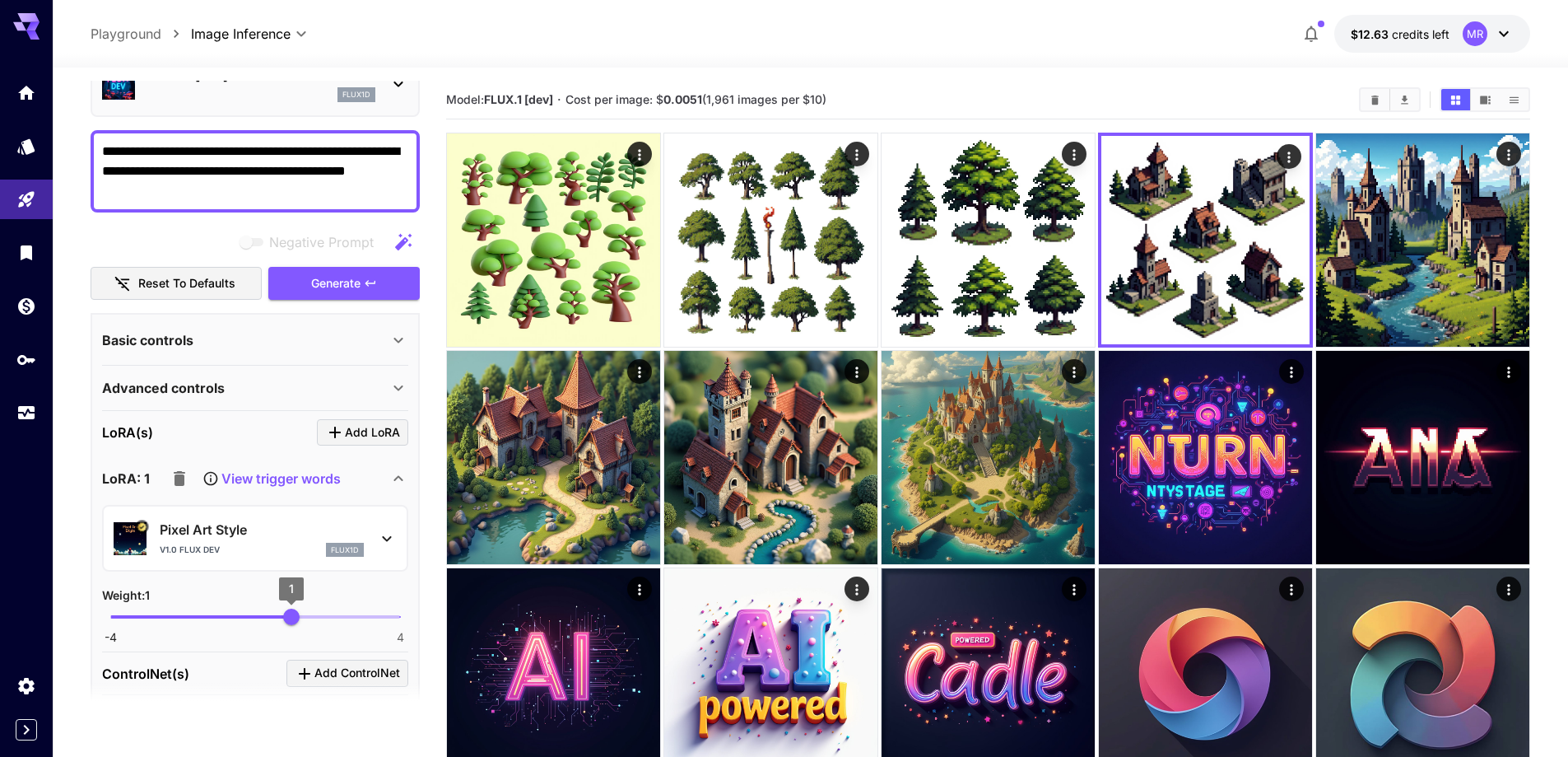
scroll to position [0, 0]
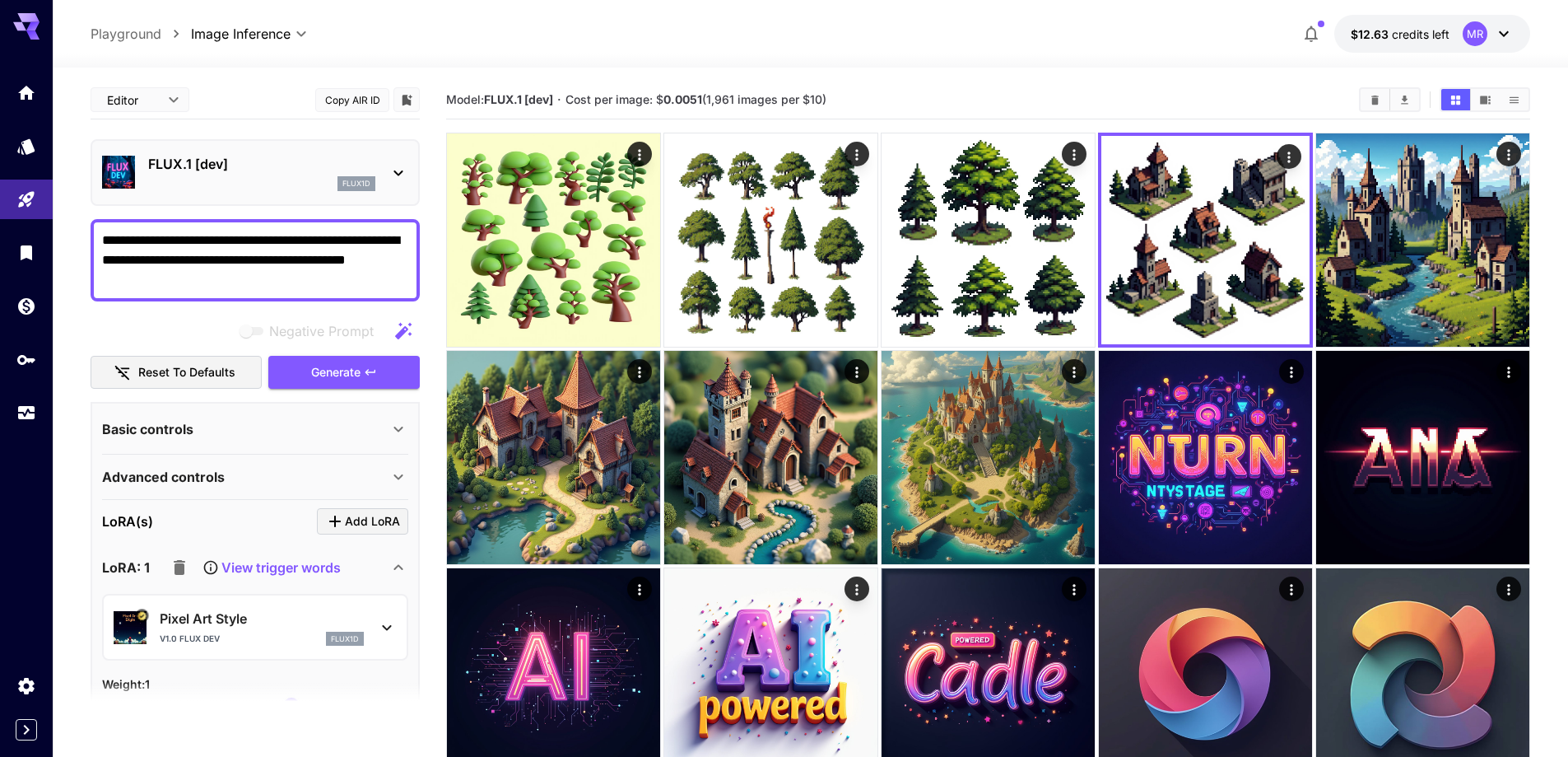
click at [224, 162] on p "FLUX.1 [dev]" at bounding box center [262, 164] width 227 height 20
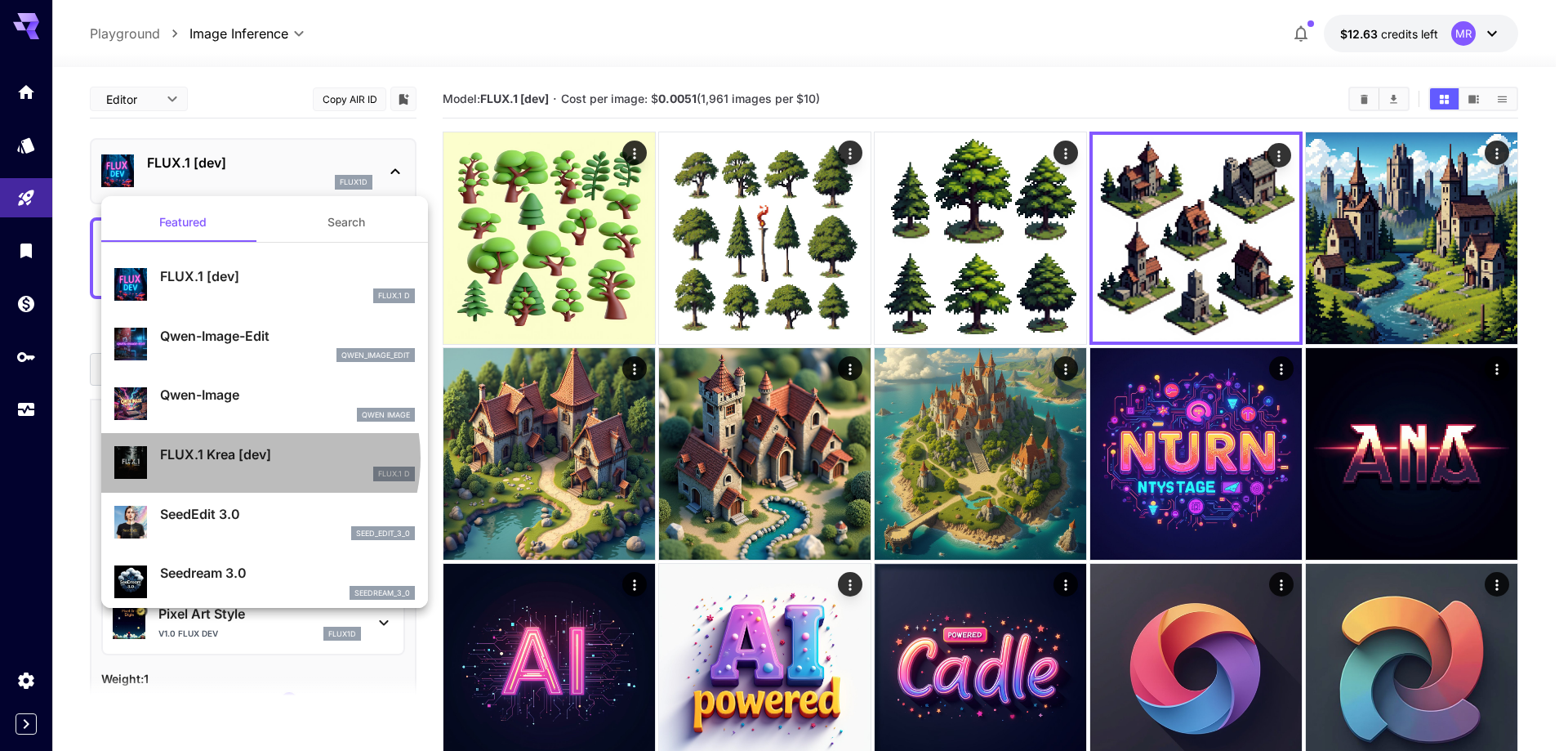
click at [245, 458] on p "FLUX.1 Krea [dev]" at bounding box center [287, 454] width 255 height 20
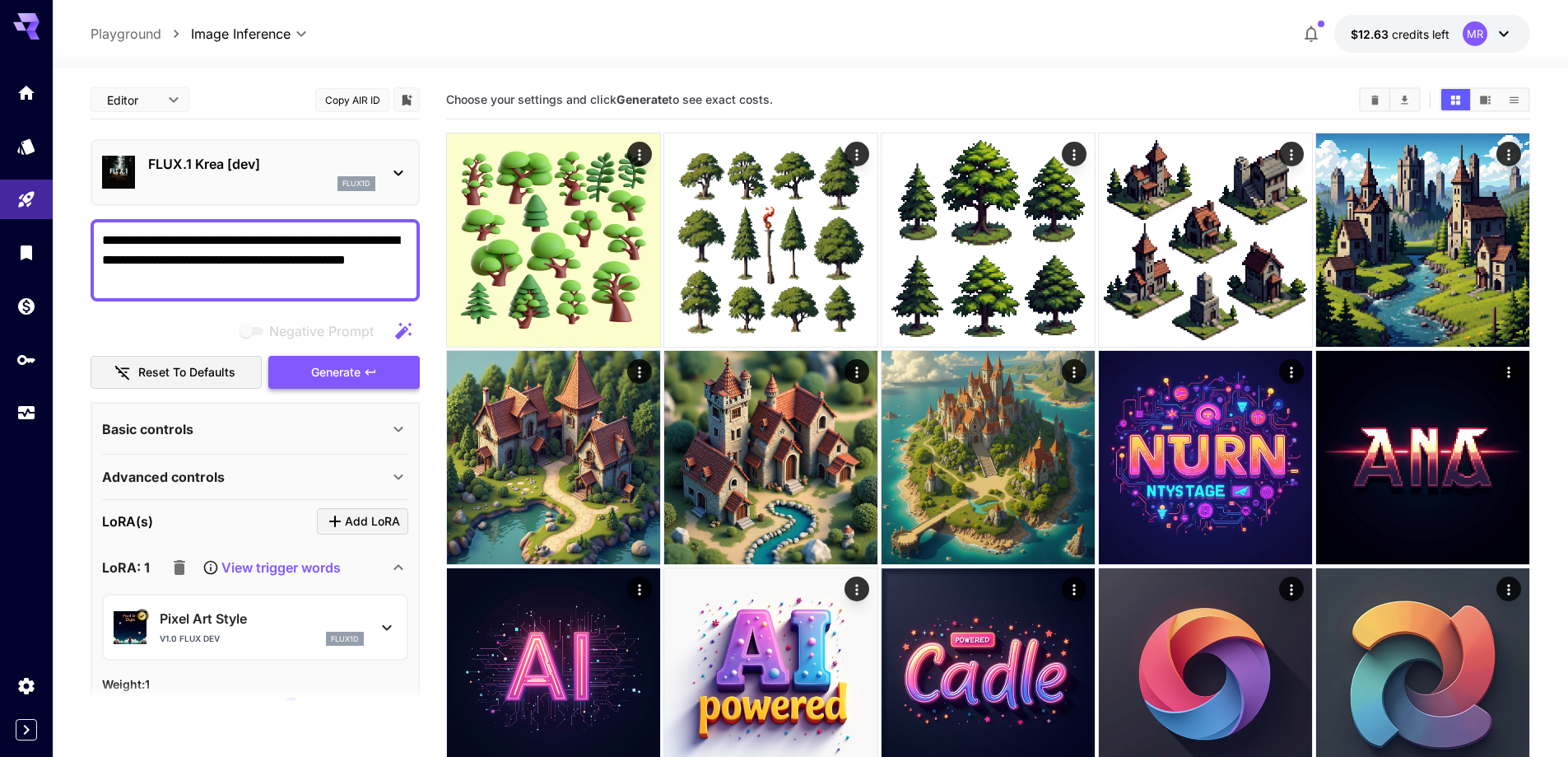
click at [359, 375] on span "Generate" at bounding box center [335, 372] width 49 height 20
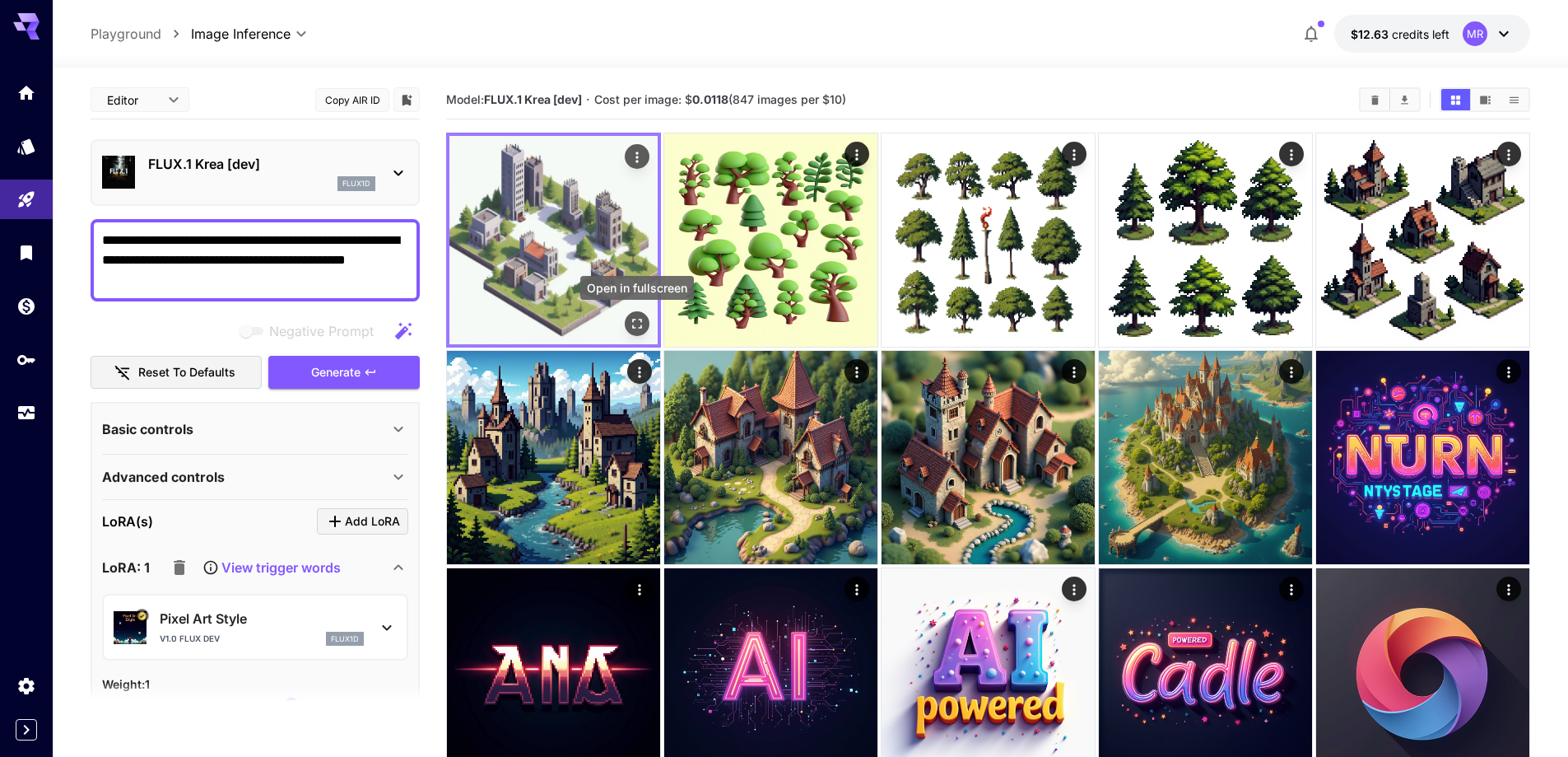
click at [633, 318] on icon "Open in fullscreen" at bounding box center [636, 323] width 16 height 16
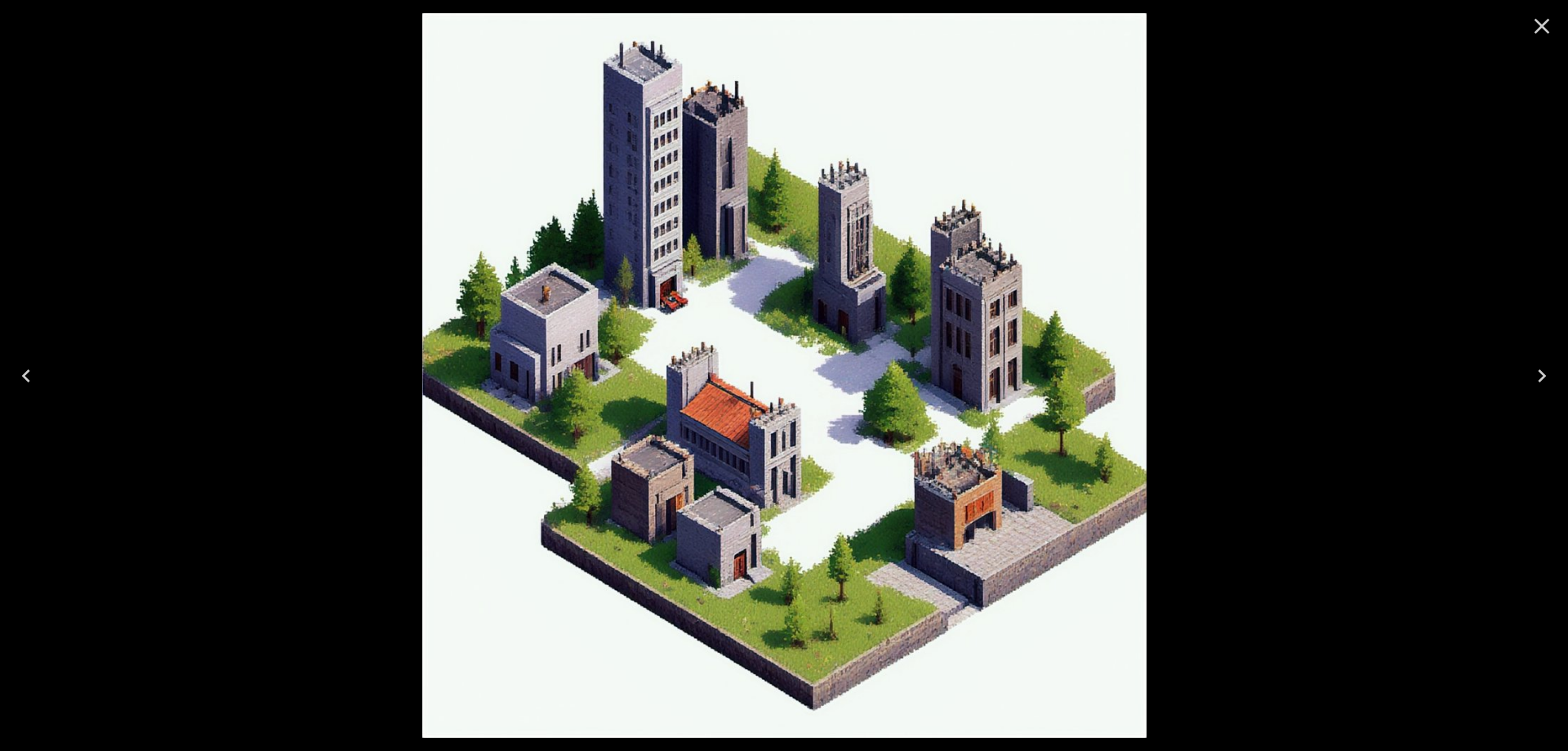
click at [1549, 25] on icon "Close" at bounding box center [1541, 26] width 26 height 26
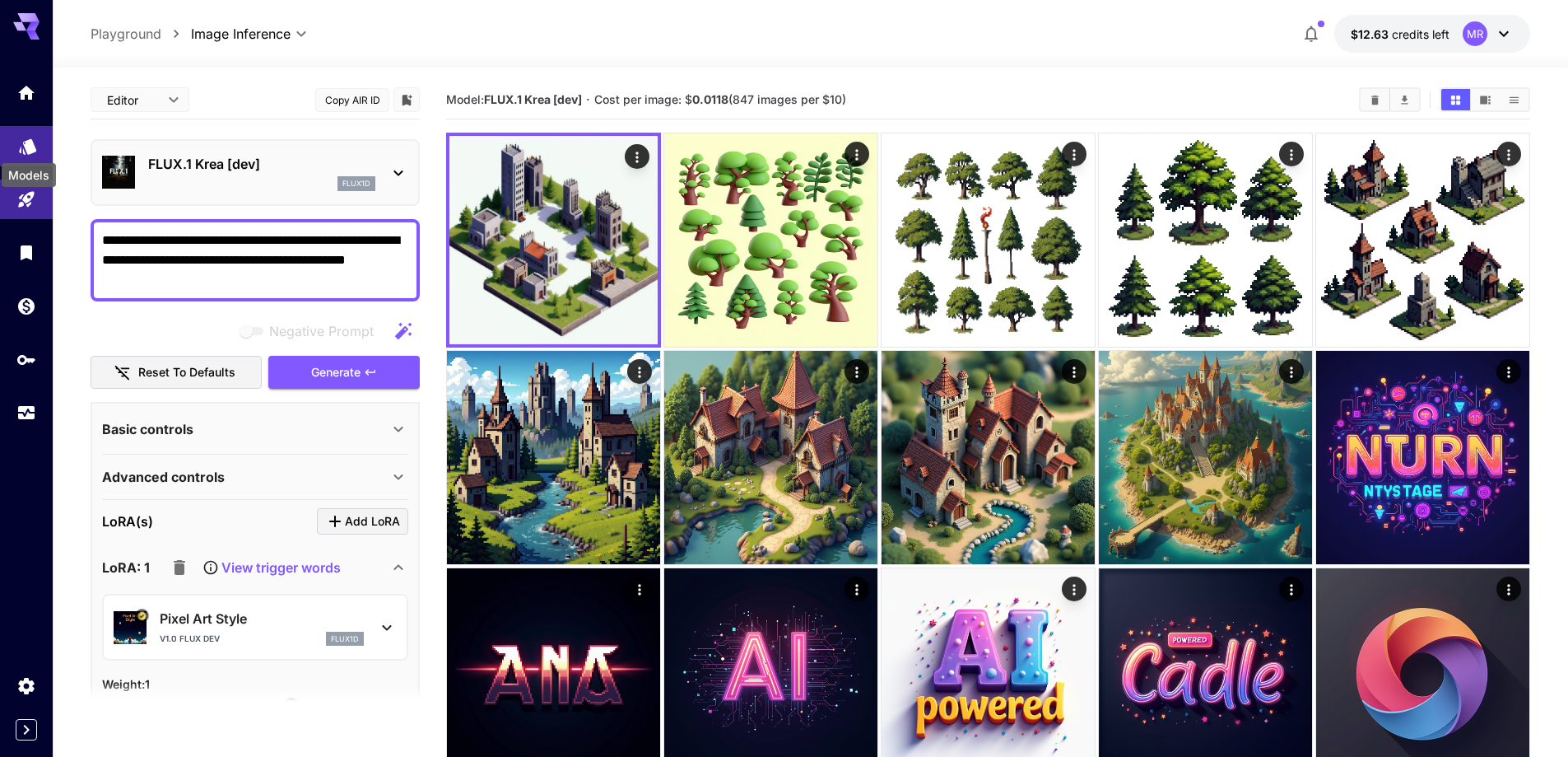
click at [27, 144] on icon "Models" at bounding box center [28, 142] width 17 height 15
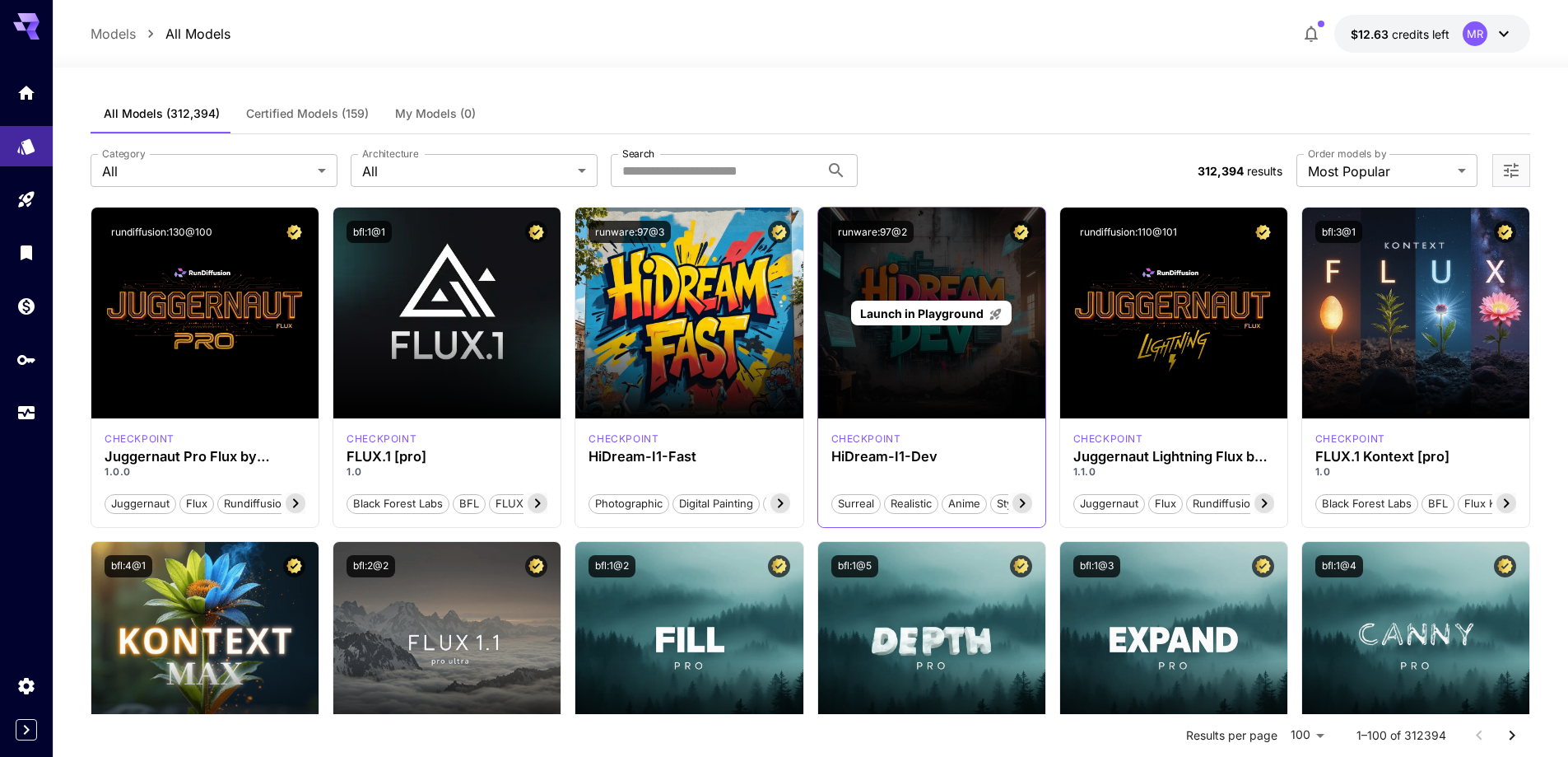
click at [935, 372] on div "Launch in Playground" at bounding box center [932, 312] width 227 height 211
click at [938, 383] on div "Launch in Playground" at bounding box center [932, 312] width 227 height 211
drag, startPoint x: 938, startPoint y: 383, endPoint x: 964, endPoint y: 406, distance: 34.7
click at [939, 381] on div "Launch in Playground" at bounding box center [932, 312] width 227 height 211
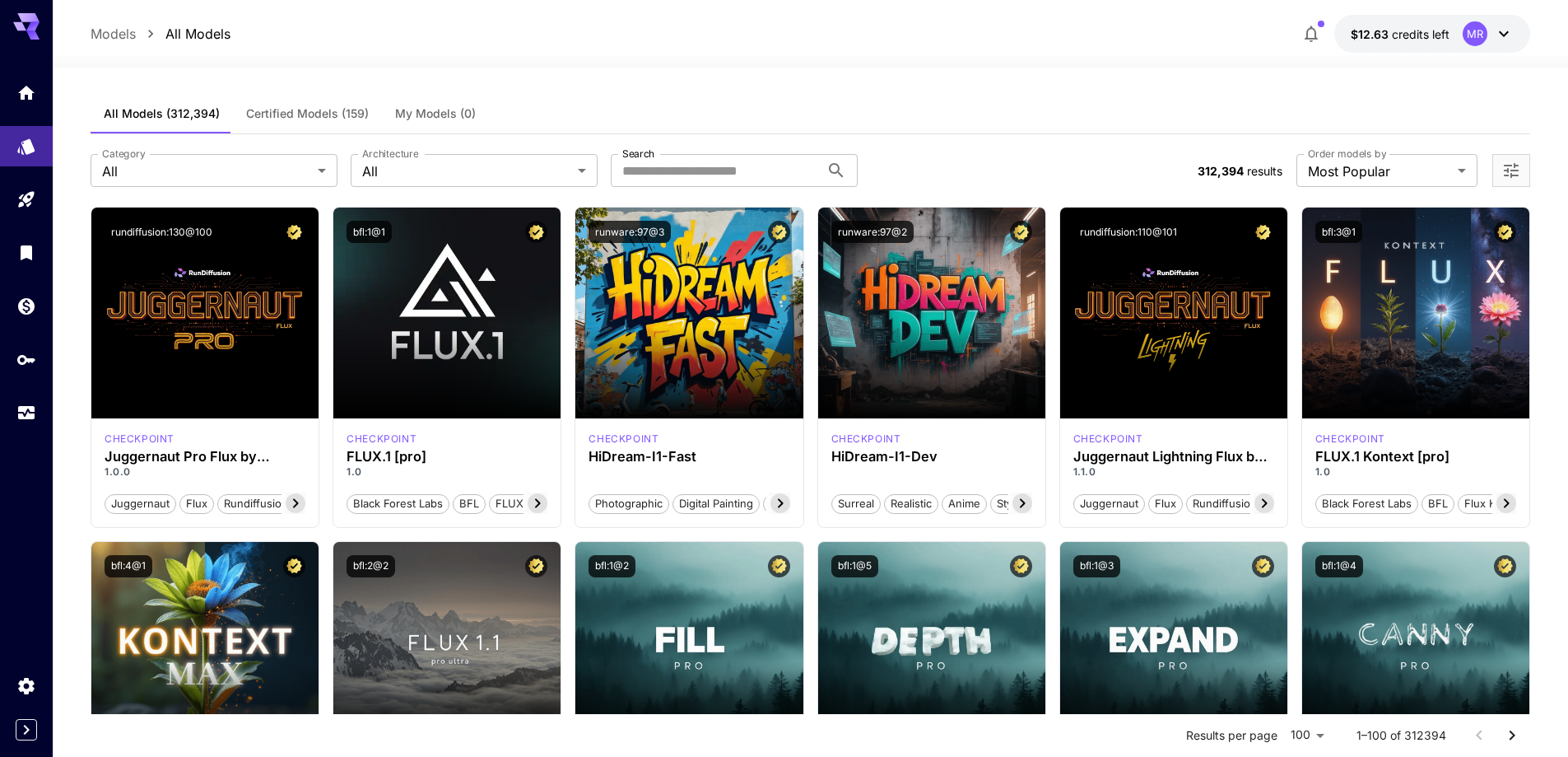
click at [1102, 94] on div "All Models (312,394) Certified Models (159) My Models (0)" at bounding box center [810, 114] width 1439 height 40
click at [1024, 502] on icon at bounding box center [1022, 503] width 20 height 20
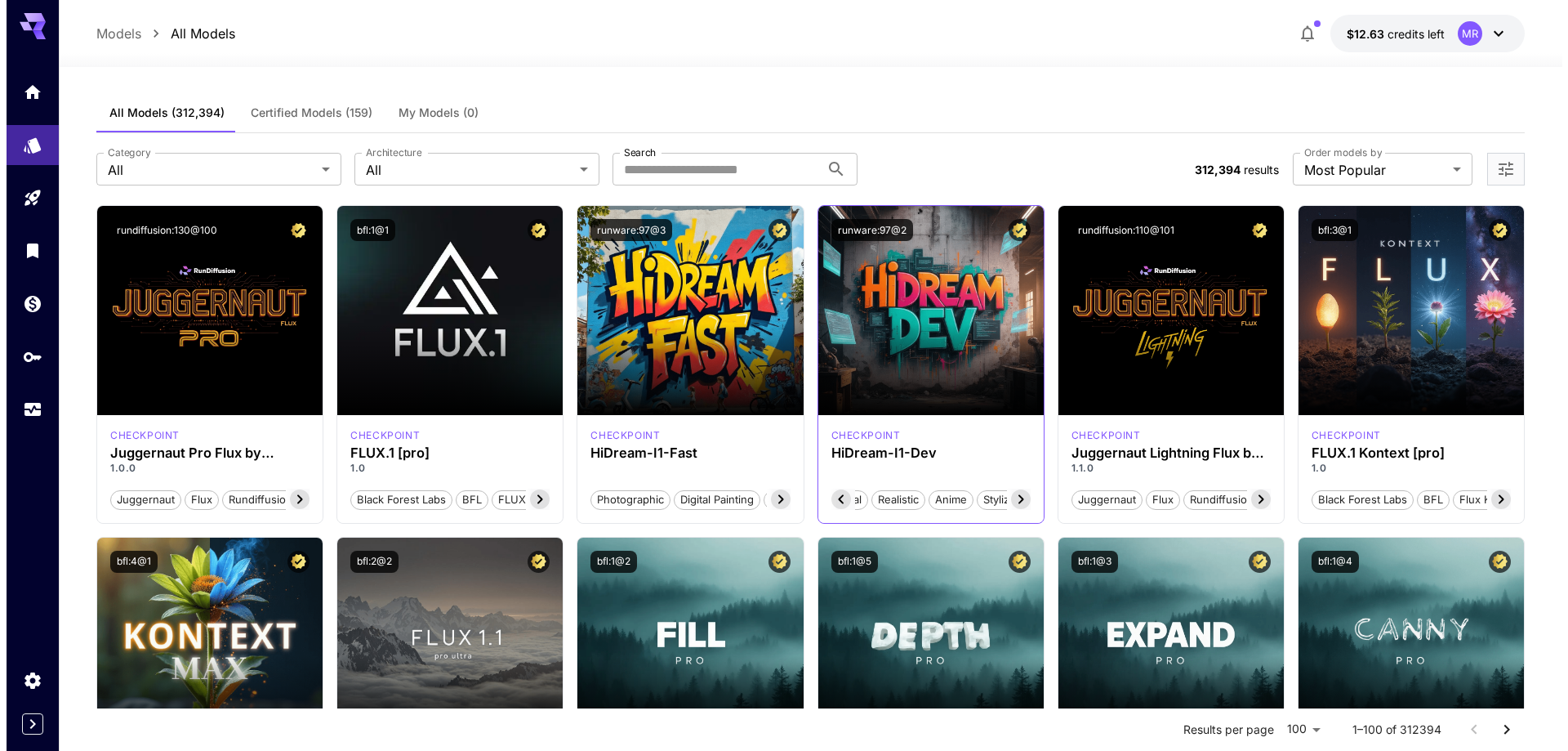
scroll to position [0, 59]
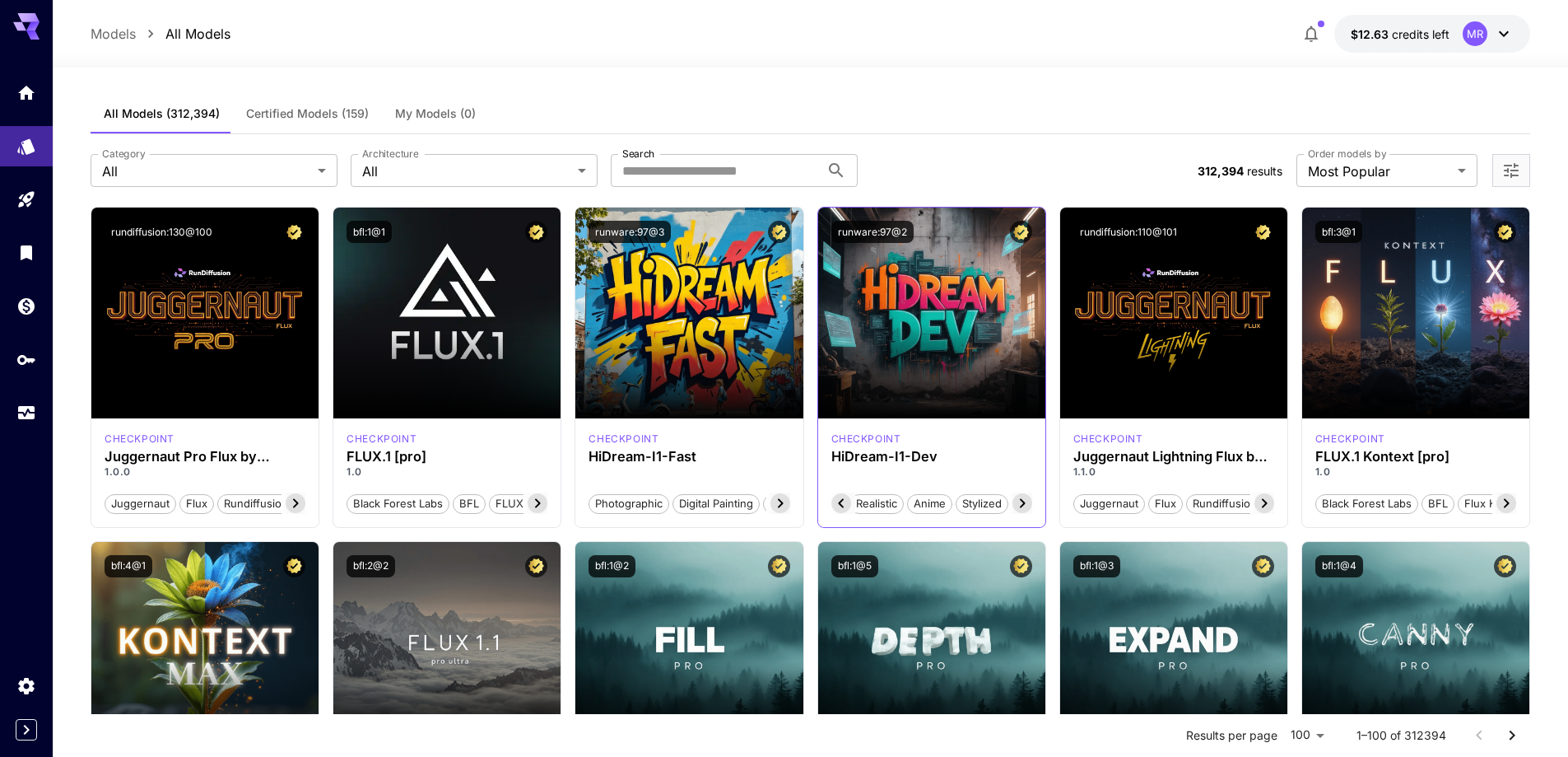
click at [1024, 502] on icon at bounding box center [1022, 503] width 20 height 20
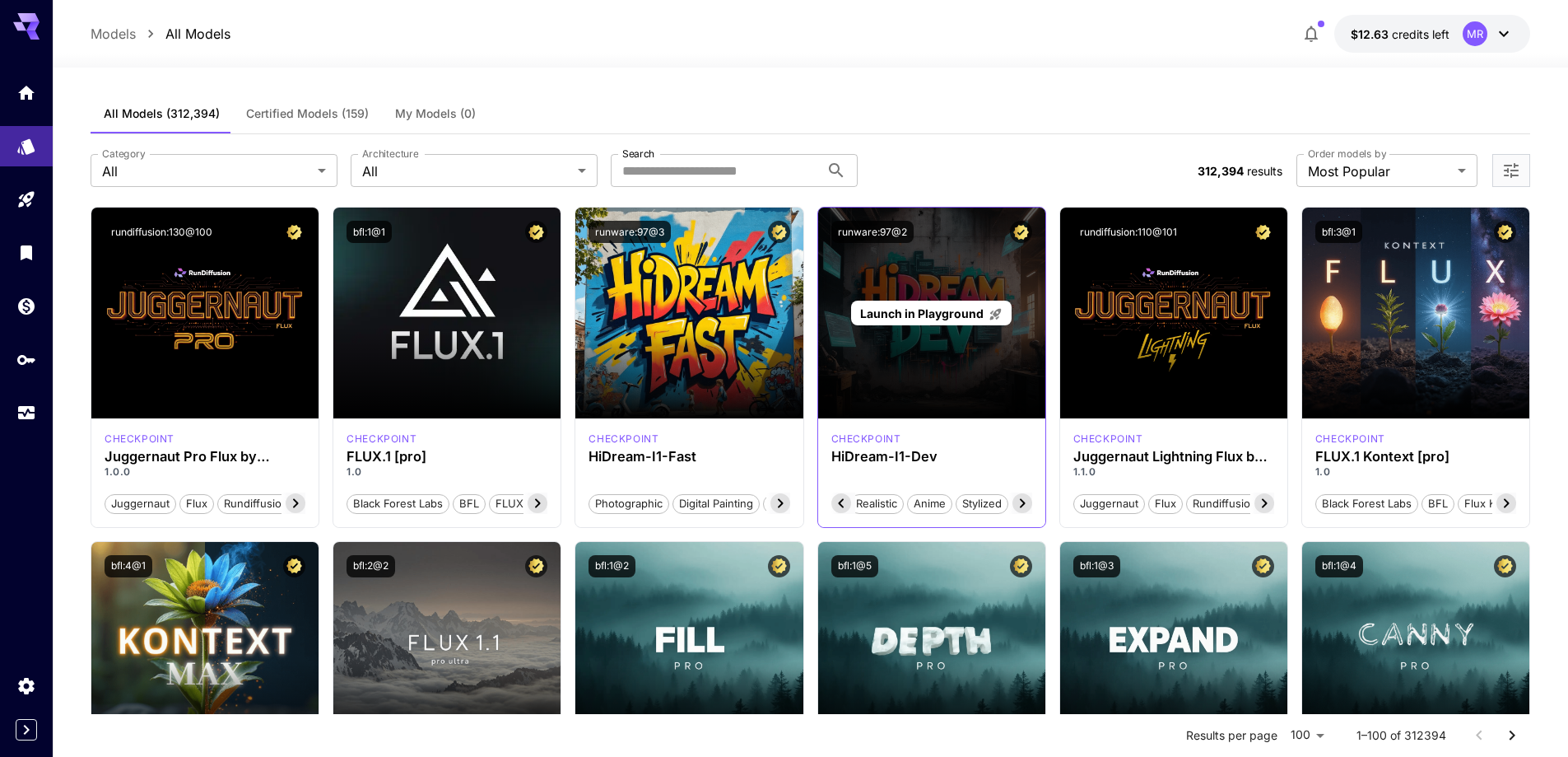
click at [908, 316] on span "Launch in Playground" at bounding box center [922, 313] width 123 height 14
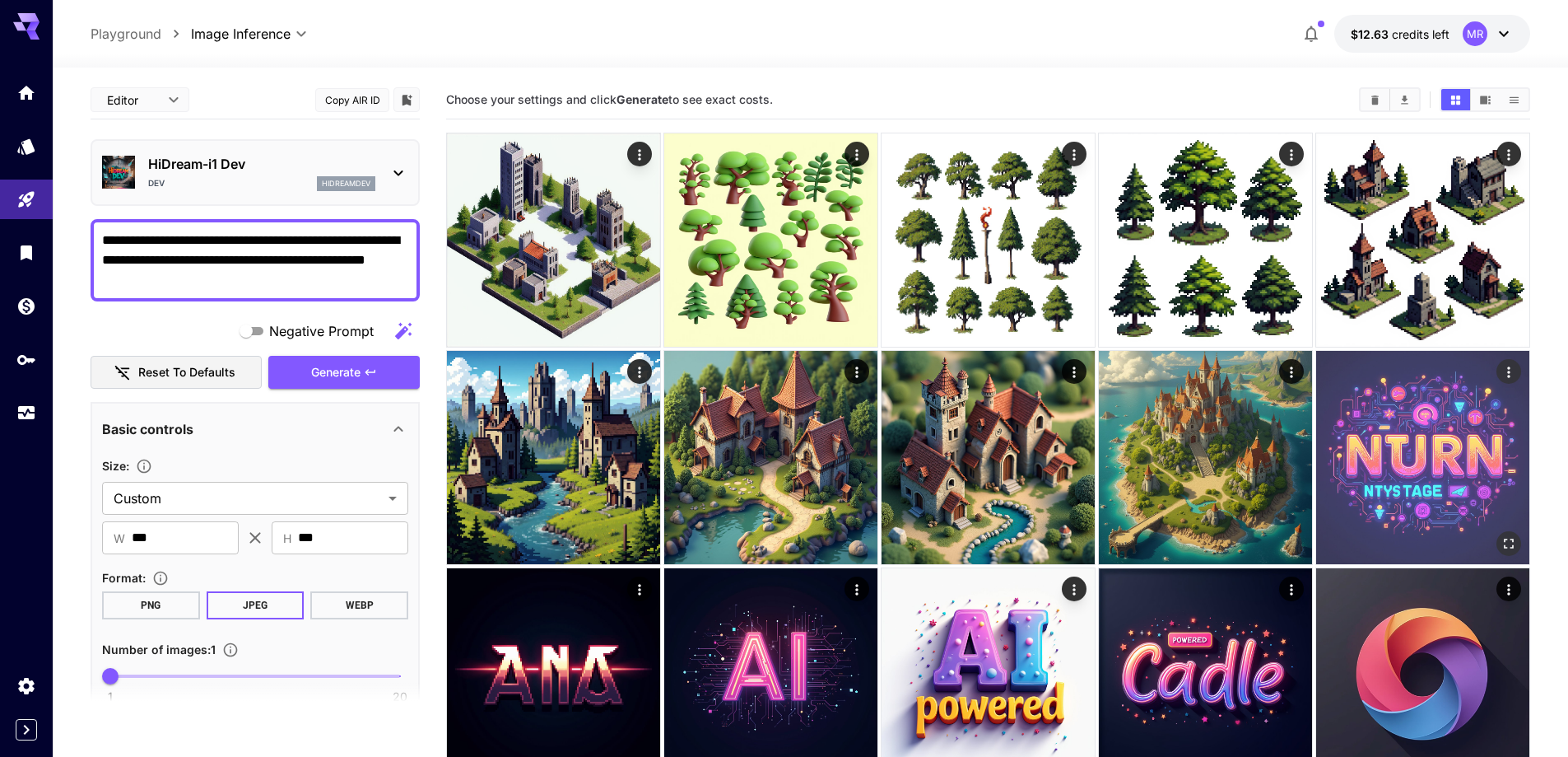
click at [1509, 370] on icon "Actions" at bounding box center [1508, 372] width 16 height 16
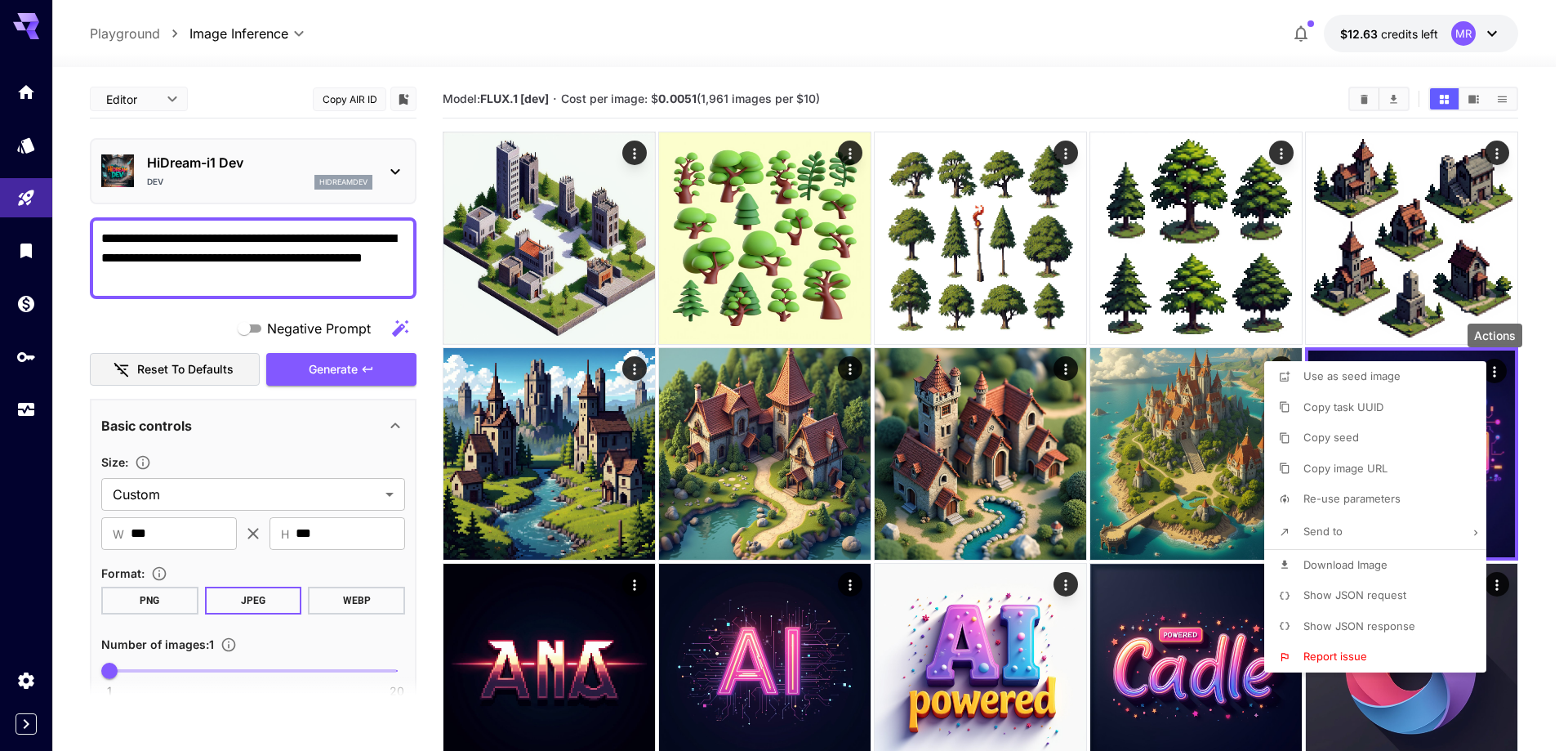
click at [1376, 496] on span "Re-use parameters" at bounding box center [1352, 499] width 97 height 13
type input "*********"
type input "*"
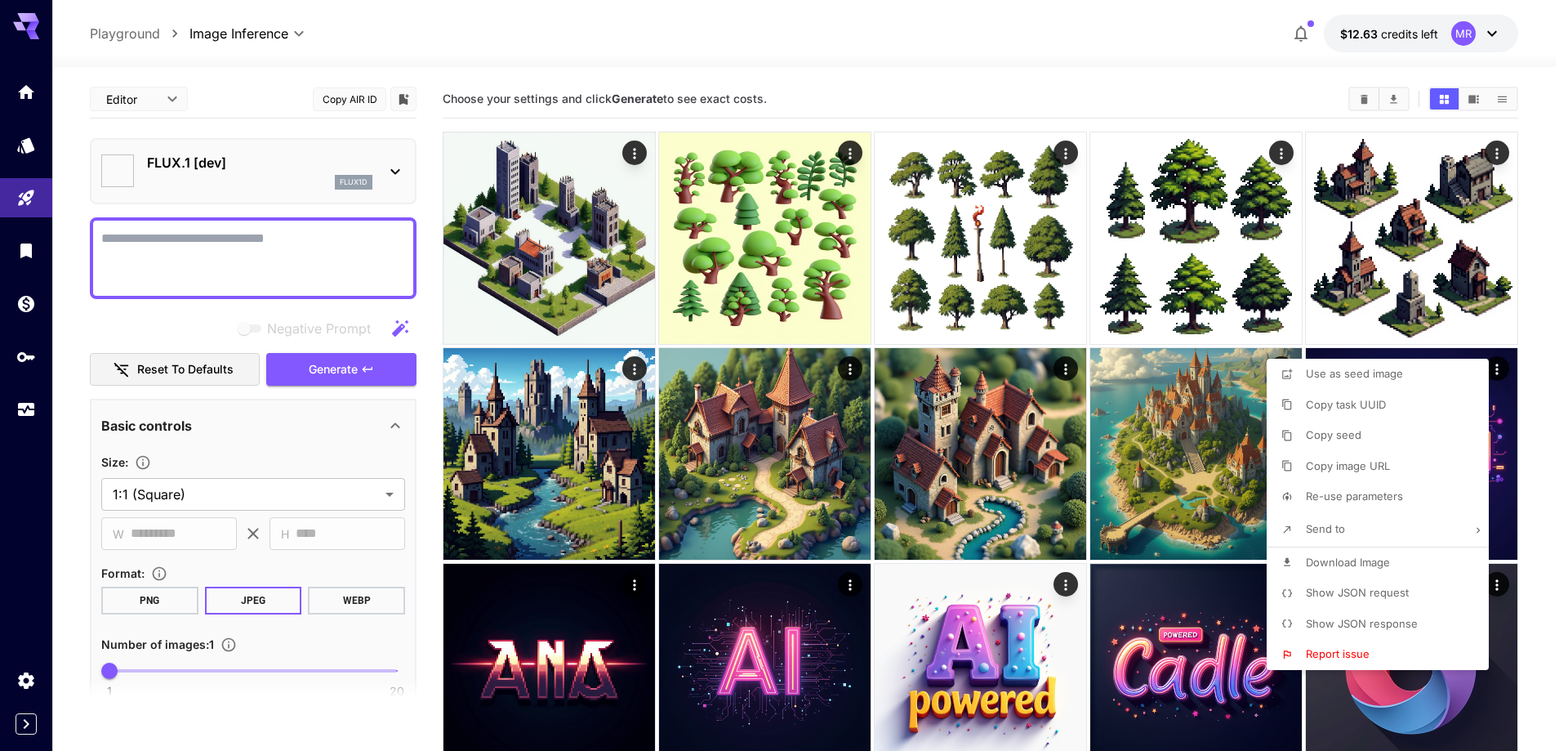
type textarea "**********"
type input "**********"
type input "****"
type input "**"
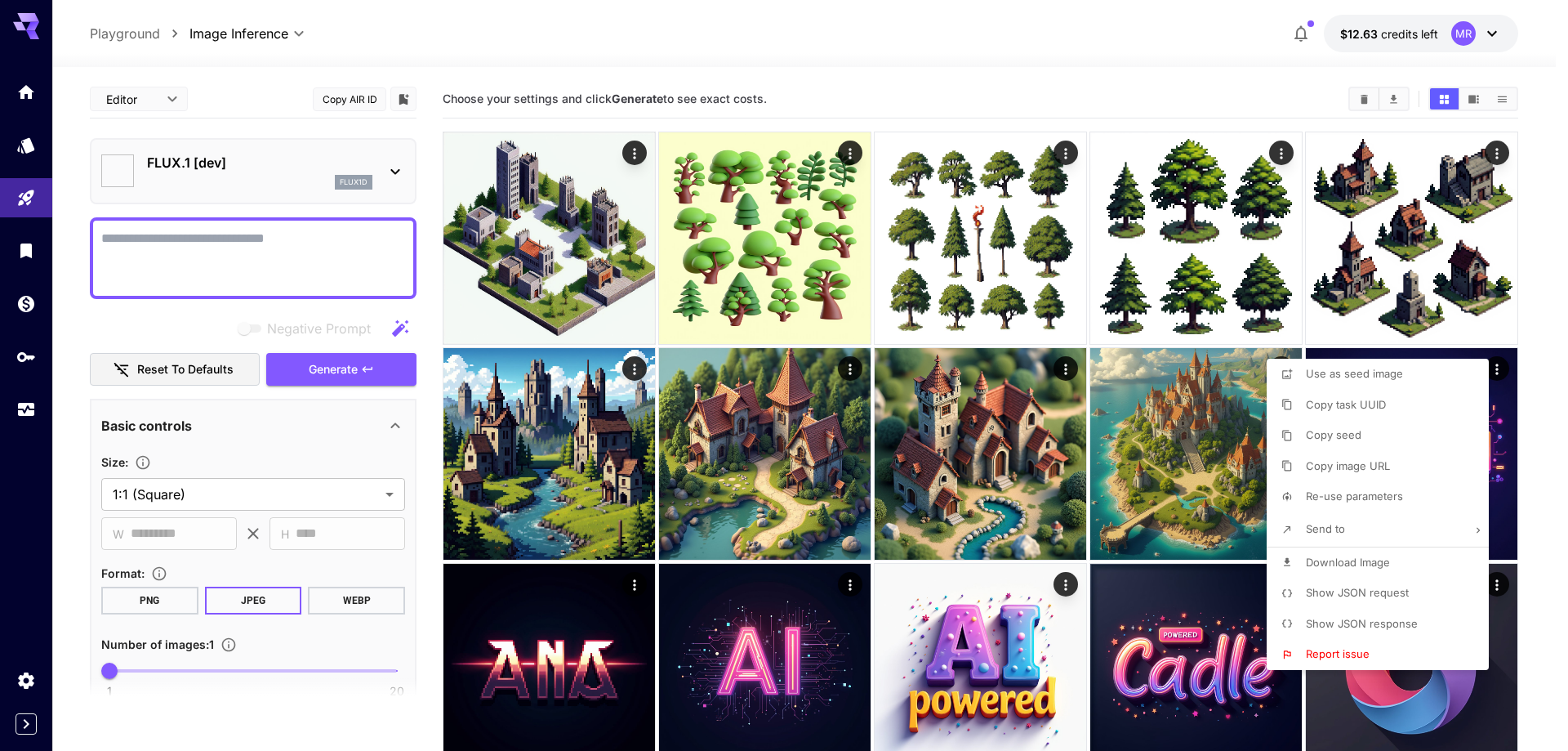
type input "***"
type input "**********"
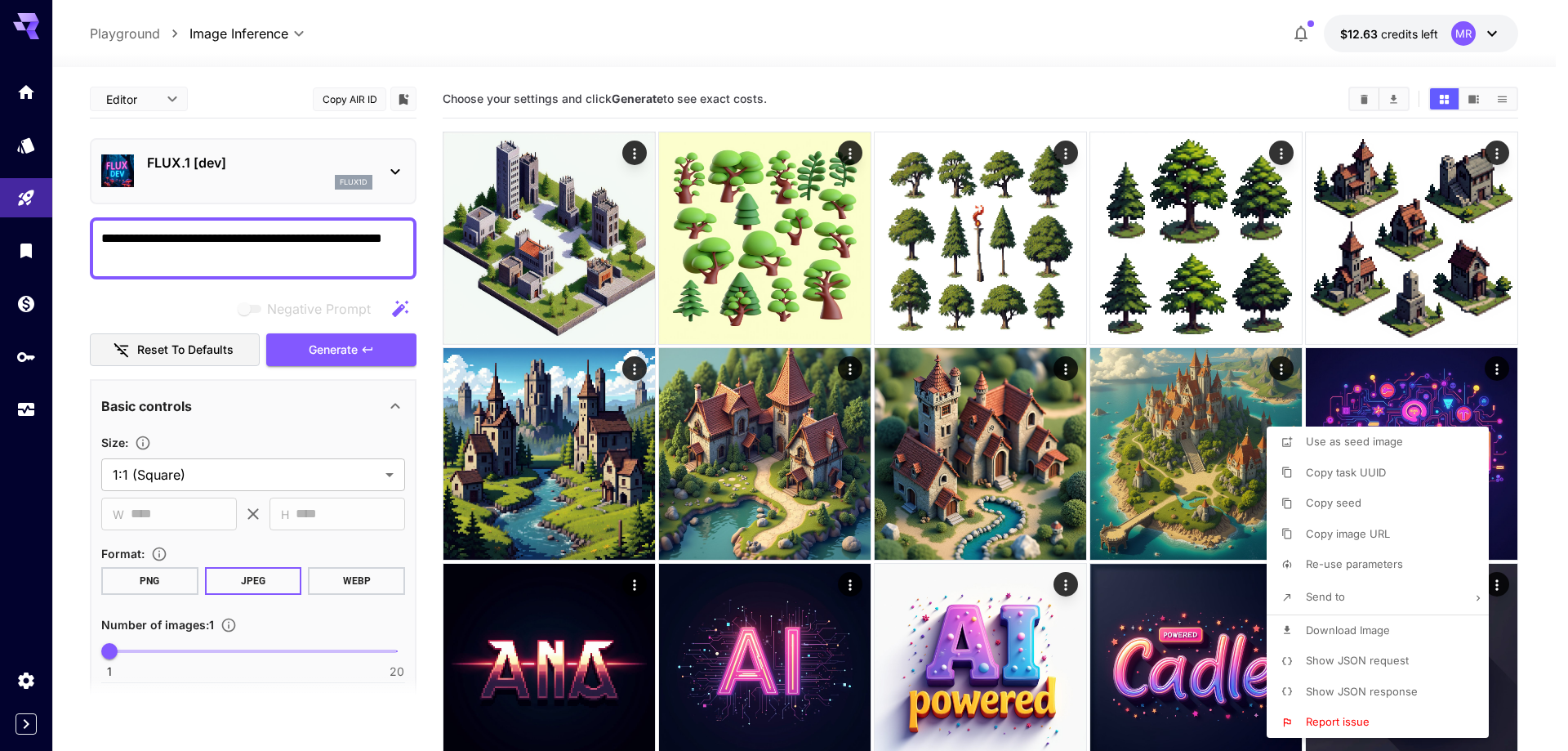
click at [280, 172] on div at bounding box center [784, 376] width 1568 height 751
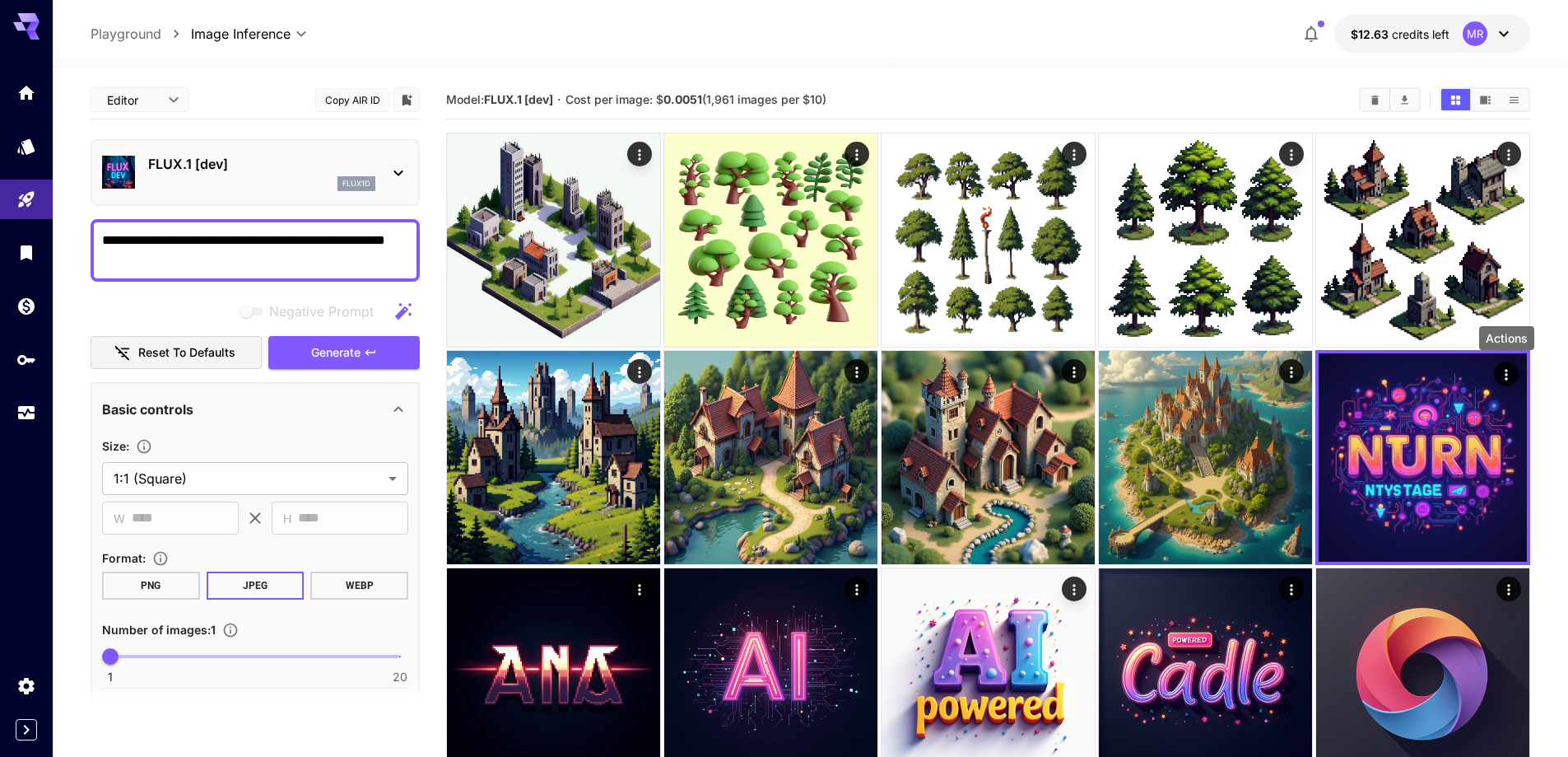
click at [260, 166] on p "FLUX.1 [dev]" at bounding box center [262, 164] width 227 height 20
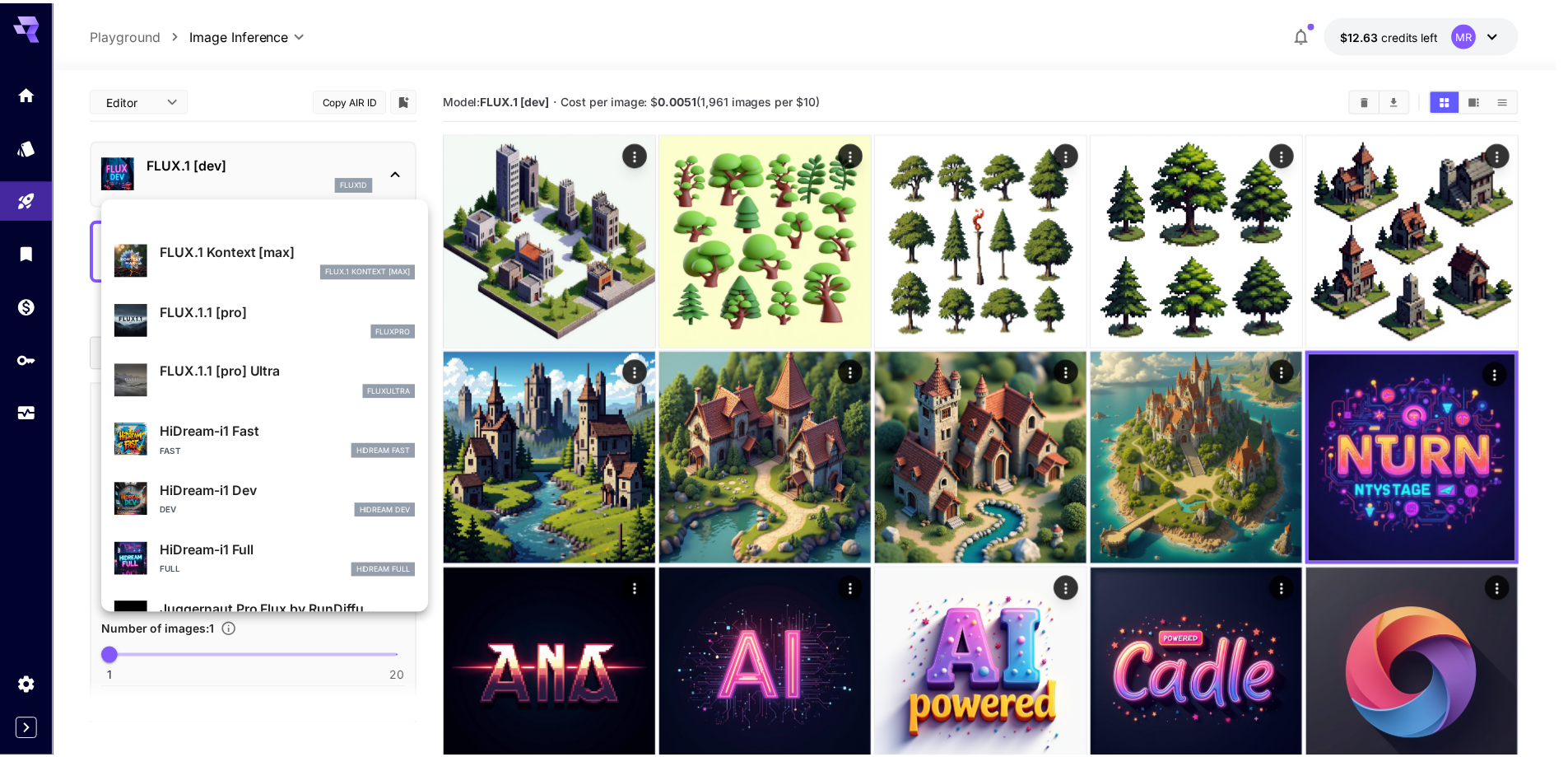
scroll to position [1099, 0]
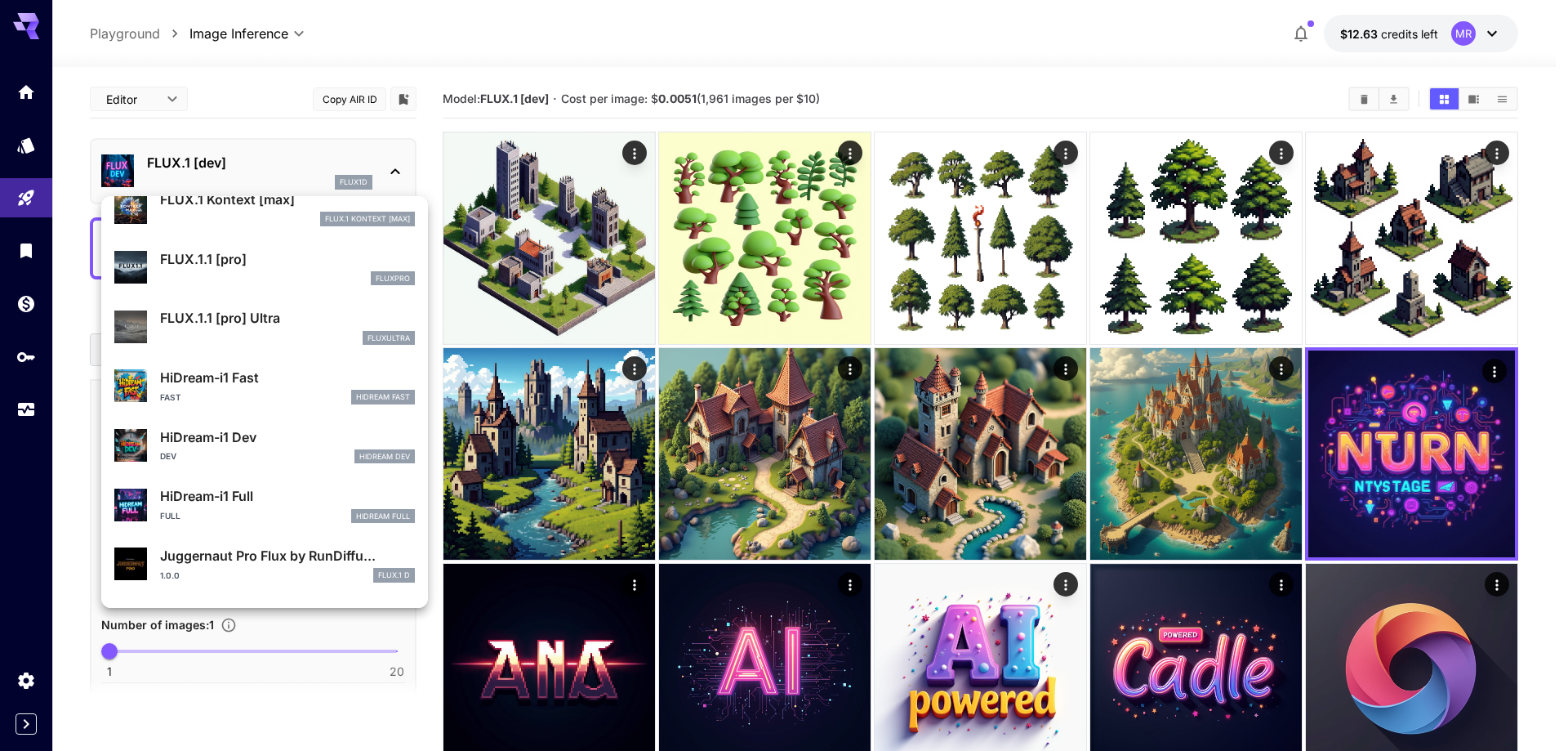
click at [242, 431] on p "HiDream-i1 Dev" at bounding box center [287, 437] width 255 height 20
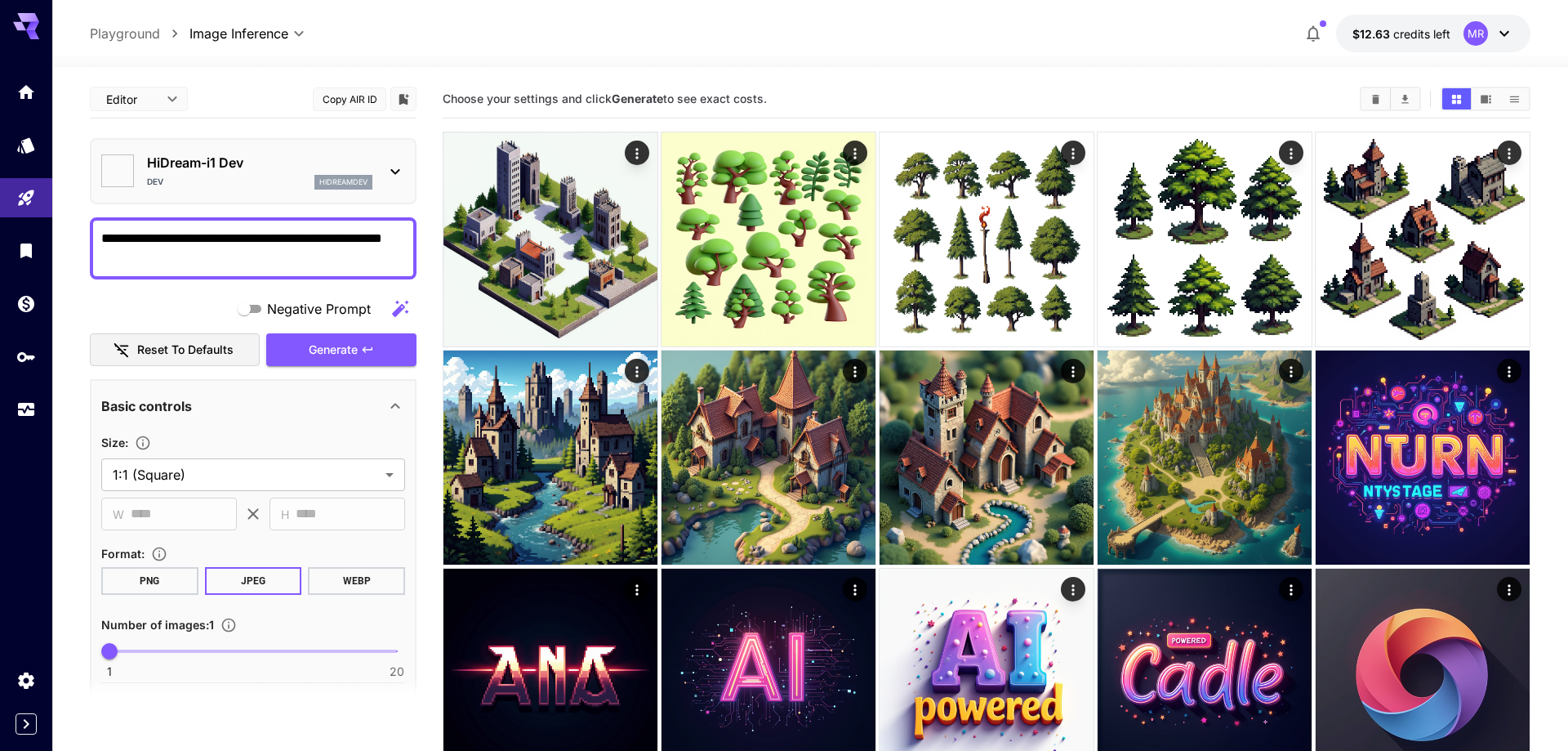
type input "*"
type input "*******"
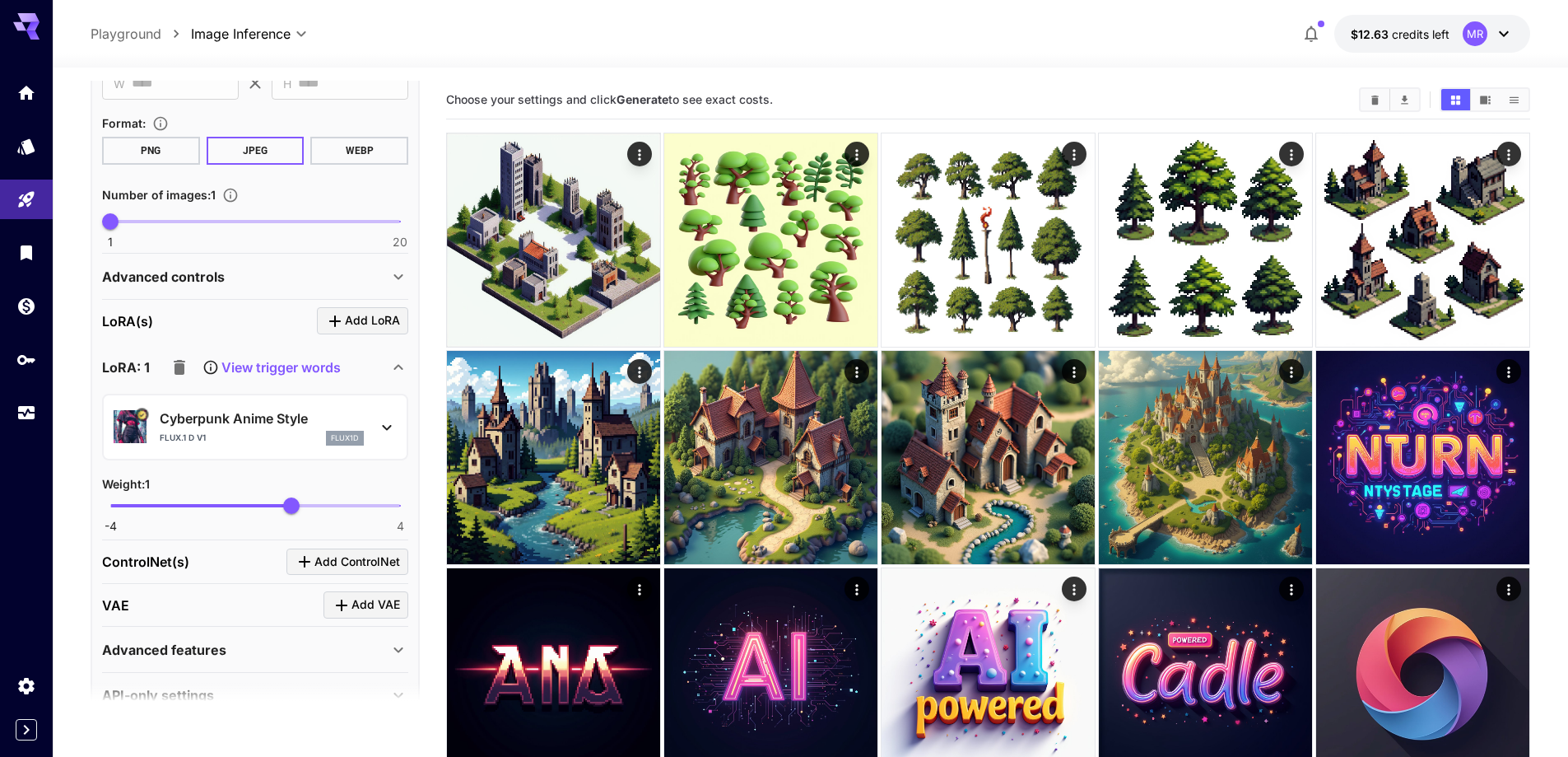
scroll to position [439, 0]
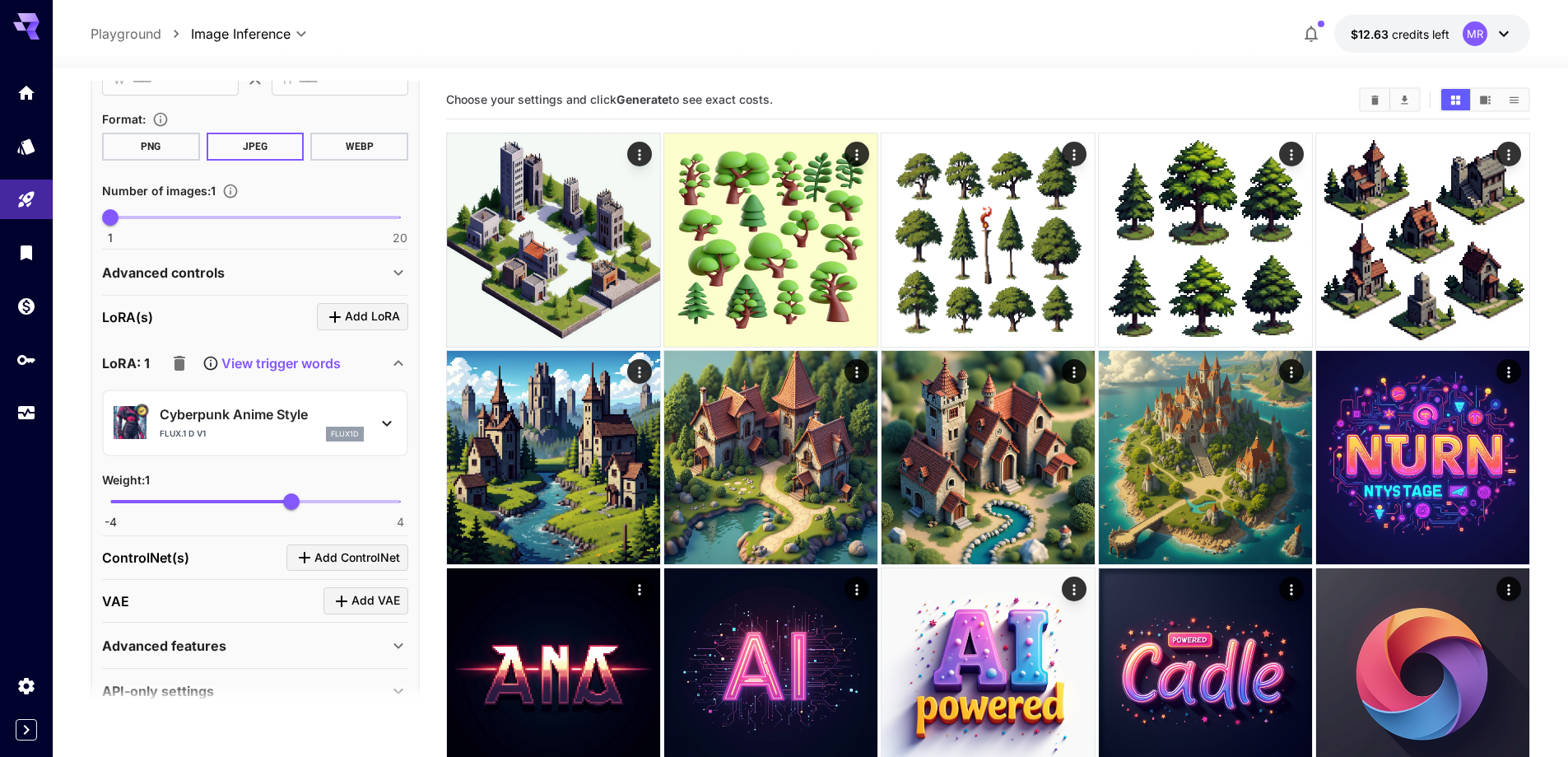
click at [382, 420] on icon at bounding box center [387, 423] width 20 height 20
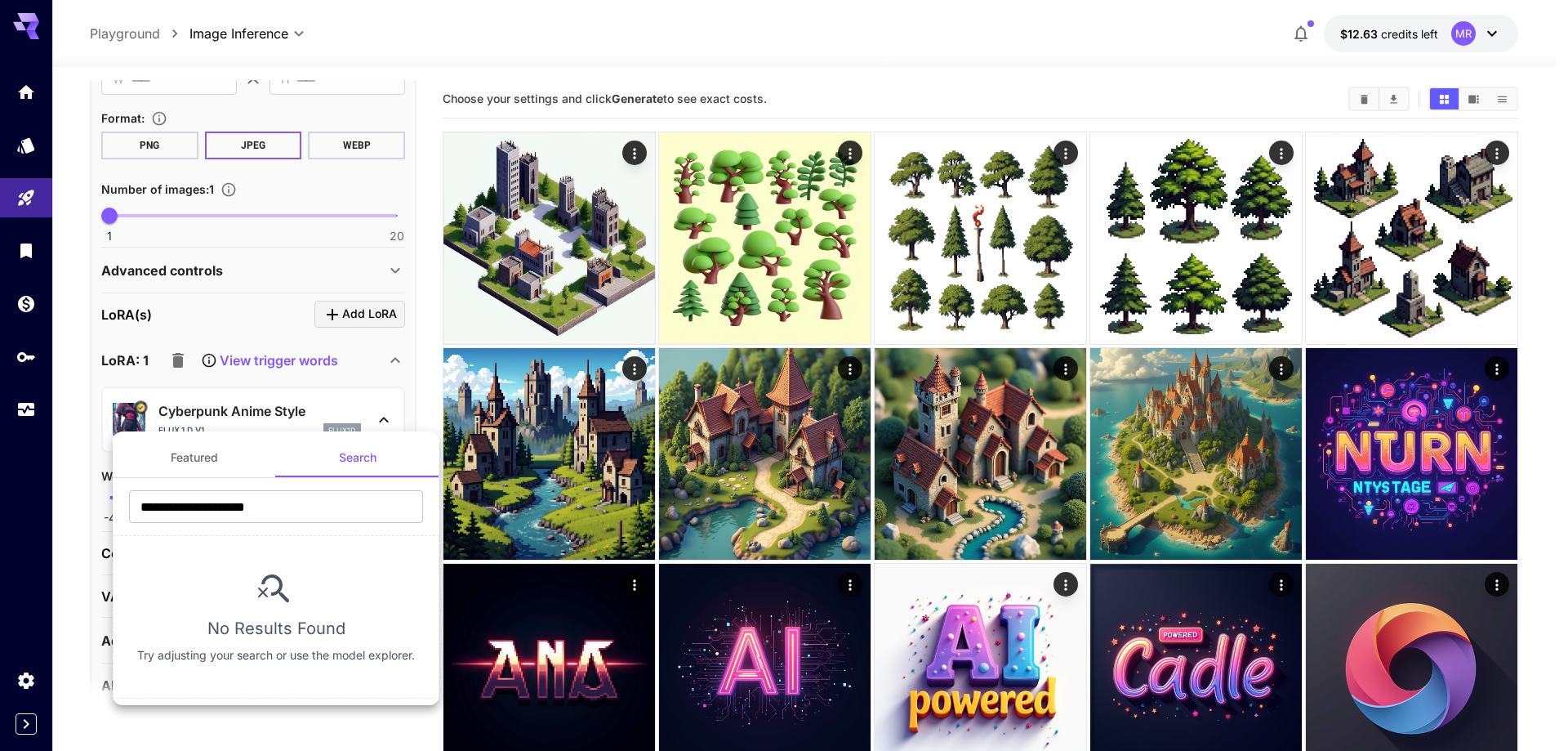
click at [379, 417] on div at bounding box center [784, 376] width 1568 height 751
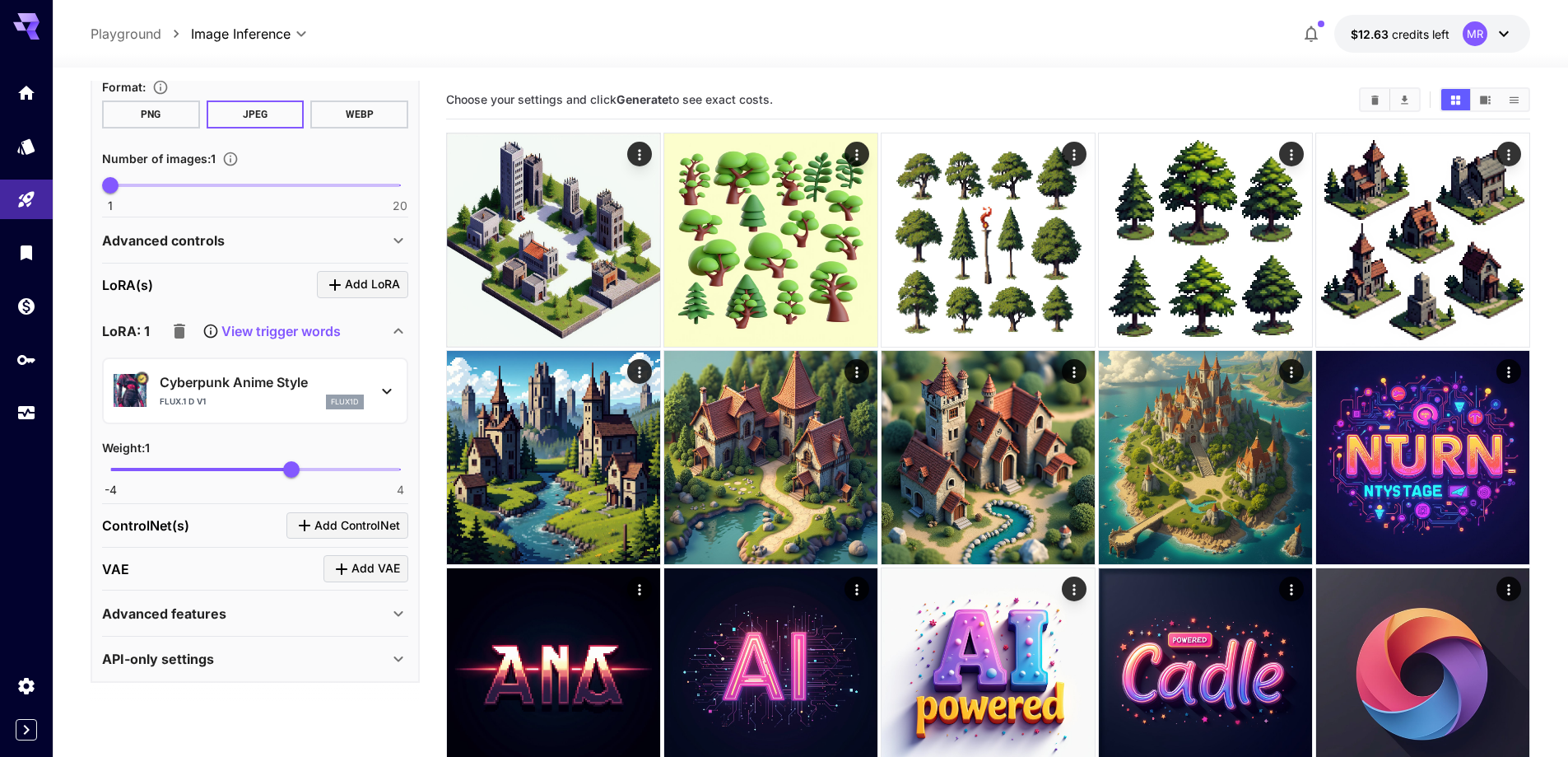
scroll to position [0, 0]
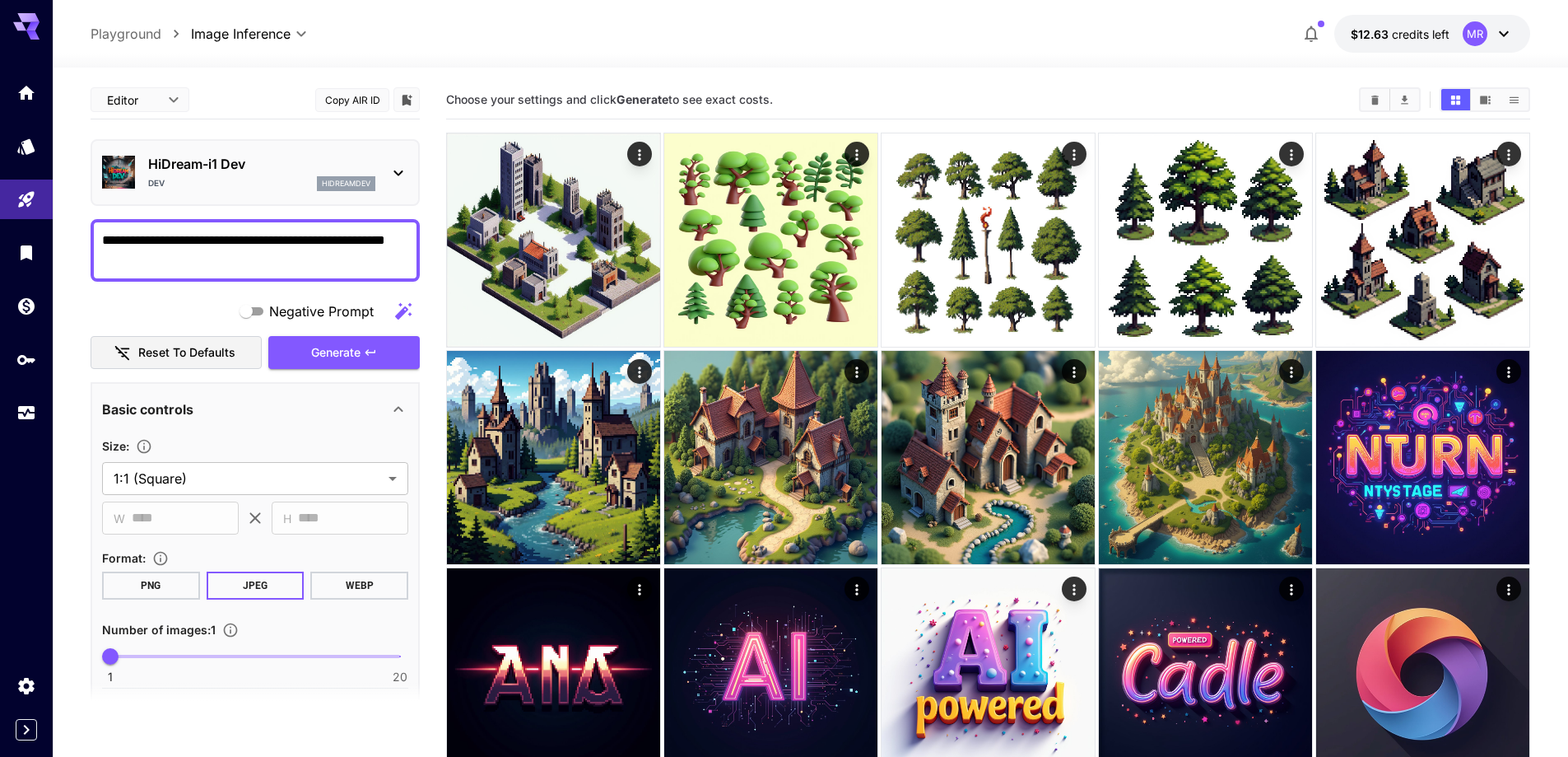
drag, startPoint x: 349, startPoint y: 349, endPoint x: 348, endPoint y: 387, distance: 38.0
click at [349, 350] on span "Generate" at bounding box center [335, 352] width 49 height 20
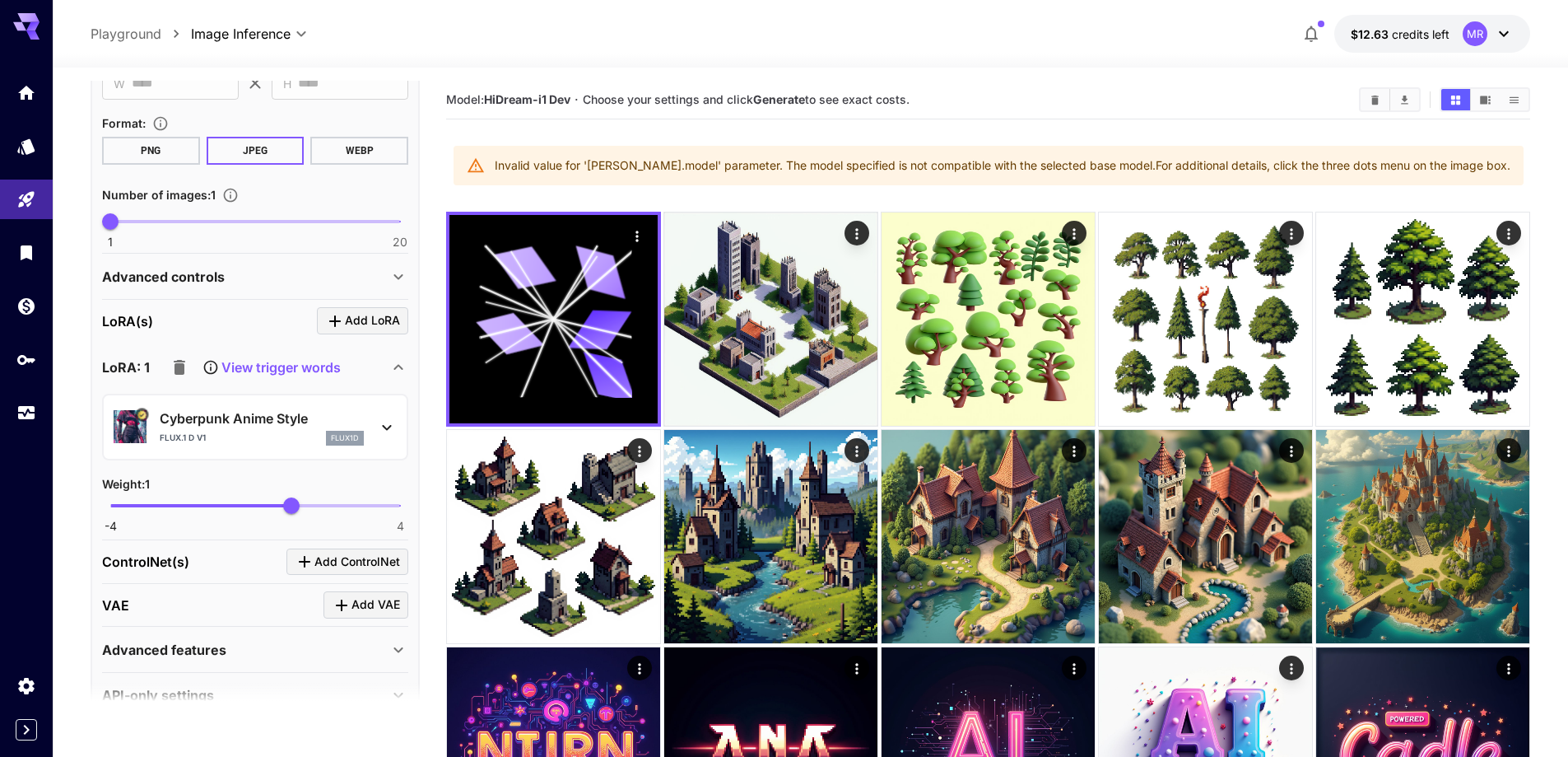
scroll to position [439, 0]
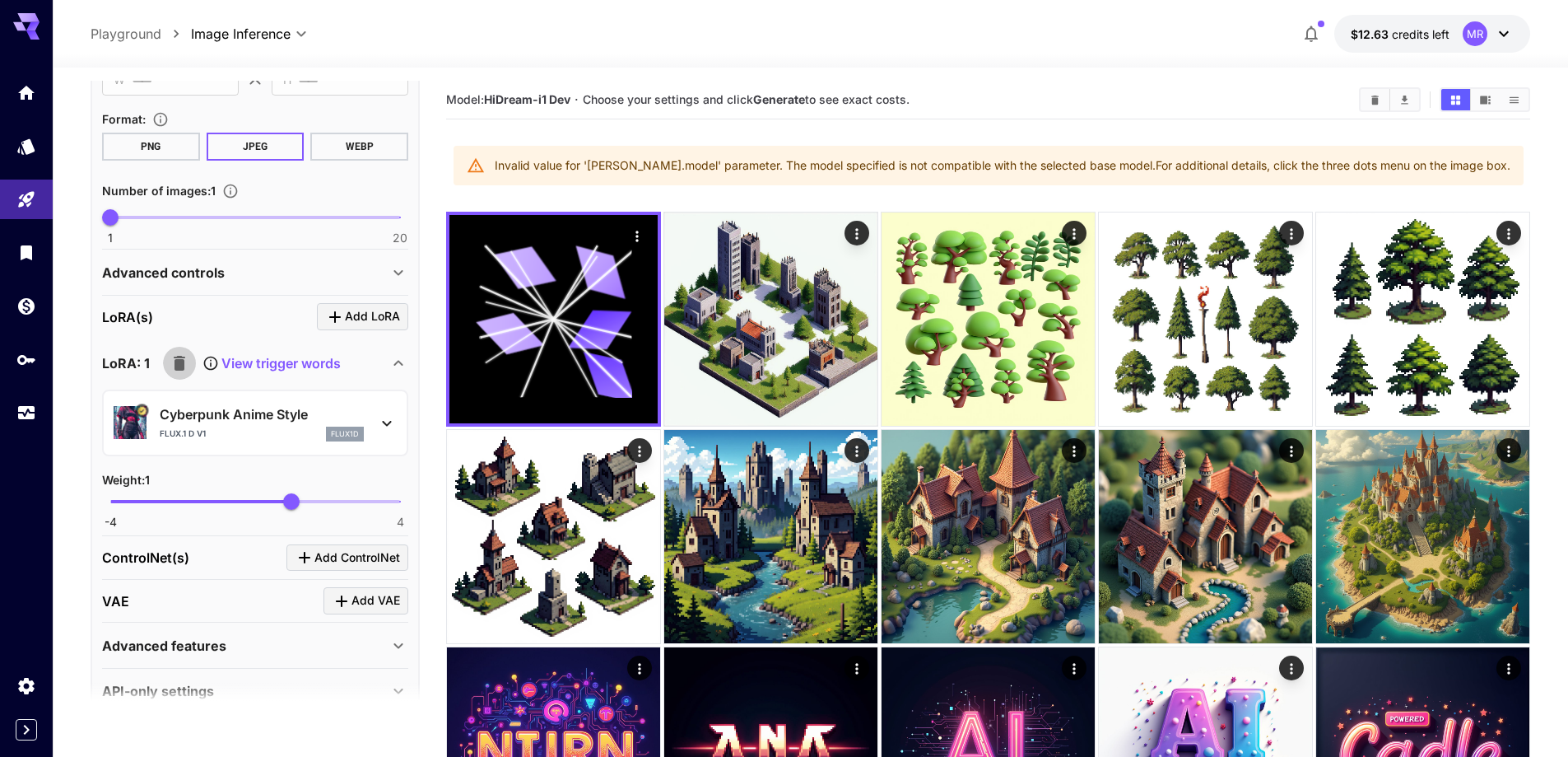
click at [181, 363] on icon "button" at bounding box center [179, 362] width 12 height 14
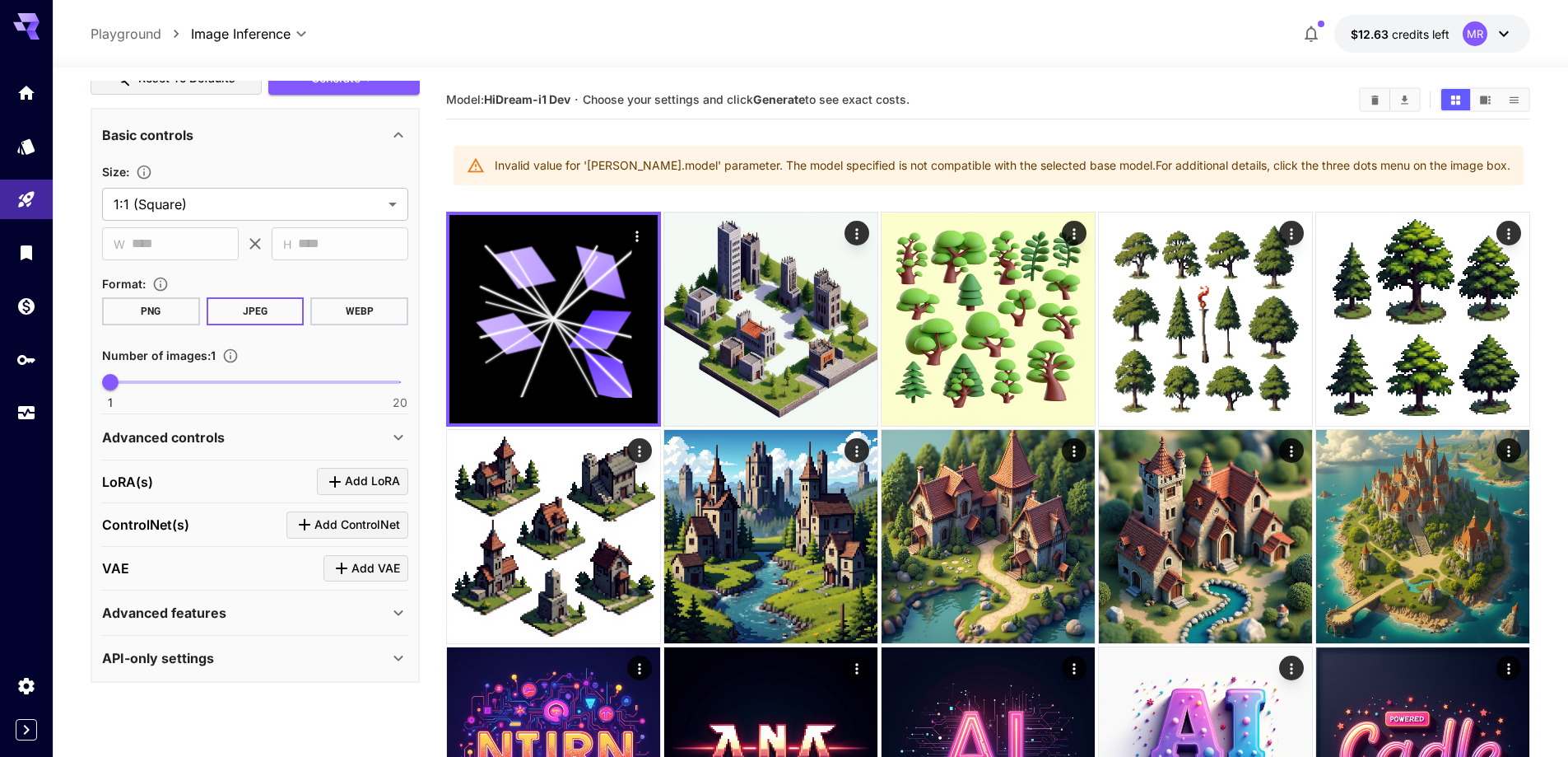
scroll to position [0, 0]
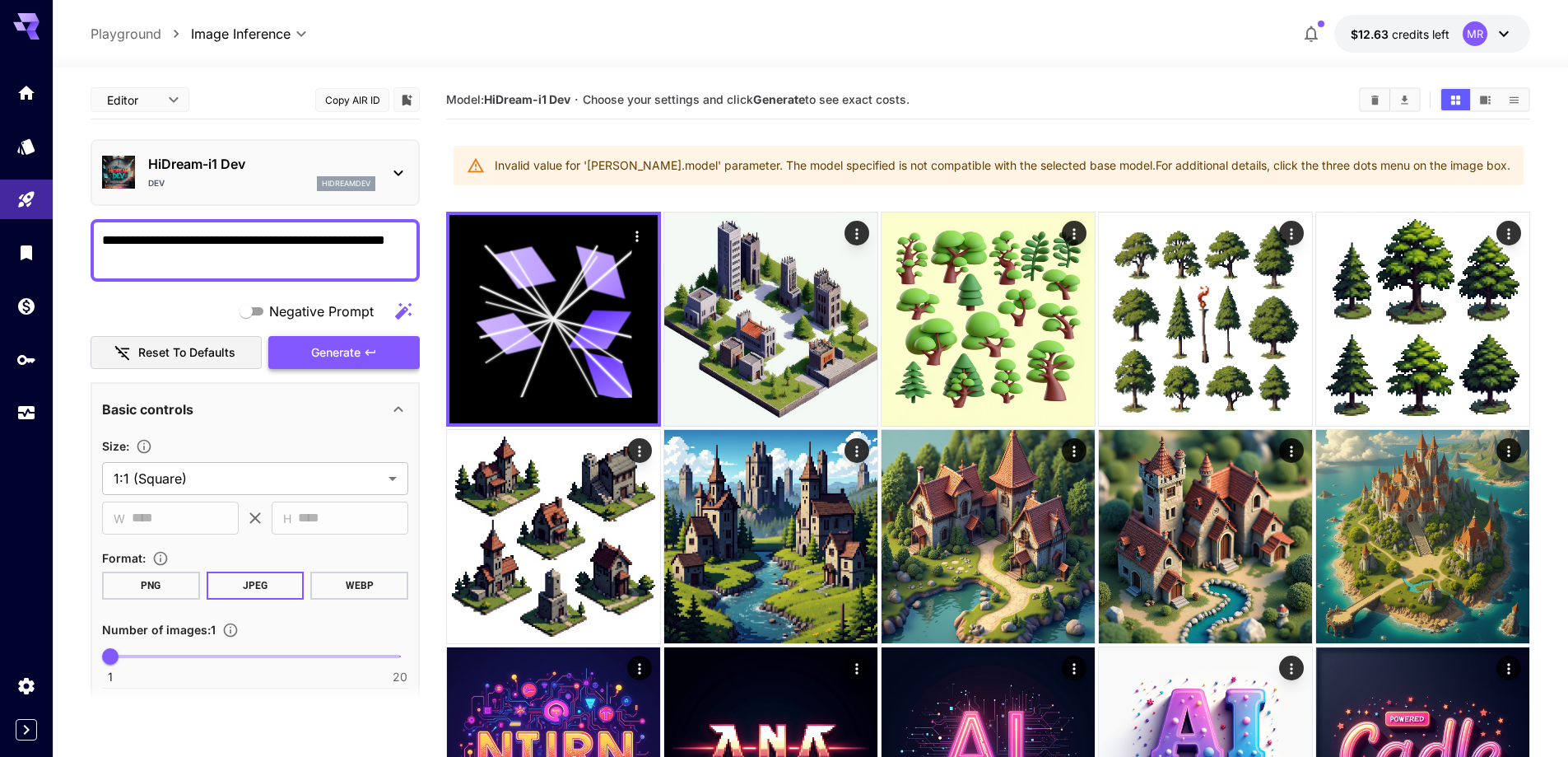
click at [338, 352] on span "Generate" at bounding box center [335, 352] width 49 height 20
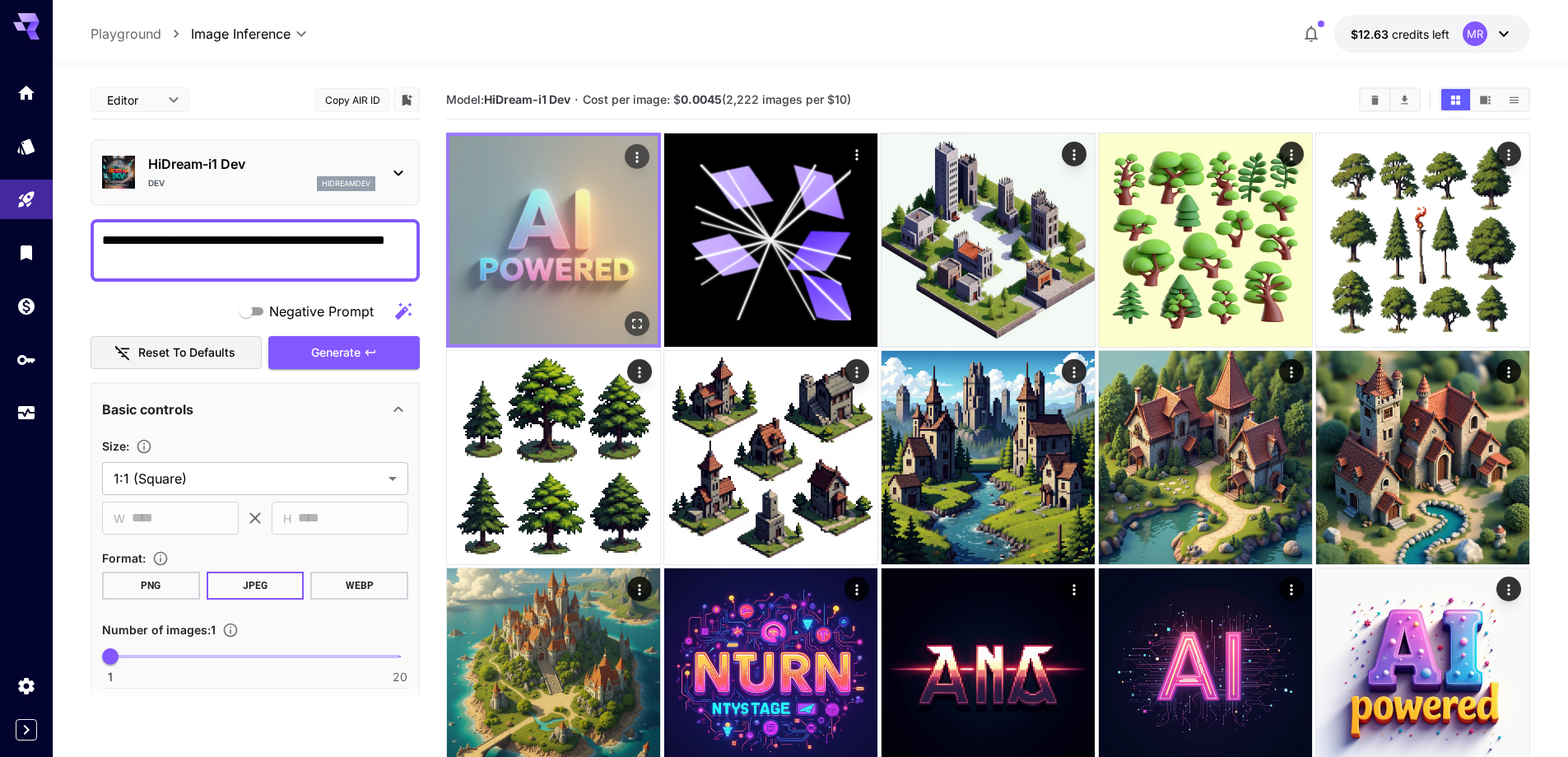
click at [571, 206] on img at bounding box center [553, 240] width 208 height 208
click at [632, 318] on icon "Open in fullscreen" at bounding box center [636, 323] width 16 height 16
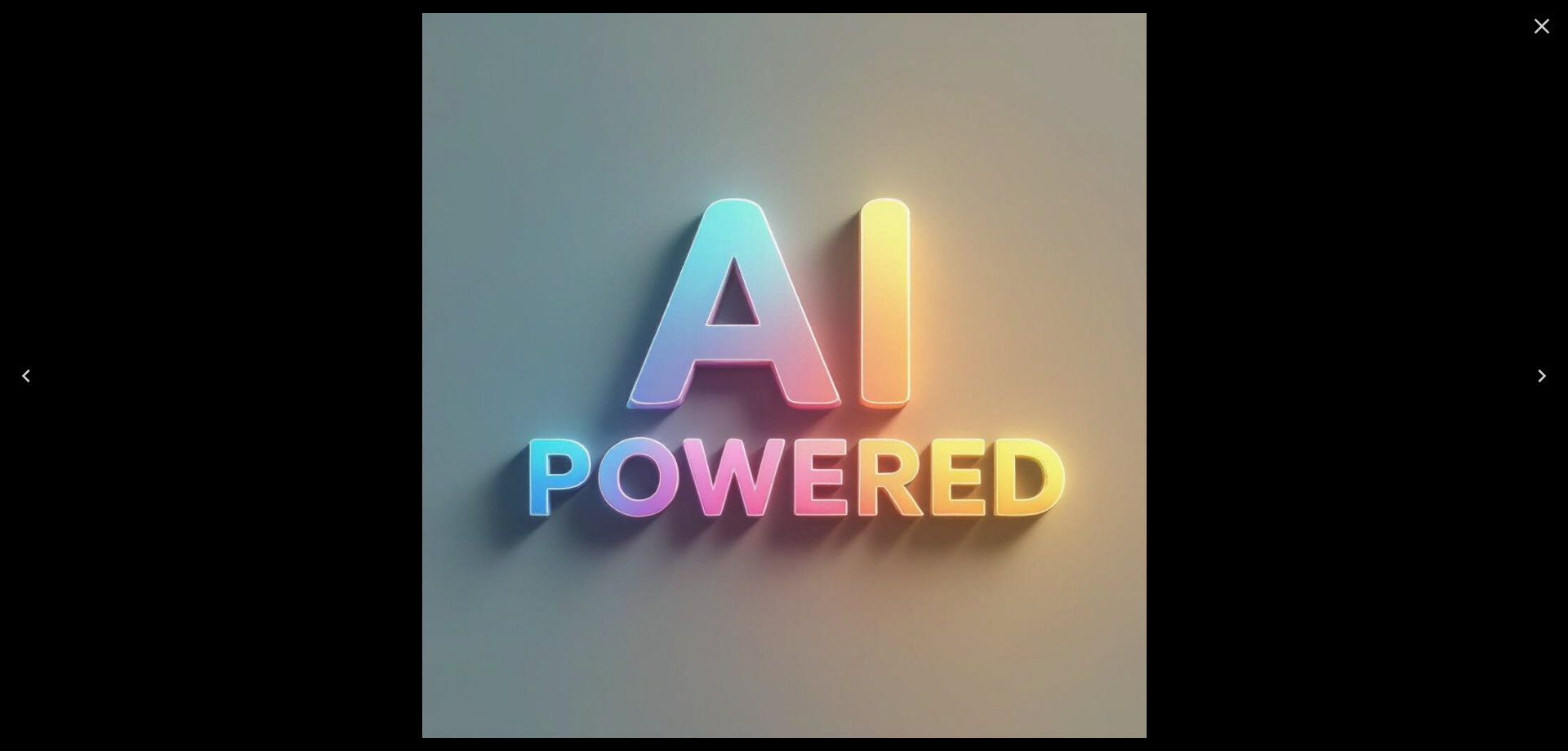
click at [1529, 31] on icon "Close" at bounding box center [1541, 26] width 26 height 26
